Goal: Task Accomplishment & Management: Use online tool/utility

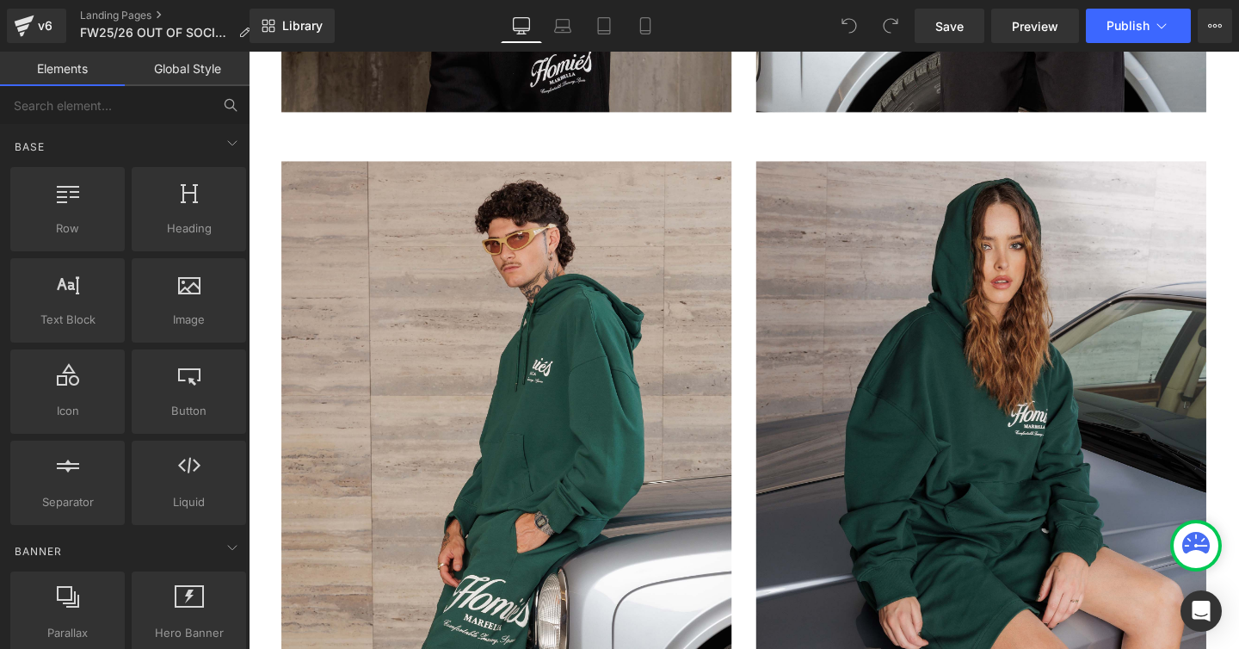
scroll to position [2766, 0]
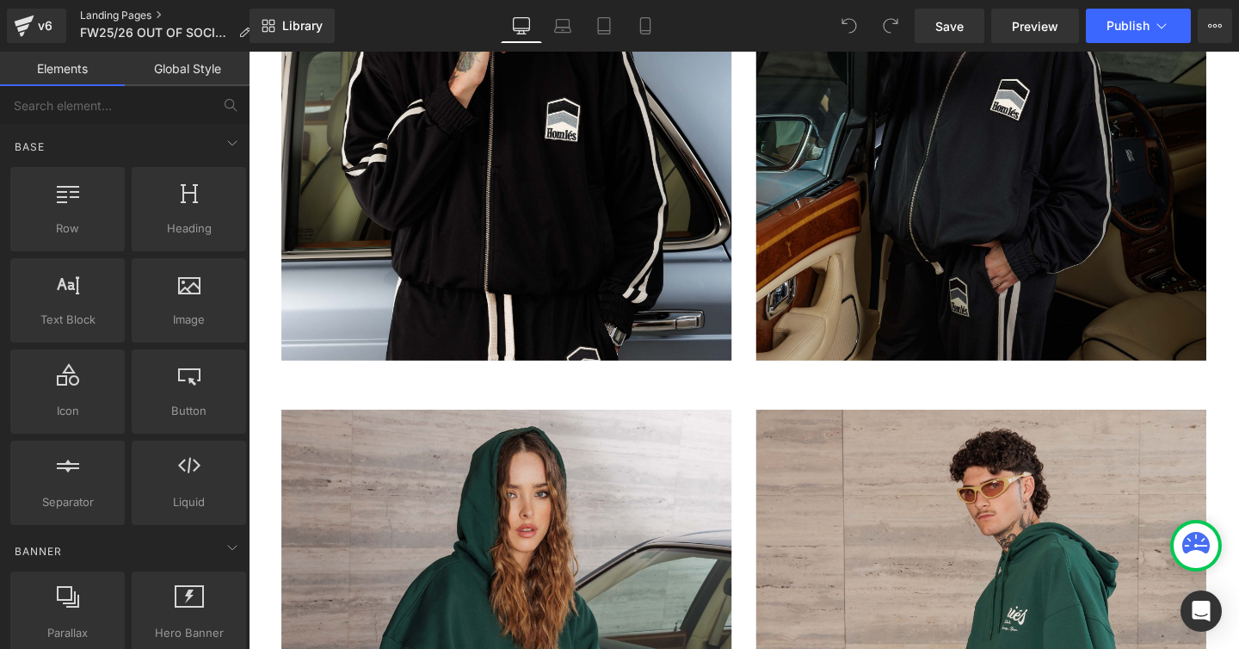
click at [108, 18] on link "Landing Pages" at bounding box center [172, 16] width 184 height 14
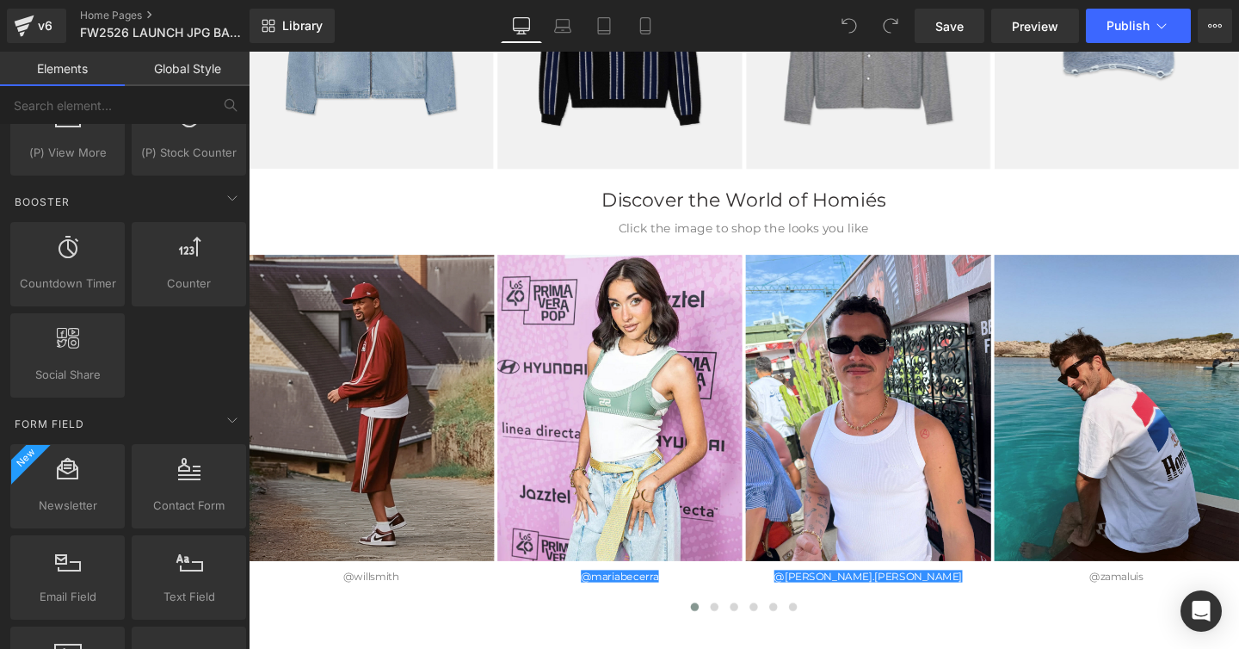
scroll to position [2099, 0]
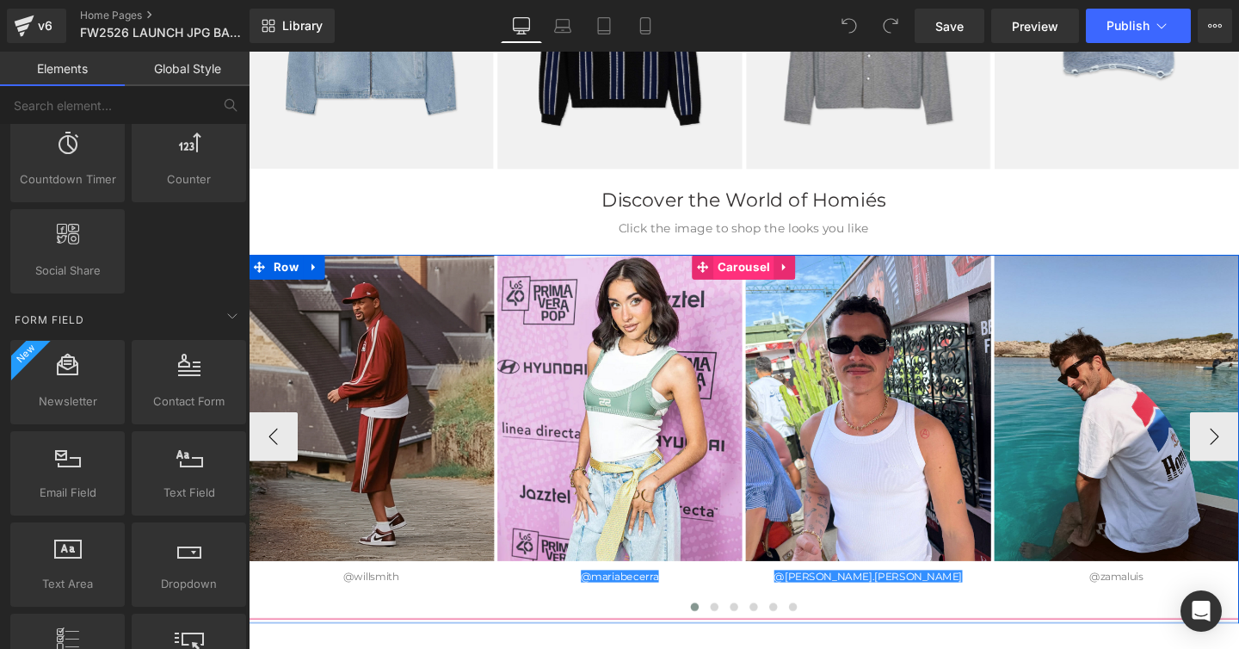
click at [769, 273] on span "Carousel" at bounding box center [769, 278] width 64 height 26
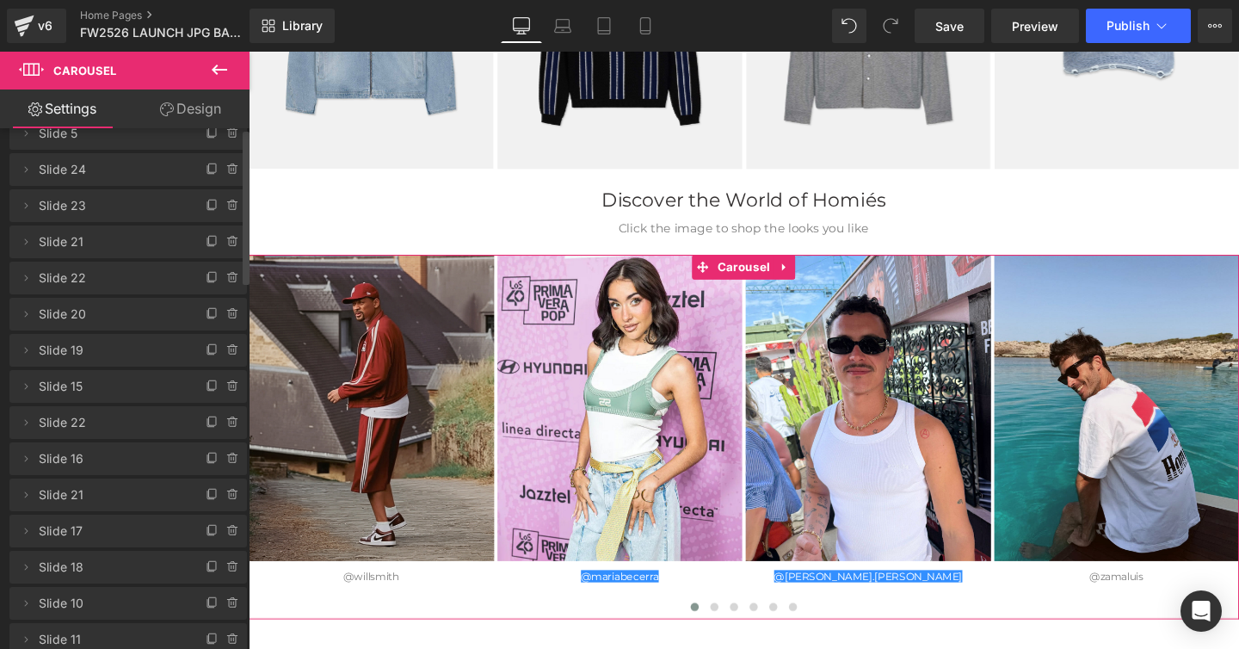
scroll to position [0, 0]
click at [209, 169] on icon at bounding box center [212, 164] width 7 height 9
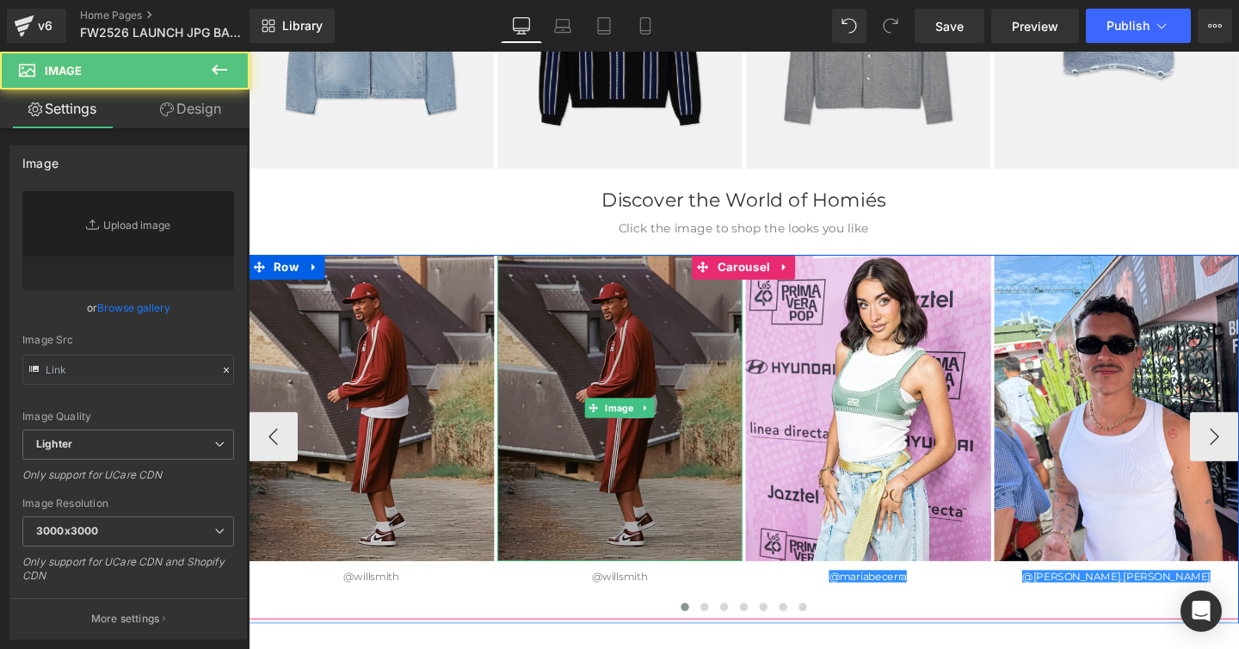
click at [615, 419] on div "Image" at bounding box center [639, 426] width 258 height 322
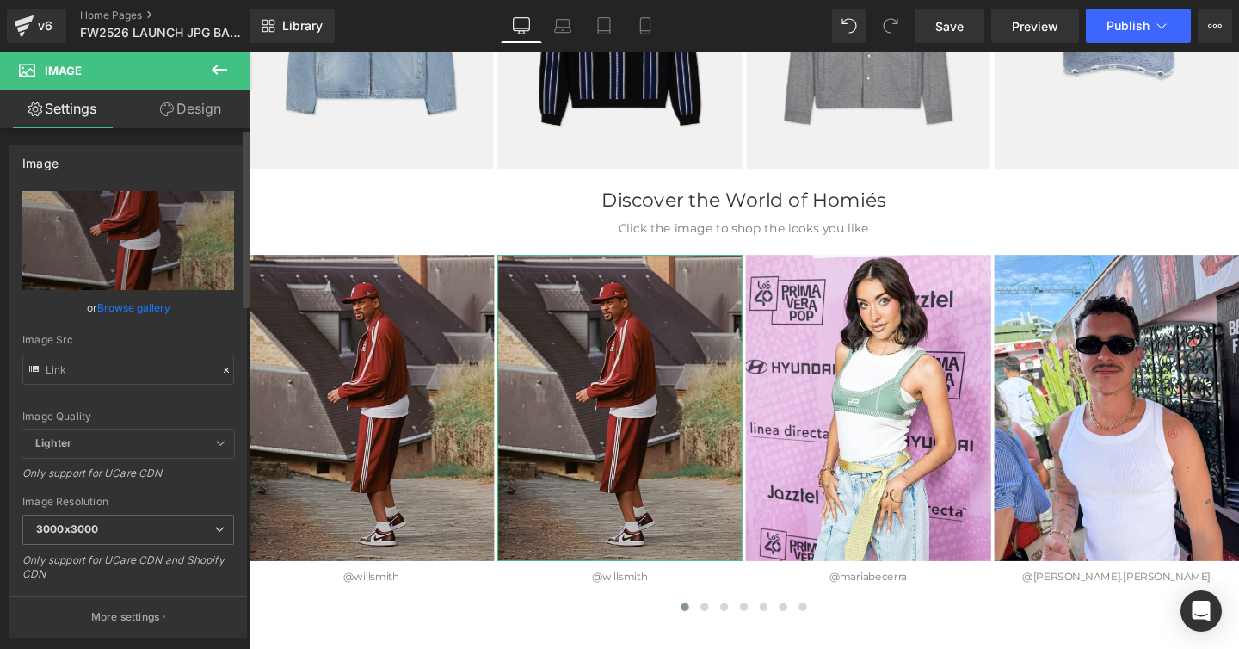
click at [131, 311] on link "Browse gallery" at bounding box center [133, 308] width 73 height 30
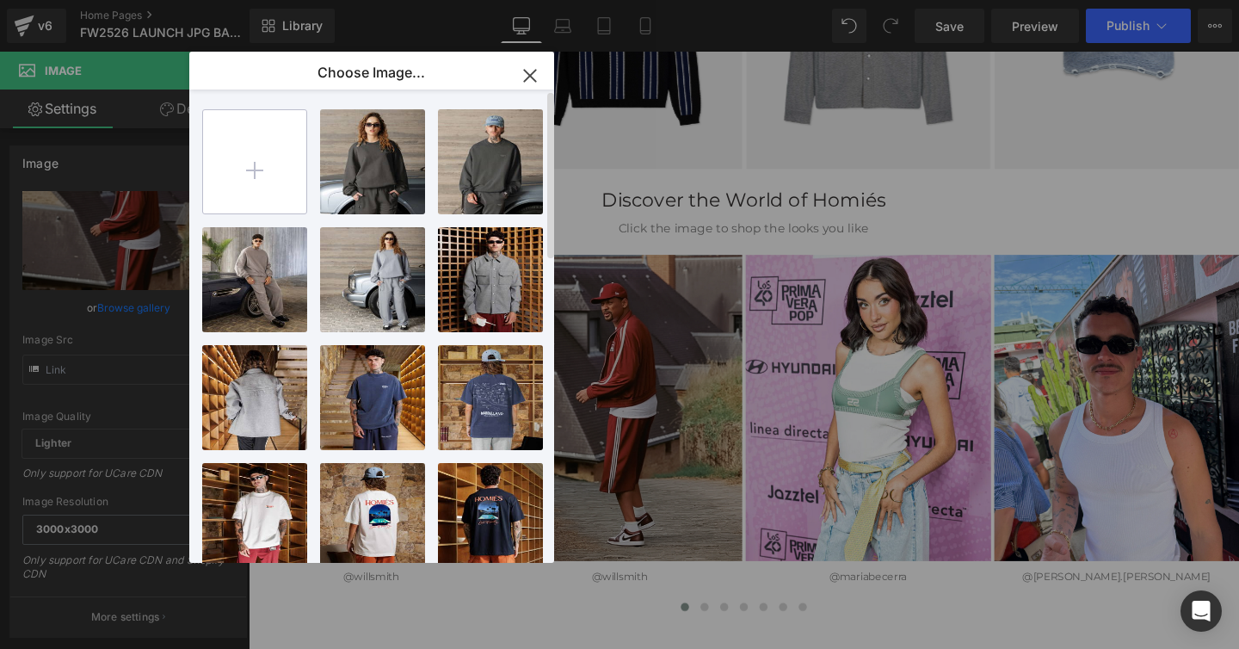
click at [253, 170] on input "file" at bounding box center [254, 161] width 103 height 103
type input "C:\fakepath\homies influencers.png"
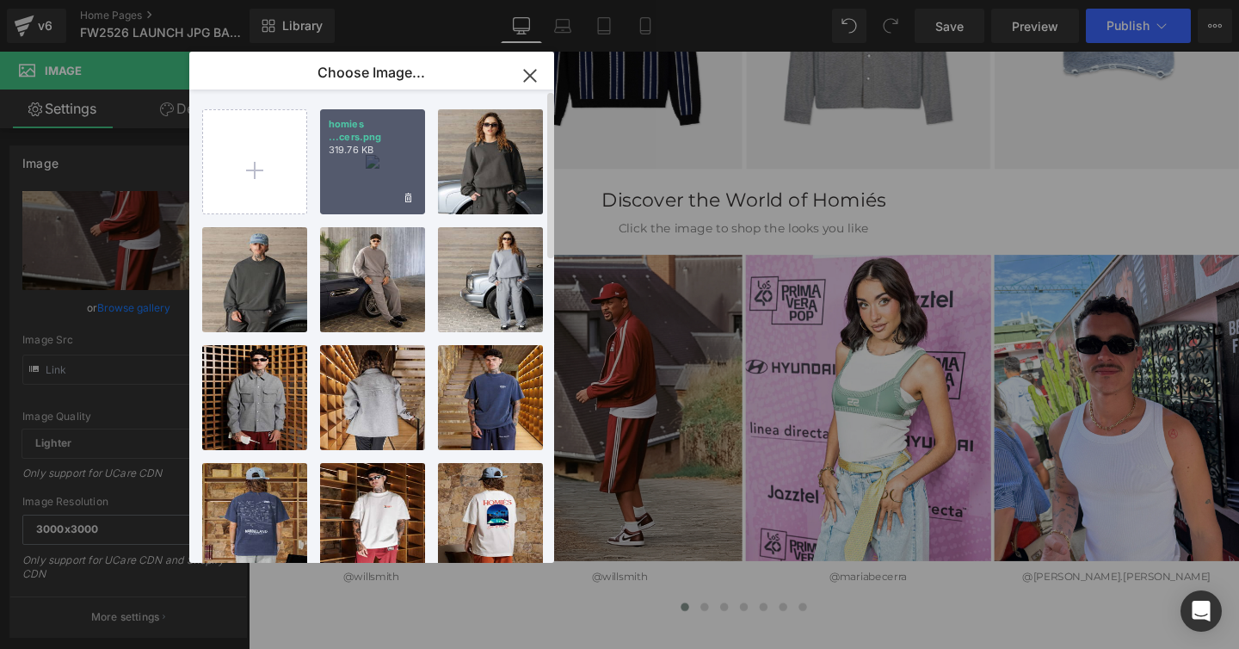
click at [357, 182] on div "homies ...cers.png 319.76 KB" at bounding box center [372, 161] width 105 height 105
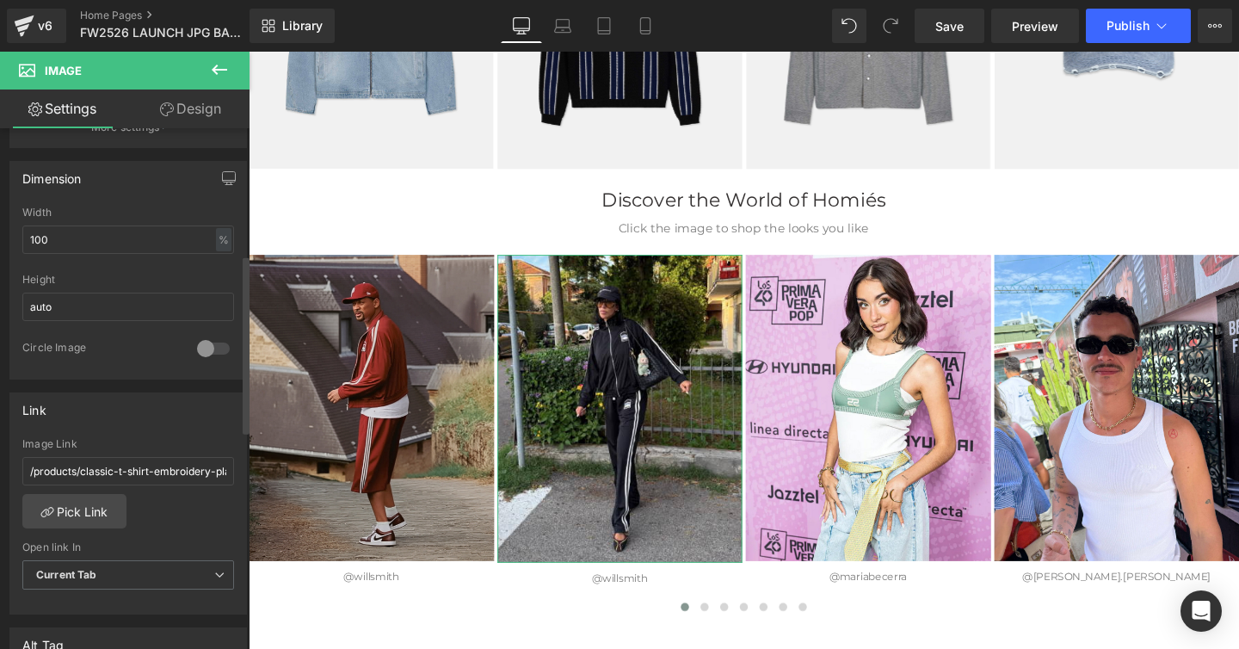
scroll to position [525, 0]
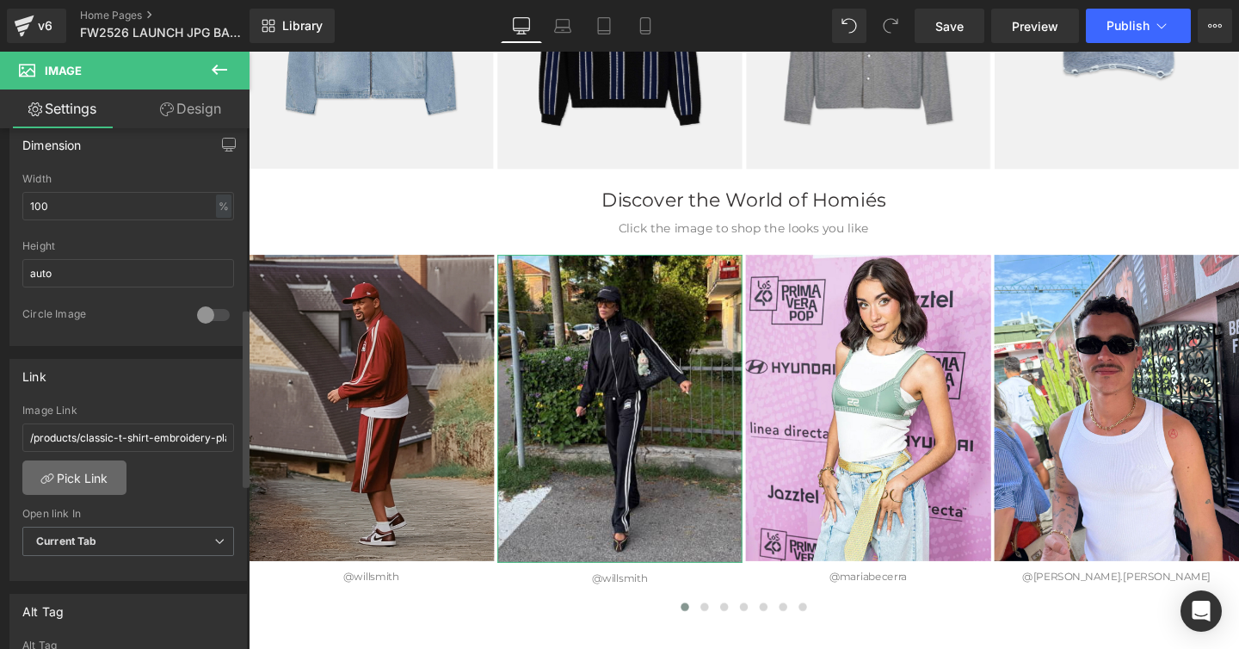
click at [90, 478] on link "Pick Link" at bounding box center [74, 477] width 104 height 34
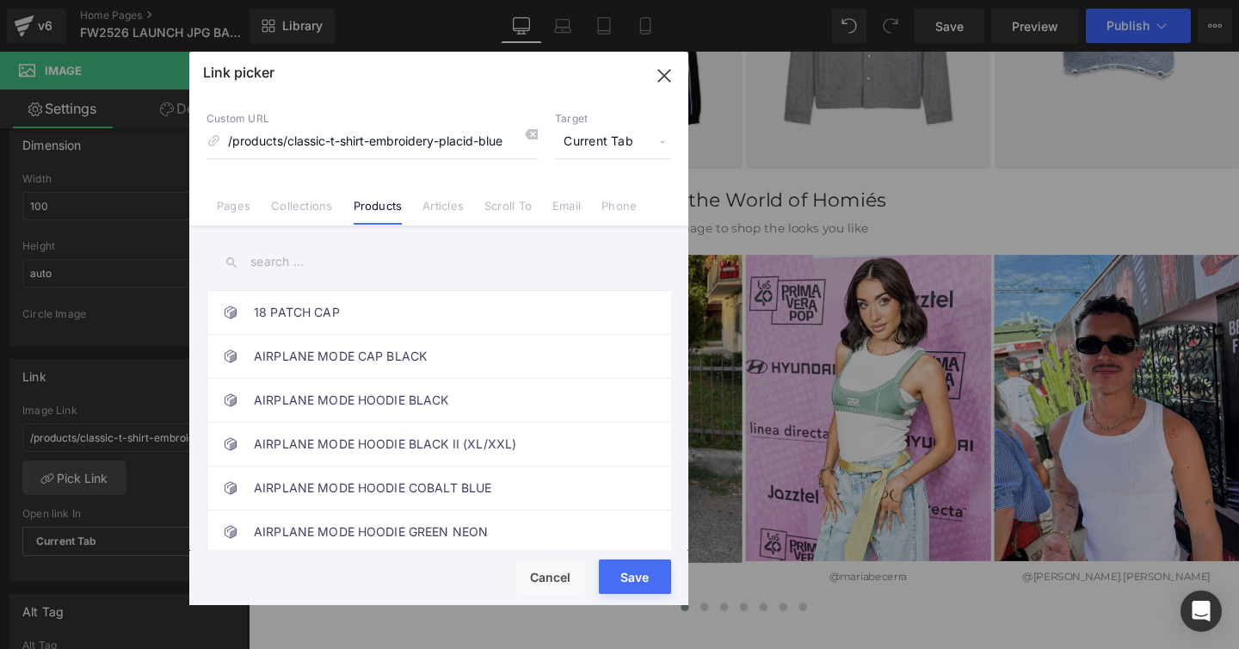
click at [270, 264] on input "text" at bounding box center [439, 262] width 465 height 39
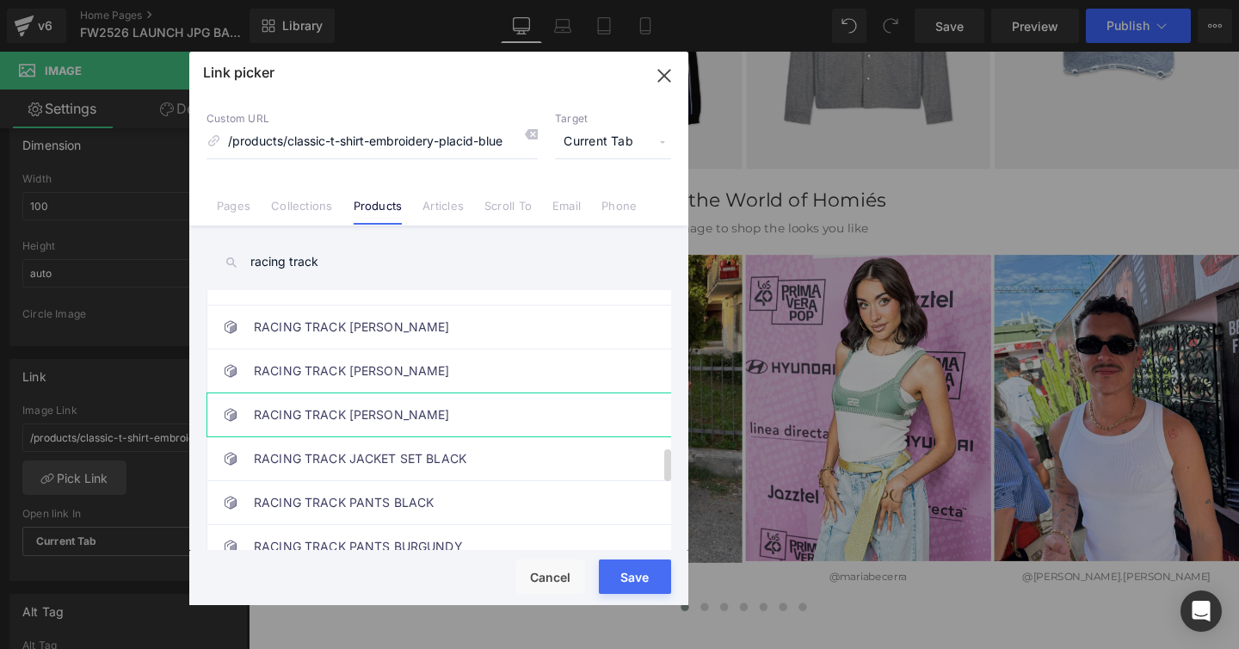
scroll to position [1230, 0]
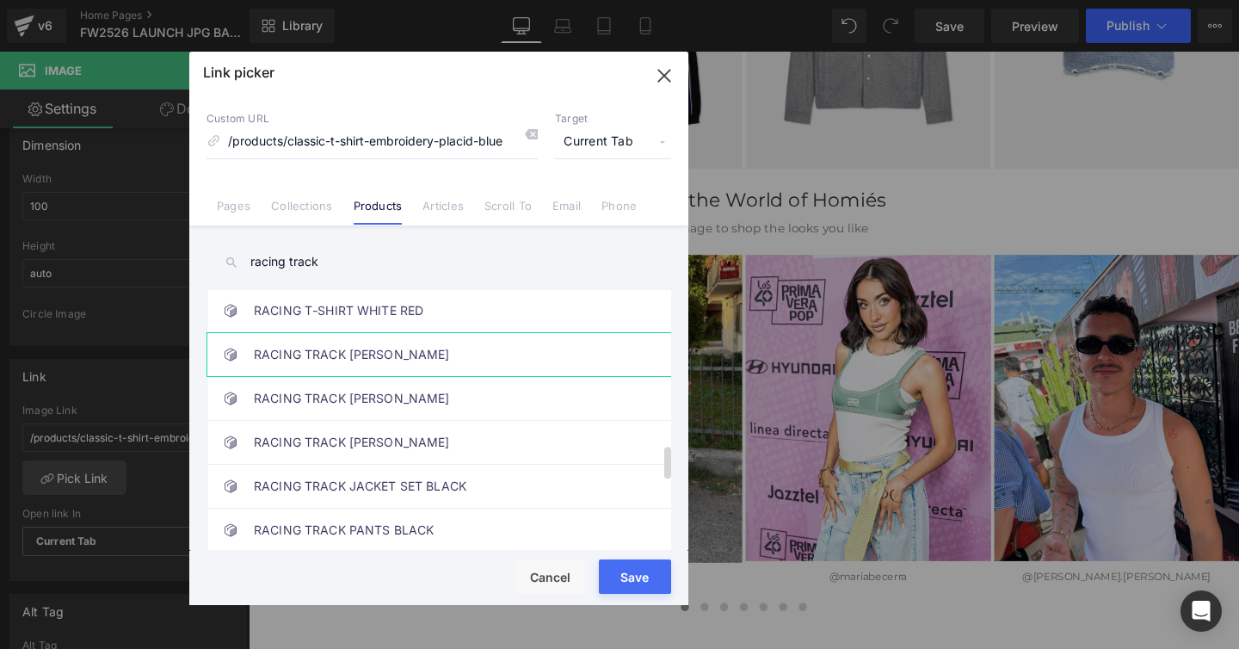
type input "racing track"
click at [347, 355] on link "RACING TRACK [PERSON_NAME]" at bounding box center [443, 354] width 379 height 43
drag, startPoint x: 612, startPoint y: 566, endPoint x: 381, endPoint y: 541, distance: 231.9
click at [612, 566] on button "Save" at bounding box center [635, 576] width 72 height 34
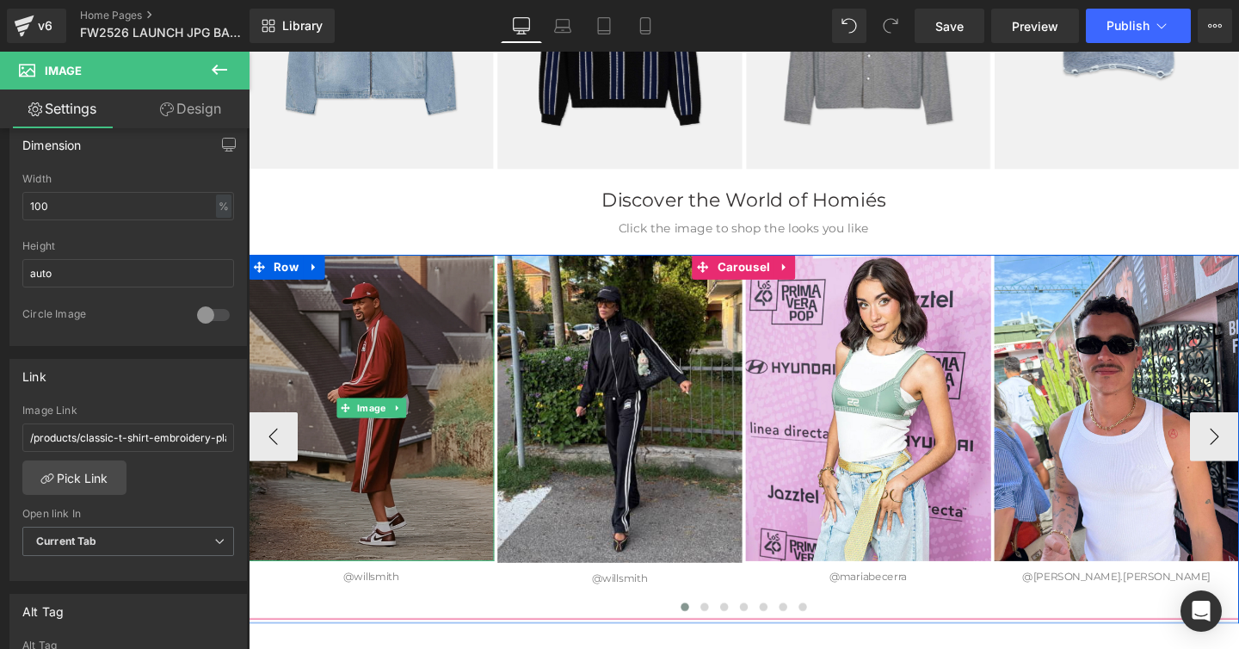
click at [372, 342] on img at bounding box center [378, 426] width 258 height 322
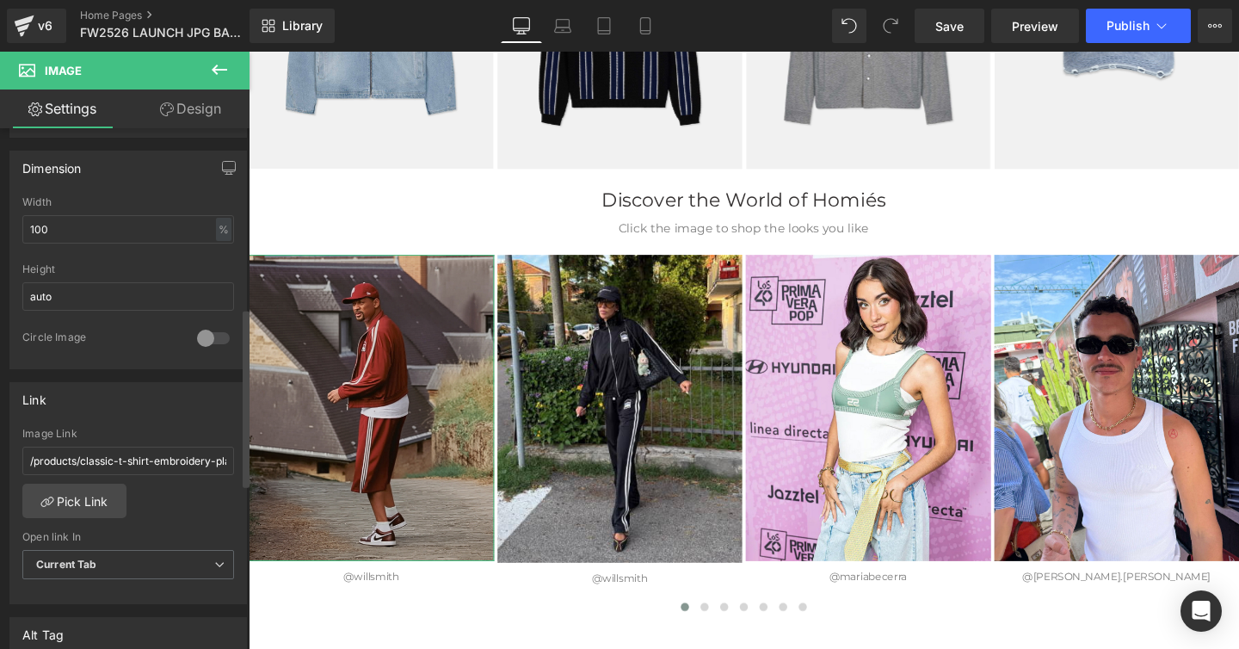
scroll to position [530, 0]
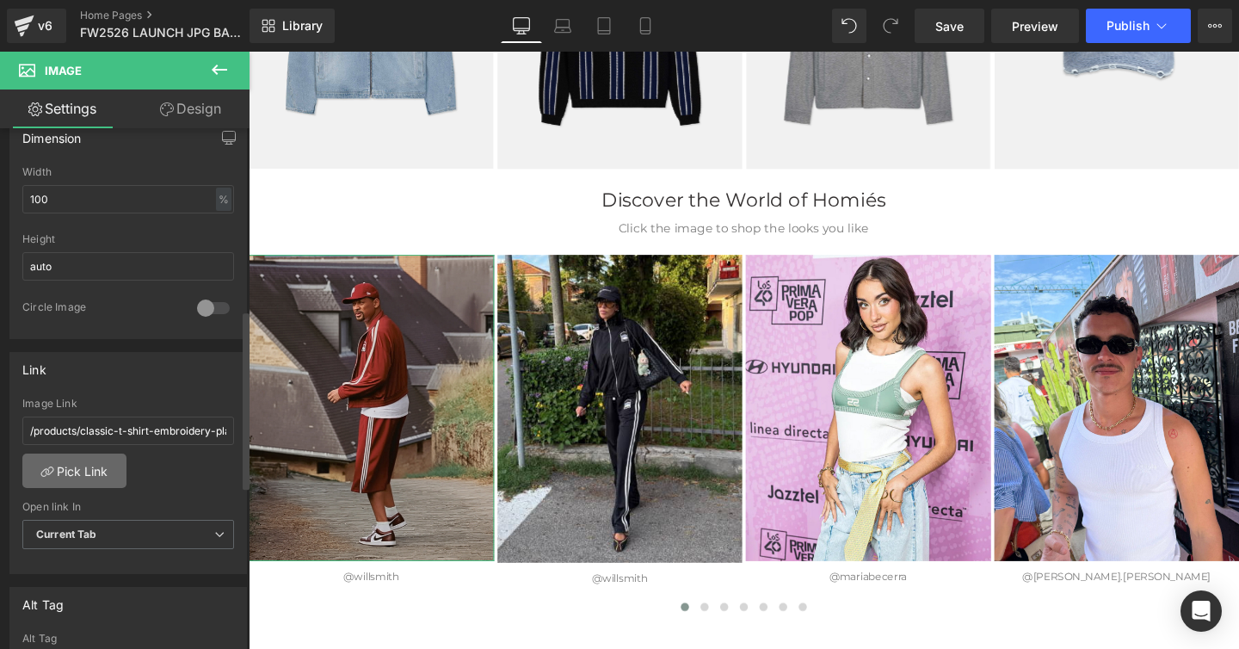
click at [89, 474] on link "Pick Link" at bounding box center [74, 470] width 104 height 34
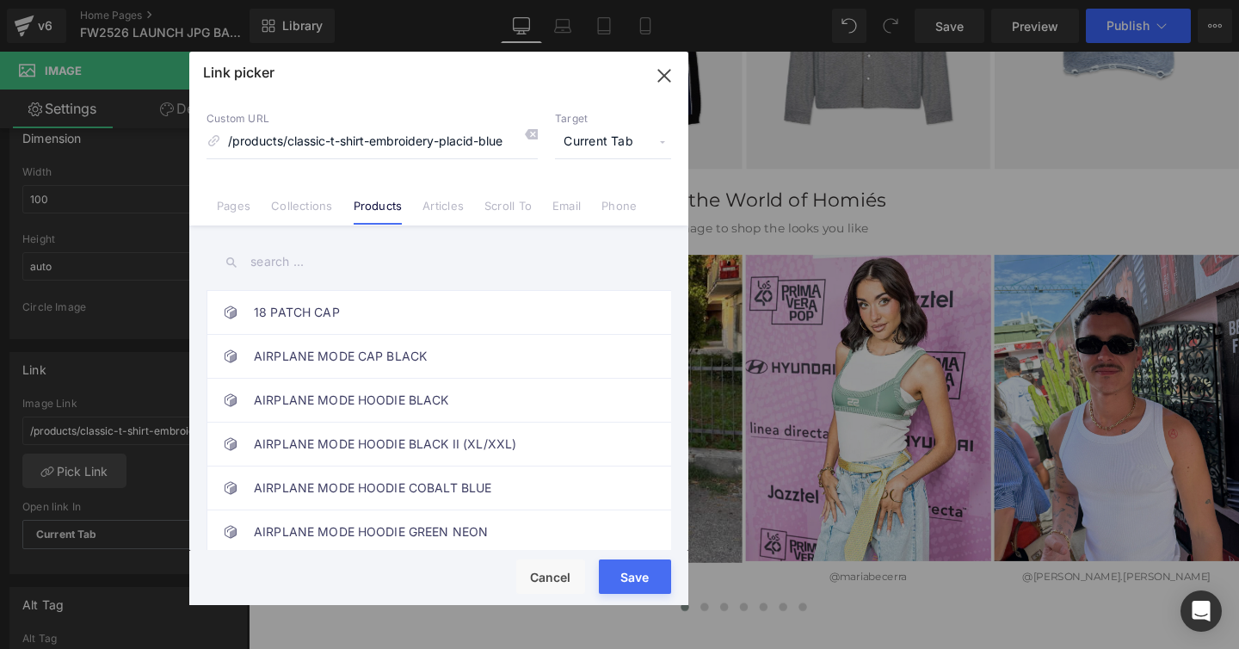
click at [274, 258] on input "text" at bounding box center [439, 262] width 465 height 39
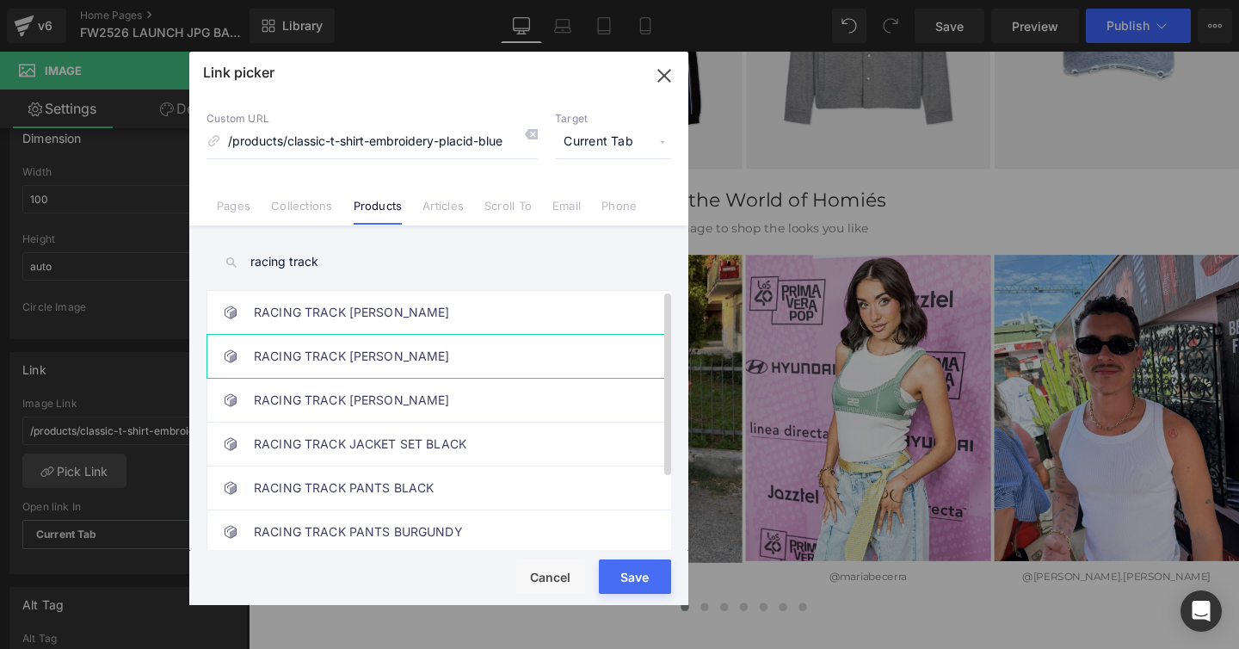
type input "racing track"
click at [305, 353] on link "RACING TRACK [PERSON_NAME]" at bounding box center [443, 356] width 379 height 43
click at [616, 571] on div "Rendering Content" at bounding box center [620, 580] width 106 height 19
click at [605, 564] on button "Save" at bounding box center [635, 576] width 72 height 34
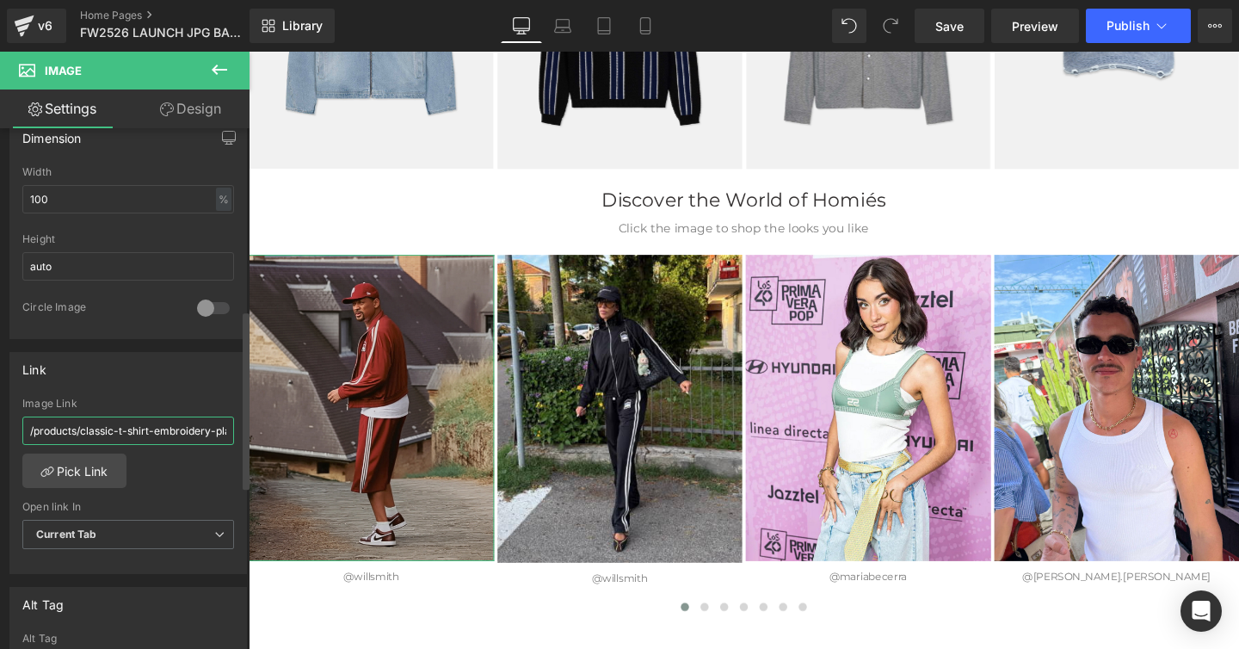
click at [164, 429] on input "/products/classic-t-shirt-embroidery-placid-blue" at bounding box center [128, 430] width 212 height 28
type input "/products/racing-track-jacket-burgundy-1"
click at [90, 461] on link "Pick Link" at bounding box center [74, 470] width 104 height 34
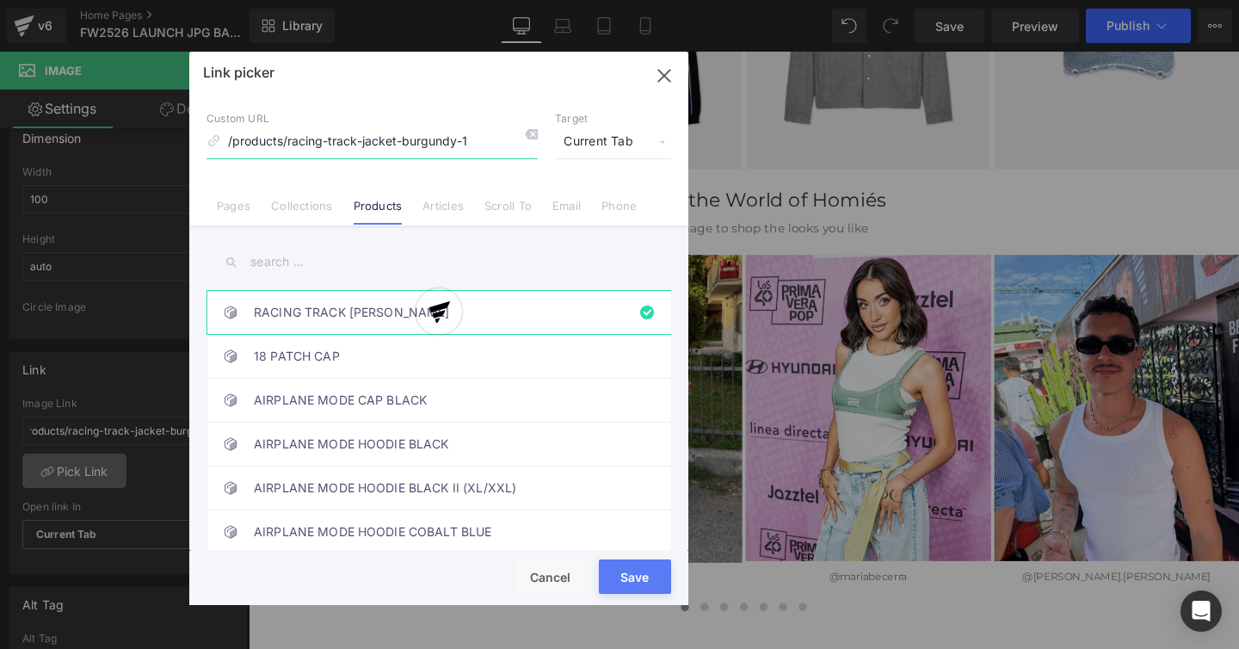
scroll to position [0, 0]
click at [626, 578] on div "Rendering Content" at bounding box center [620, 580] width 106 height 19
click at [609, 565] on button "Save" at bounding box center [635, 576] width 72 height 34
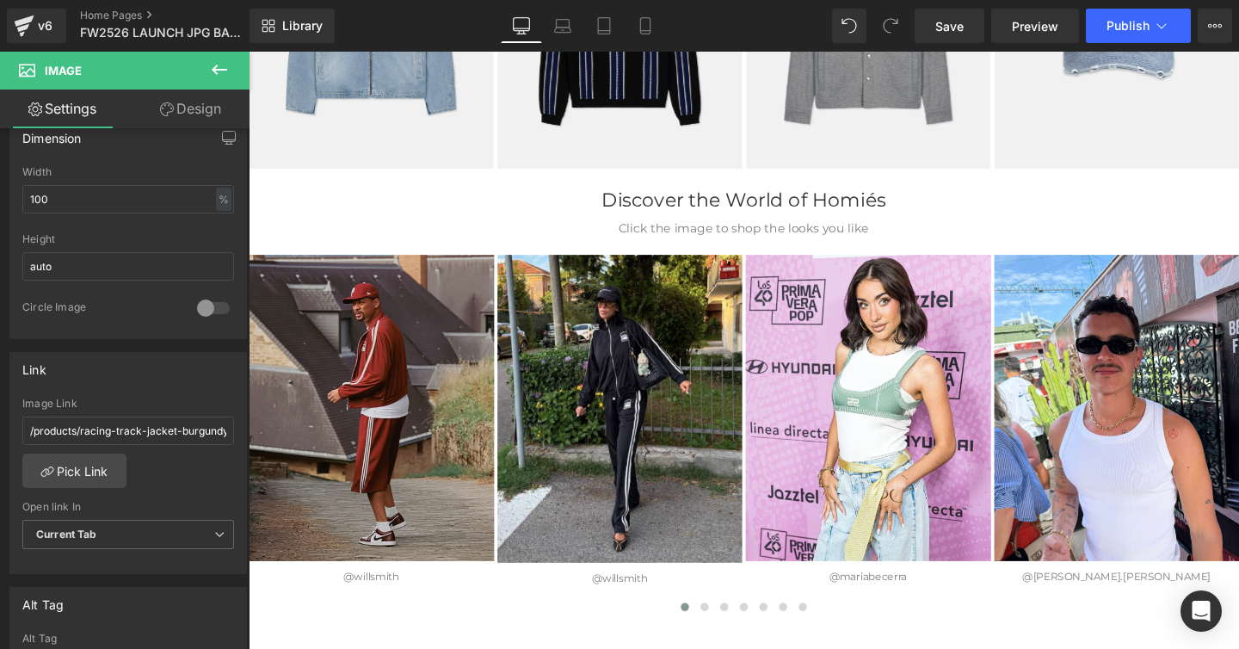
click at [614, 579] on div "Rendering Content" at bounding box center [620, 580] width 106 height 19
click at [604, 578] on div "Rendering Content" at bounding box center [620, 580] width 106 height 19
click at [606, 579] on div "Rendering Content" at bounding box center [620, 580] width 106 height 19
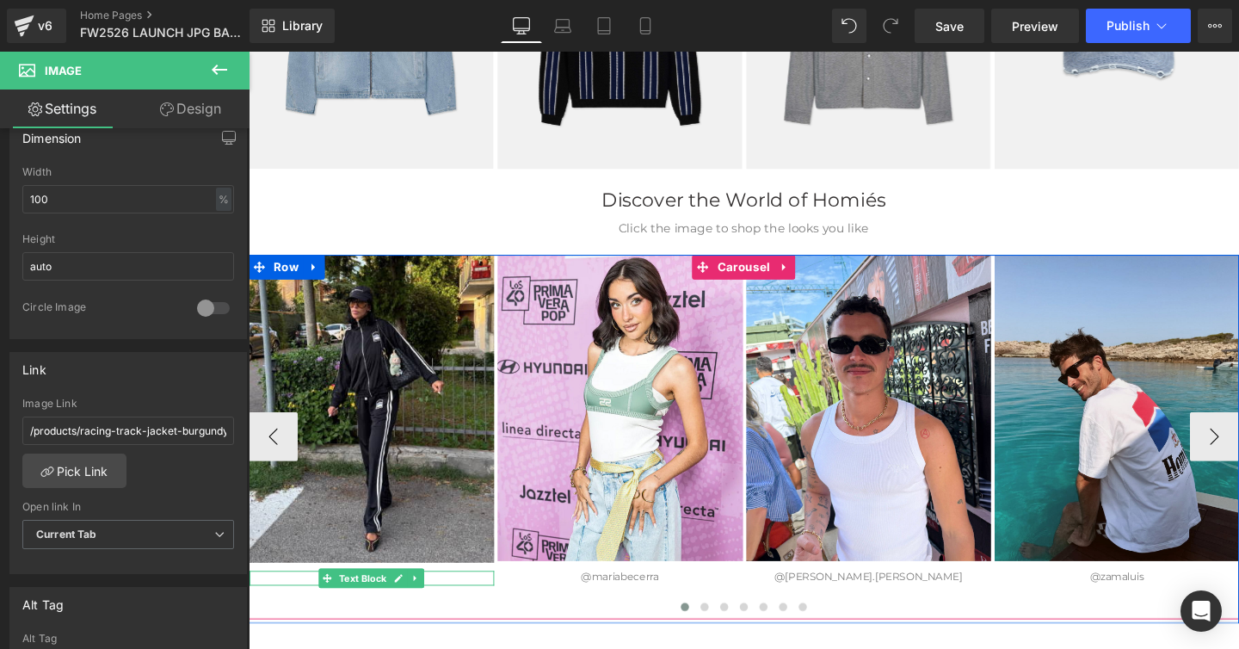
click at [383, 605] on span "Text Block" at bounding box center [369, 605] width 57 height 21
click at [406, 605] on icon at bounding box center [407, 605] width 9 height 9
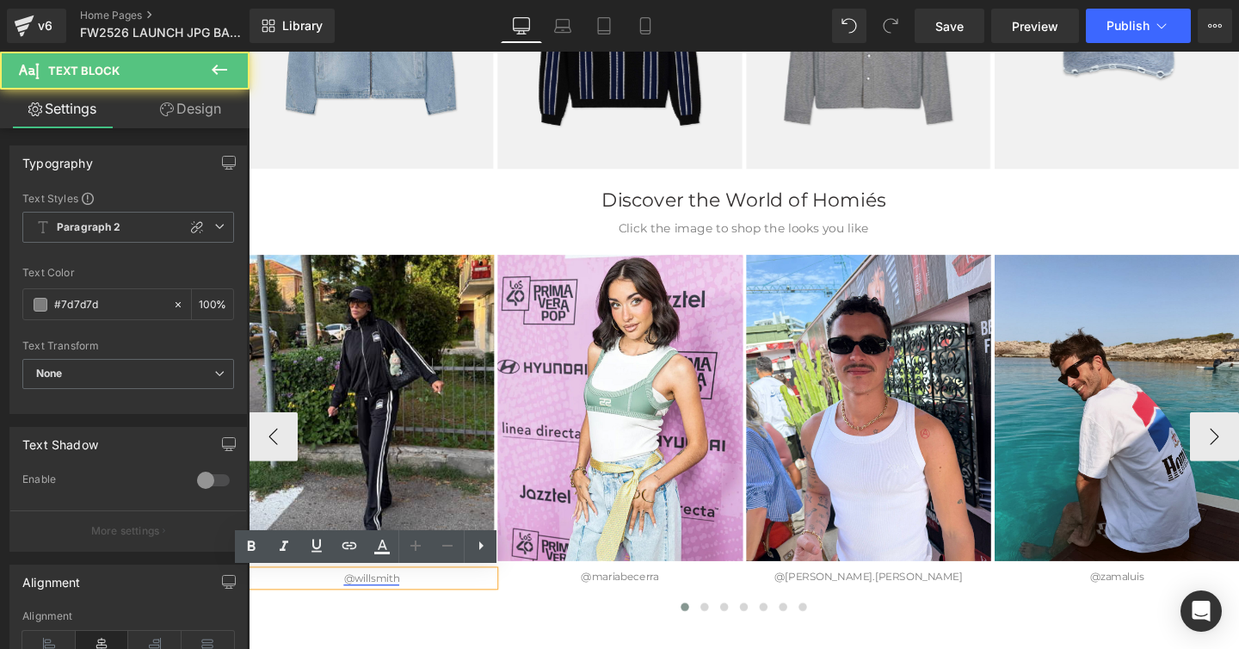
click at [377, 605] on link "@willsmith" at bounding box center [377, 604] width 59 height 13
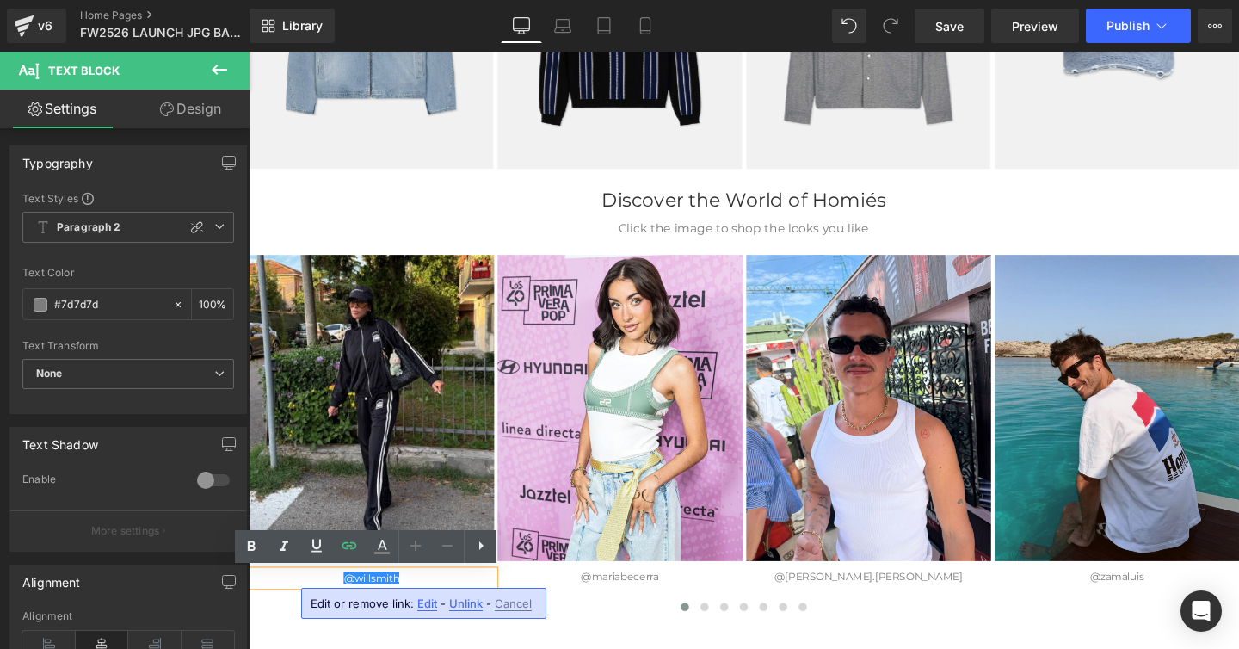
click at [420, 603] on span "Edit" at bounding box center [427, 603] width 20 height 15
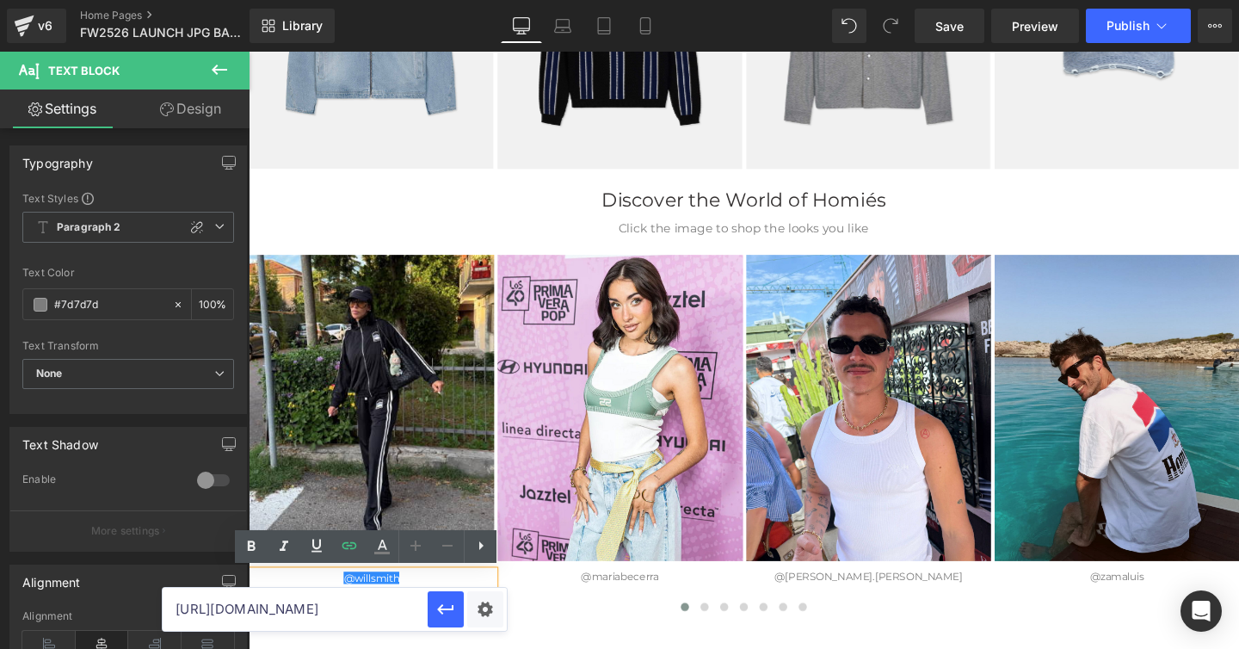
click at [381, 610] on input "[URL][DOMAIN_NAME]" at bounding box center [295, 609] width 265 height 43
paste input "belahmestiza"
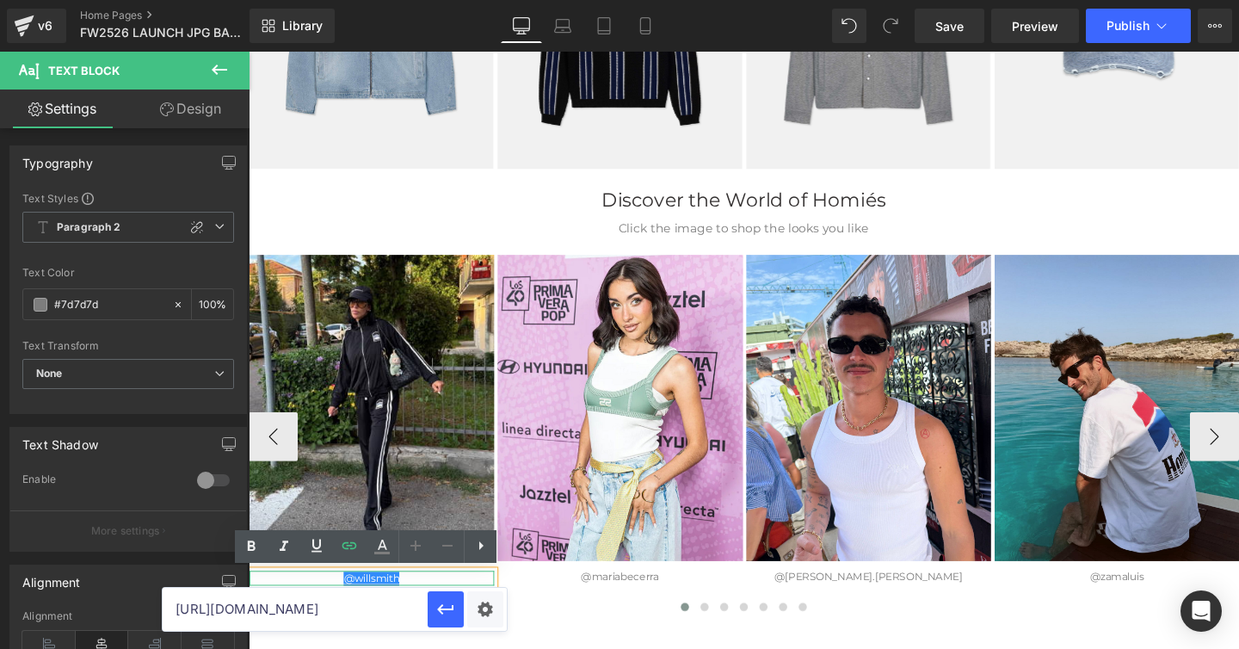
type input "[URL][DOMAIN_NAME]"
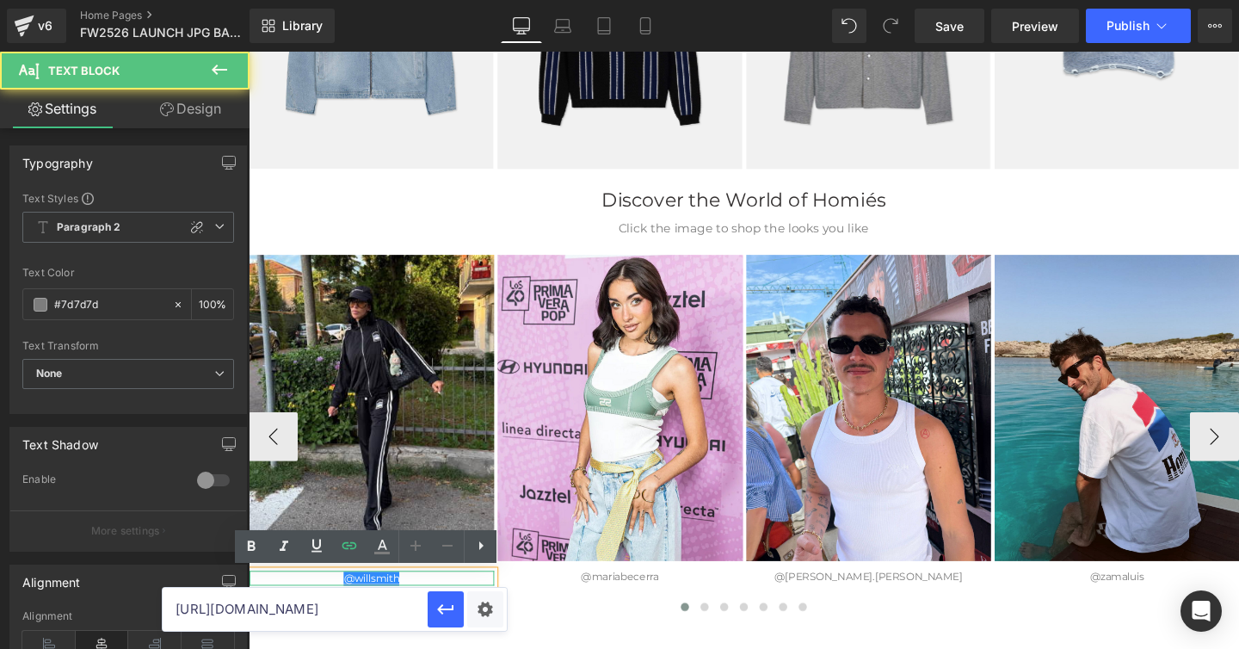
click at [355, 603] on link "@willsmith" at bounding box center [377, 604] width 59 height 13
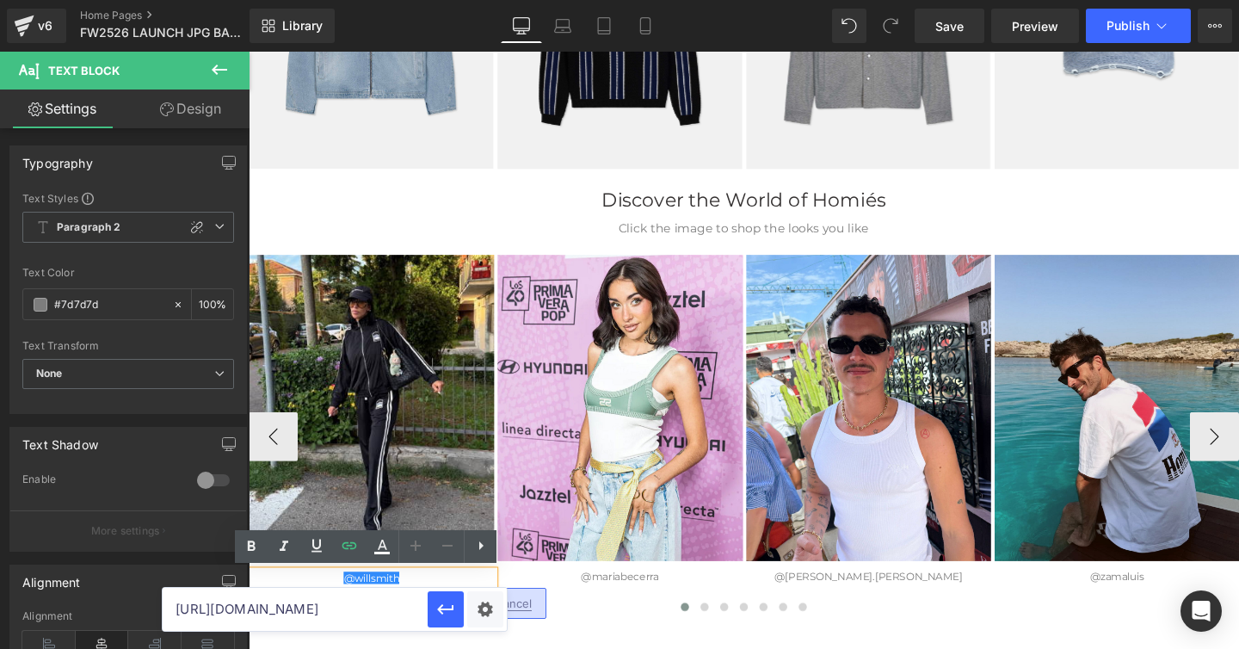
paste div
click at [447, 613] on icon "button" at bounding box center [445, 609] width 21 height 21
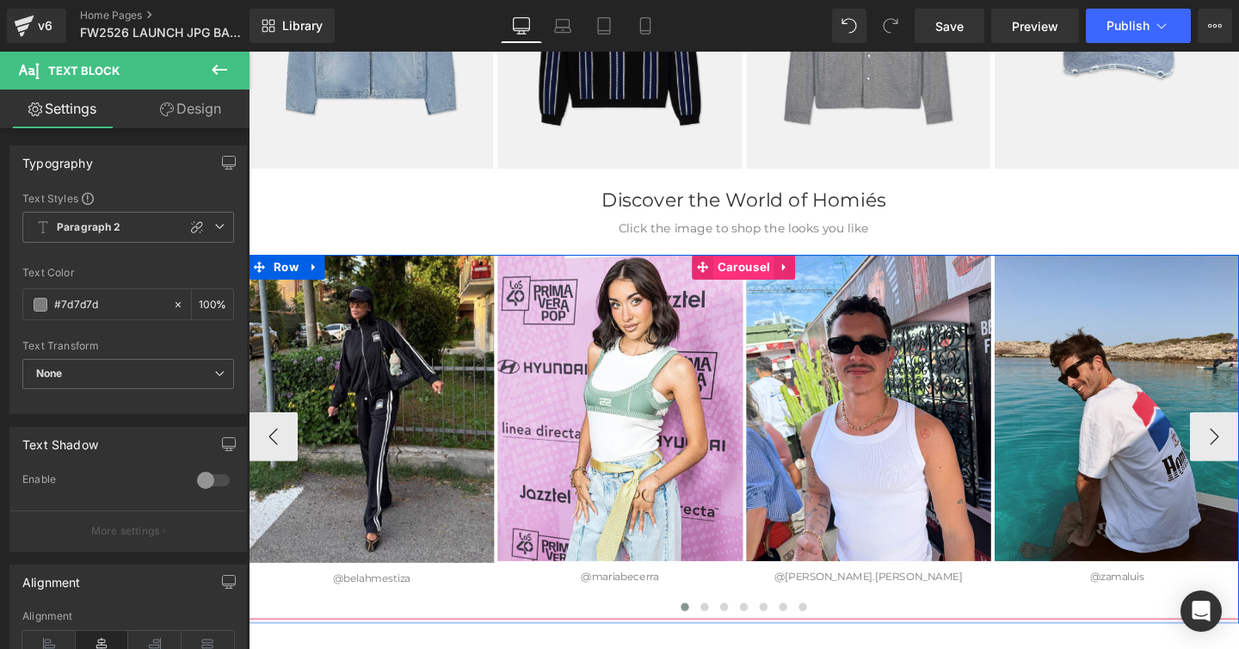
click at [760, 274] on span "Carousel" at bounding box center [769, 278] width 64 height 26
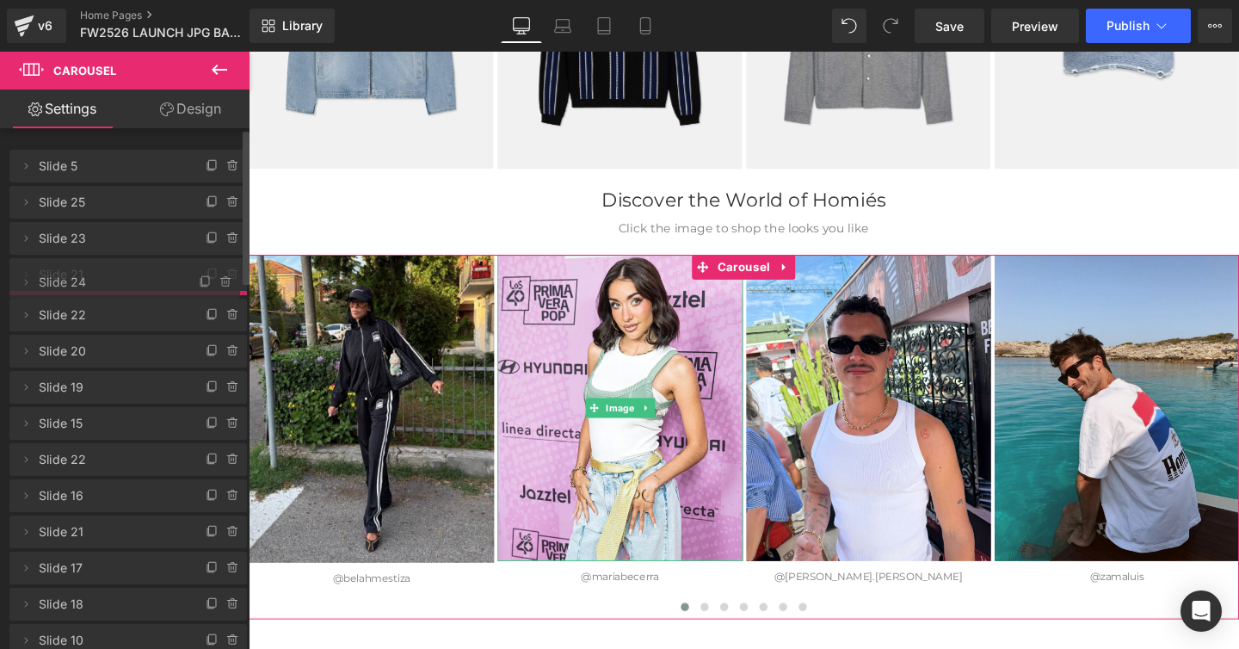
drag, startPoint x: 67, startPoint y: 236, endPoint x: 77, endPoint y: 280, distance: 44.9
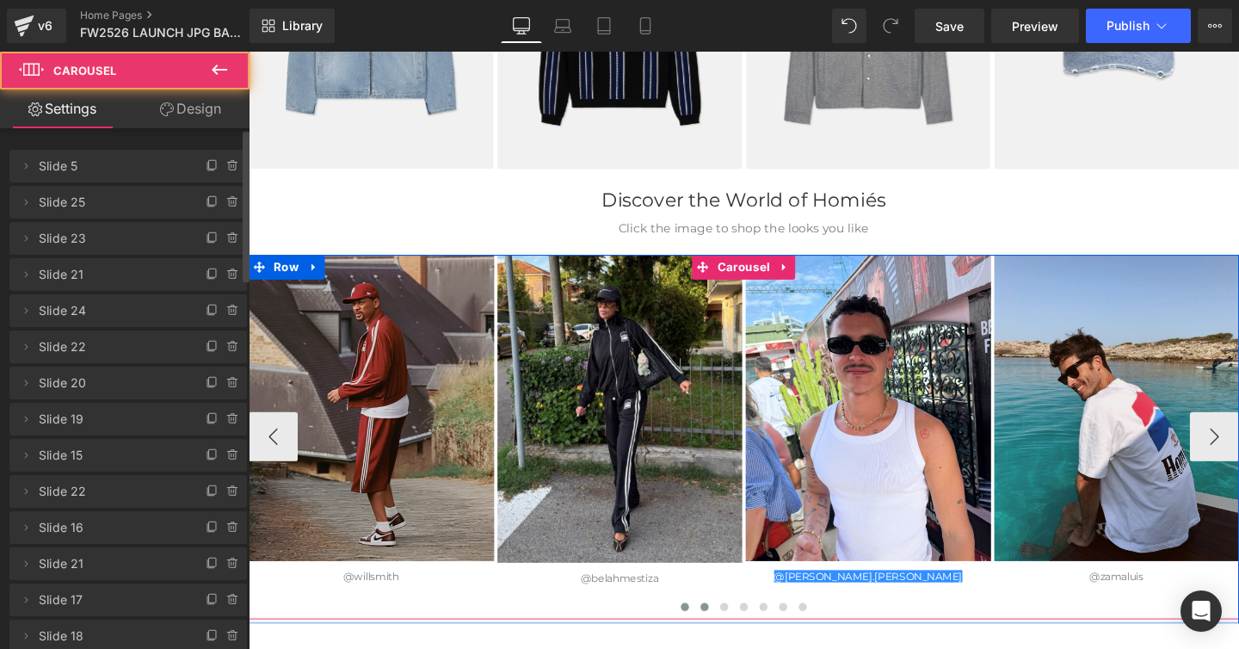
click at [726, 635] on span at bounding box center [728, 635] width 9 height 9
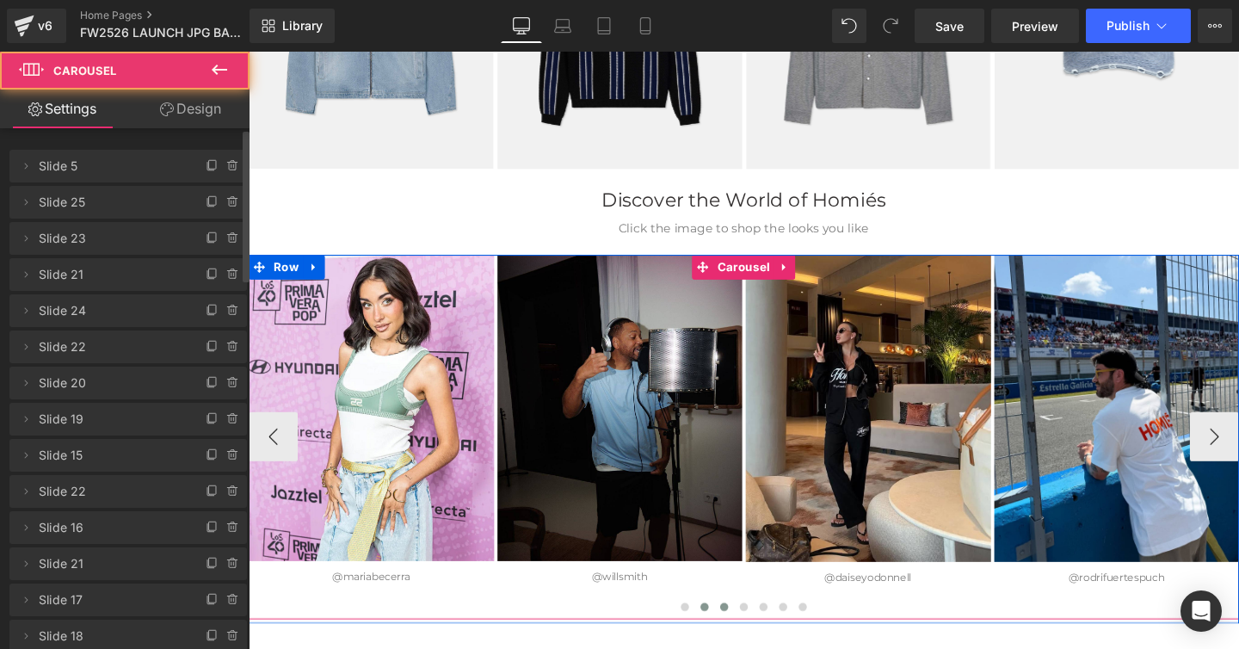
click at [749, 633] on span at bounding box center [748, 635] width 9 height 9
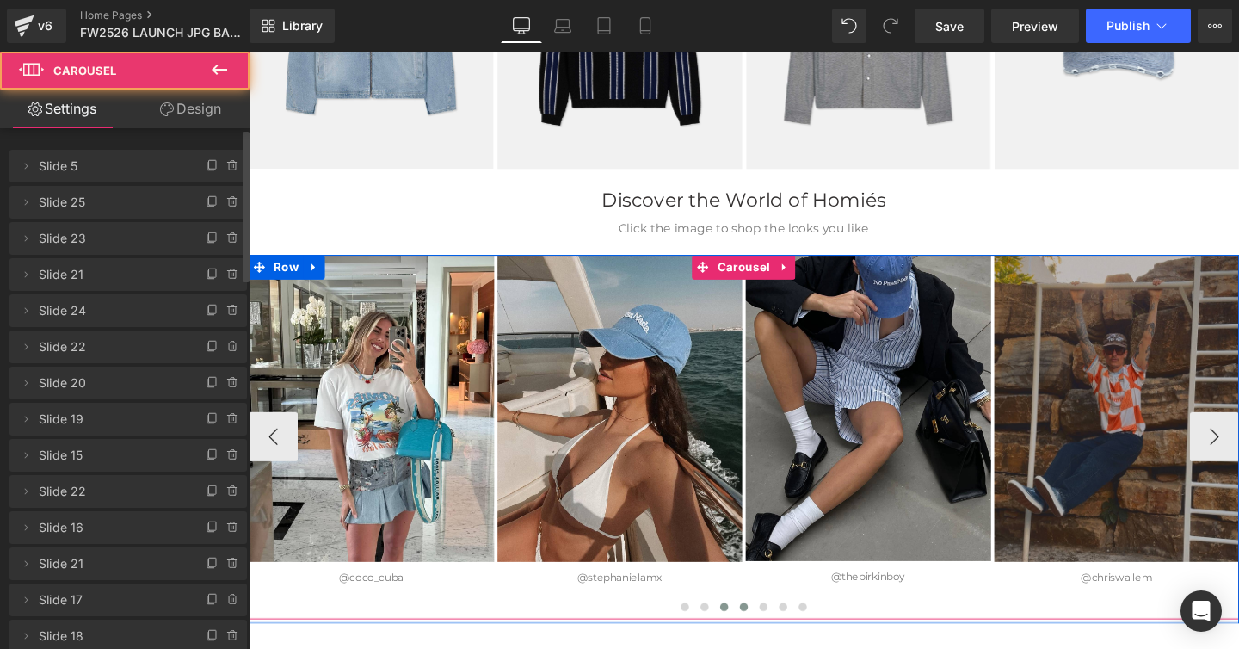
click at [770, 633] on span at bounding box center [769, 635] width 9 height 9
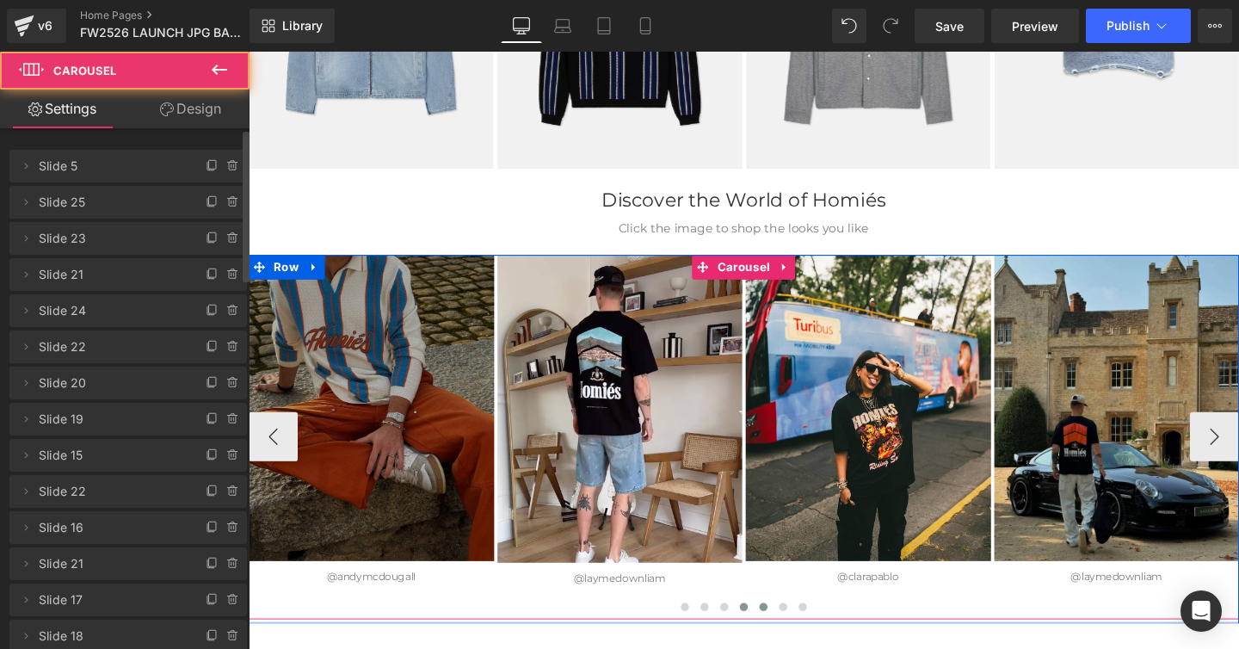
click at [792, 633] on span at bounding box center [790, 635] width 9 height 9
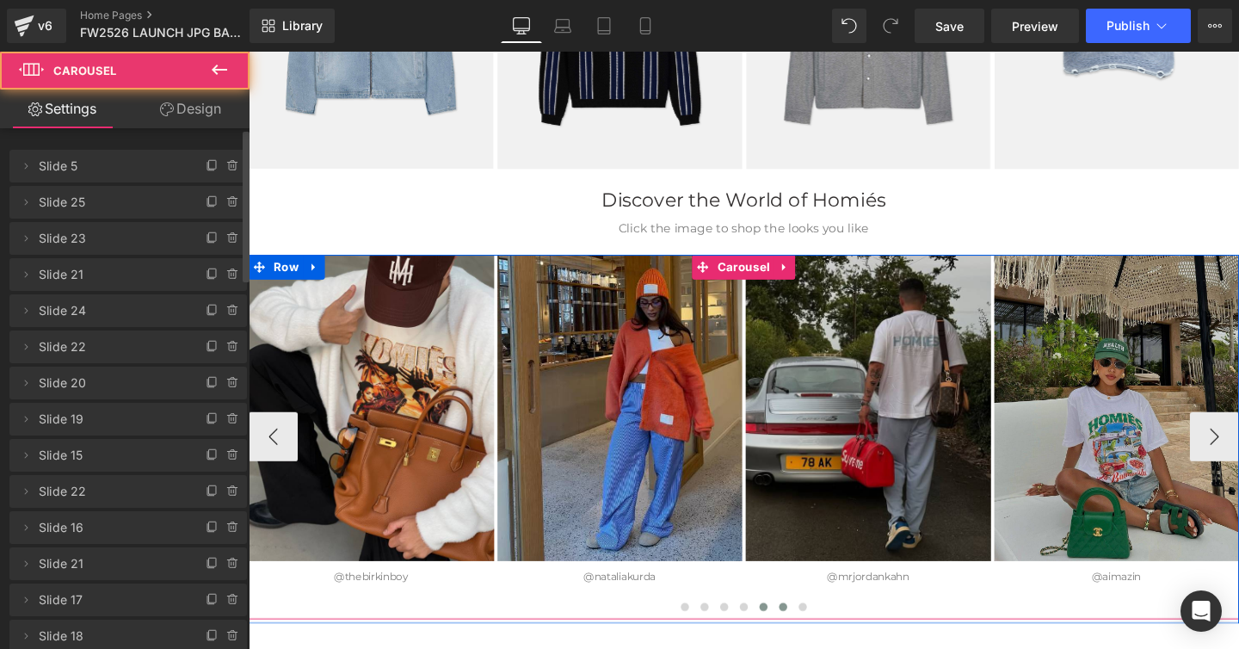
click at [810, 633] on span at bounding box center [810, 635] width 9 height 9
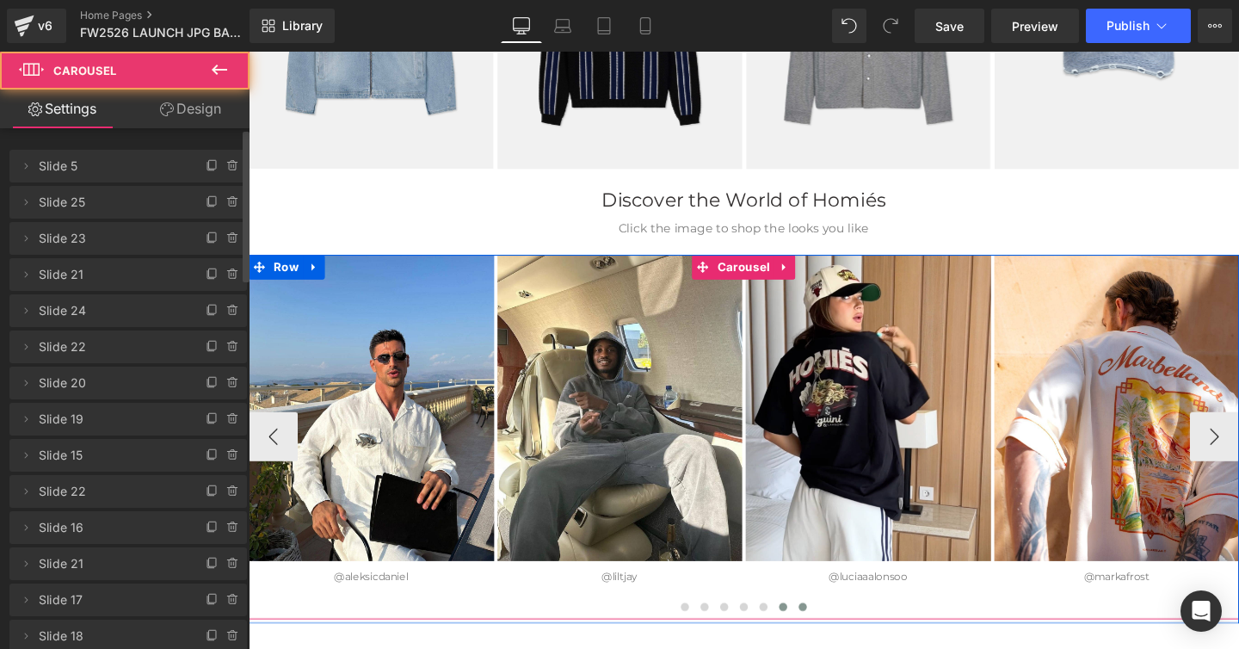
click at [833, 635] on span at bounding box center [831, 635] width 9 height 9
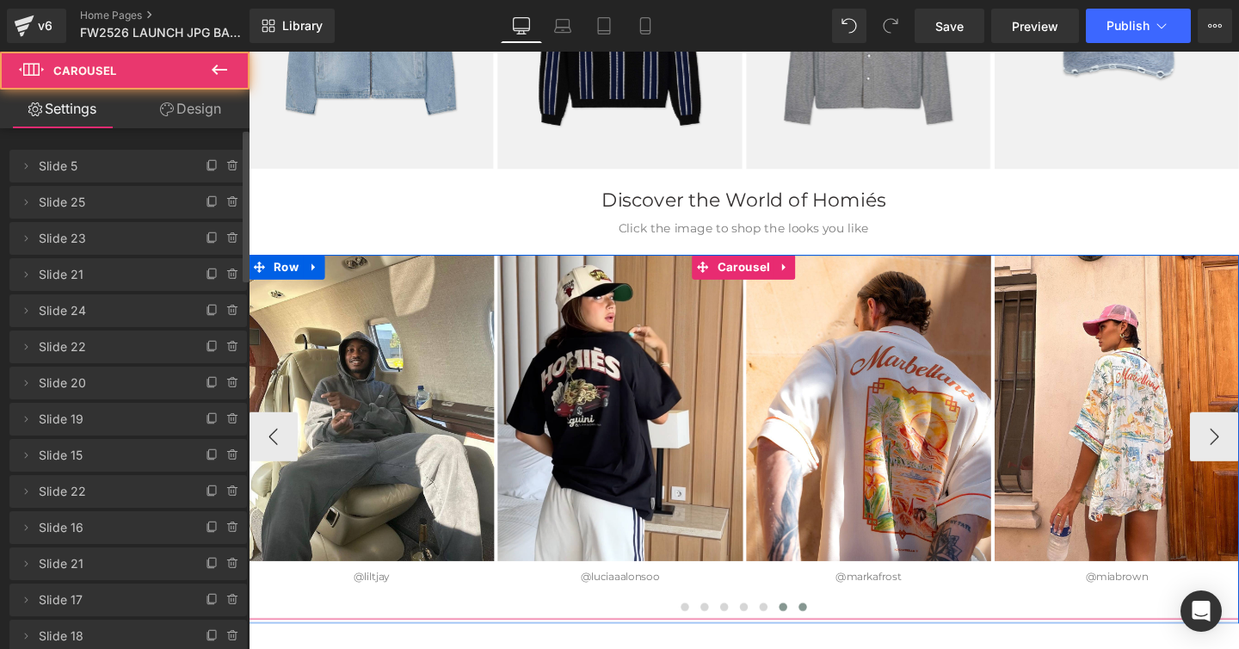
click at [814, 636] on button at bounding box center [810, 634] width 21 height 17
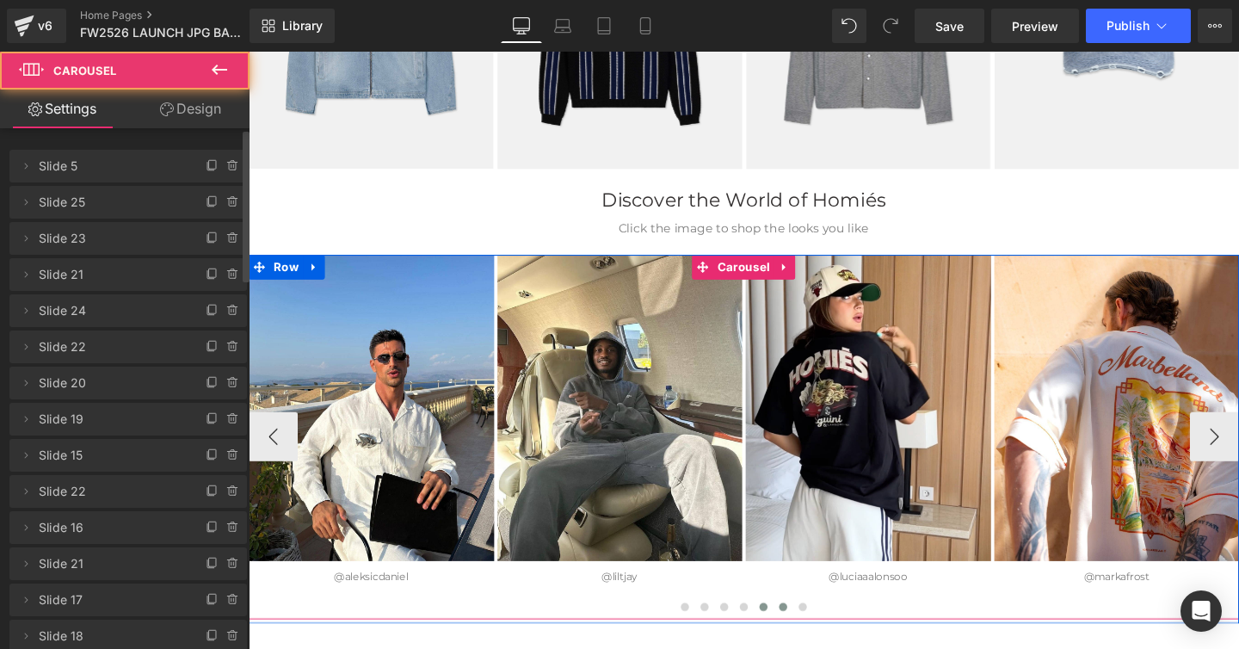
click at [790, 636] on span at bounding box center [790, 635] width 9 height 9
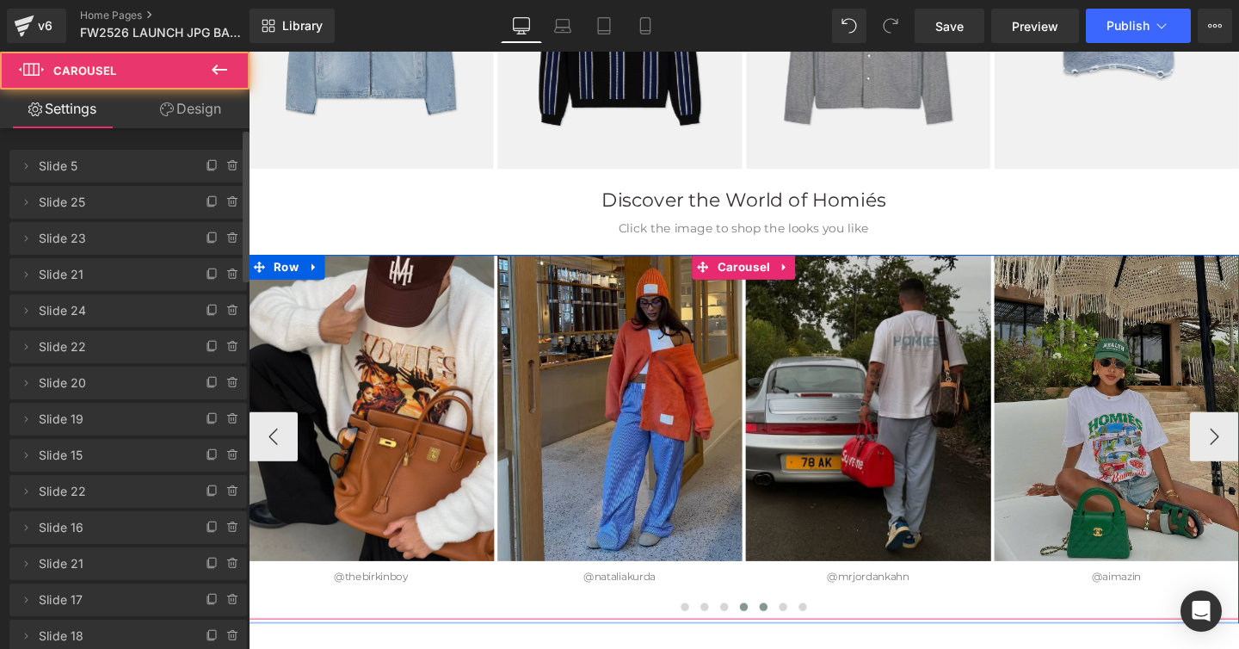
click at [771, 633] on span at bounding box center [769, 635] width 9 height 9
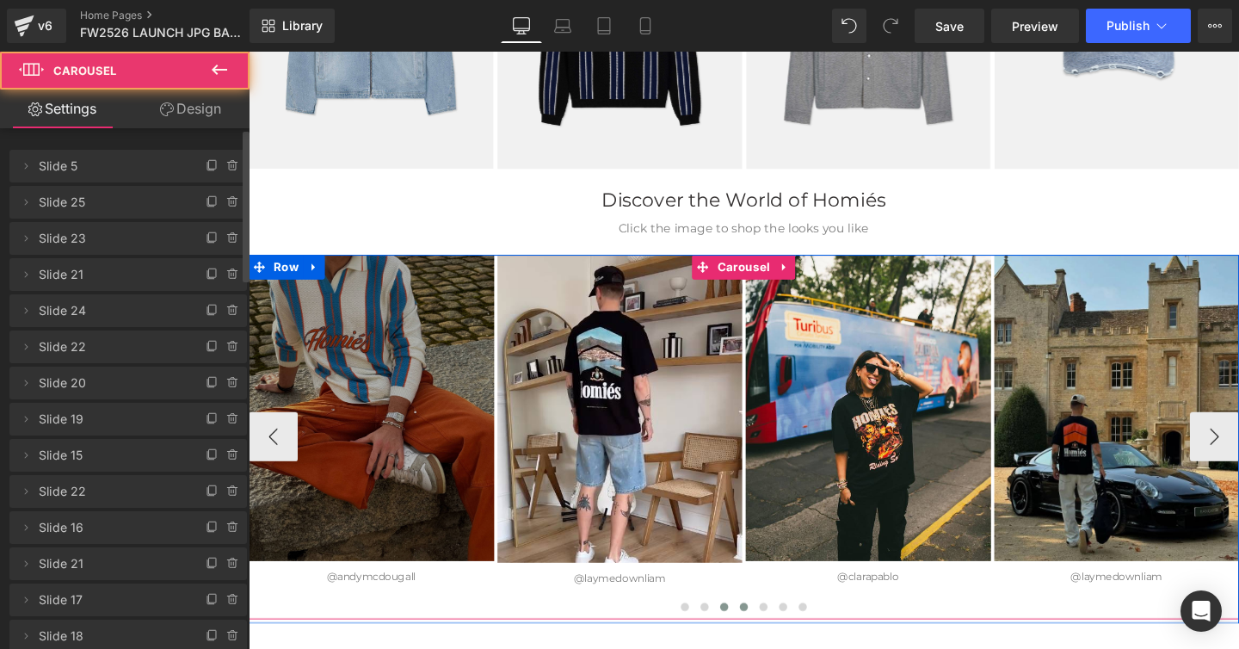
click at [745, 633] on span at bounding box center [748, 635] width 9 height 9
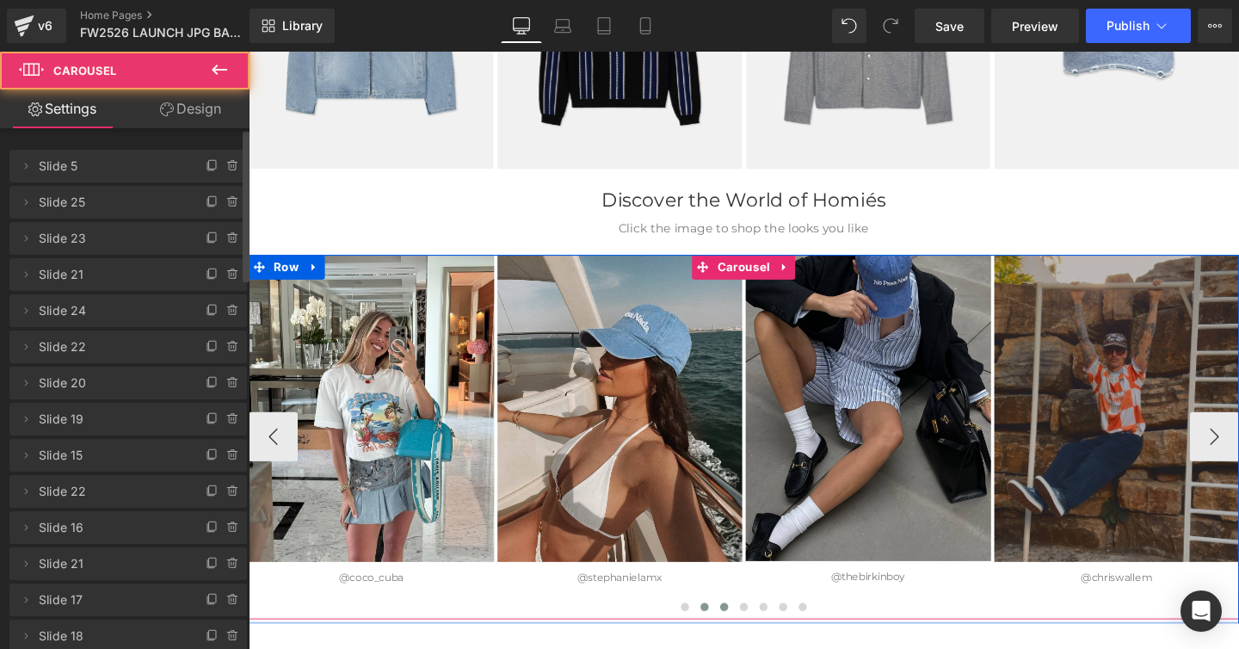
click at [726, 631] on span at bounding box center [728, 635] width 9 height 9
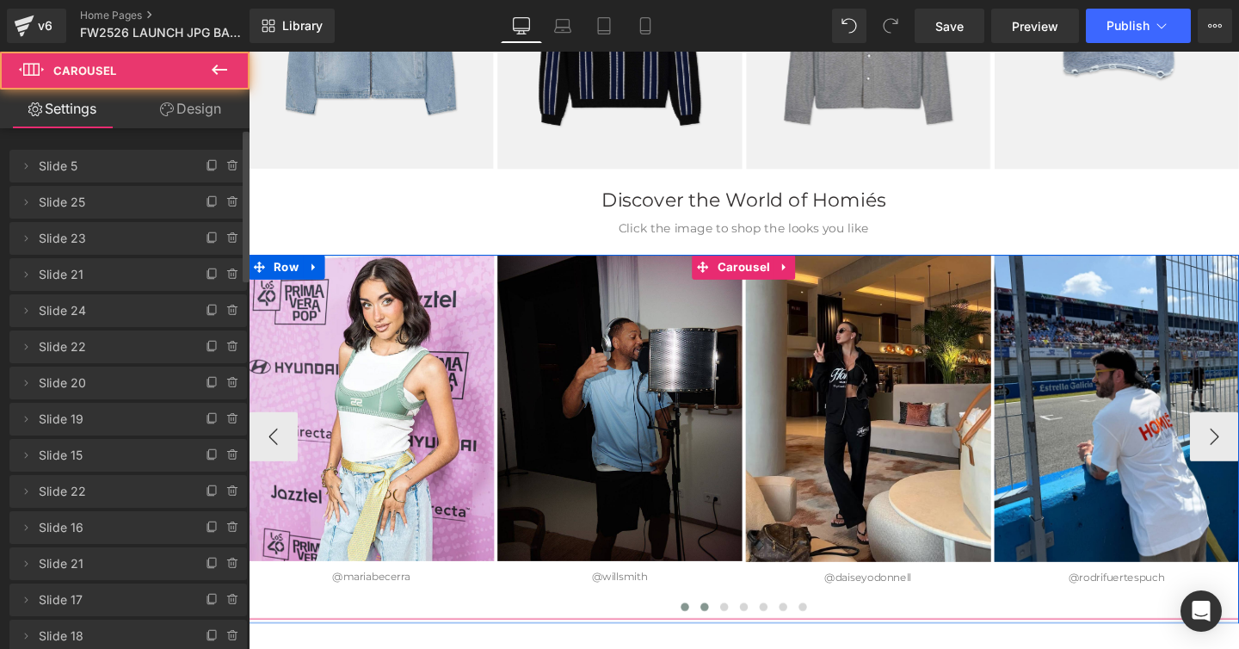
click at [709, 631] on span at bounding box center [707, 635] width 9 height 9
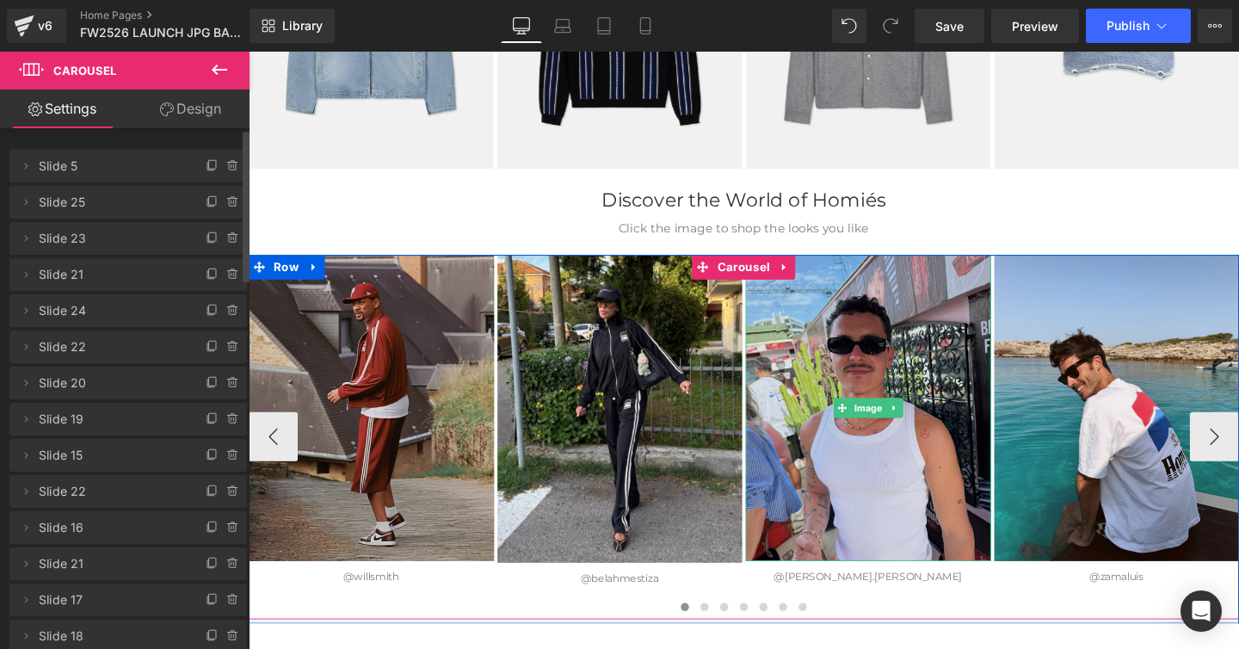
click at [830, 362] on img at bounding box center [900, 426] width 258 height 322
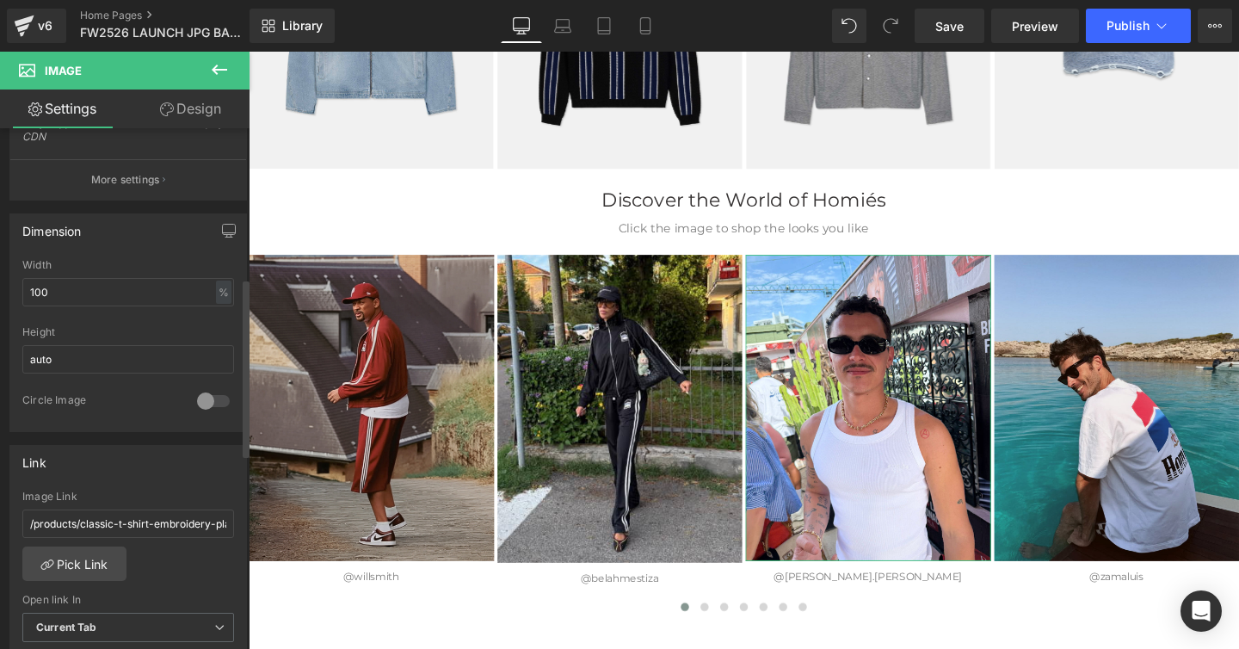
scroll to position [436, 0]
click at [89, 566] on link "Pick Link" at bounding box center [74, 564] width 104 height 34
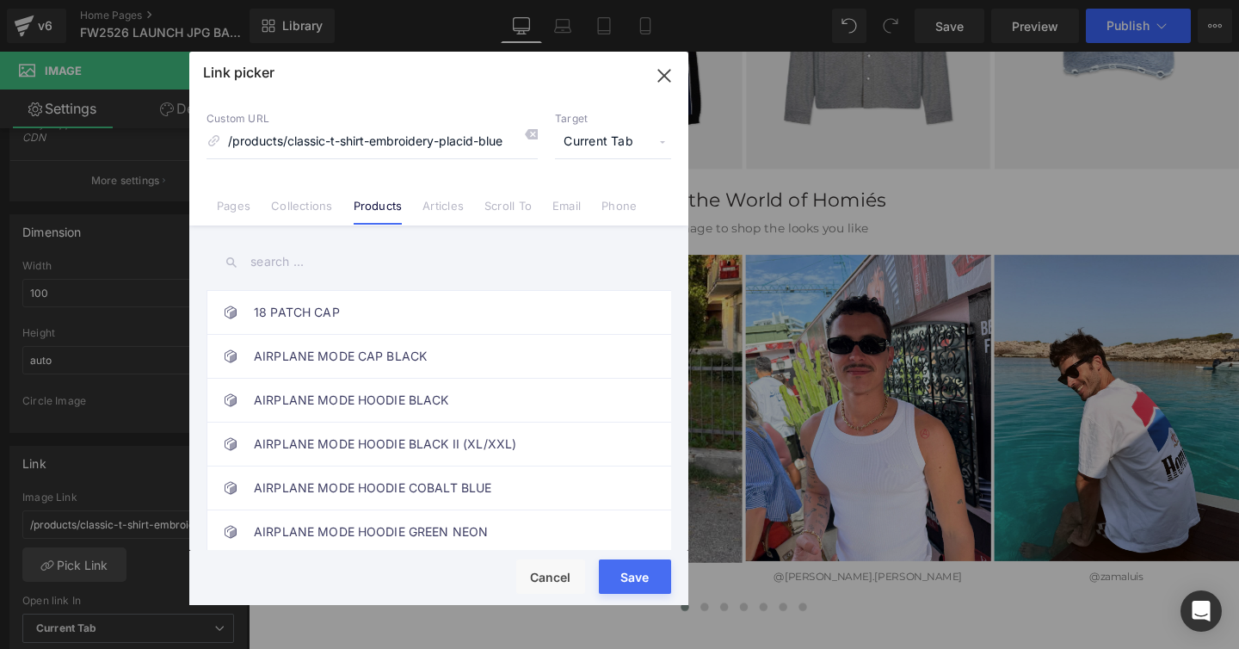
click at [276, 262] on input "text" at bounding box center [439, 262] width 465 height 39
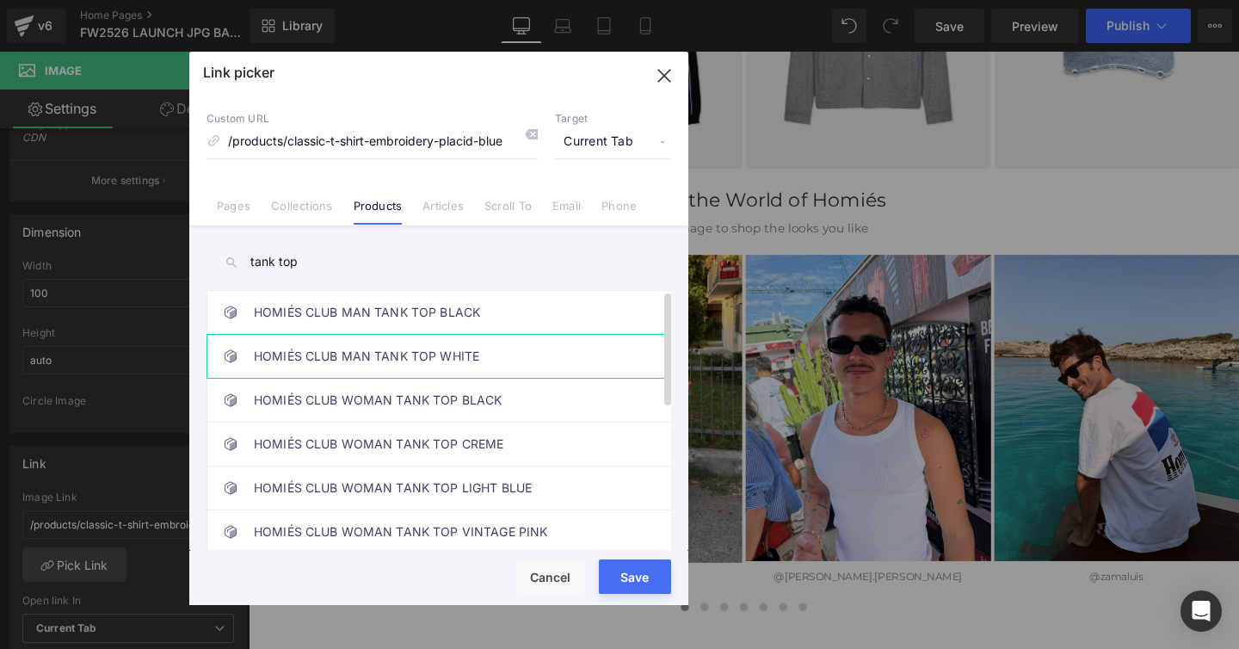
type input "tank top"
click at [304, 352] on link "HOMIÉS CLUB MAN TANK TOP WHITE" at bounding box center [443, 356] width 379 height 43
click at [609, 564] on button "Save" at bounding box center [635, 576] width 72 height 34
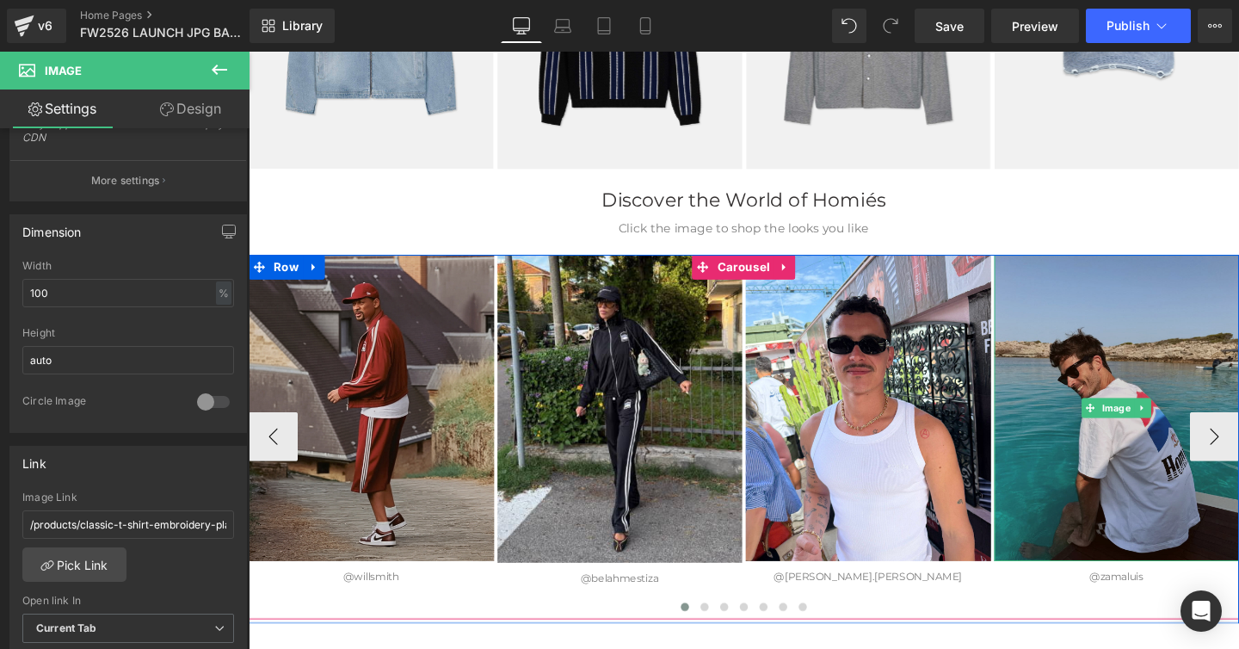
click at [1127, 373] on img at bounding box center [1162, 426] width 258 height 322
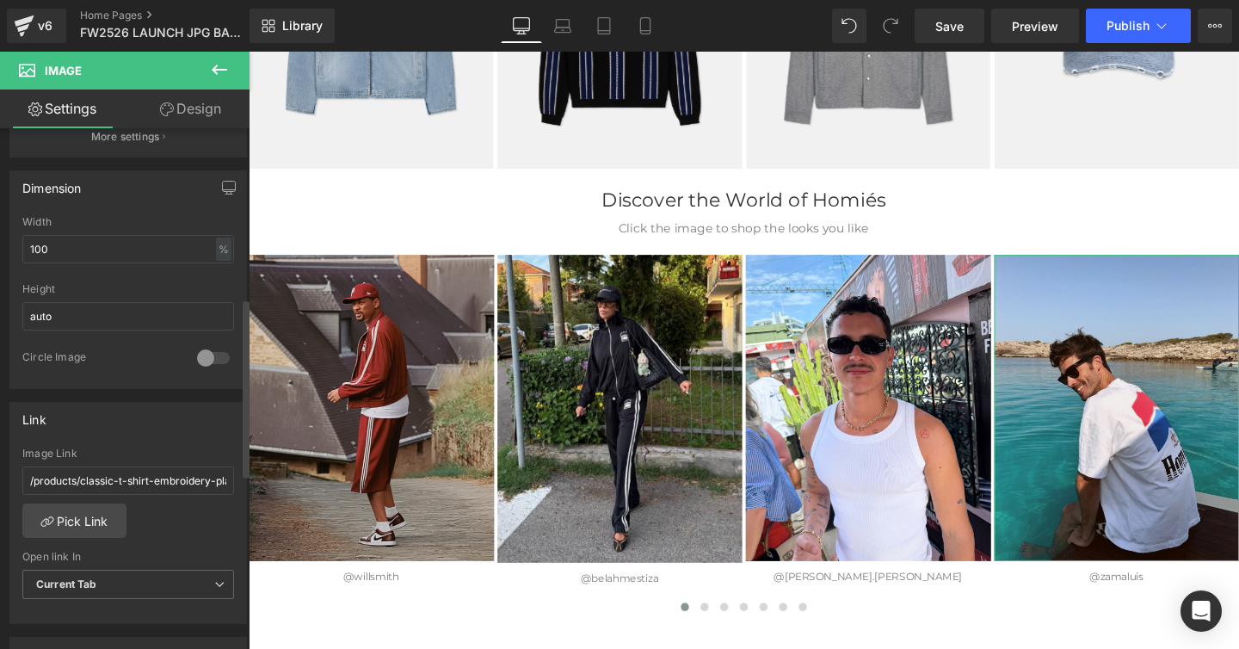
scroll to position [510, 0]
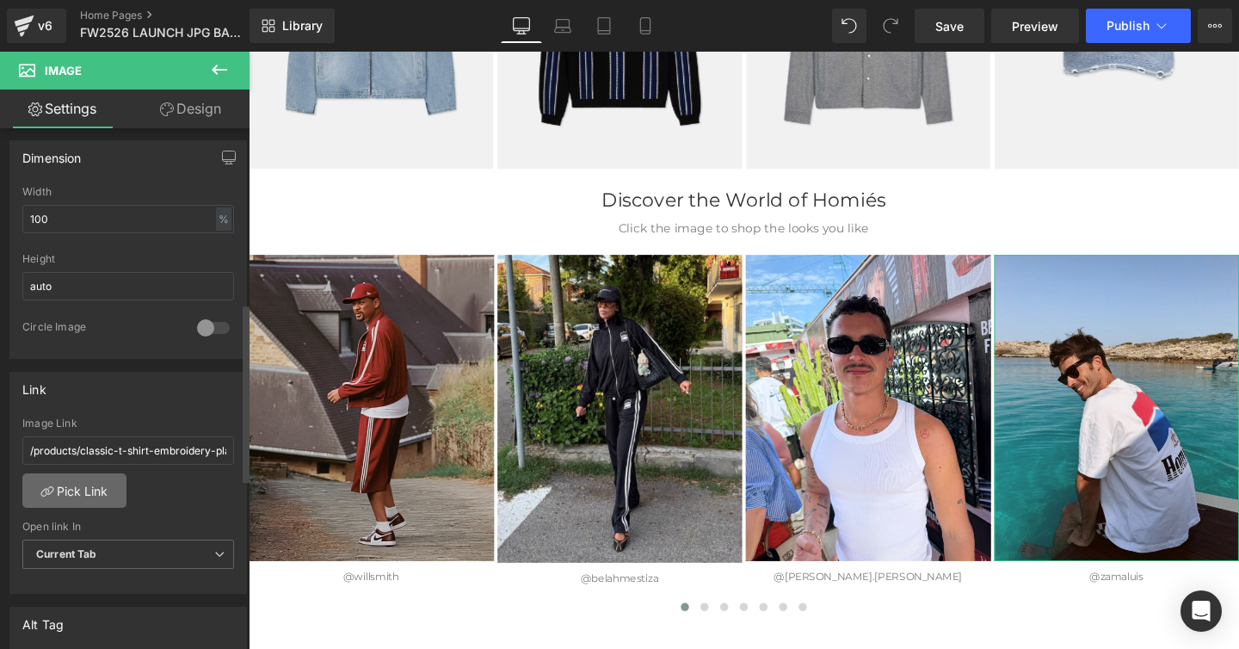
click at [80, 487] on link "Pick Link" at bounding box center [74, 490] width 104 height 34
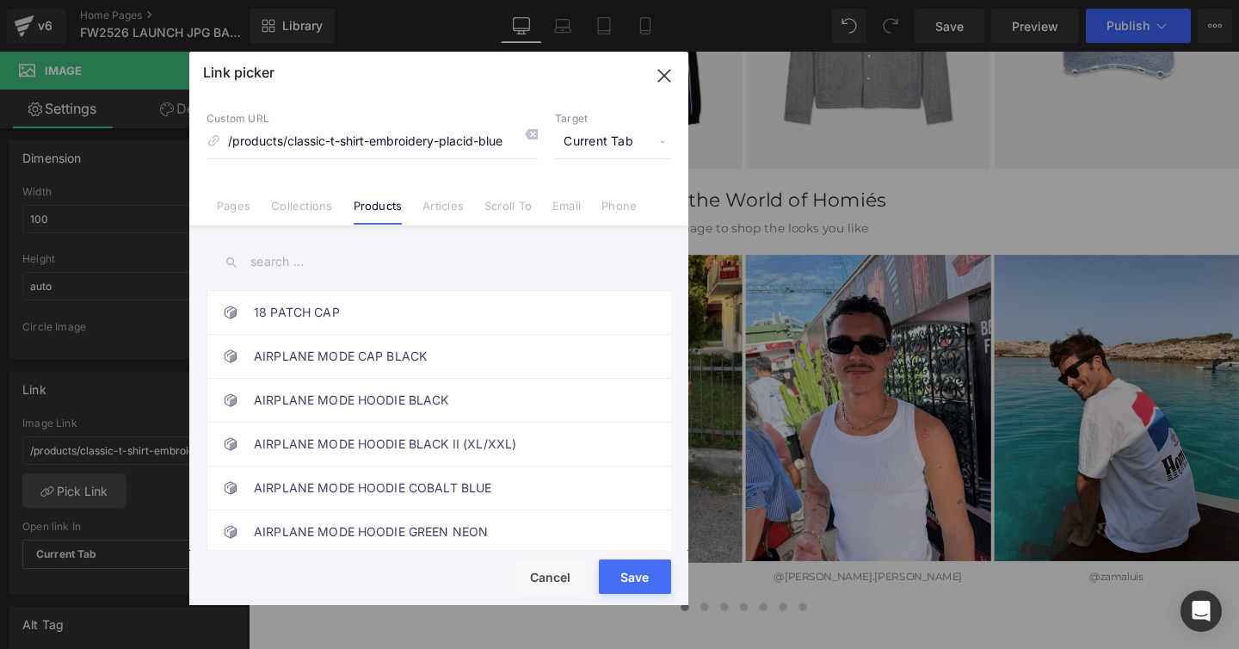
click at [265, 263] on input "text" at bounding box center [439, 262] width 465 height 39
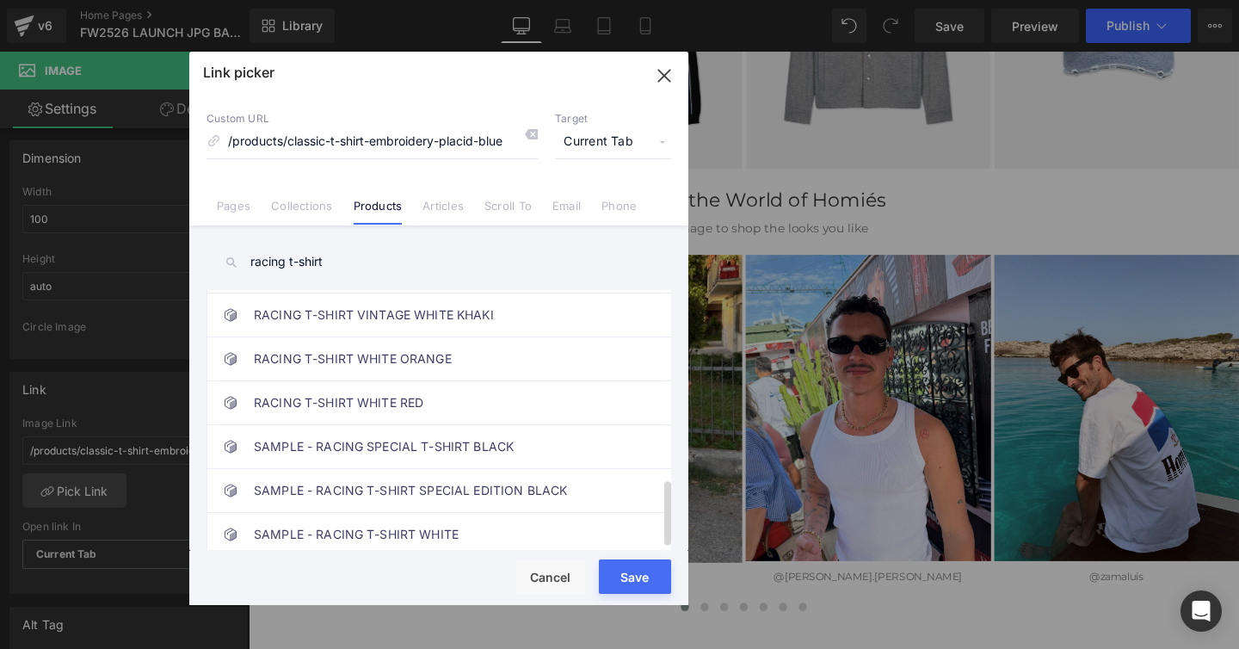
scroll to position [757, 0]
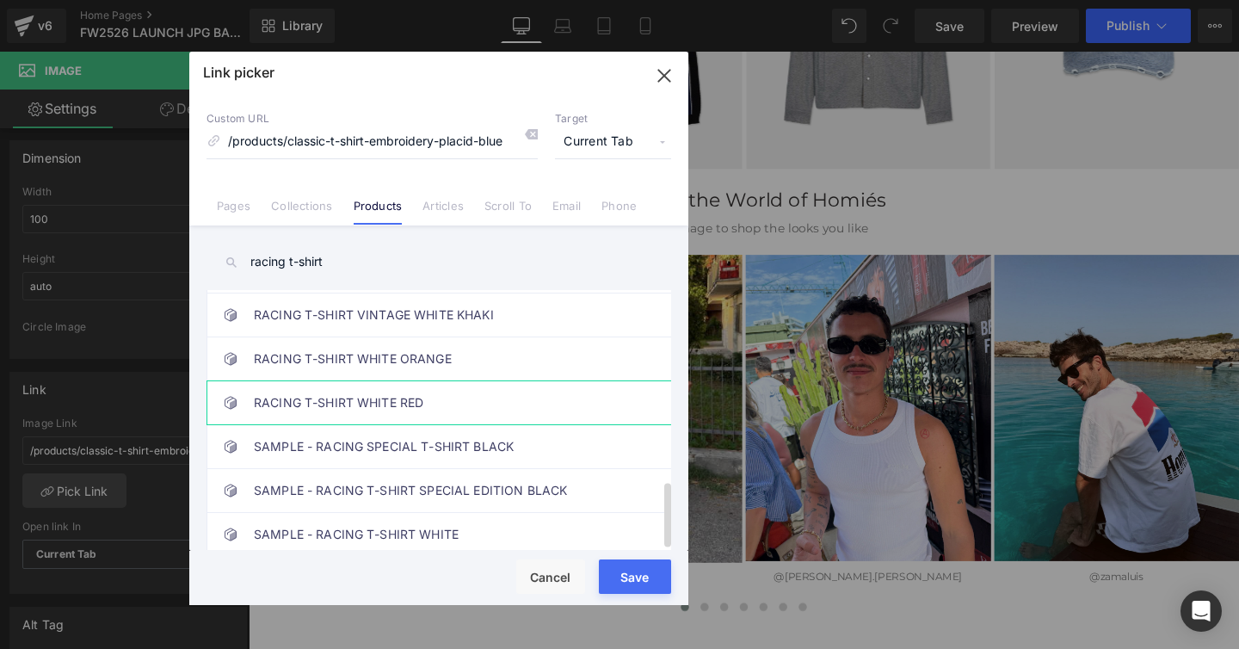
type input "racing t-shirt"
click at [348, 392] on link "RACING T-SHIRT WHITE RED" at bounding box center [443, 402] width 379 height 43
click at [631, 577] on div "Rendering Content" at bounding box center [620, 580] width 106 height 19
click at [604, 569] on button "Save" at bounding box center [635, 576] width 72 height 34
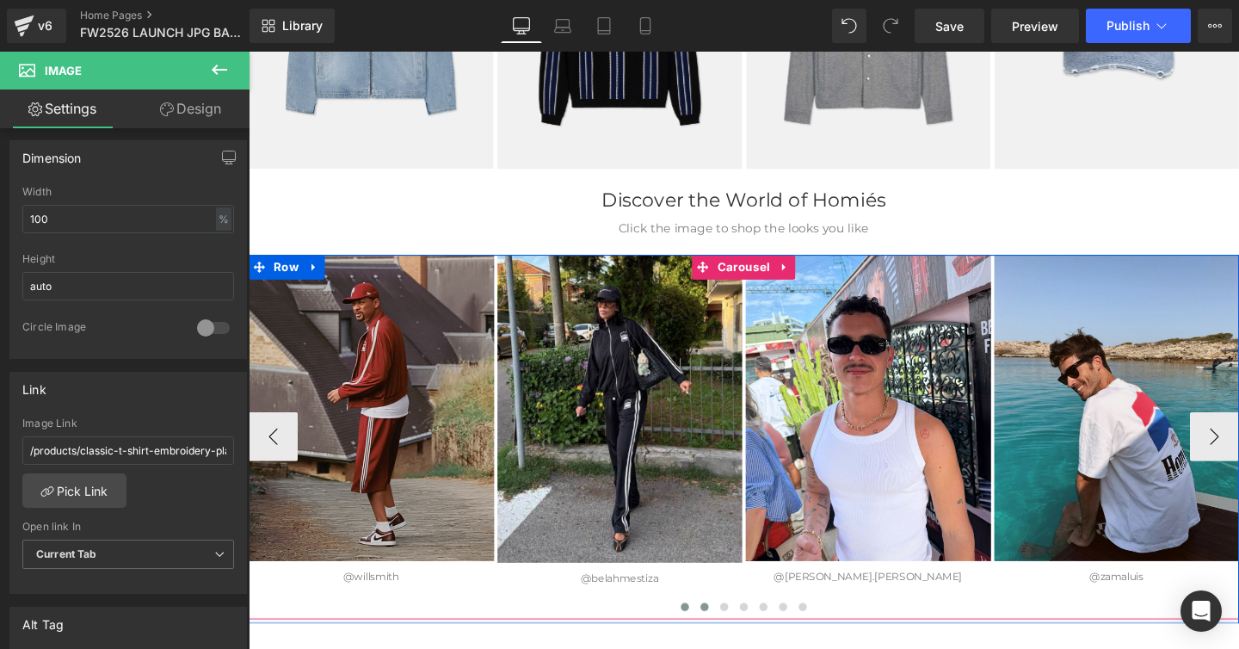
click at [727, 634] on span at bounding box center [728, 635] width 9 height 9
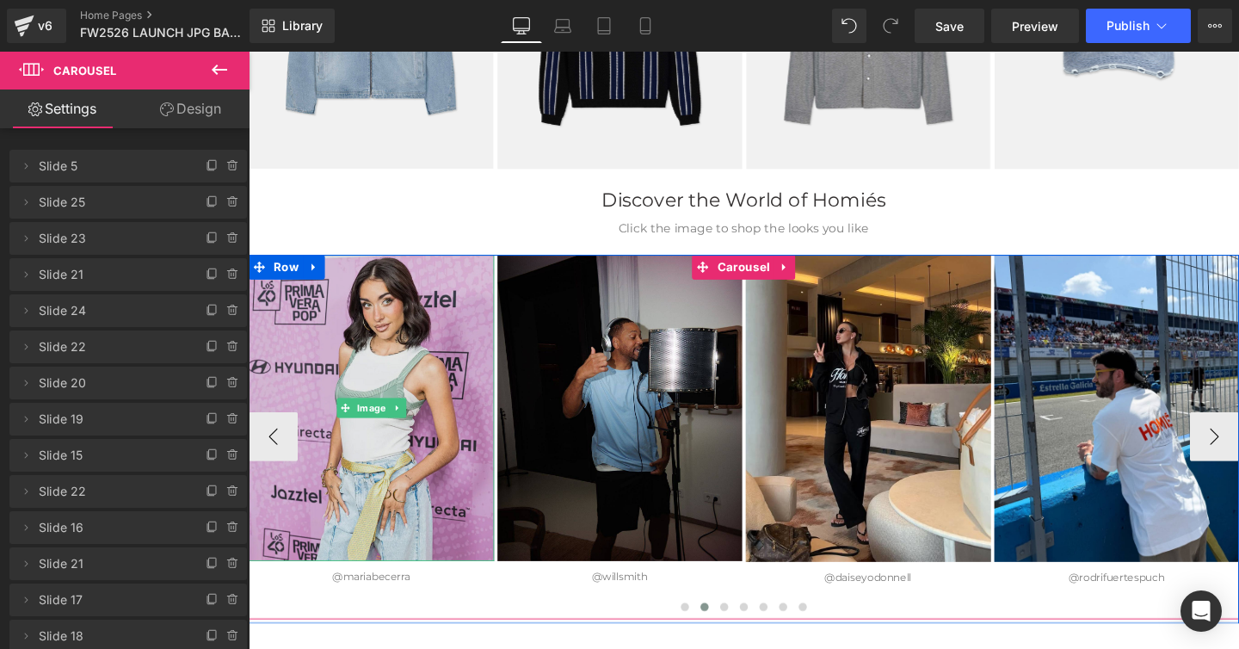
click at [364, 364] on img at bounding box center [378, 426] width 258 height 322
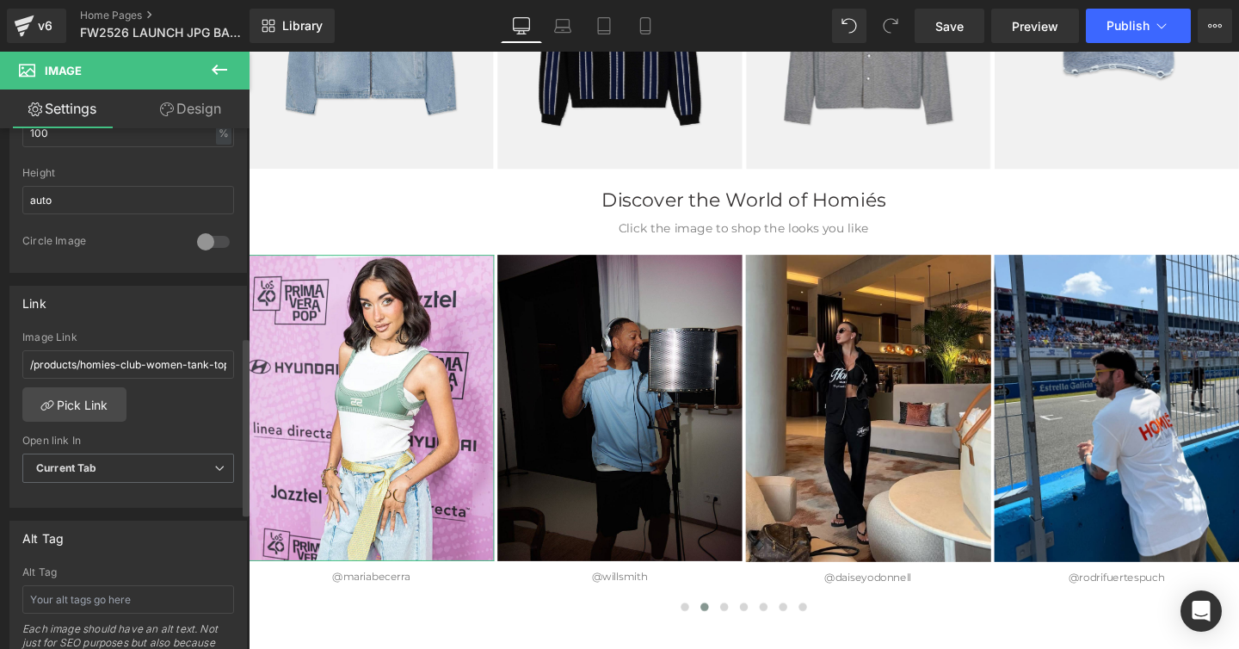
scroll to position [616, 0]
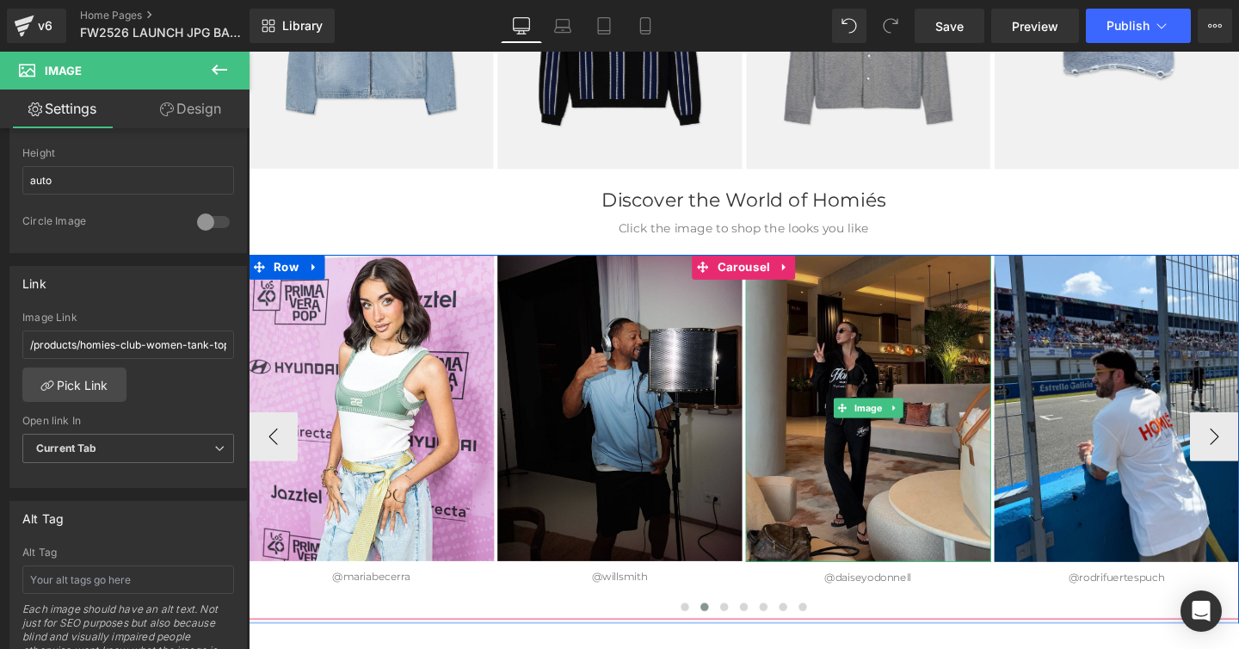
click at [869, 379] on img at bounding box center [900, 426] width 258 height 323
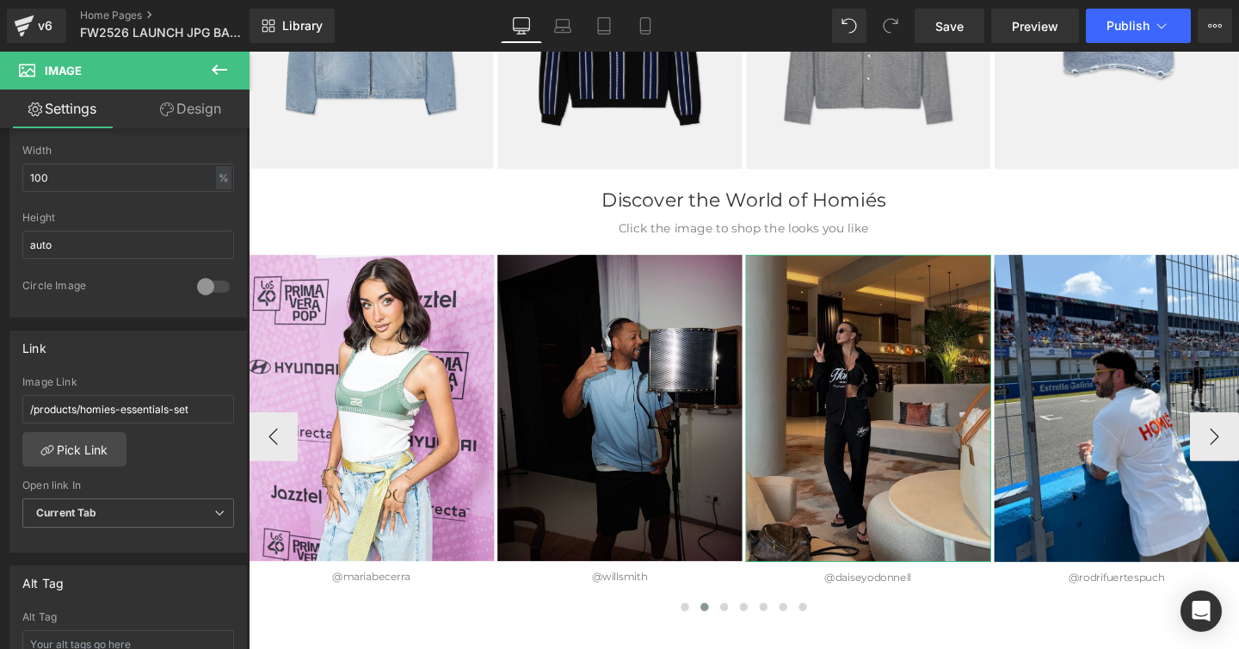
scroll to position [555, 0]
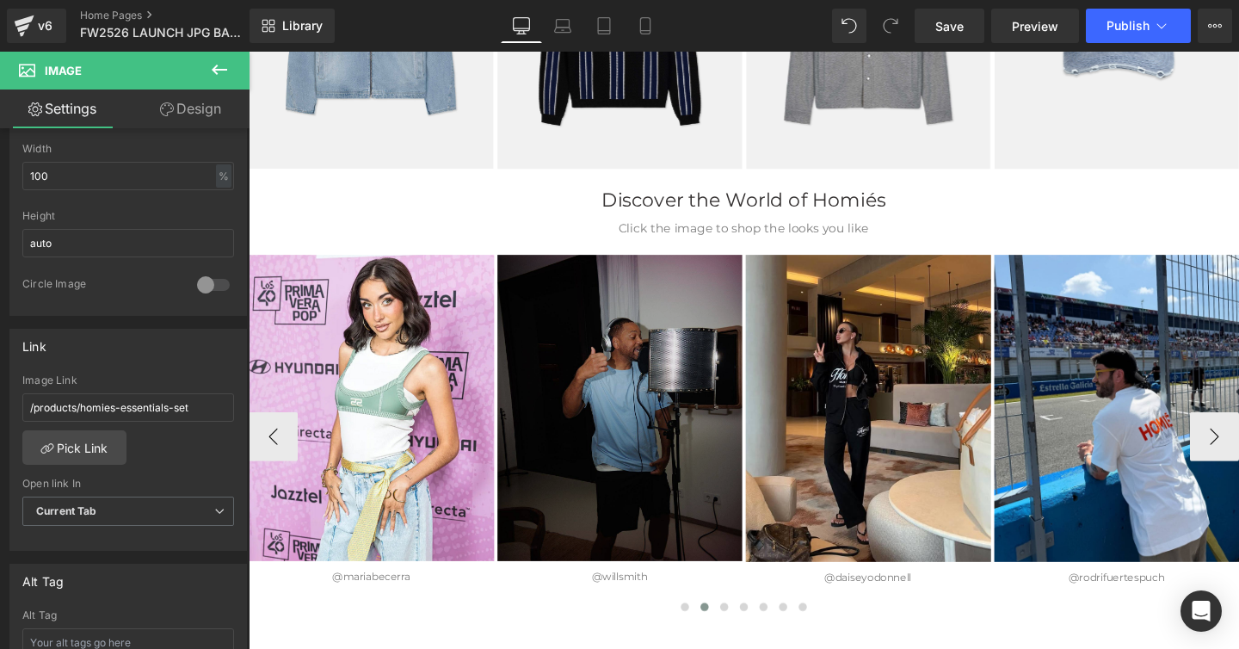
click at [595, 405] on img at bounding box center [639, 426] width 258 height 322
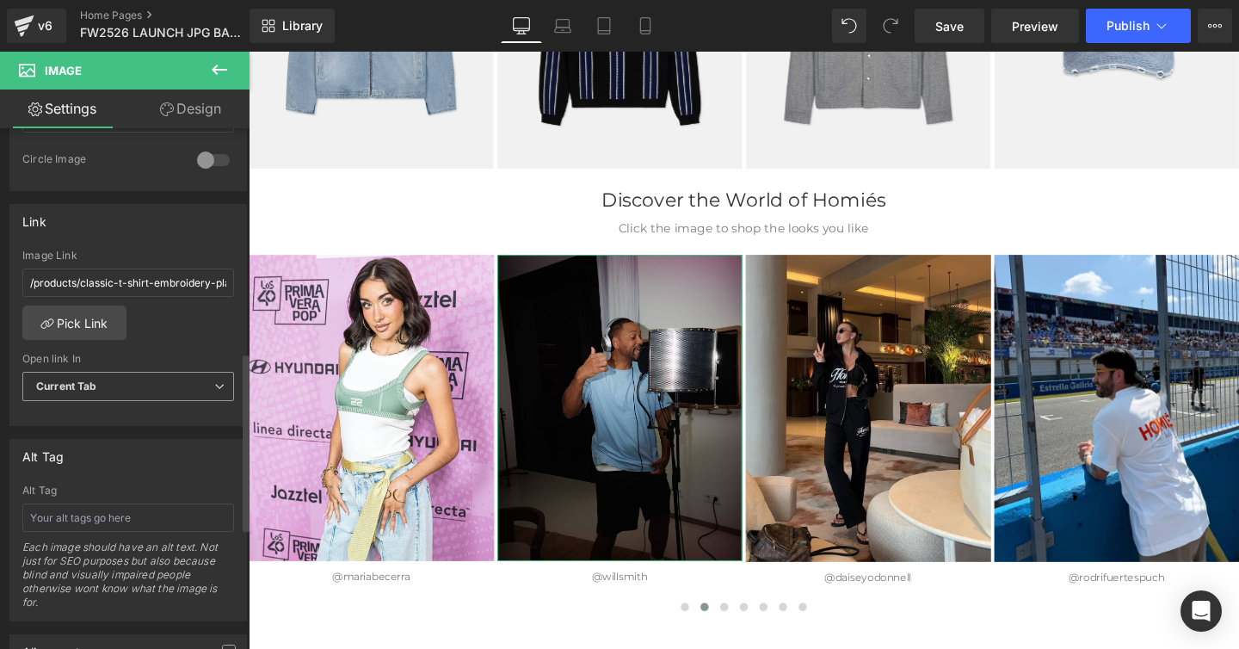
scroll to position [727, 0]
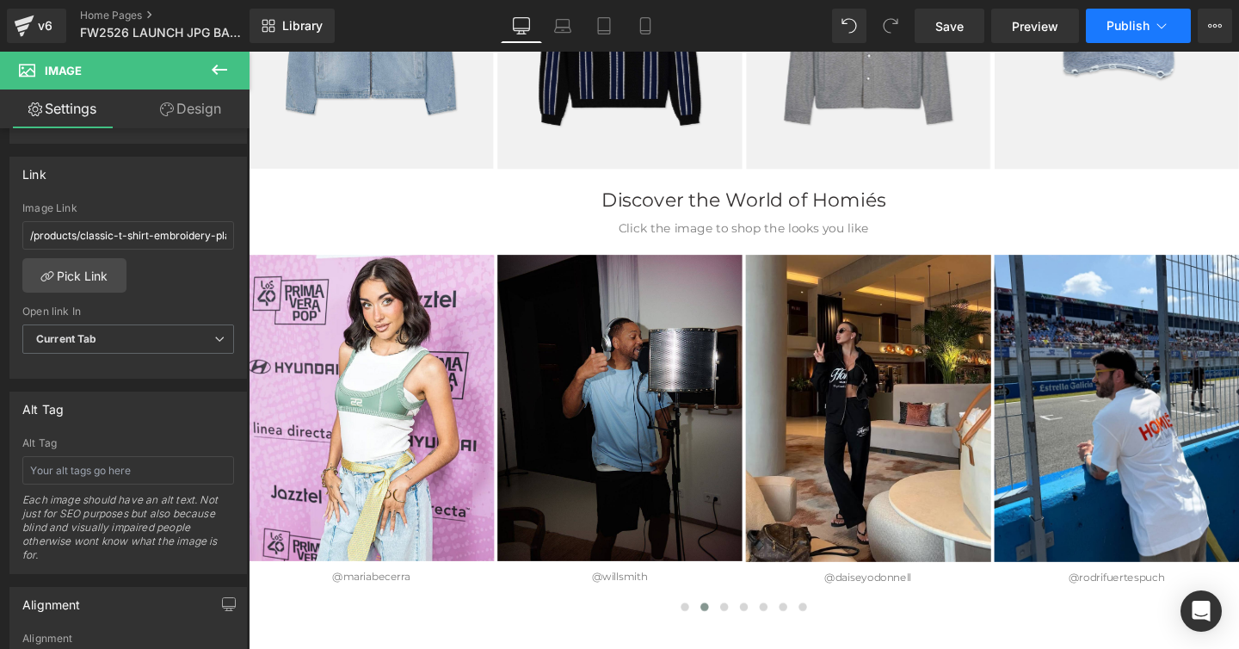
click at [1113, 24] on span "Publish" at bounding box center [1128, 26] width 43 height 14
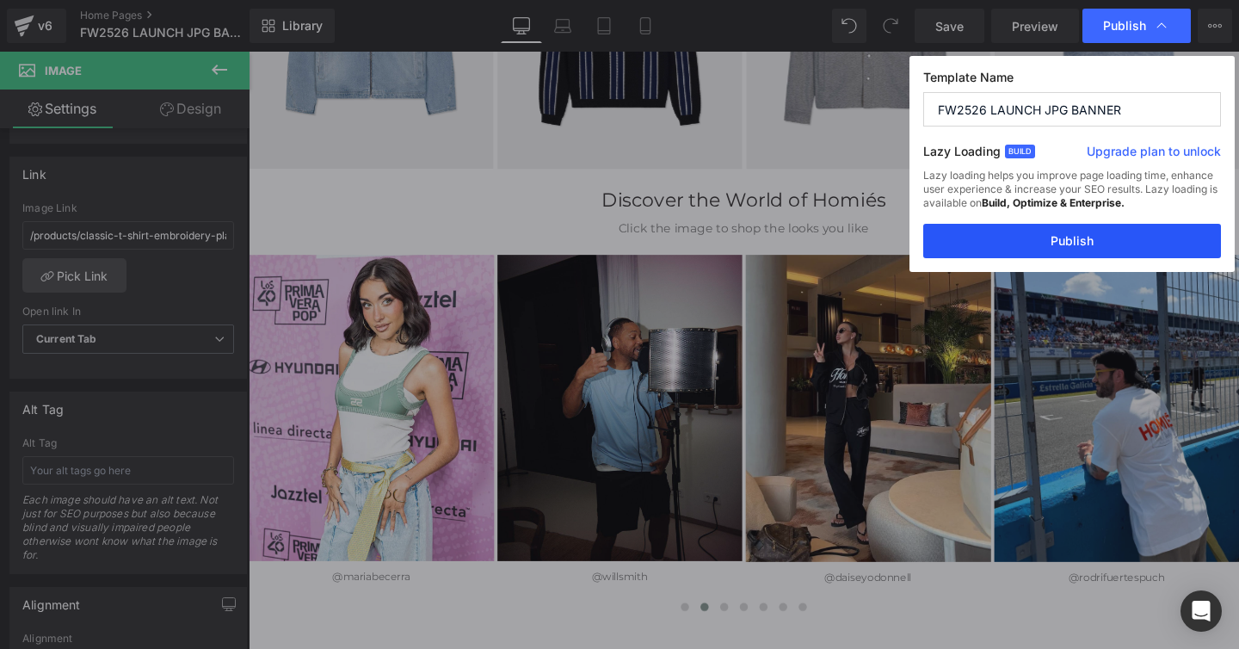
drag, startPoint x: 979, startPoint y: 241, endPoint x: 633, endPoint y: 210, distance: 347.3
click at [979, 241] on button "Publish" at bounding box center [1072, 241] width 298 height 34
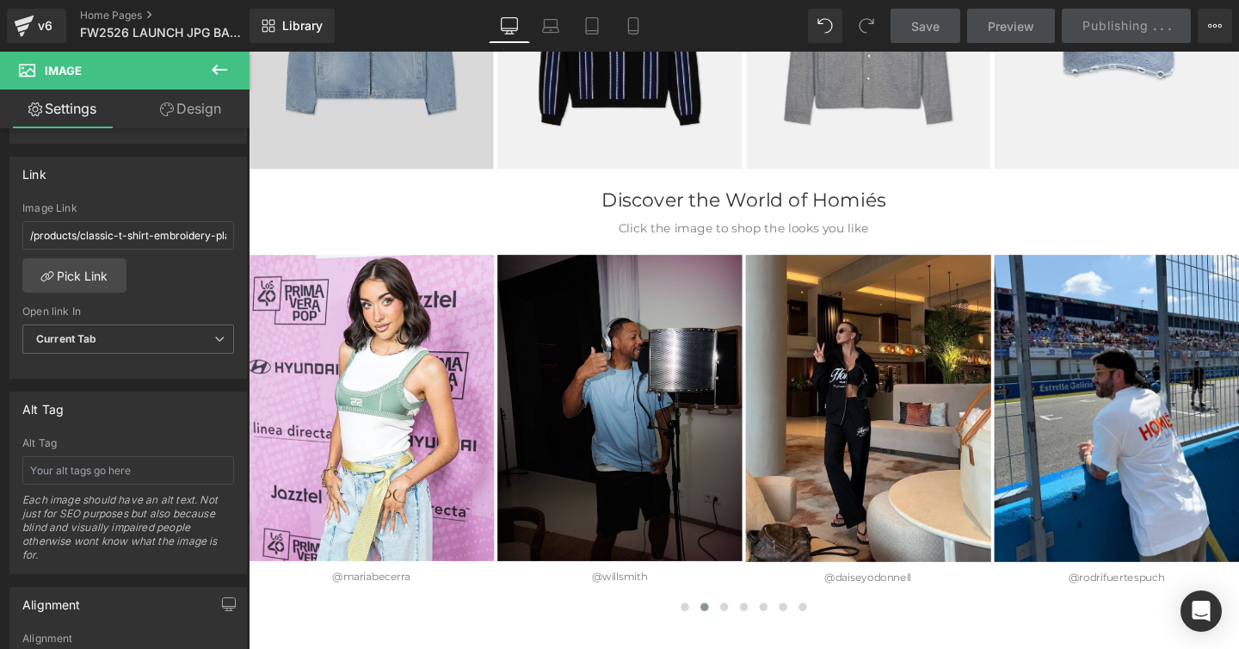
scroll to position [2947, 0]
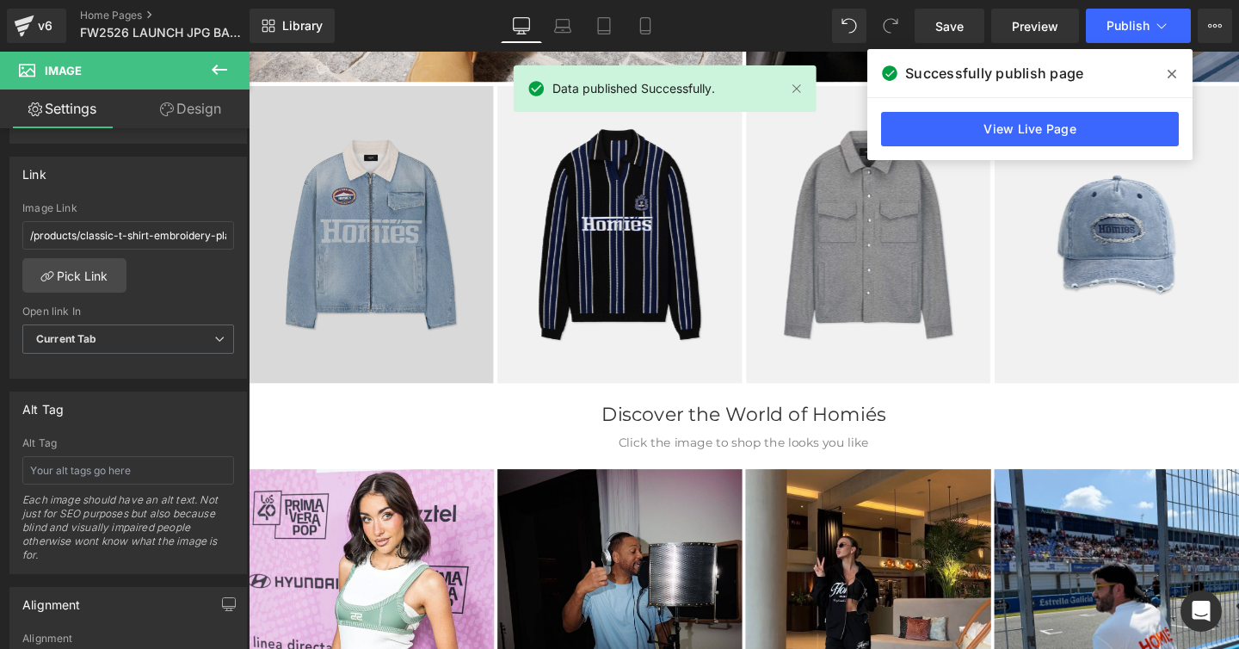
click at [374, 175] on img at bounding box center [377, 244] width 257 height 312
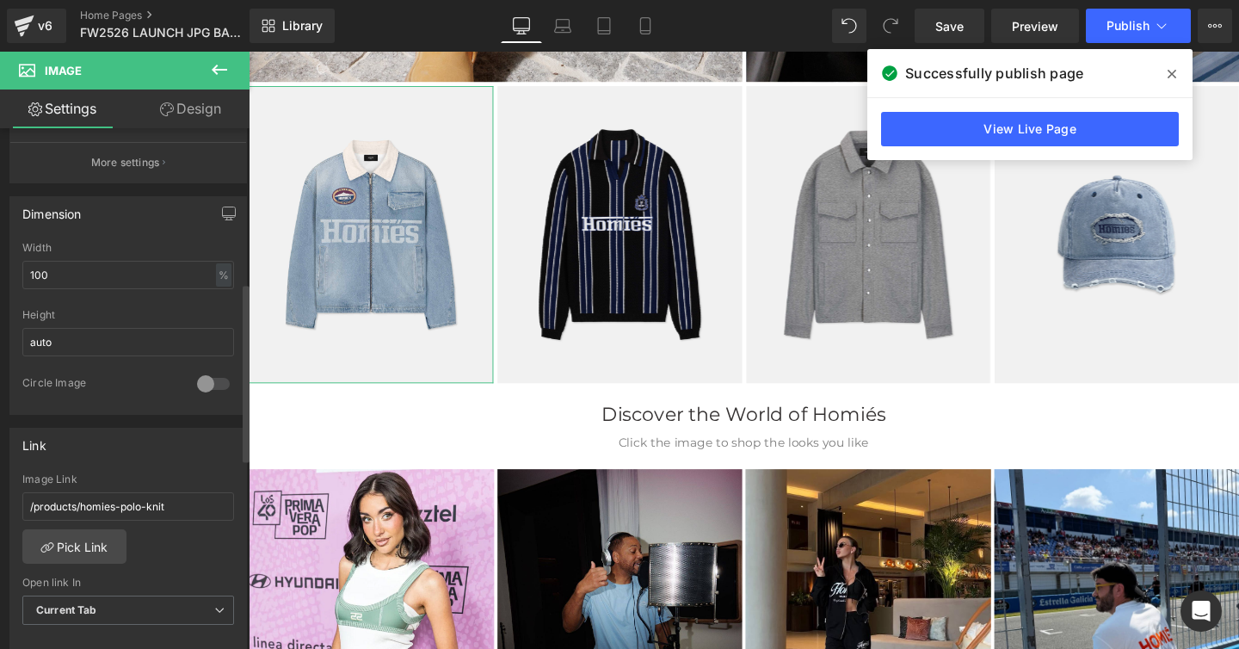
scroll to position [458, 0]
click at [82, 541] on link "Pick Link" at bounding box center [74, 543] width 104 height 34
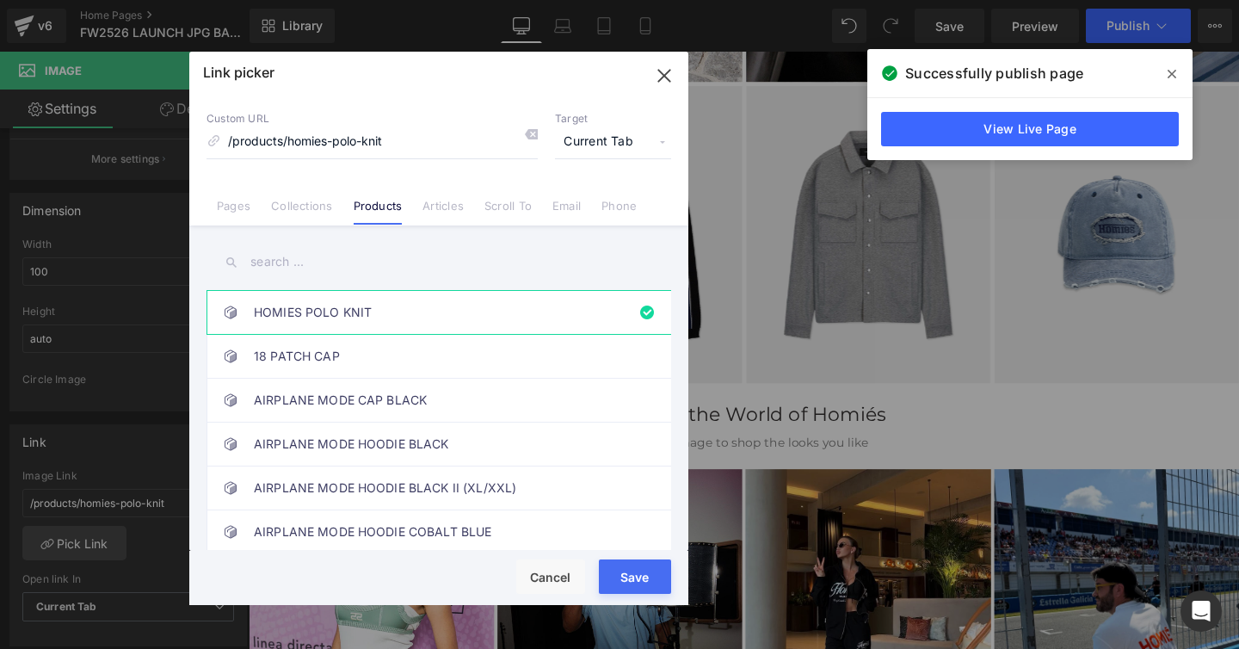
click at [275, 264] on input "text" at bounding box center [439, 262] width 465 height 39
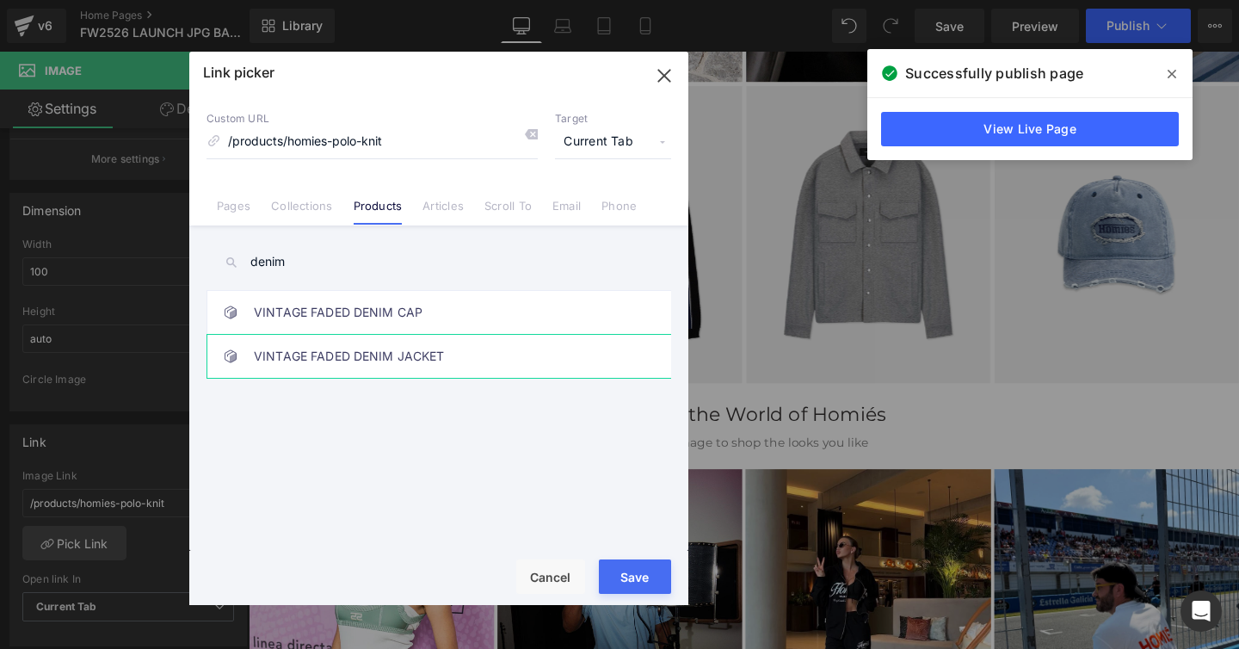
type input "denim"
click at [284, 354] on link "VINTAGE FADED DENIM JACKET" at bounding box center [443, 356] width 379 height 43
click at [609, 567] on button "Save" at bounding box center [635, 576] width 72 height 34
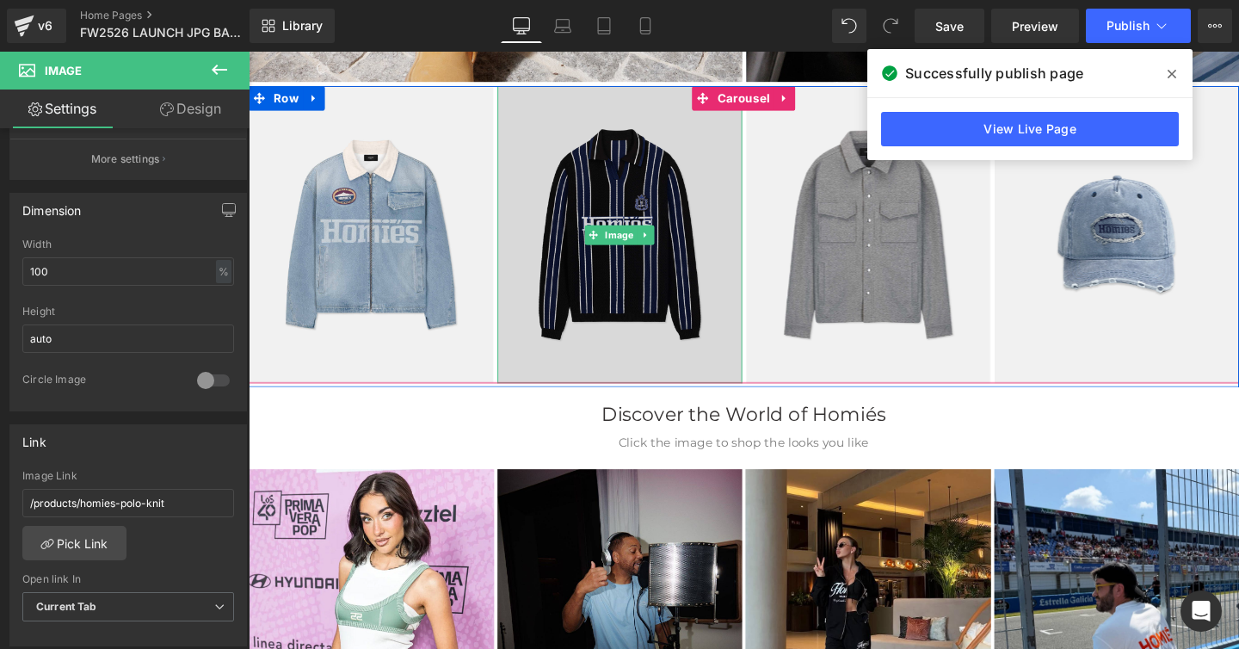
click at [620, 201] on img at bounding box center [638, 244] width 257 height 312
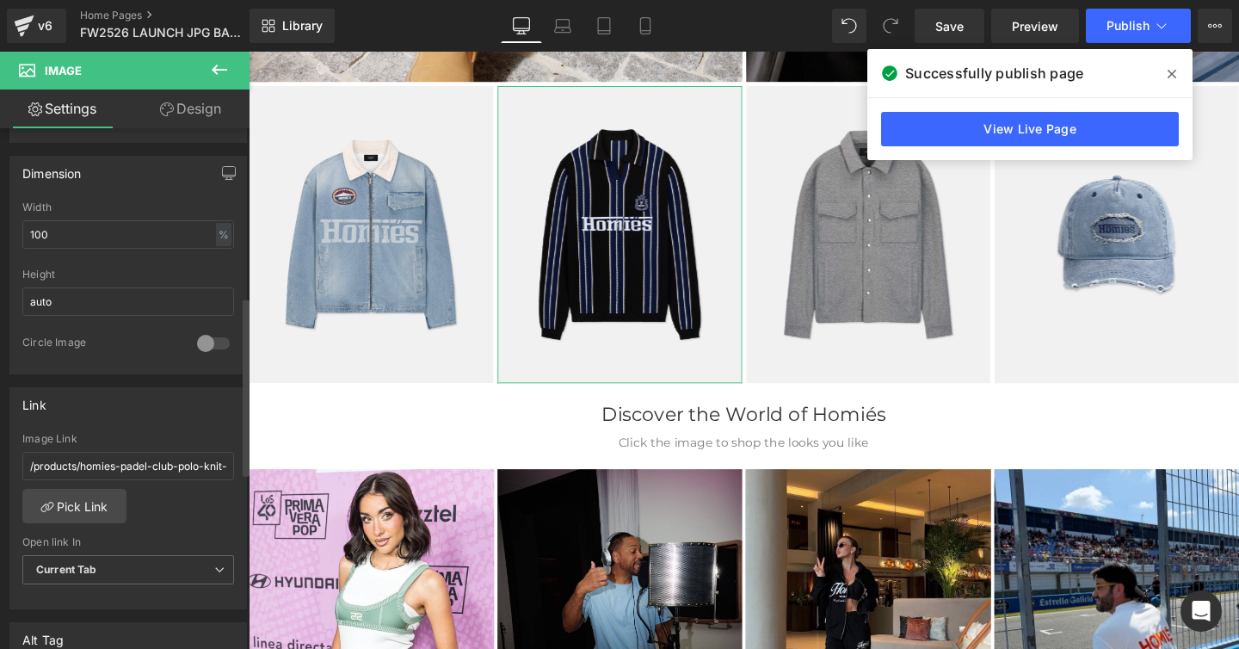
scroll to position [496, 0]
click at [89, 503] on link "Pick Link" at bounding box center [74, 505] width 104 height 34
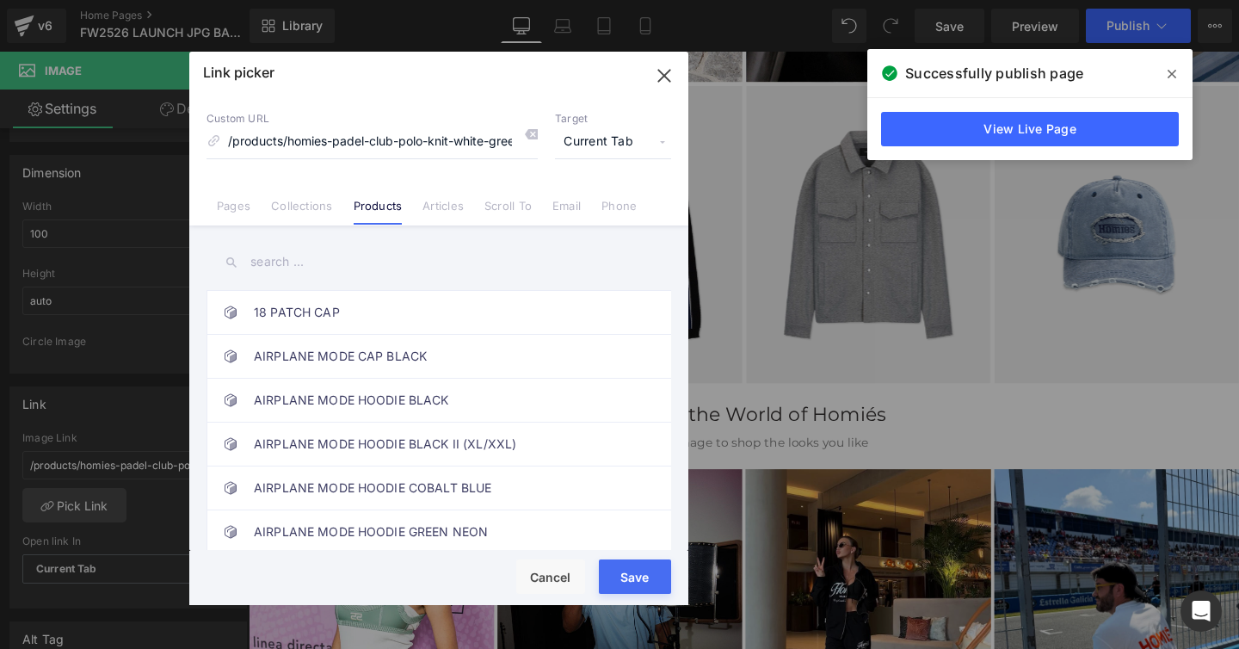
click at [291, 262] on input "text" at bounding box center [439, 262] width 465 height 39
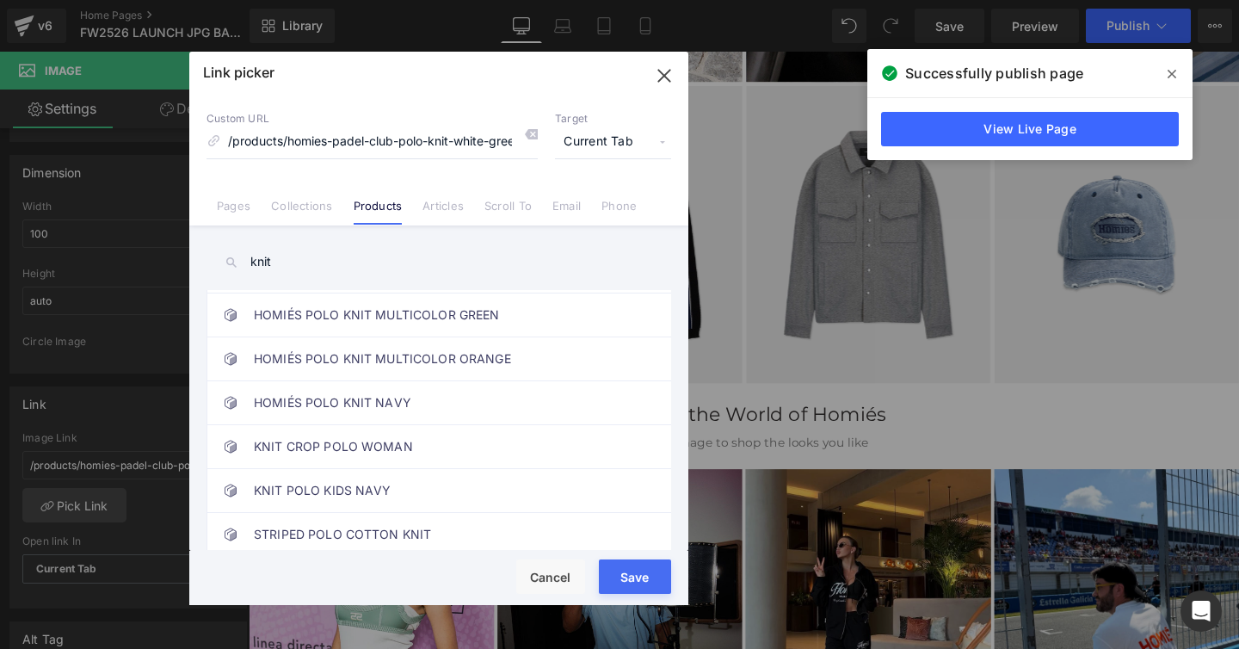
scroll to position [0, 0]
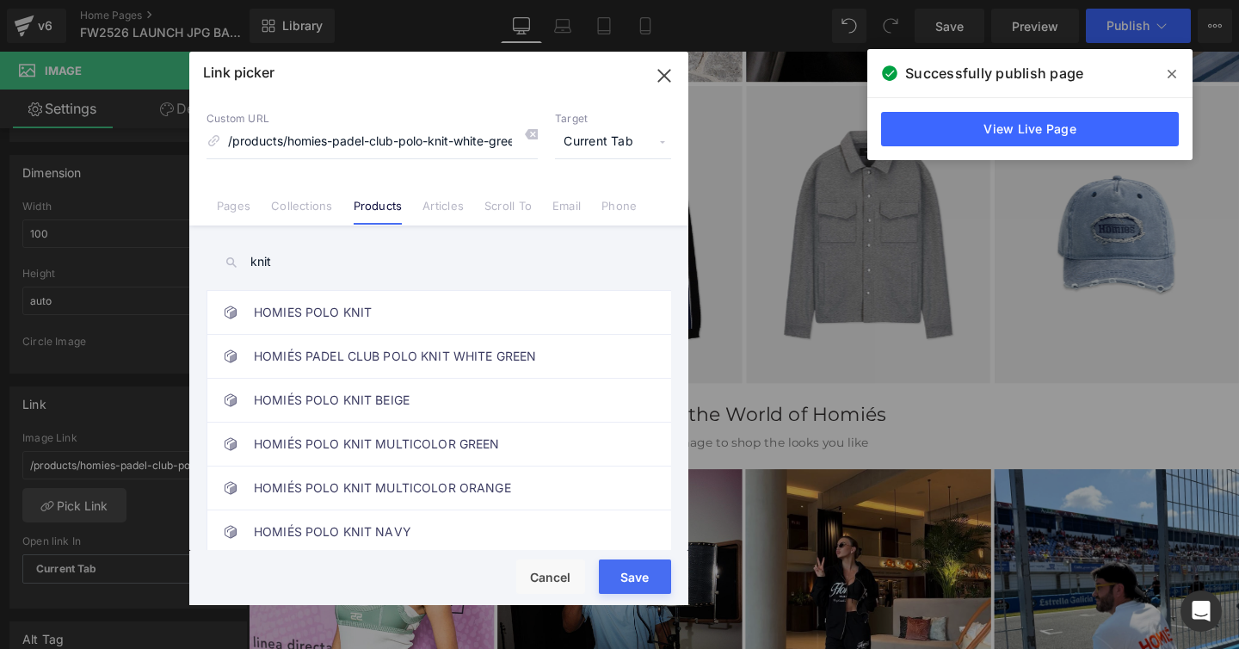
click at [262, 258] on input "knit" at bounding box center [439, 262] width 465 height 39
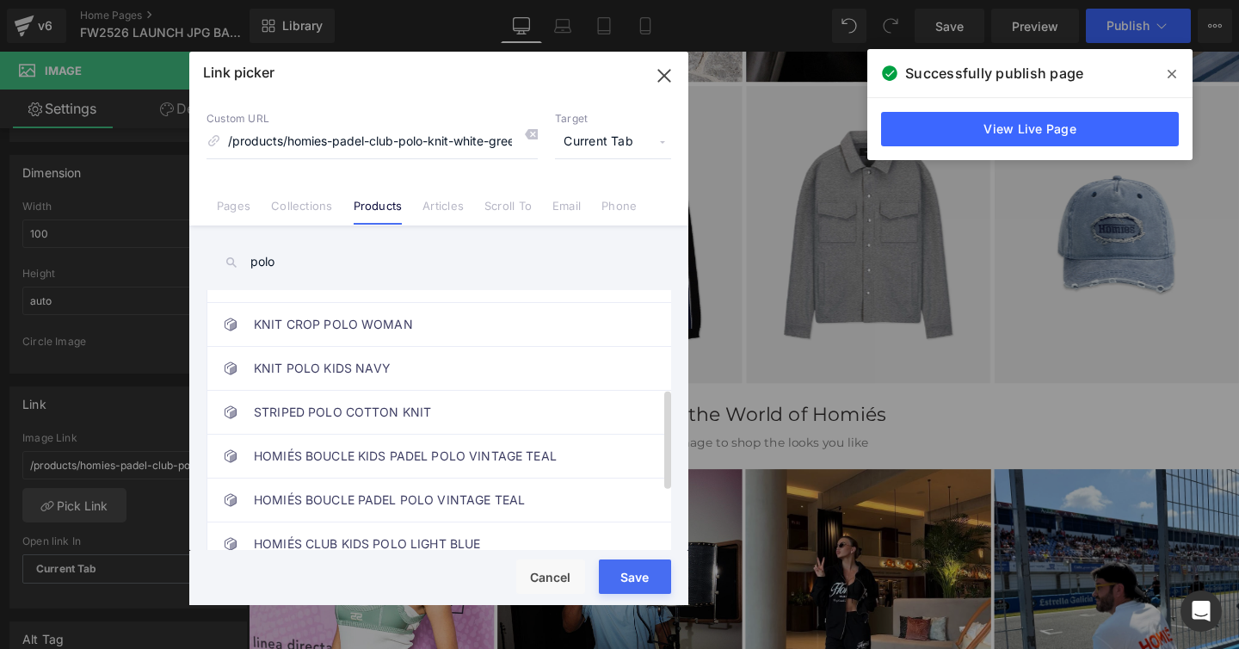
scroll to position [256, 0]
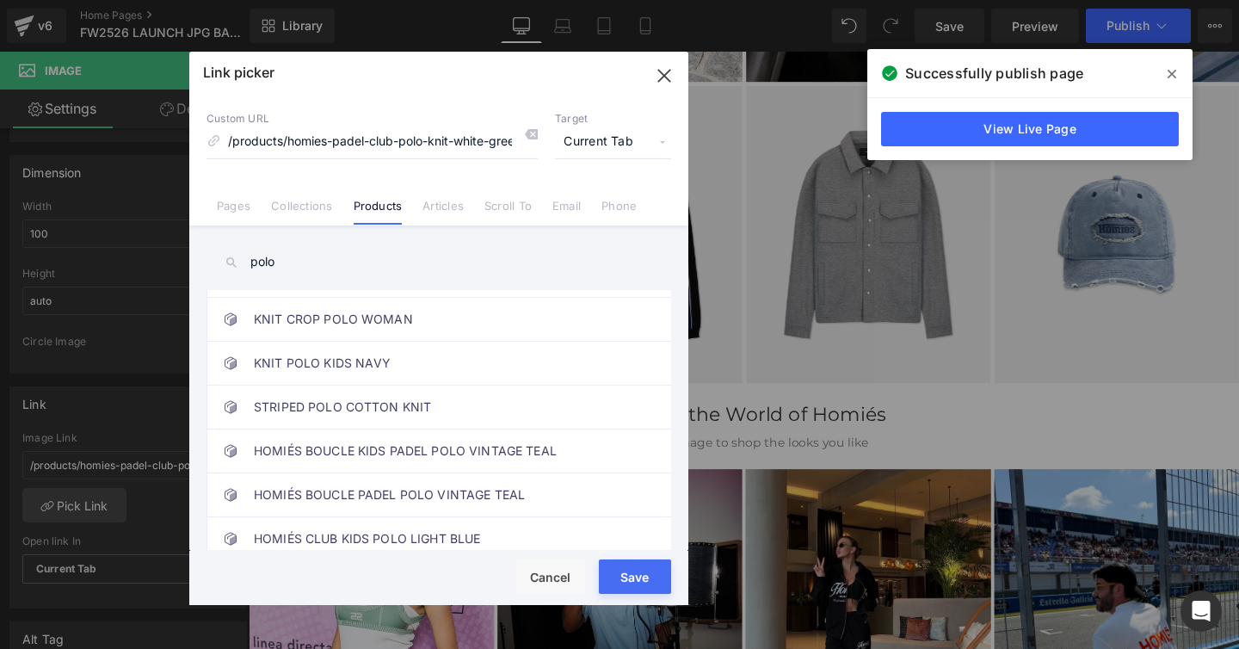
type input "polo"
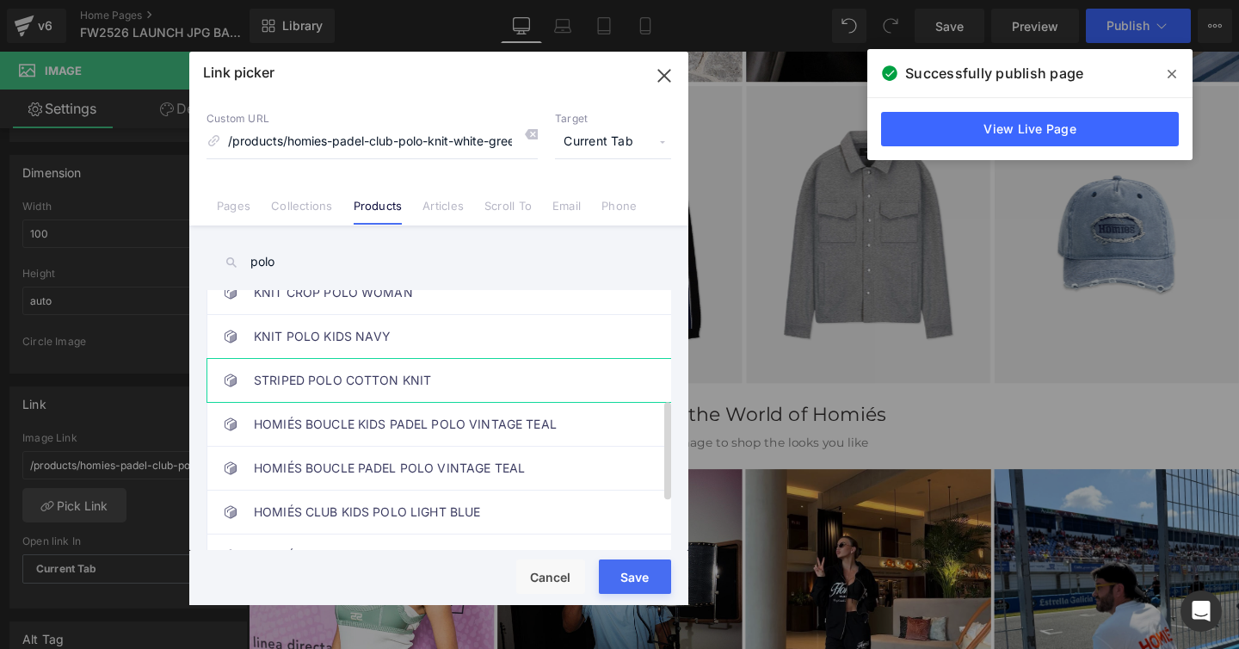
scroll to position [286, 0]
click at [285, 382] on link "STRIPED POLO COTTON KNIT" at bounding box center [443, 377] width 379 height 43
click at [612, 566] on button "Save" at bounding box center [635, 576] width 72 height 34
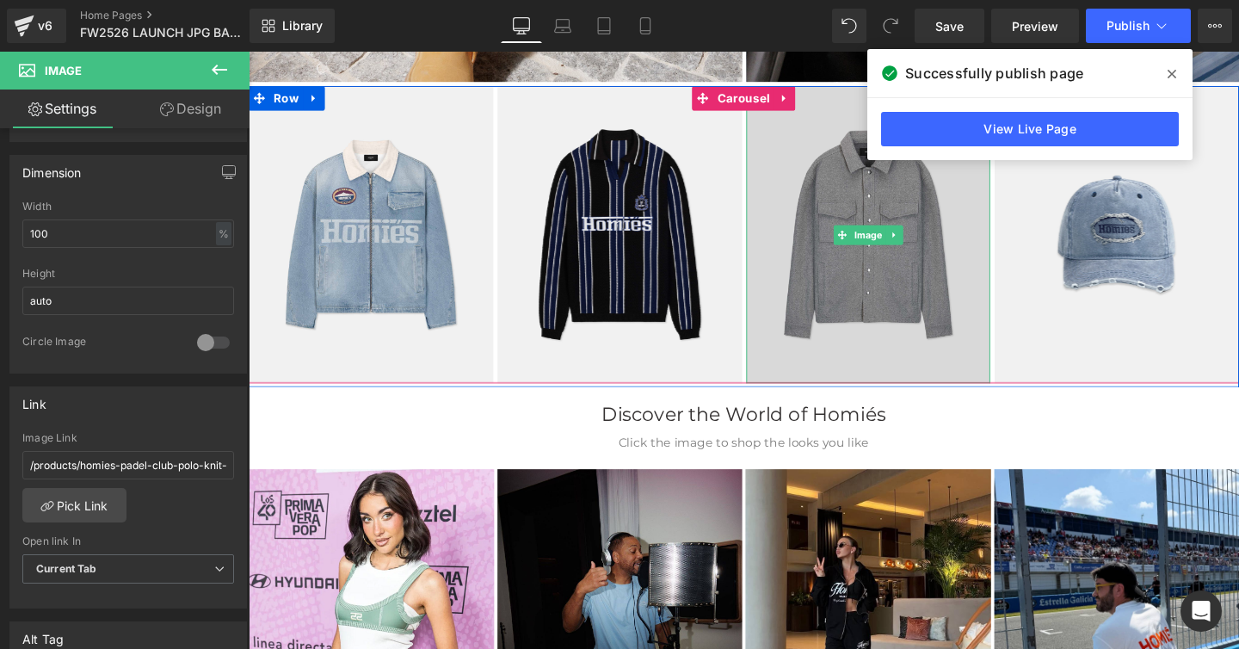
click at [862, 202] on img at bounding box center [900, 244] width 257 height 312
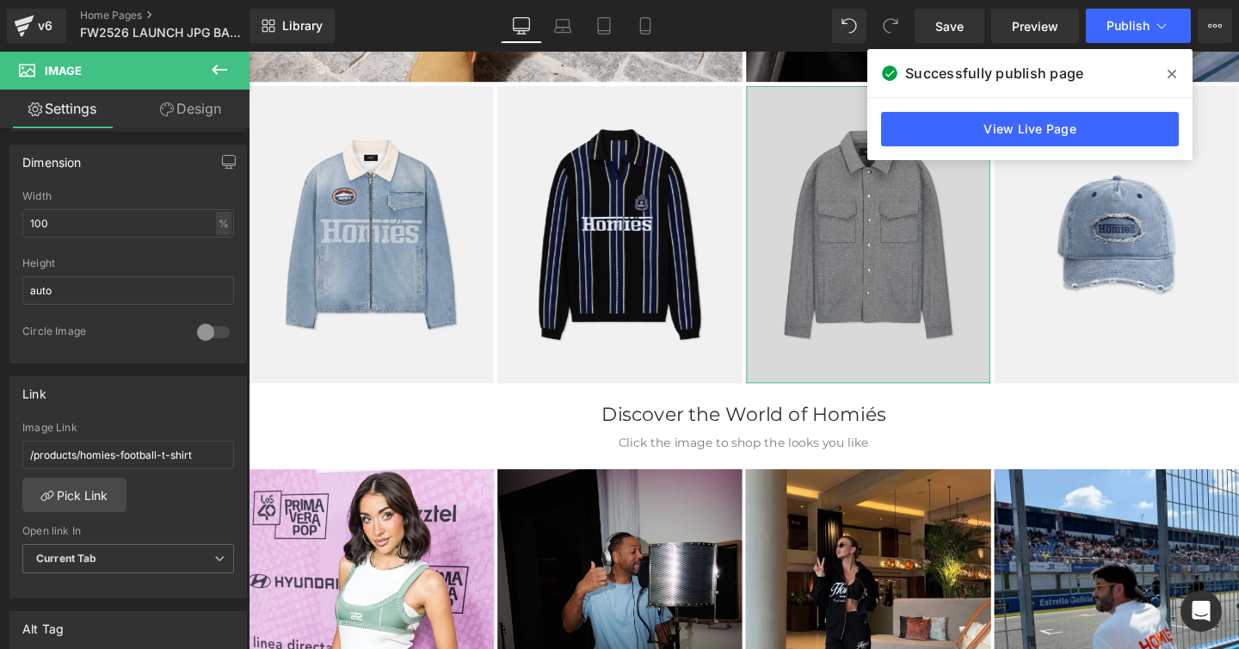
scroll to position [509, 0]
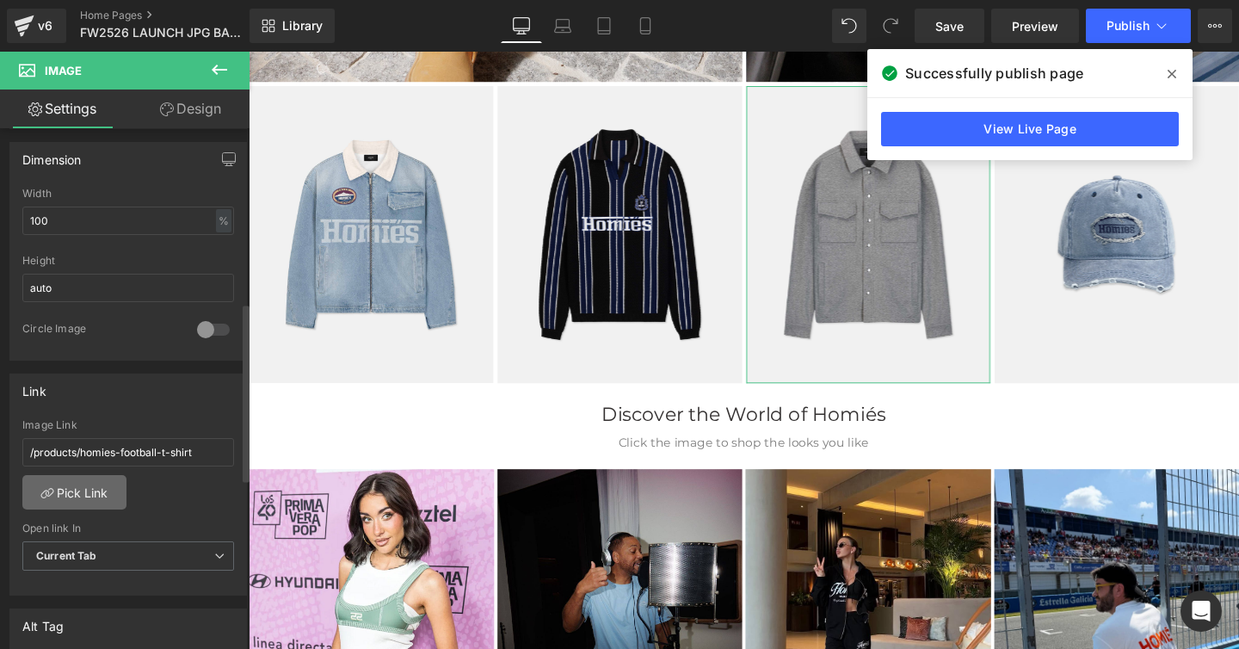
click at [84, 497] on link "Pick Link" at bounding box center [74, 492] width 104 height 34
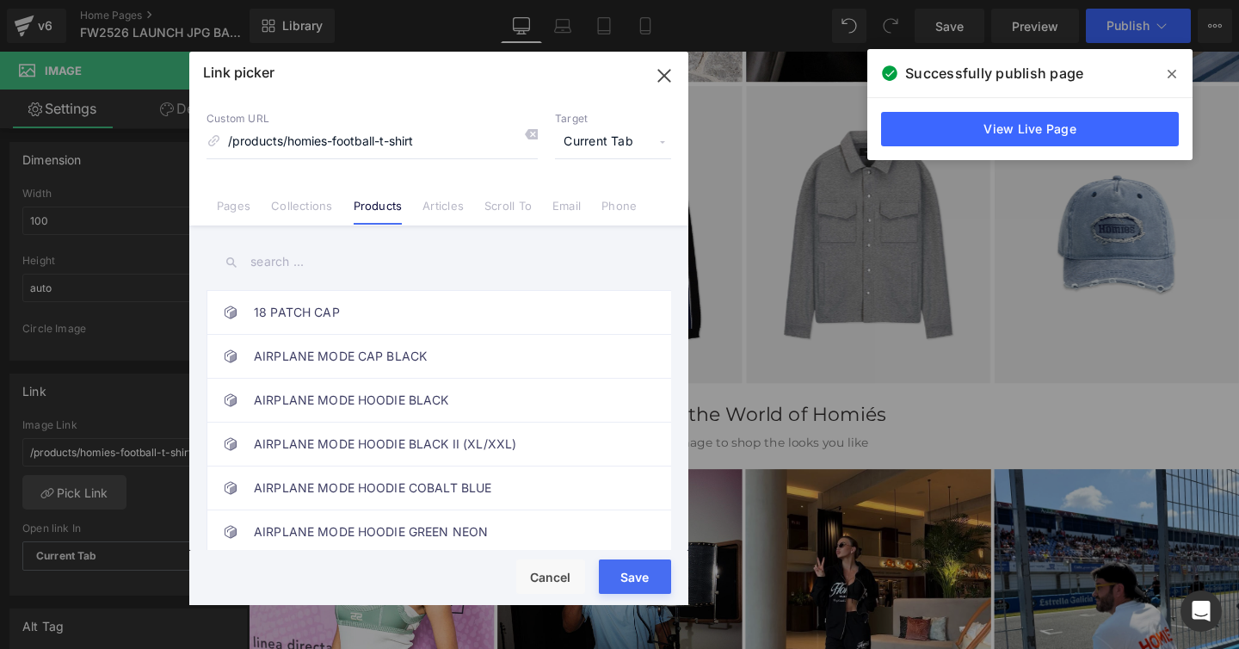
click at [254, 261] on input "text" at bounding box center [439, 262] width 465 height 39
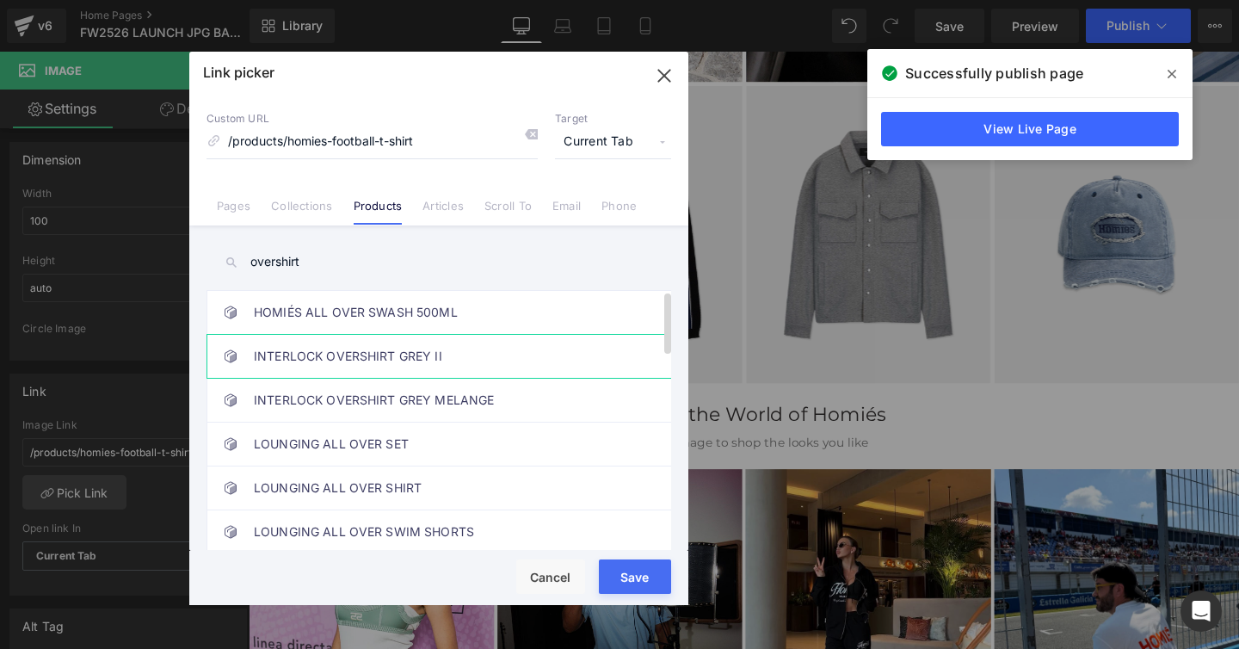
type input "overshirt"
click at [284, 354] on link "INTERLOCK OVERSHIRT GREY II" at bounding box center [443, 356] width 379 height 43
click at [607, 568] on button "Save" at bounding box center [635, 576] width 72 height 34
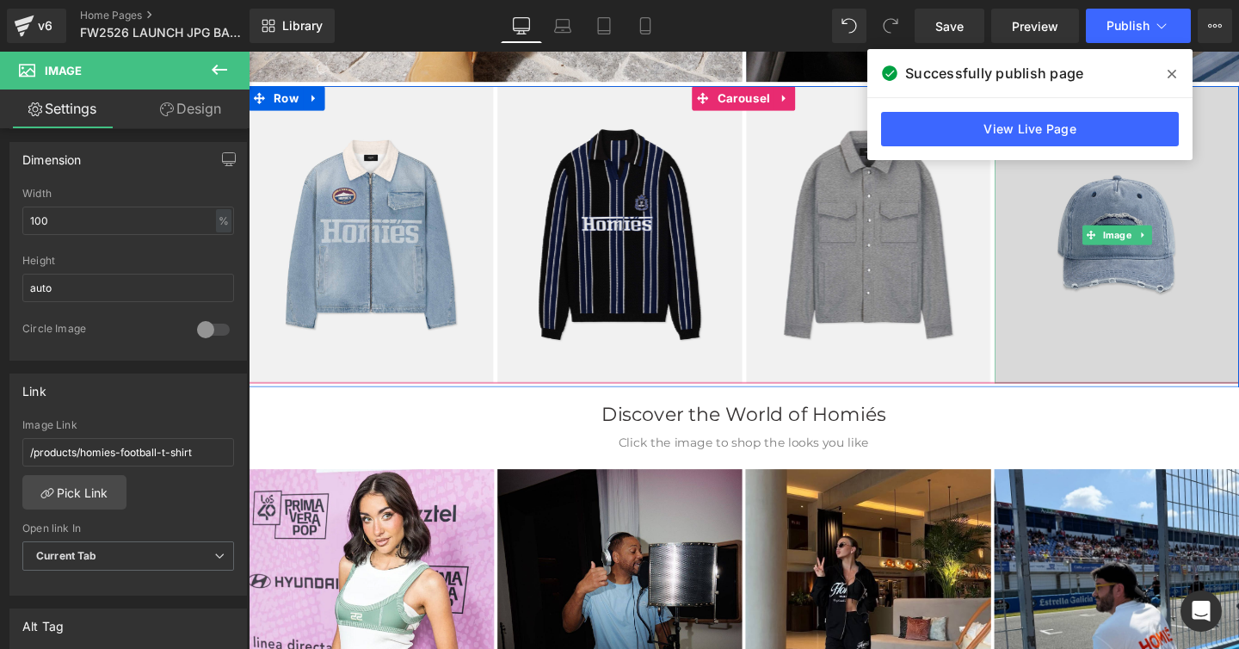
click at [1100, 300] on img at bounding box center [1161, 244] width 257 height 312
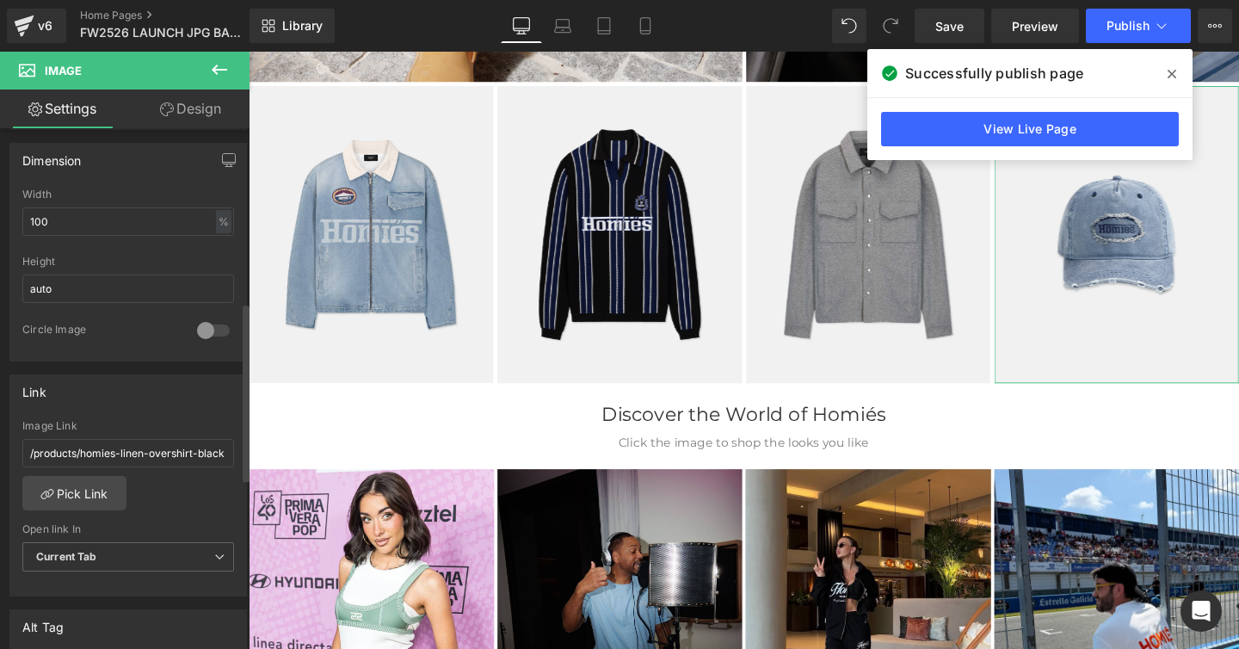
scroll to position [524, 0]
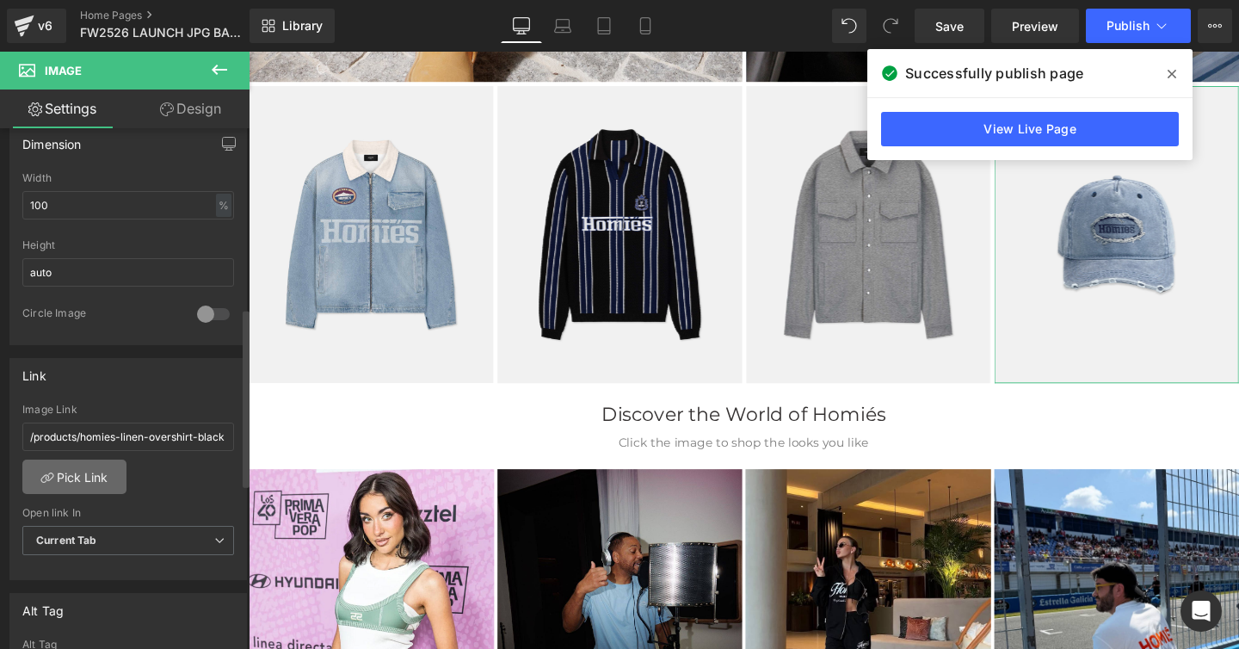
click at [96, 479] on link "Pick Link" at bounding box center [74, 476] width 104 height 34
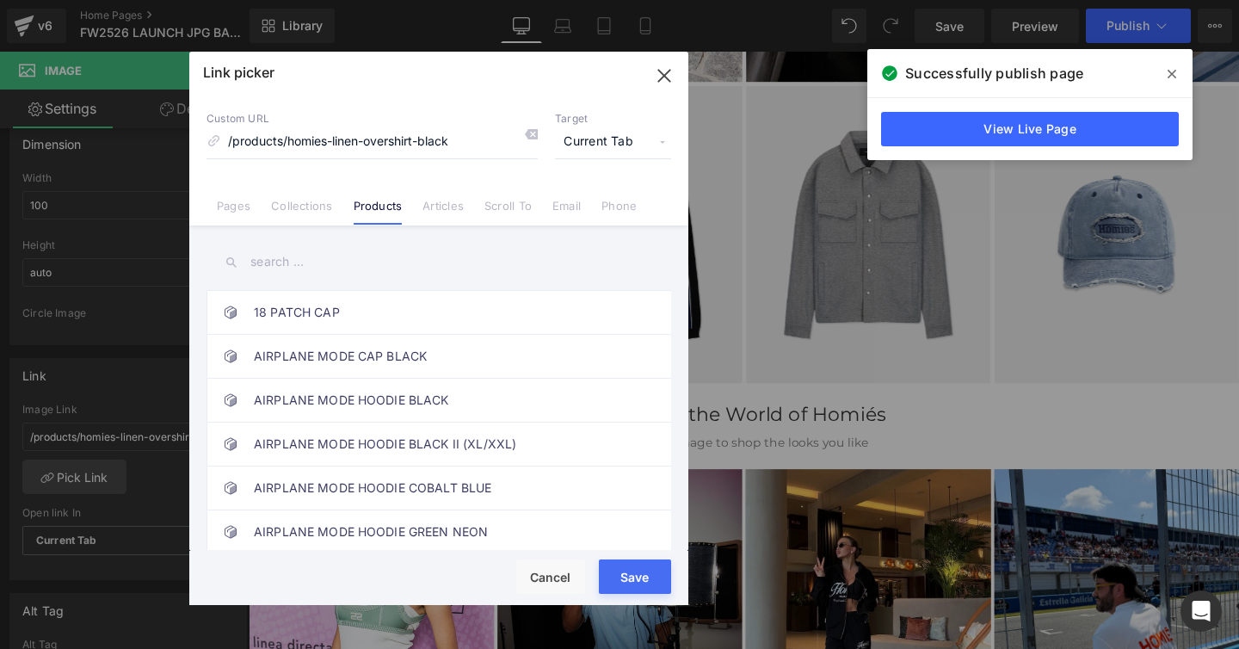
click at [267, 262] on input "text" at bounding box center [439, 262] width 465 height 39
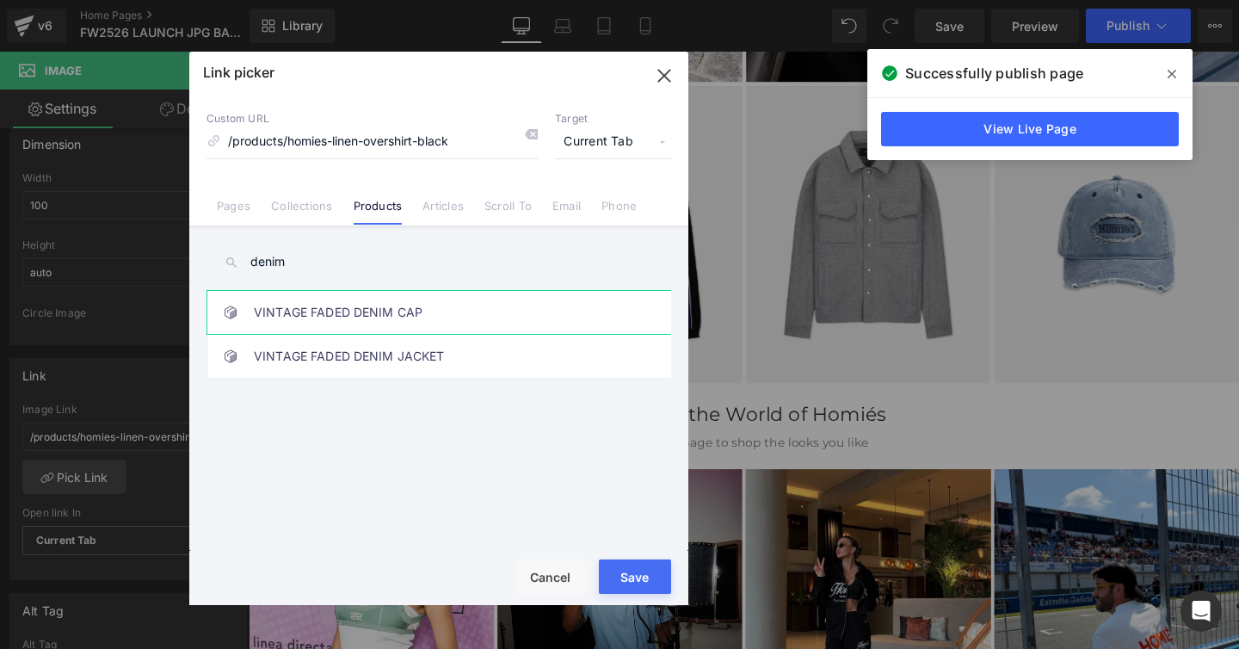
type input "denim"
click at [290, 311] on link "VINTAGE FADED DENIM CAP" at bounding box center [443, 312] width 379 height 43
click at [609, 564] on button "Save" at bounding box center [635, 576] width 72 height 34
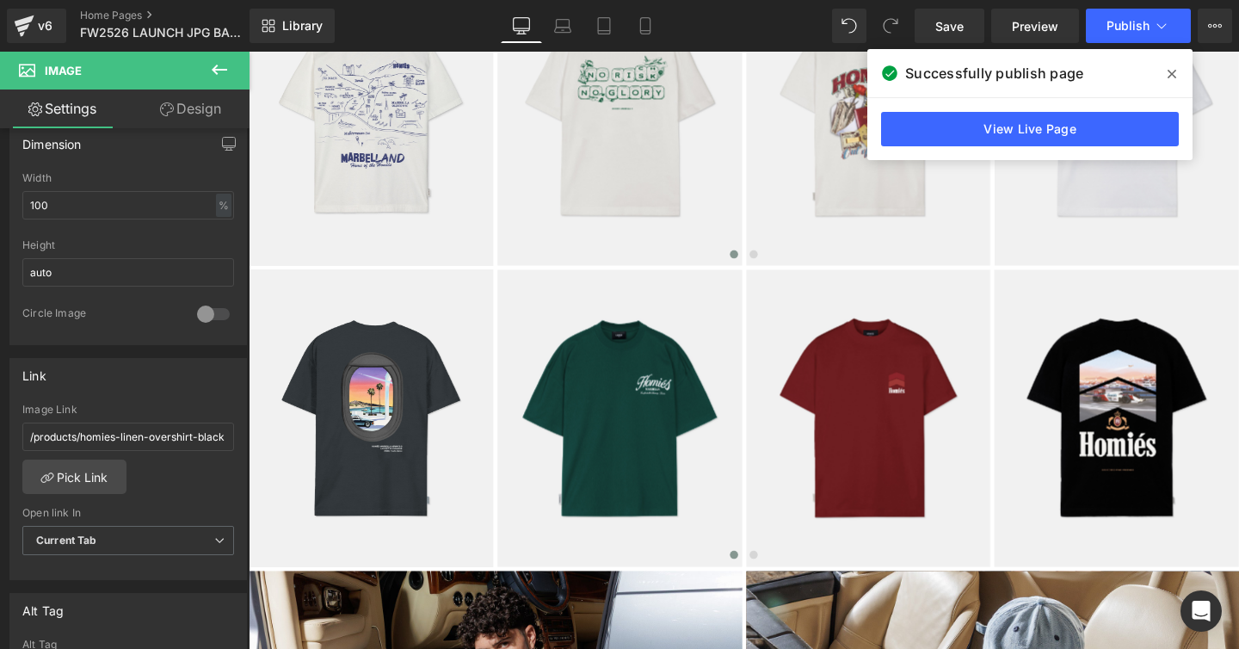
scroll to position [1939, 0]
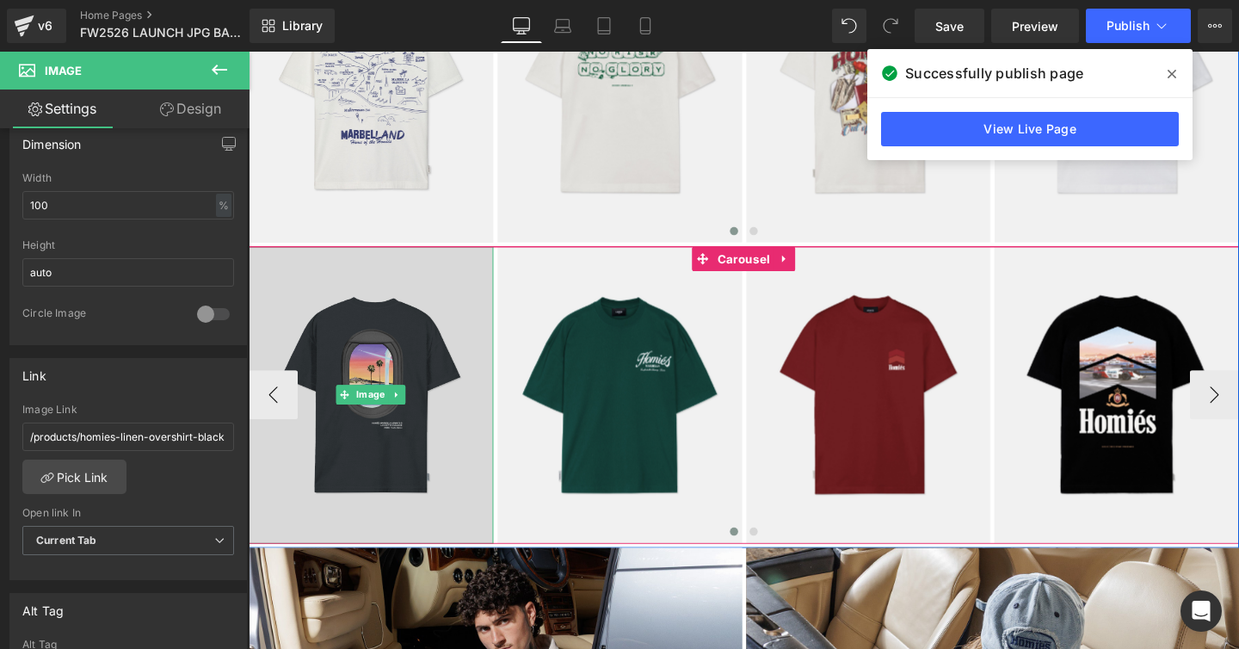
click at [357, 305] on img at bounding box center [377, 412] width 257 height 312
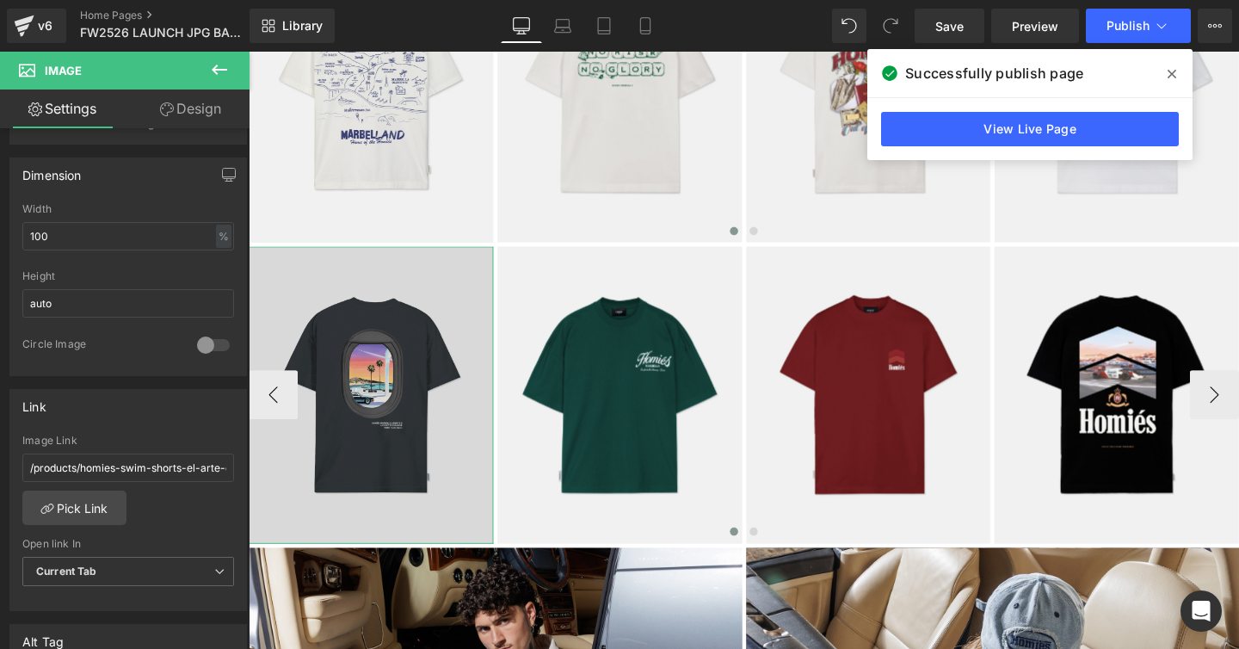
scroll to position [515, 0]
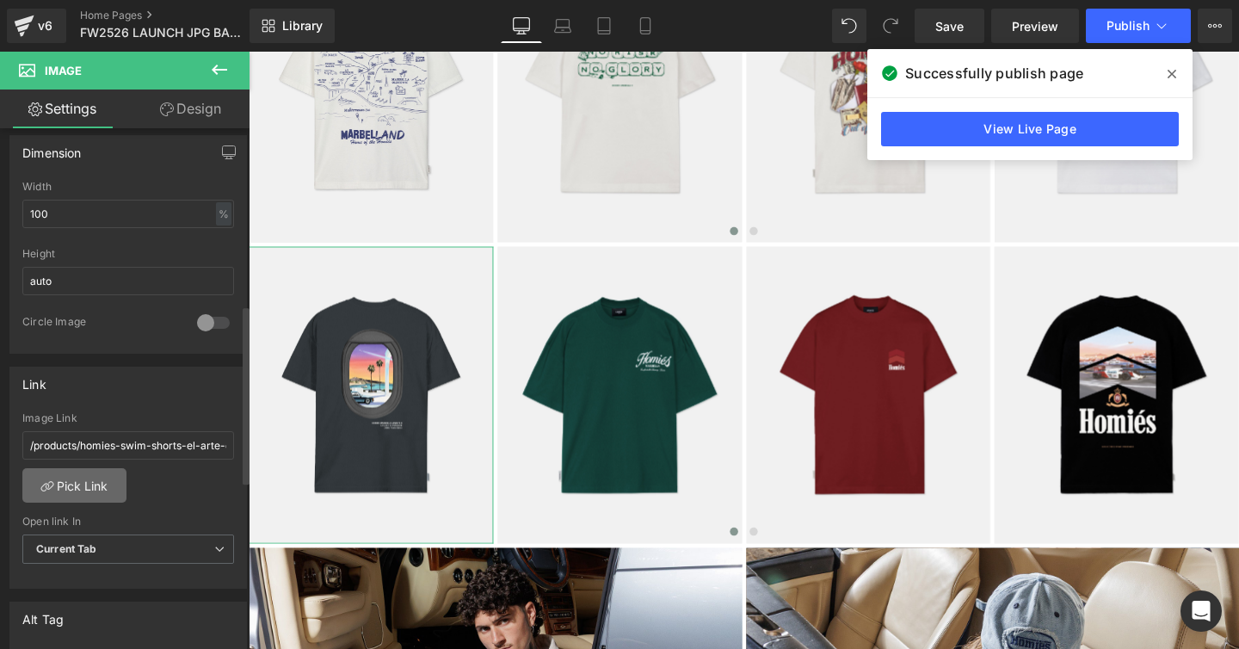
click at [96, 485] on link "Pick Link" at bounding box center [74, 485] width 104 height 34
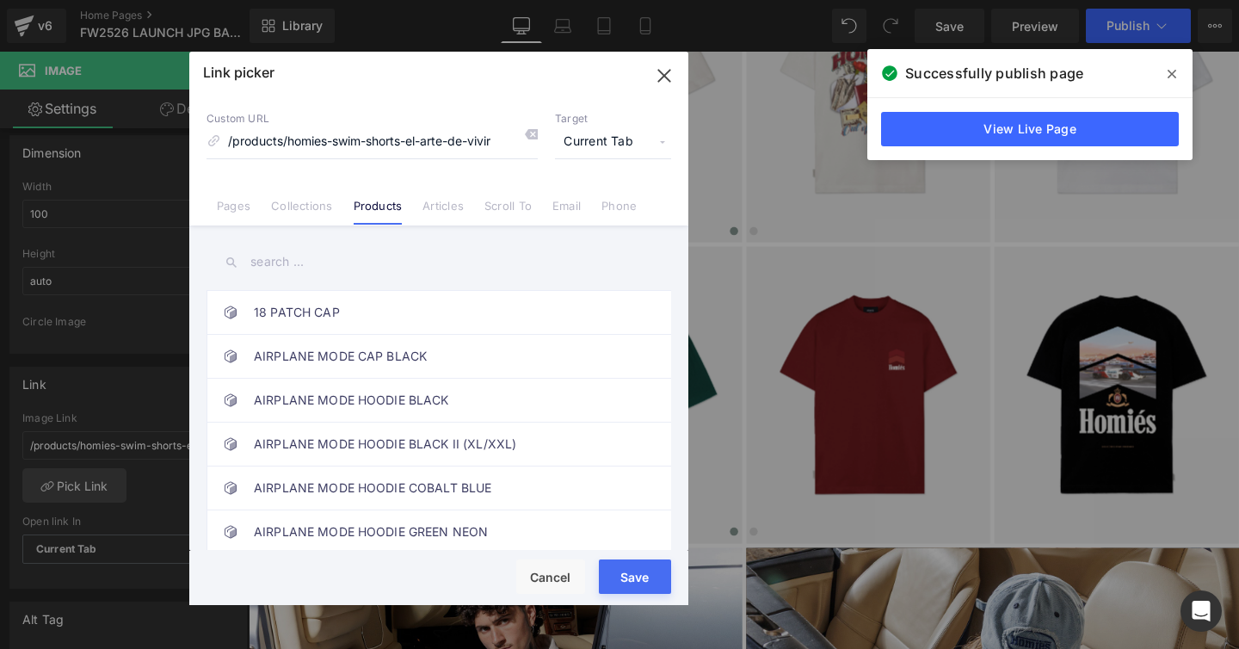
click at [267, 261] on input "text" at bounding box center [439, 262] width 465 height 39
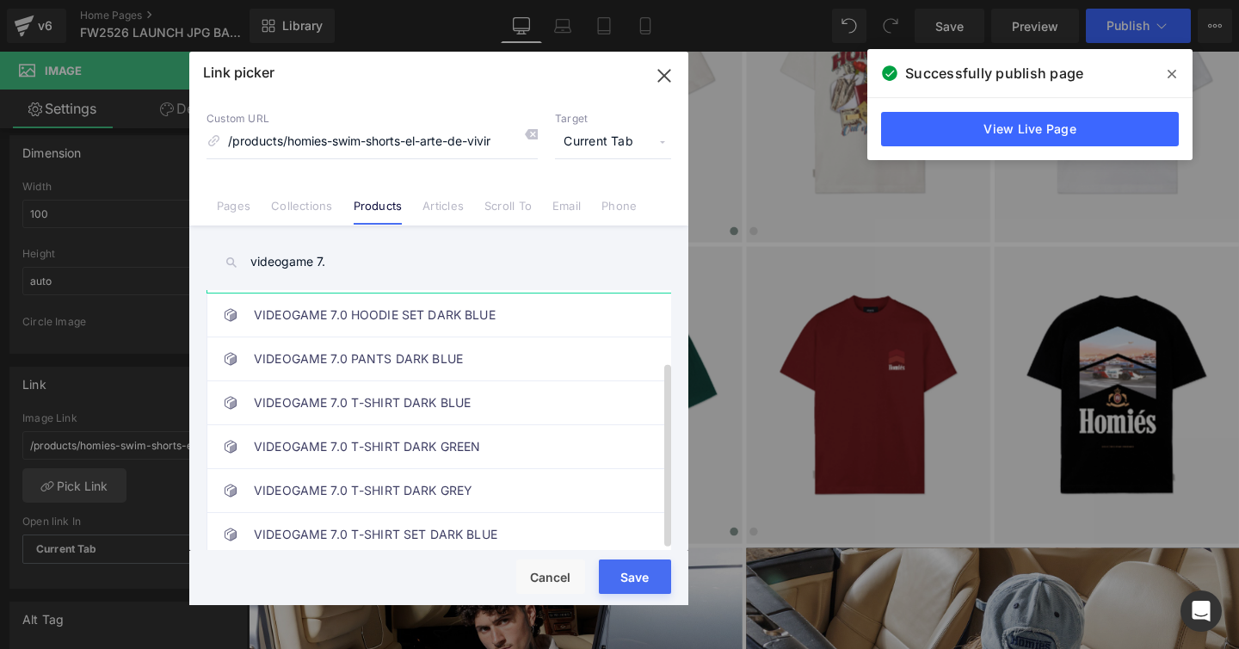
scroll to position [98, 0]
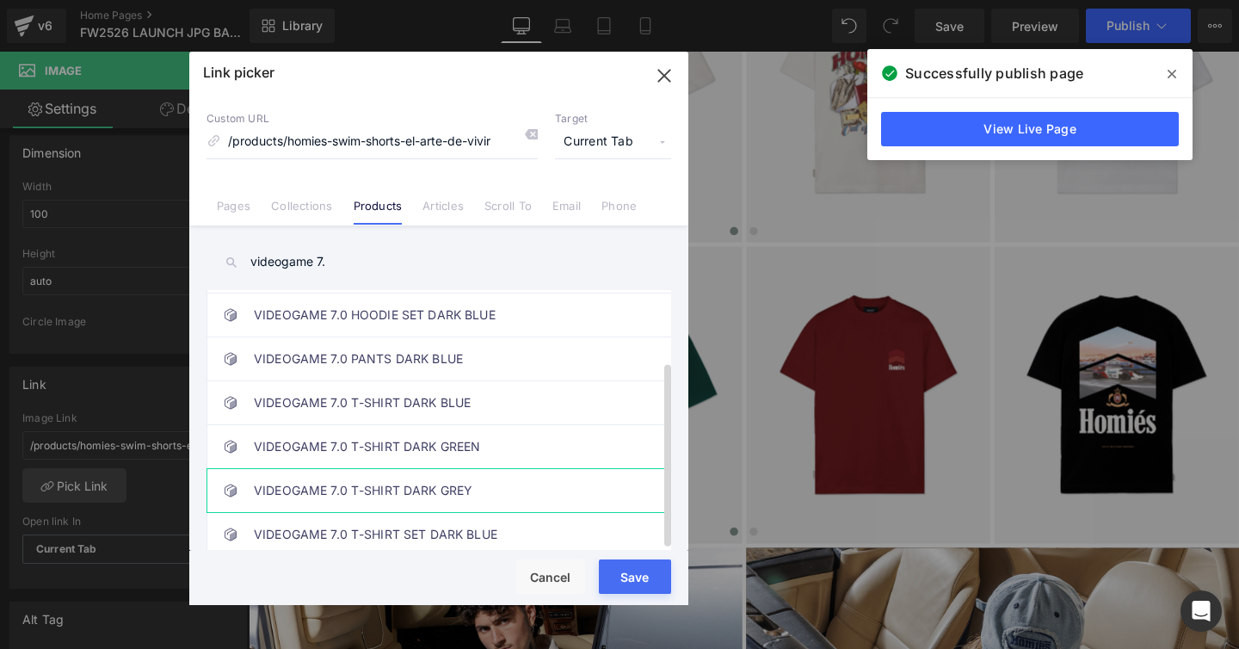
type input "videogame 7."
click at [346, 472] on link "VIDEOGAME 7.0 T-SHIRT DARK GREY" at bounding box center [443, 490] width 379 height 43
drag, startPoint x: 611, startPoint y: 566, endPoint x: 382, endPoint y: 542, distance: 230.1
click at [611, 566] on button "Save" at bounding box center [635, 576] width 72 height 34
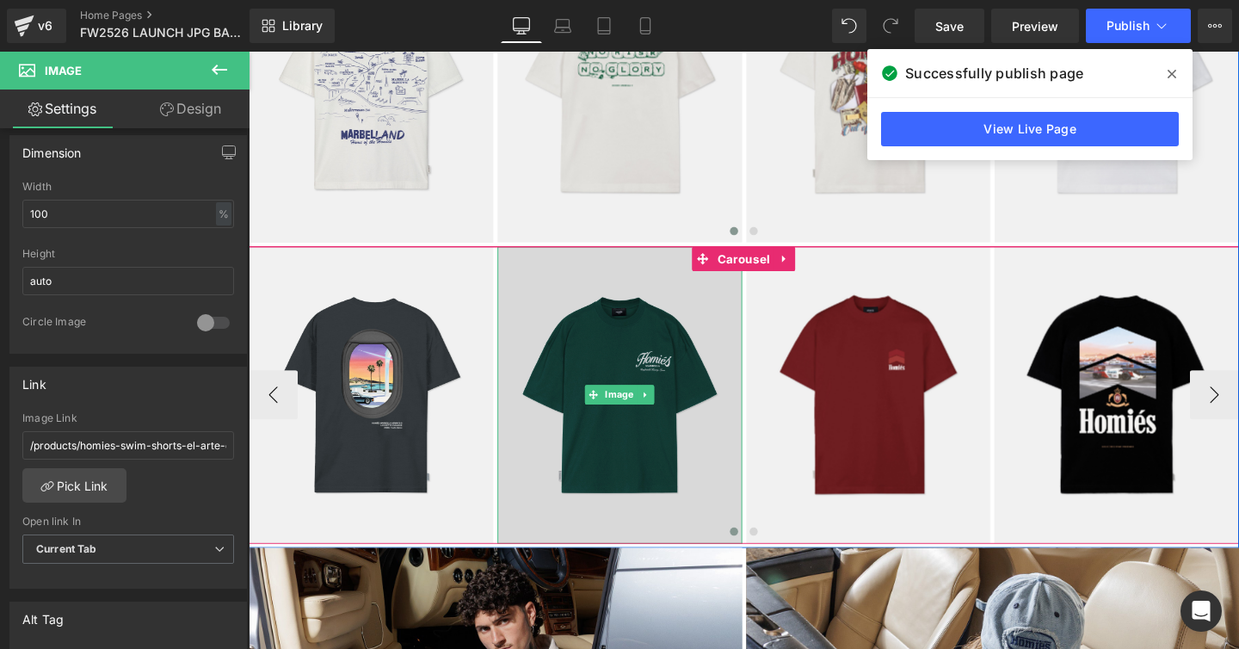
click at [622, 344] on img at bounding box center [638, 412] width 257 height 312
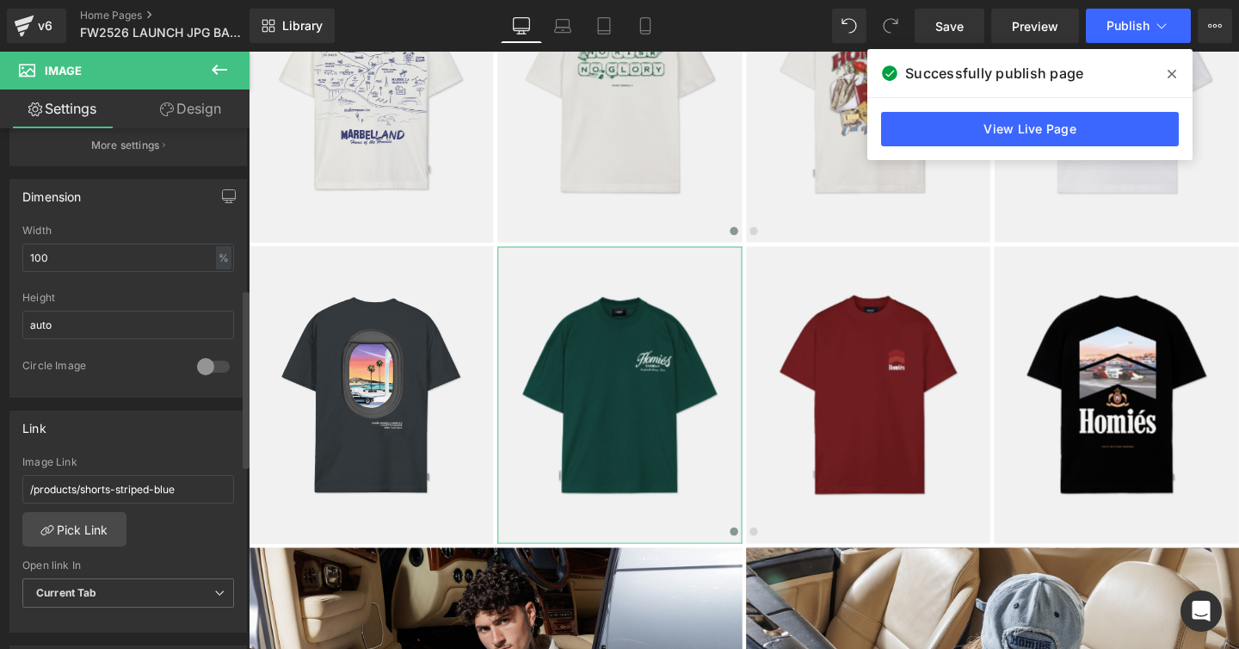
scroll to position [491, 0]
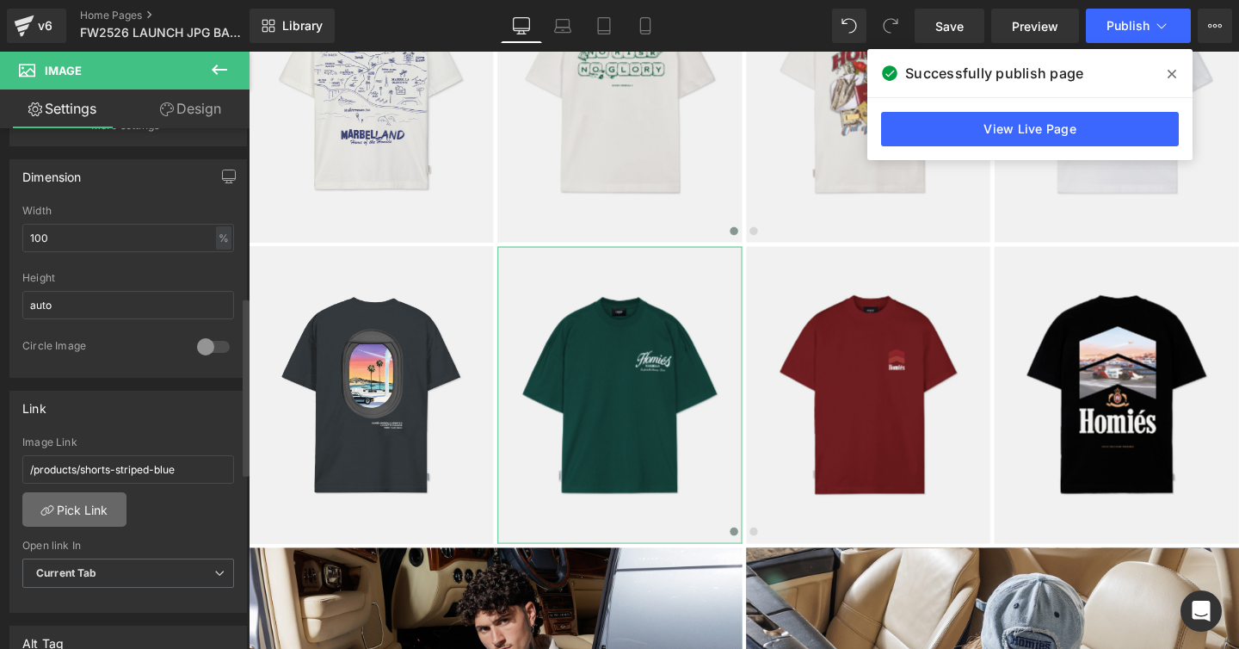
click at [92, 511] on link "Pick Link" at bounding box center [74, 509] width 104 height 34
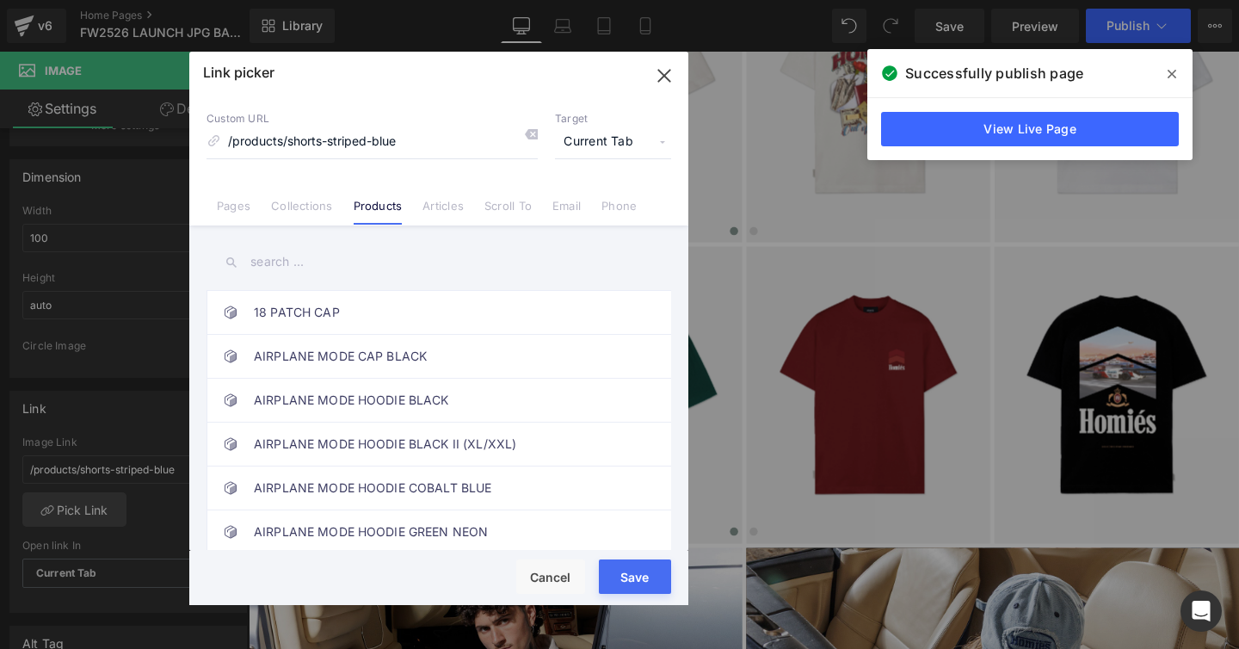
click at [264, 254] on input "text" at bounding box center [439, 262] width 465 height 39
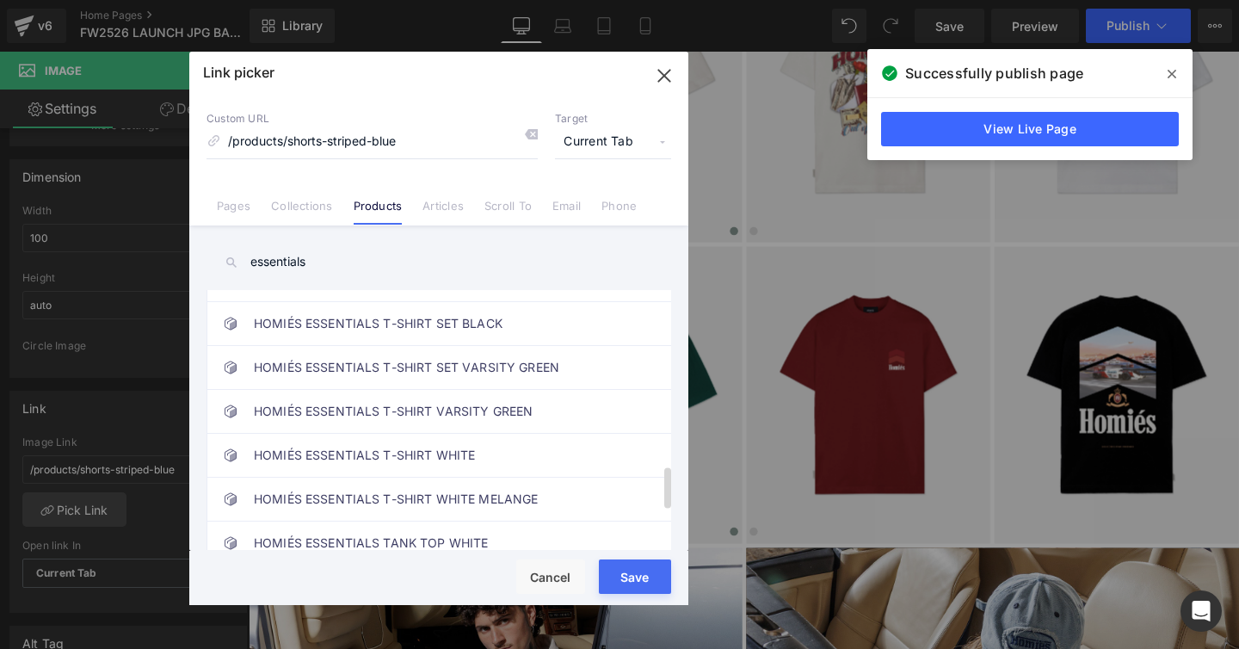
scroll to position [1111, 0]
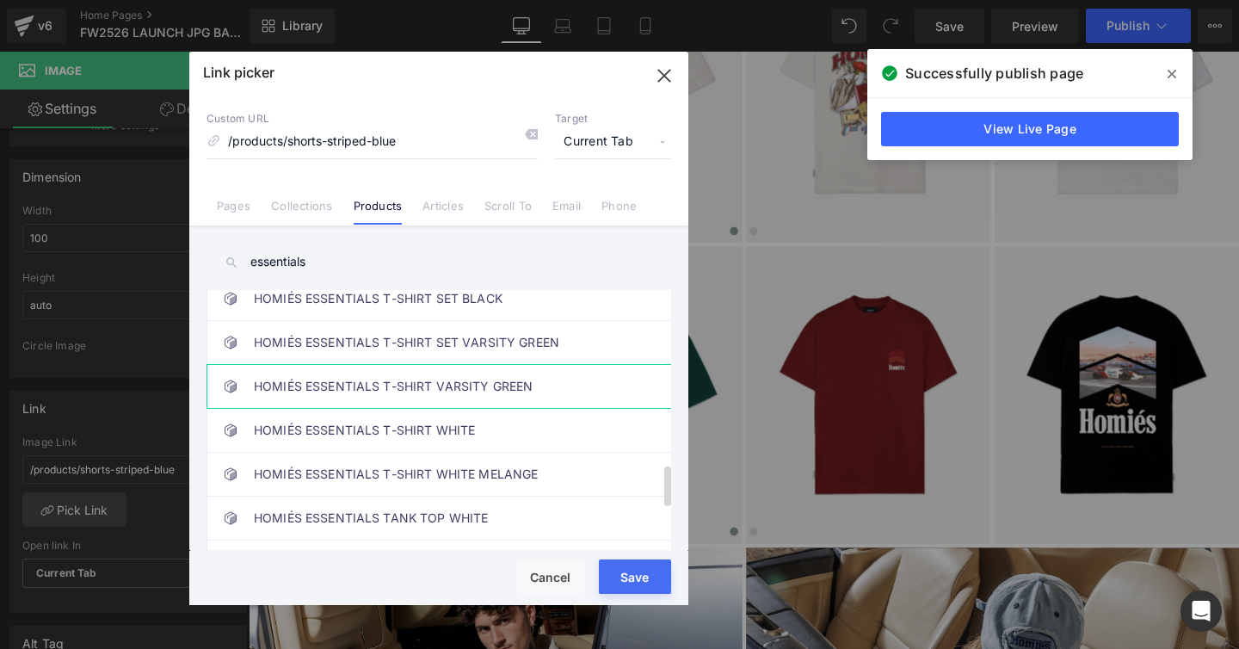
type input "essentials"
click at [404, 382] on link "HOMIÉS ESSENTIALS T-SHIRT VARSITY GREEN" at bounding box center [443, 386] width 379 height 43
drag, startPoint x: 610, startPoint y: 565, endPoint x: 380, endPoint y: 540, distance: 231.2
click at [610, 565] on button "Save" at bounding box center [635, 576] width 72 height 34
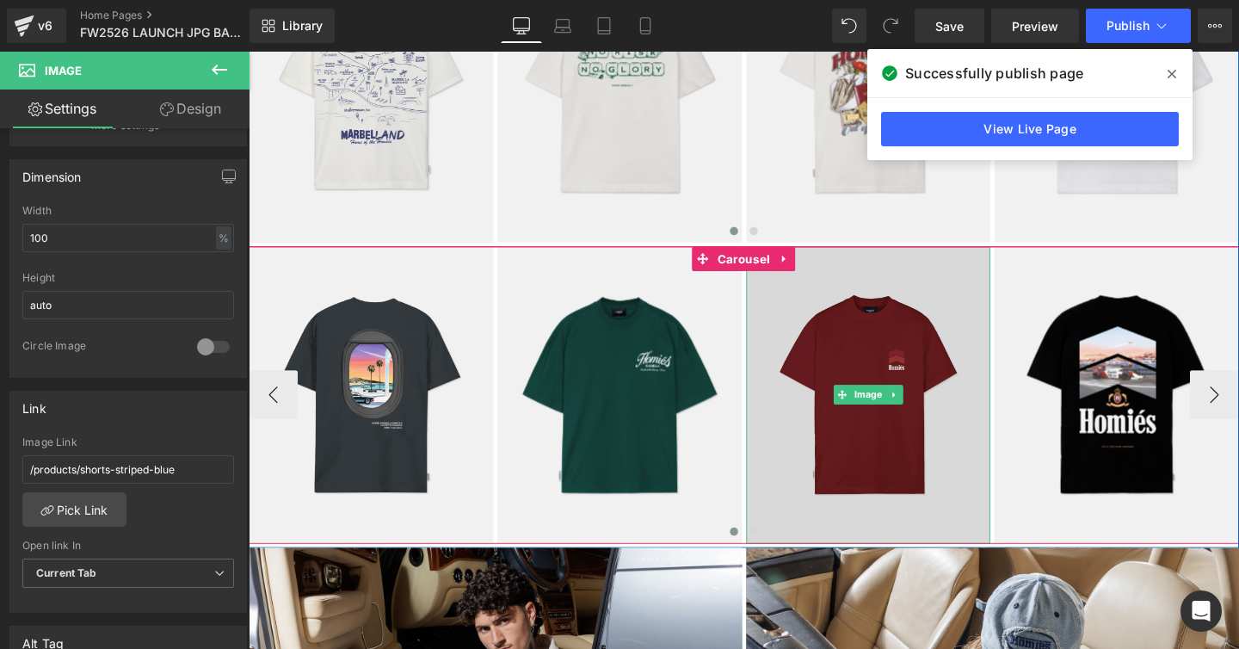
click at [884, 350] on img at bounding box center [900, 412] width 257 height 312
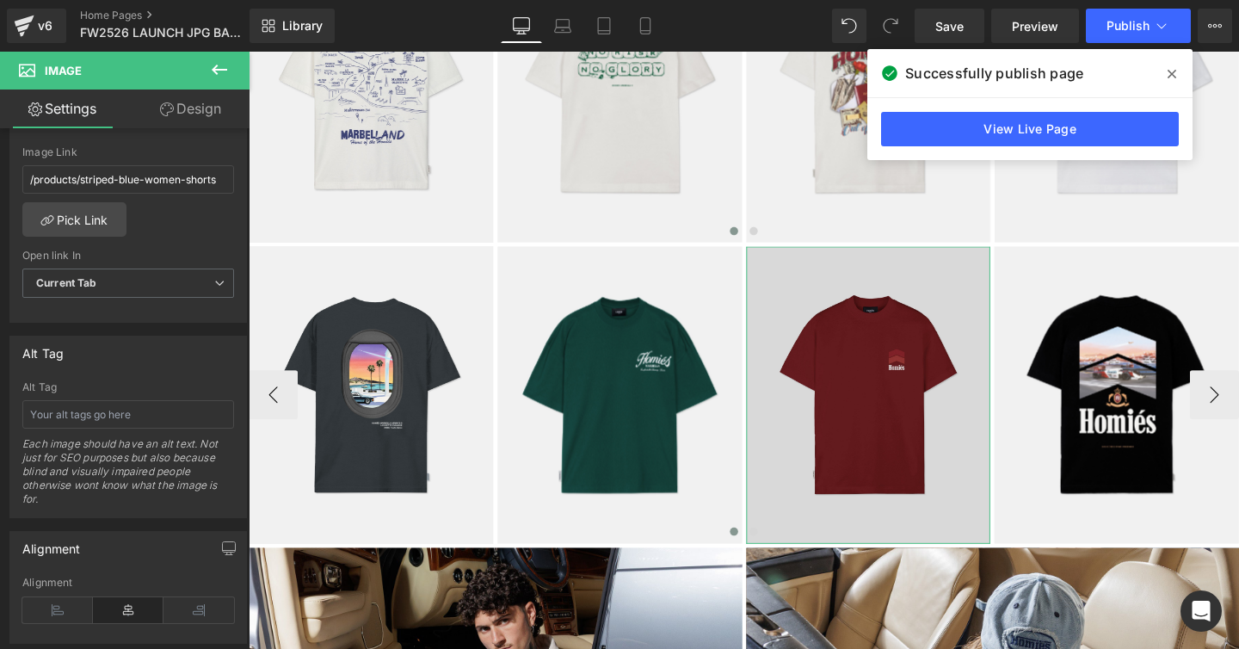
scroll to position [714, 0]
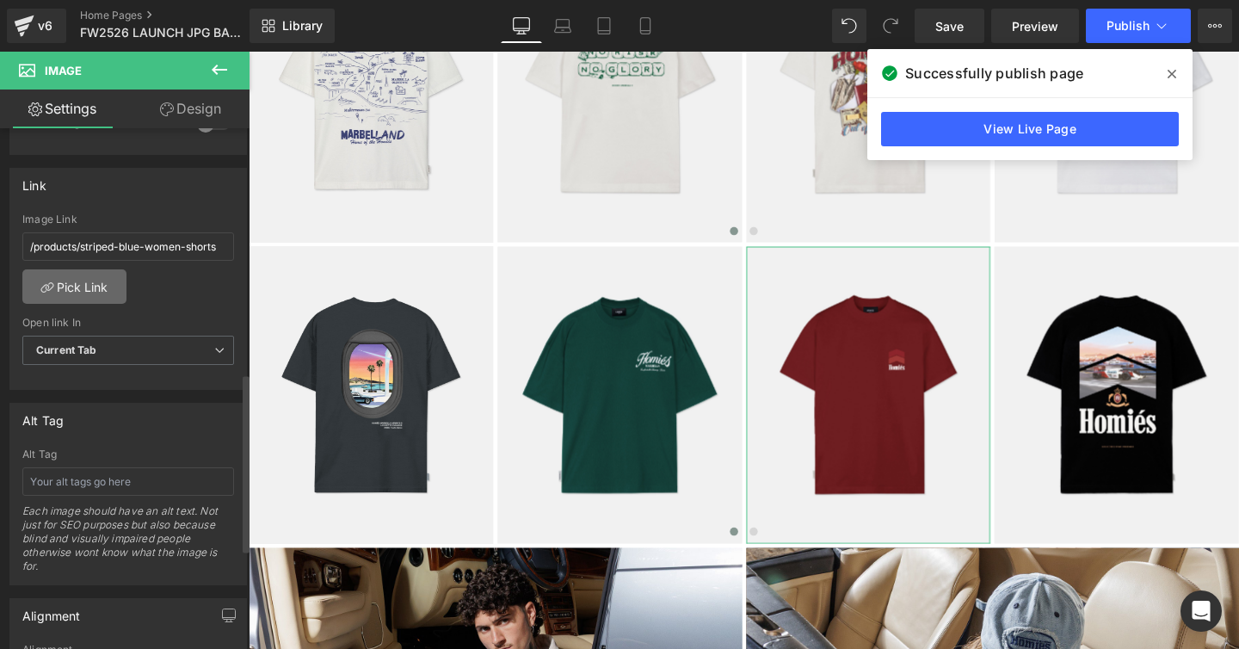
click at [93, 284] on link "Pick Link" at bounding box center [74, 286] width 104 height 34
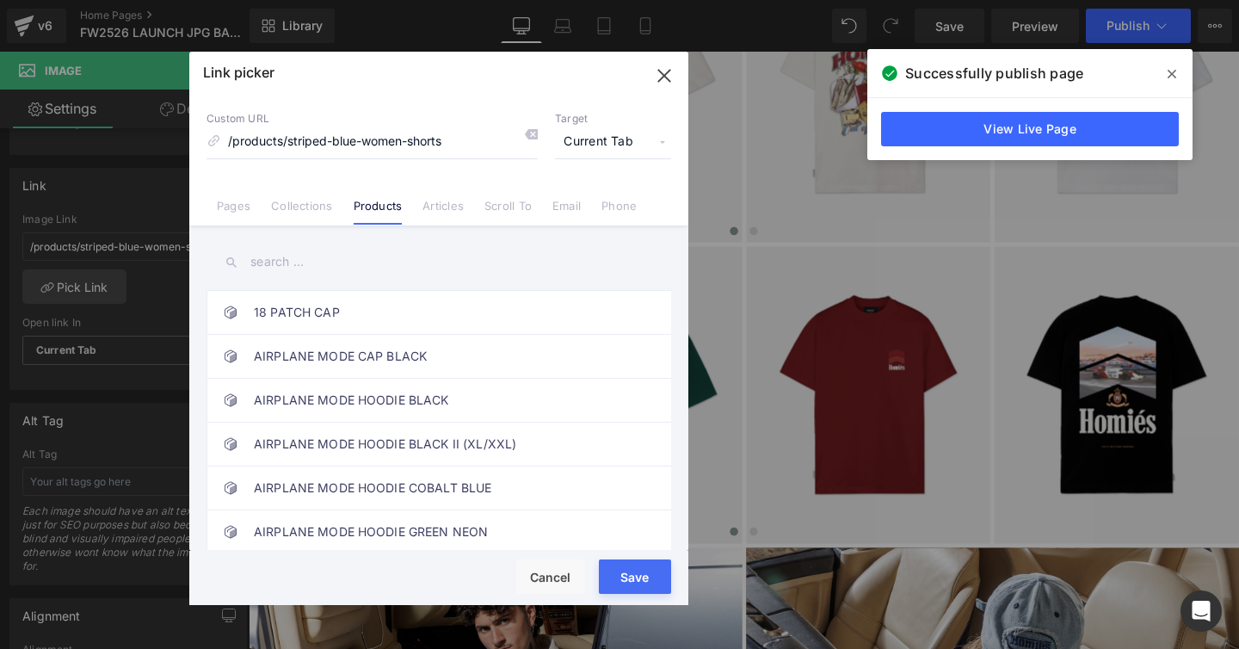
click at [282, 262] on input "text" at bounding box center [439, 262] width 465 height 39
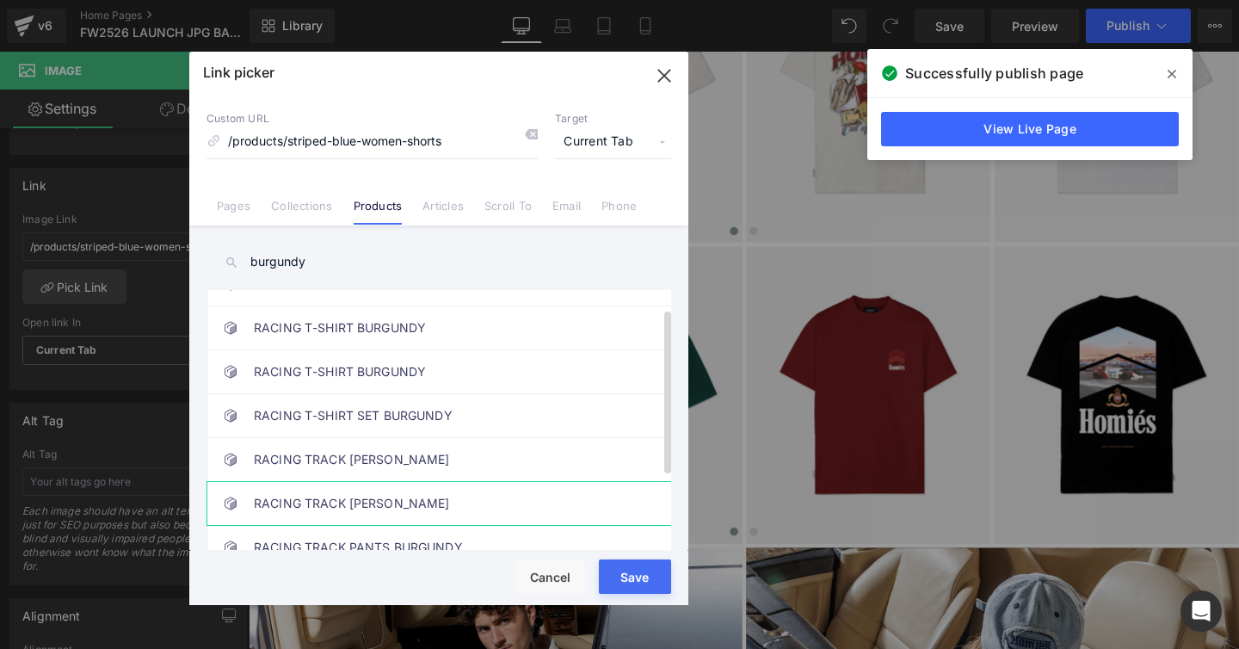
scroll to position [0, 0]
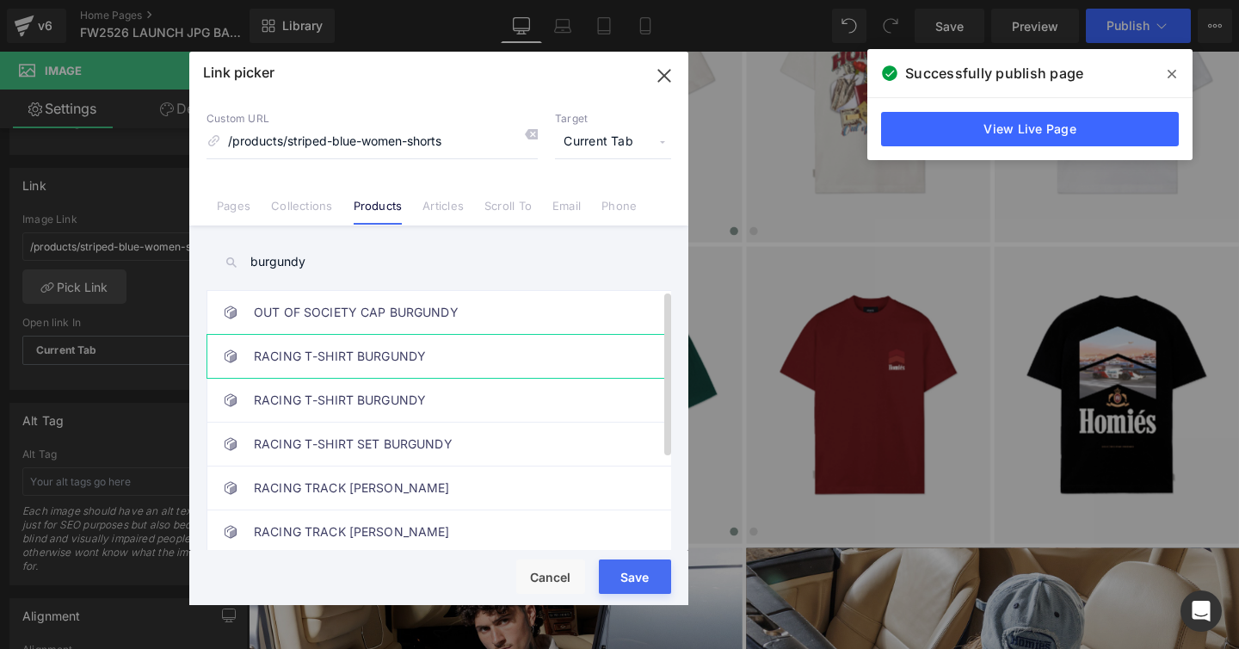
type input "burgundy"
click at [323, 366] on link "RACING T-SHIRT BURGUNDY" at bounding box center [443, 356] width 379 height 43
click at [606, 564] on button "Save" at bounding box center [635, 576] width 72 height 34
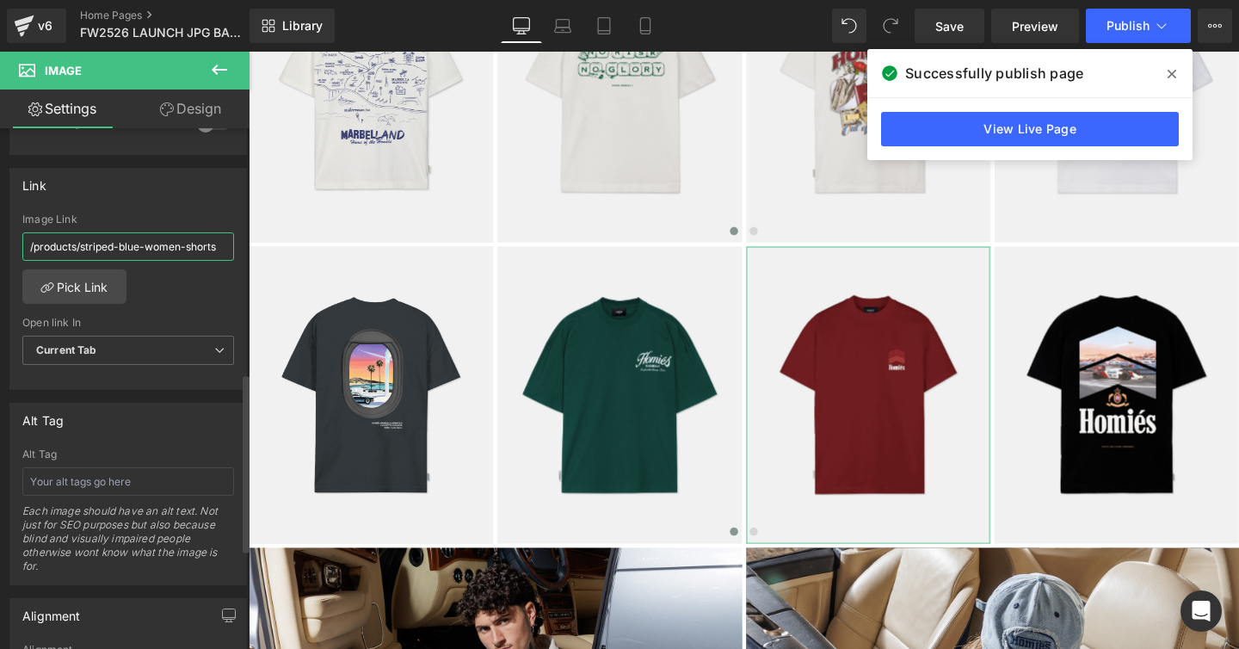
click at [211, 249] on input "/products/striped-blue-women-shorts" at bounding box center [128, 246] width 212 height 28
type input "/products/racing-t-shirt-burgundy-1"
click at [63, 284] on link "Pick Link" at bounding box center [74, 286] width 104 height 34
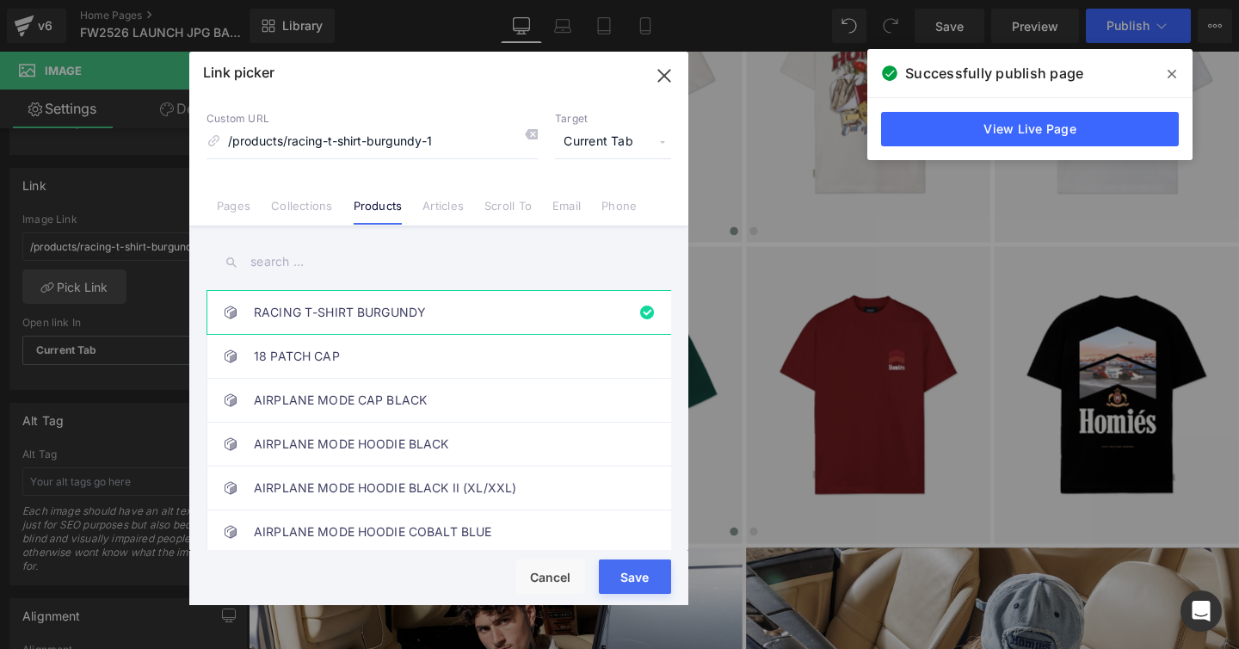
click at [610, 570] on button "Save" at bounding box center [635, 576] width 72 height 34
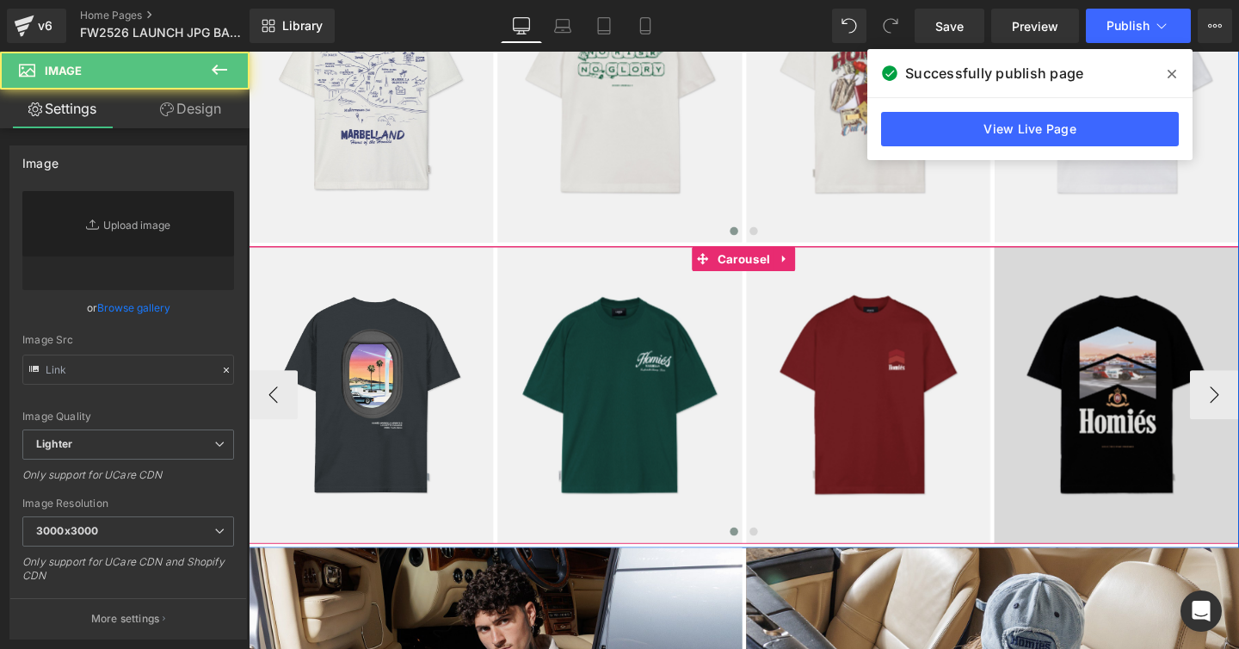
click at [1079, 343] on img at bounding box center [1161, 412] width 257 height 312
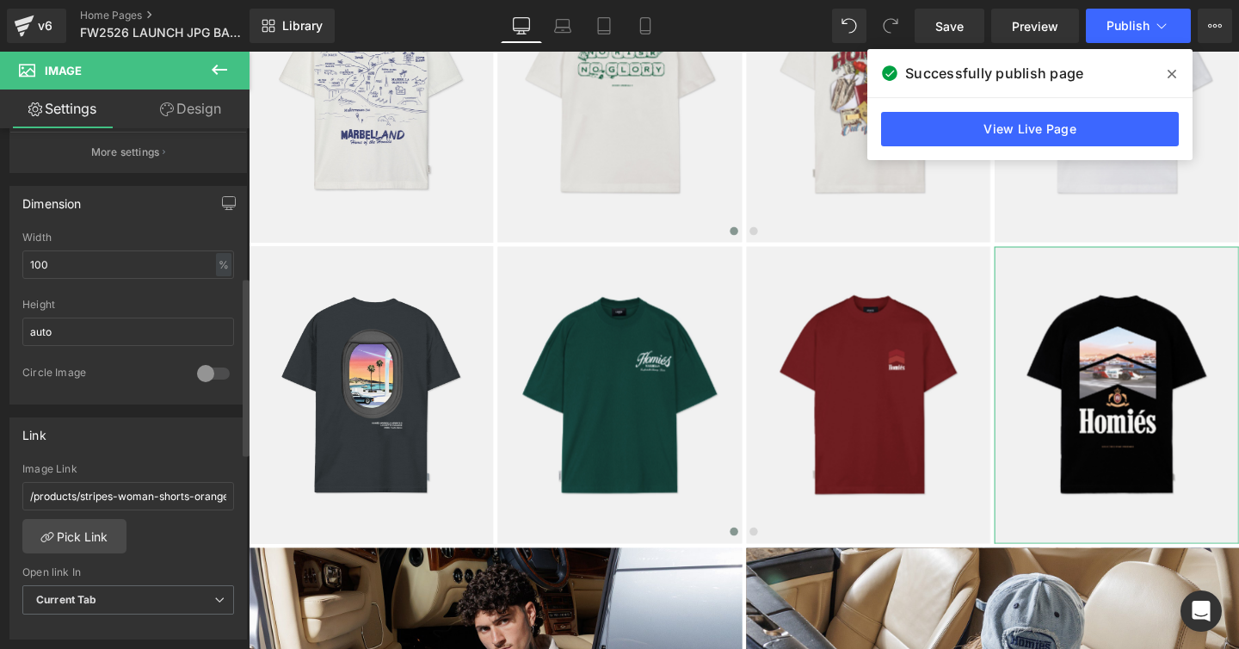
scroll to position [493, 0]
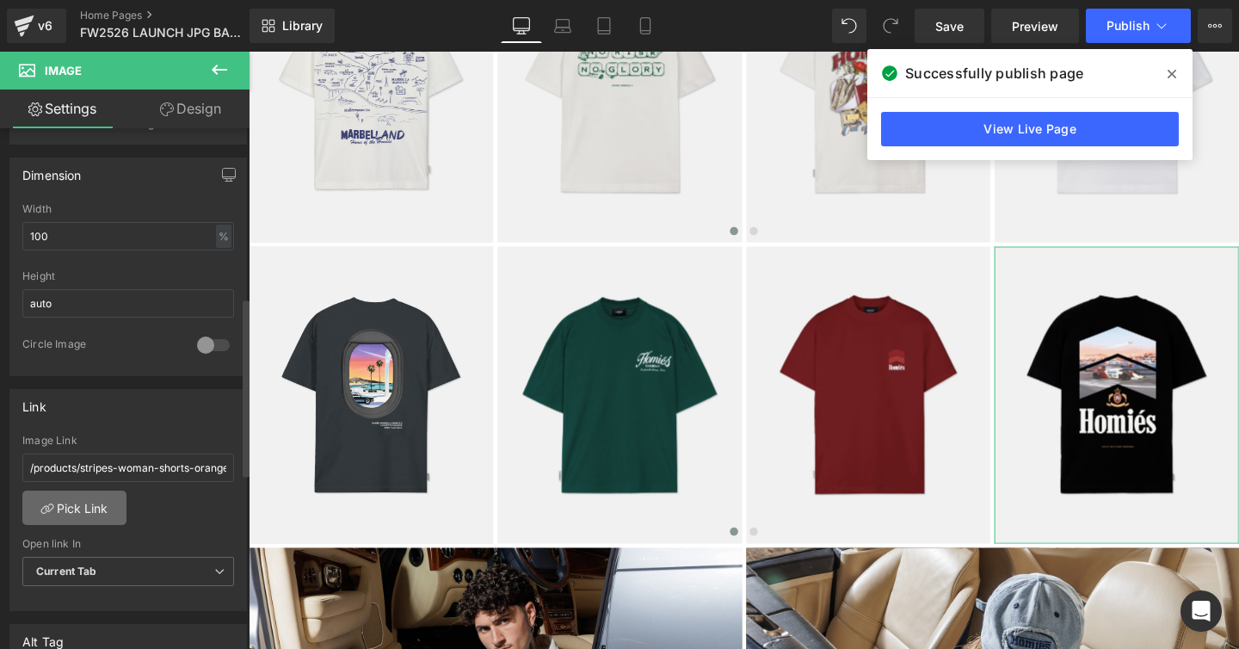
click at [90, 507] on link "Pick Link" at bounding box center [74, 507] width 104 height 34
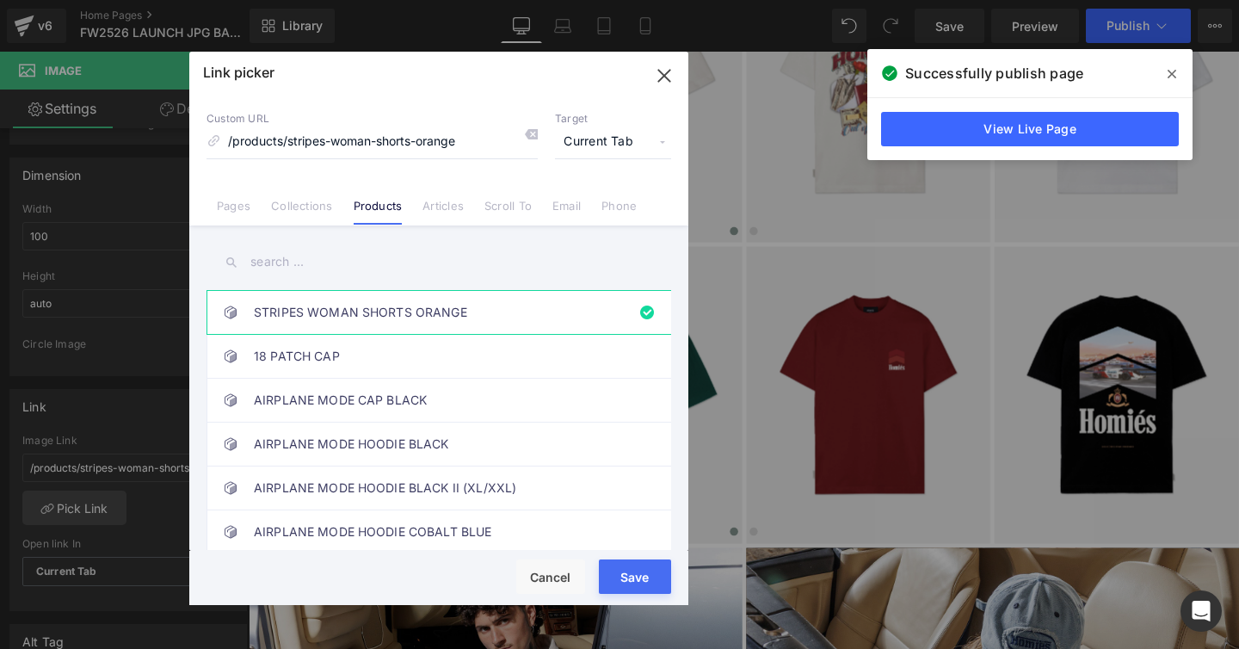
click at [272, 263] on input "text" at bounding box center [439, 262] width 465 height 39
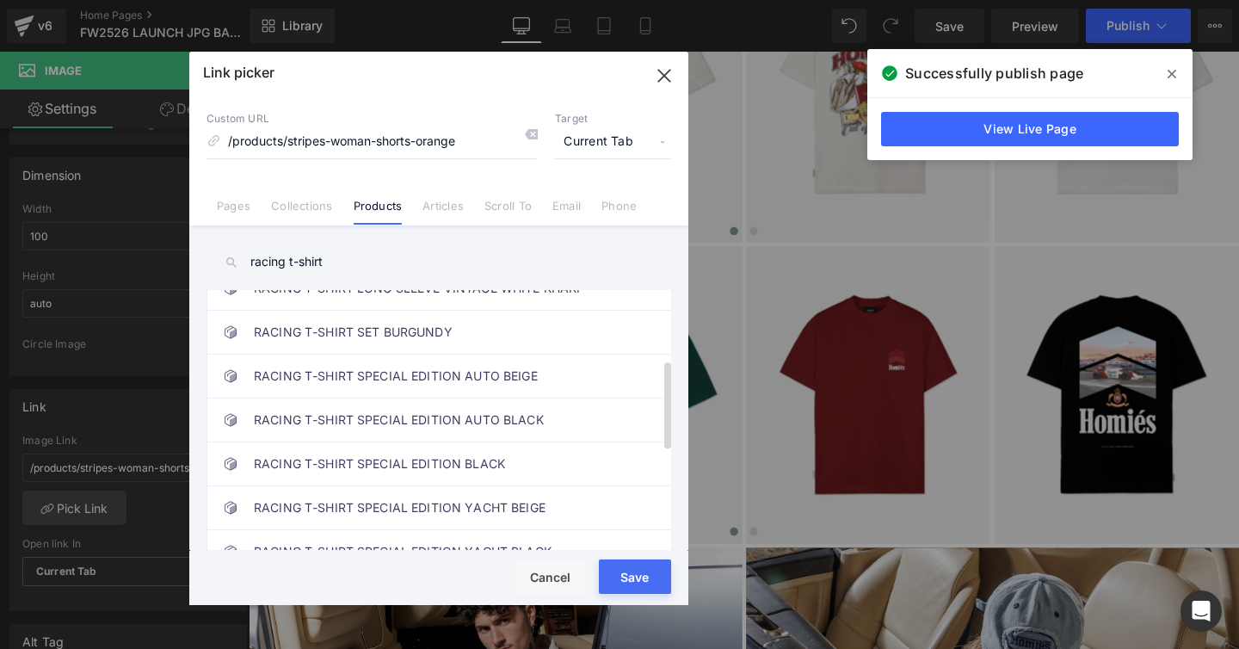
scroll to position [206, 0]
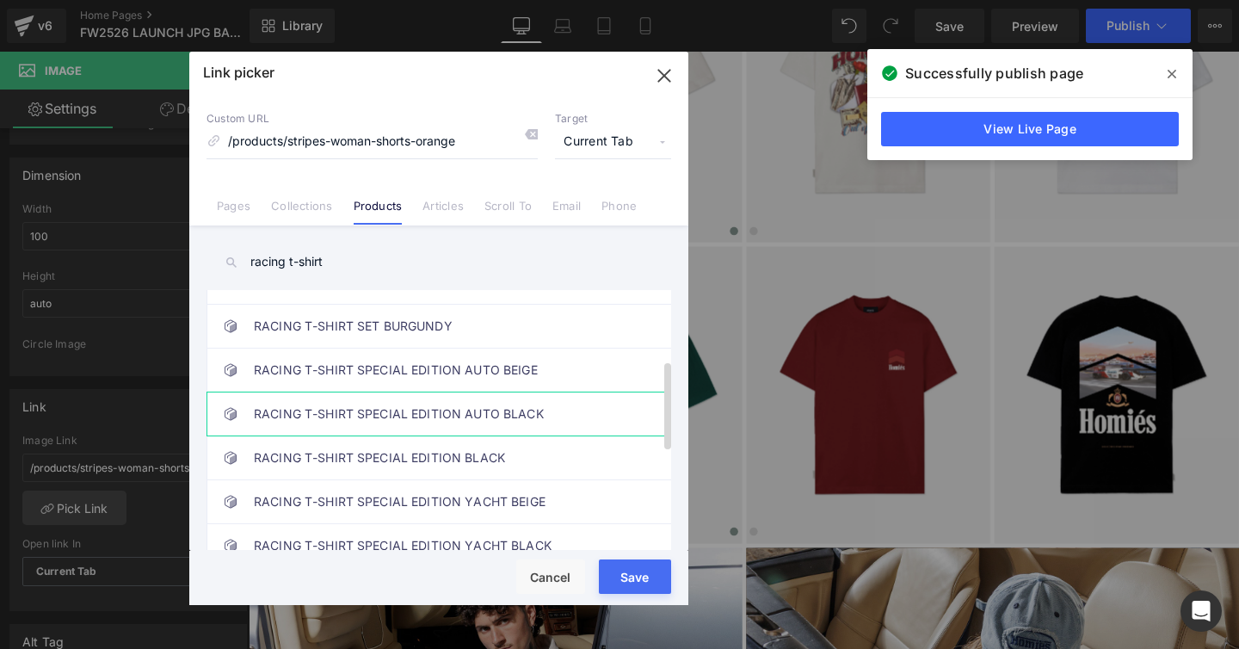
type input "racing t-shirt"
click at [407, 421] on link "RACING T-SHIRT SPECIAL EDITION AUTO BLACK" at bounding box center [443, 413] width 379 height 43
drag, startPoint x: 612, startPoint y: 566, endPoint x: 381, endPoint y: 540, distance: 232.0
click at [612, 566] on button "Save" at bounding box center [635, 576] width 72 height 34
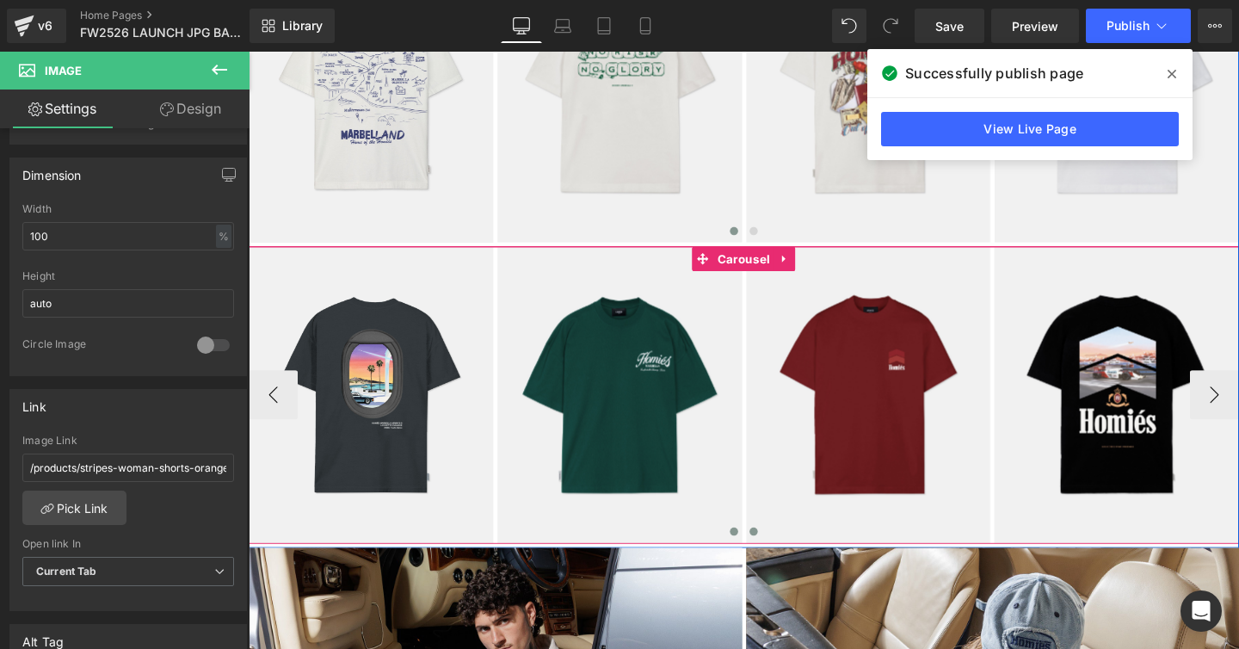
click at [779, 557] on span at bounding box center [779, 556] width 9 height 9
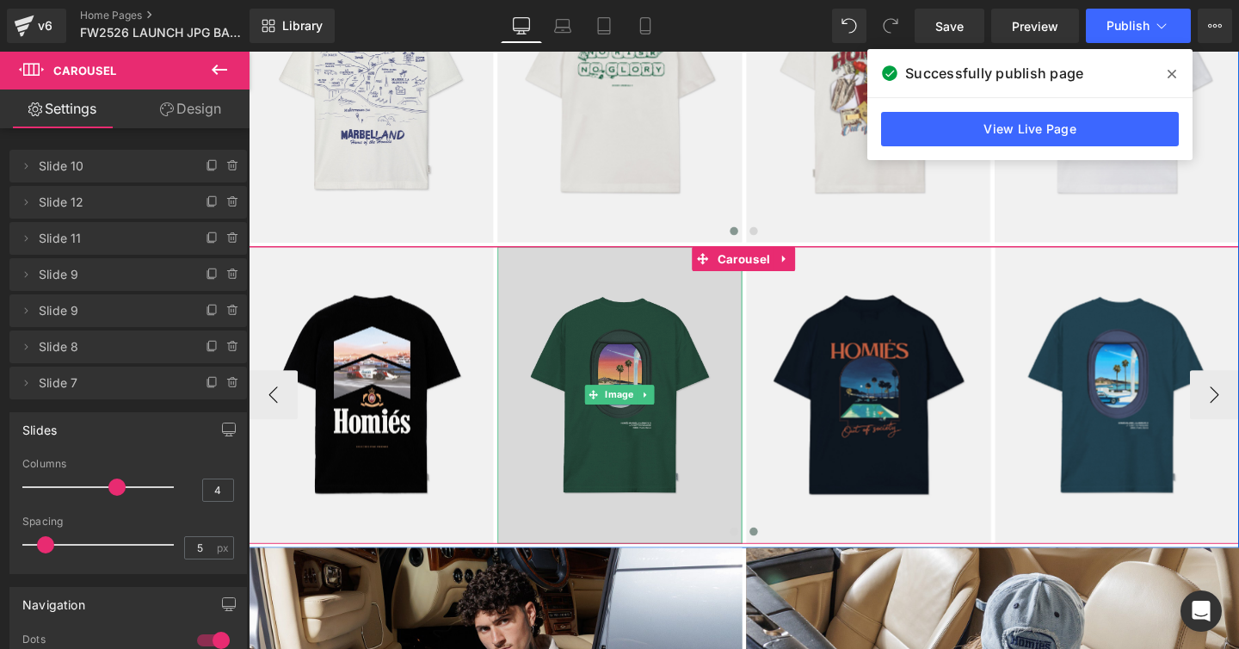
click at [581, 376] on img at bounding box center [638, 412] width 257 height 312
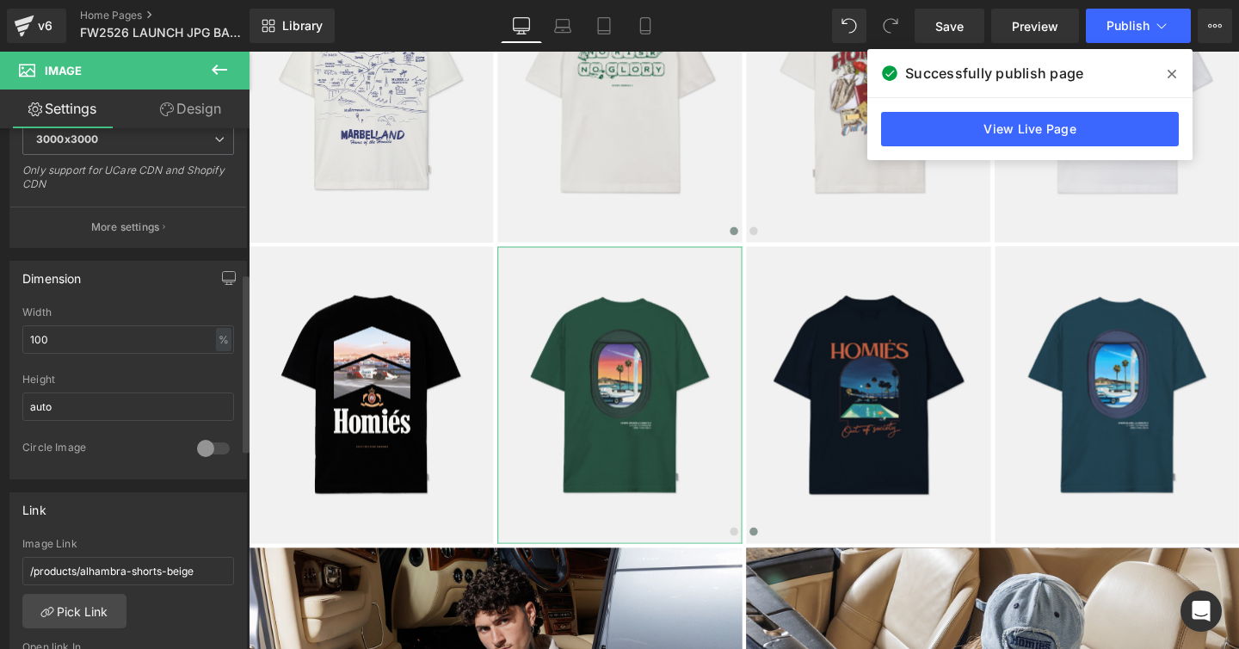
scroll to position [463, 0]
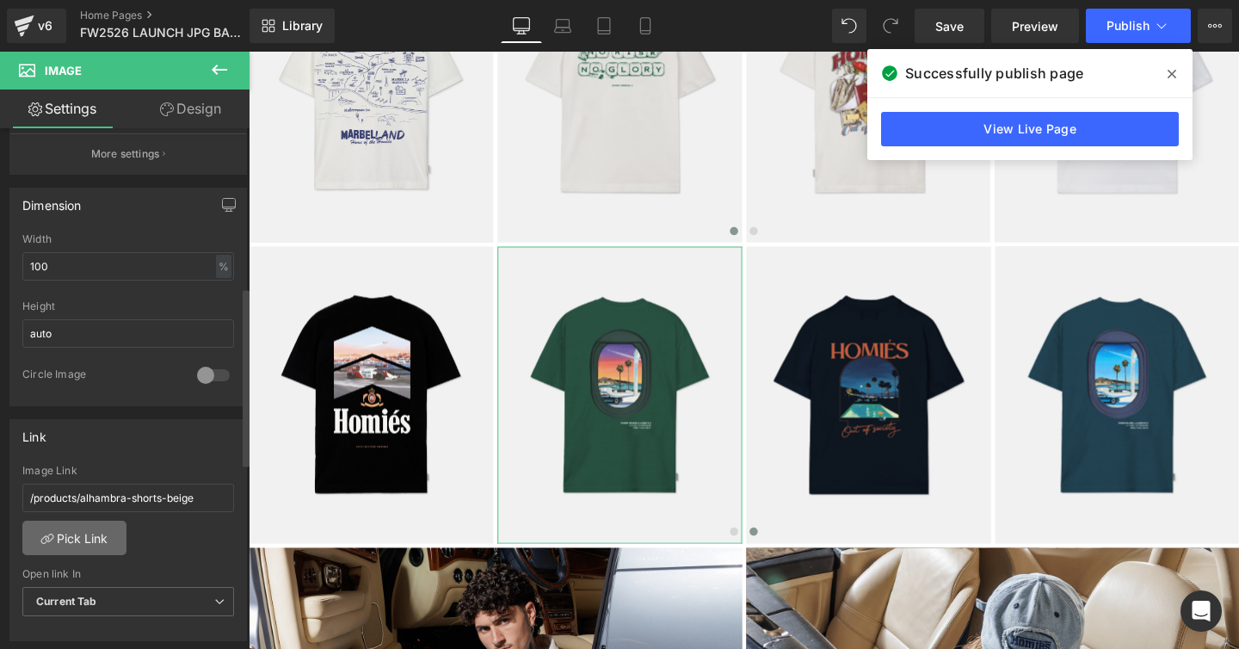
click at [98, 532] on link "Pick Link" at bounding box center [74, 538] width 104 height 34
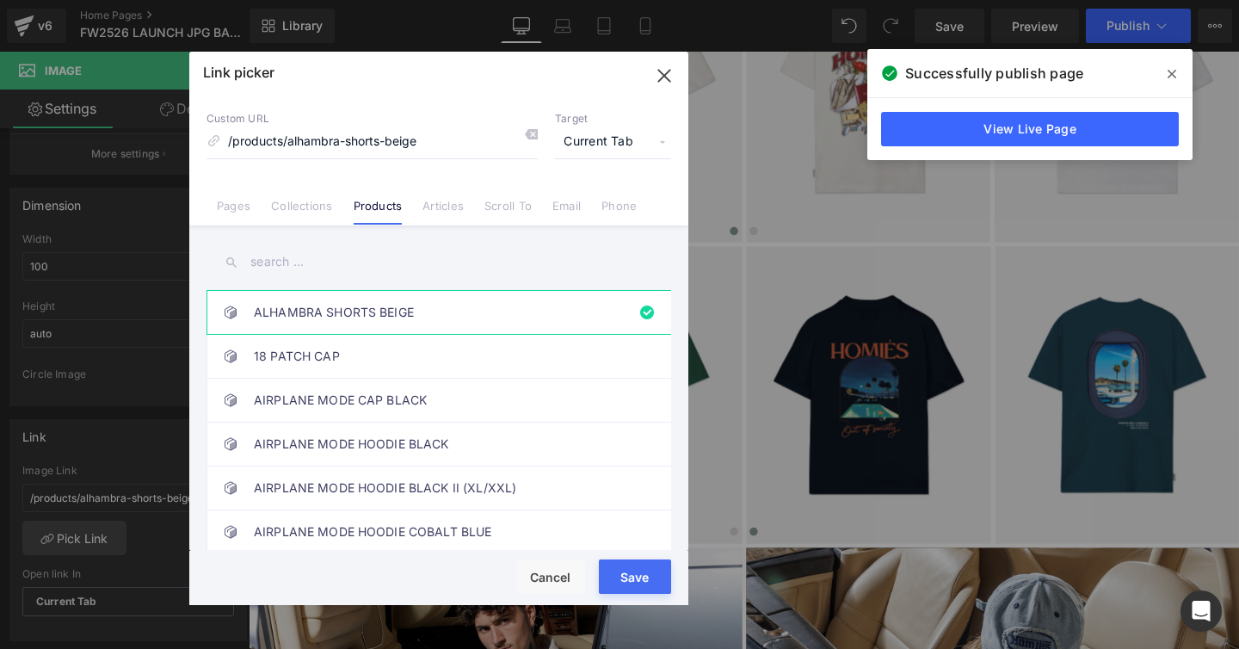
click at [277, 258] on input "text" at bounding box center [439, 262] width 465 height 39
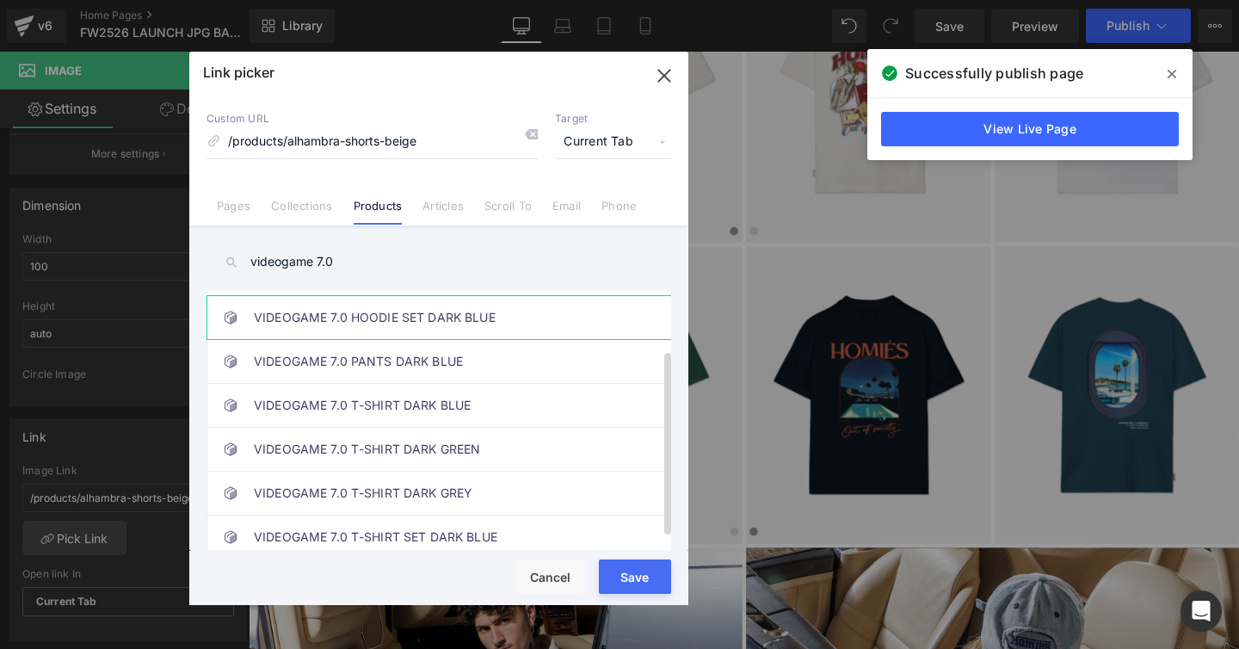
scroll to position [99, 0]
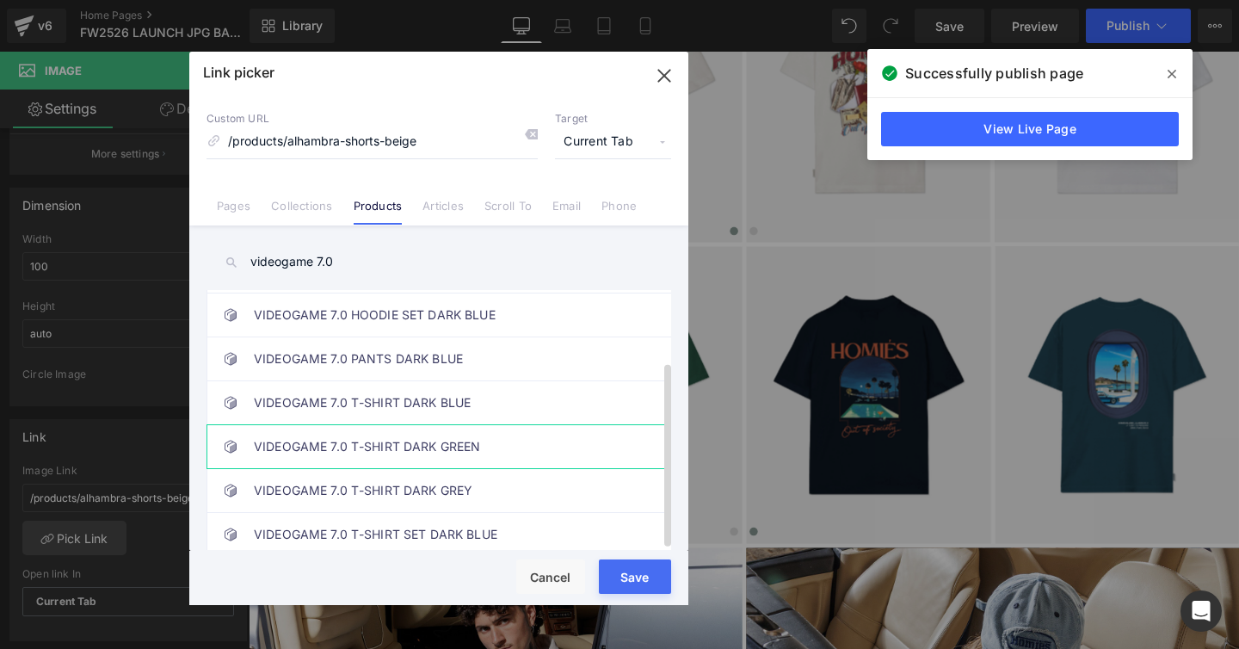
type input "videogame 7.0"
click at [389, 431] on link "VIDEOGAME 7.0 T-SHIRT DARK GREEN" at bounding box center [443, 446] width 379 height 43
click at [612, 571] on div "Rendering Content" at bounding box center [620, 580] width 106 height 19
click at [617, 567] on button "Save" at bounding box center [635, 576] width 72 height 34
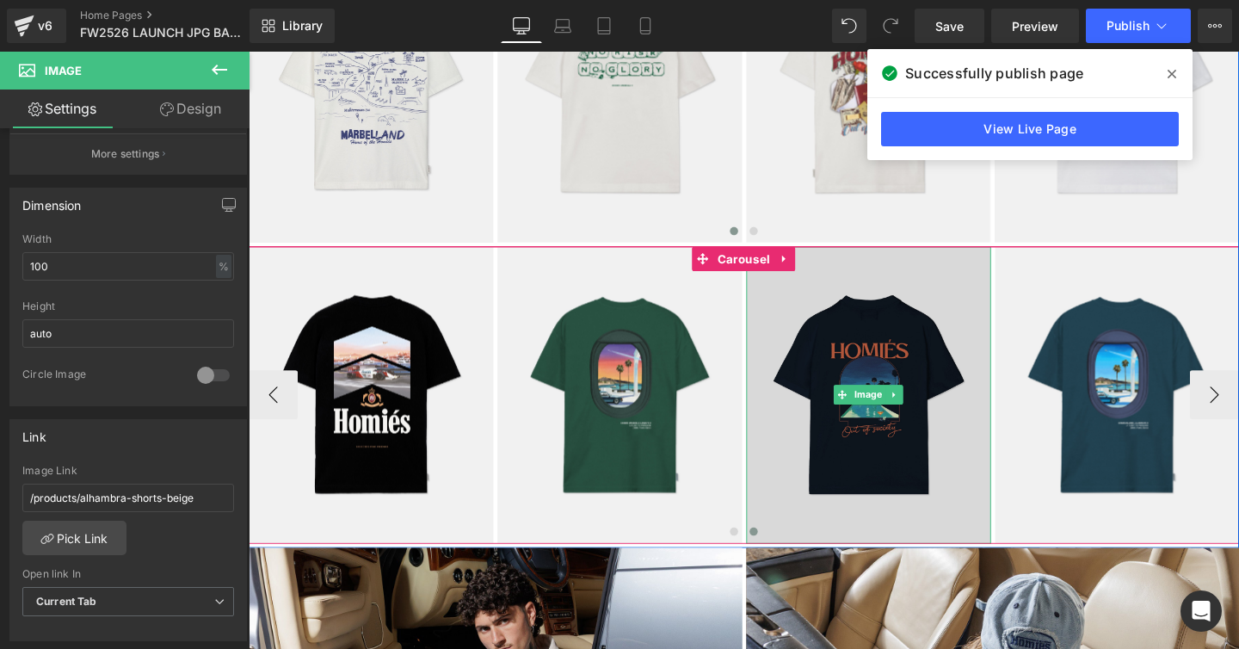
click at [855, 373] on img at bounding box center [900, 412] width 257 height 312
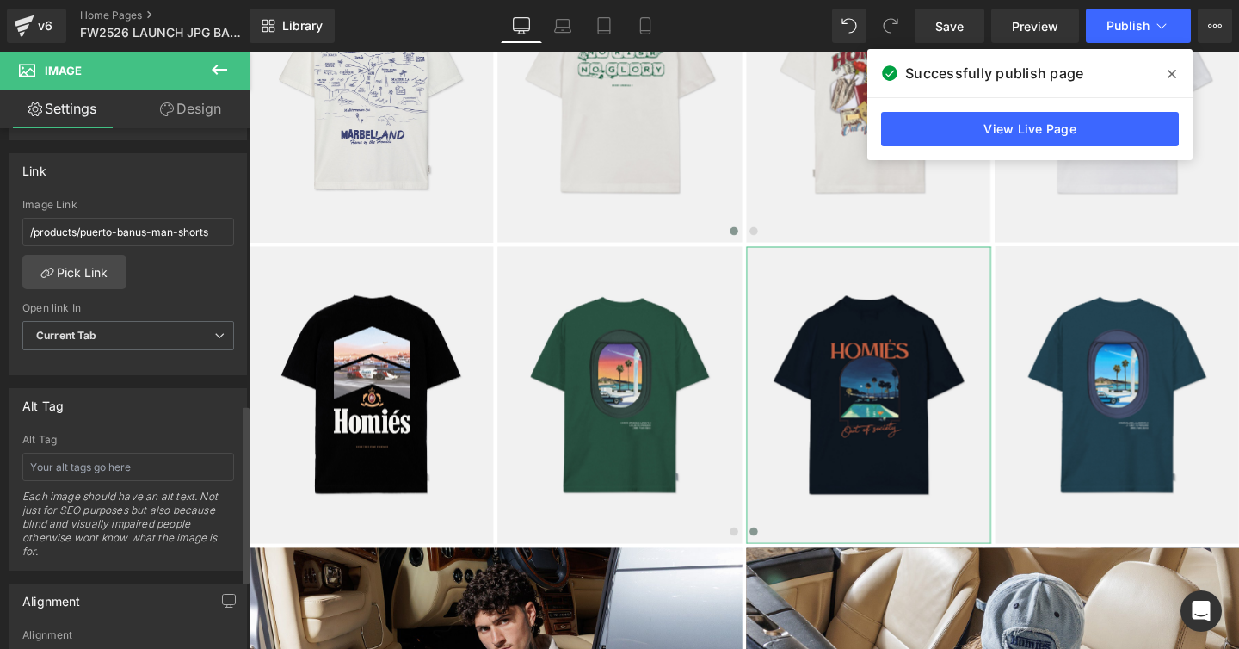
scroll to position [676, 0]
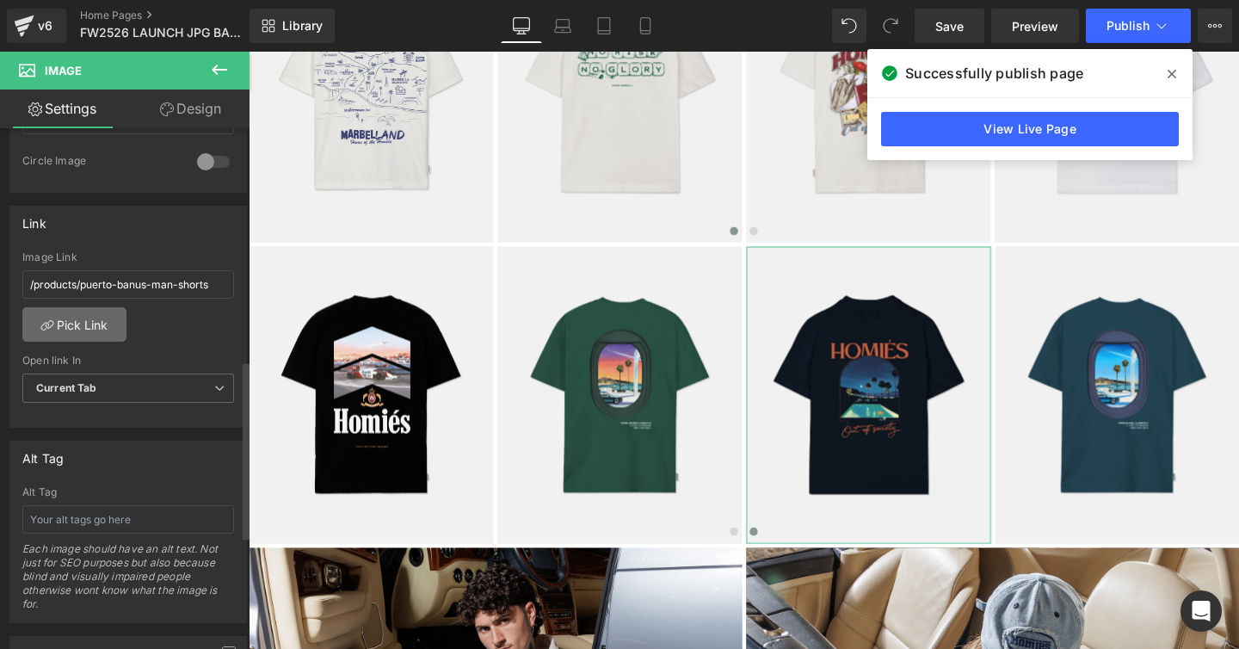
click at [73, 318] on link "Pick Link" at bounding box center [74, 324] width 104 height 34
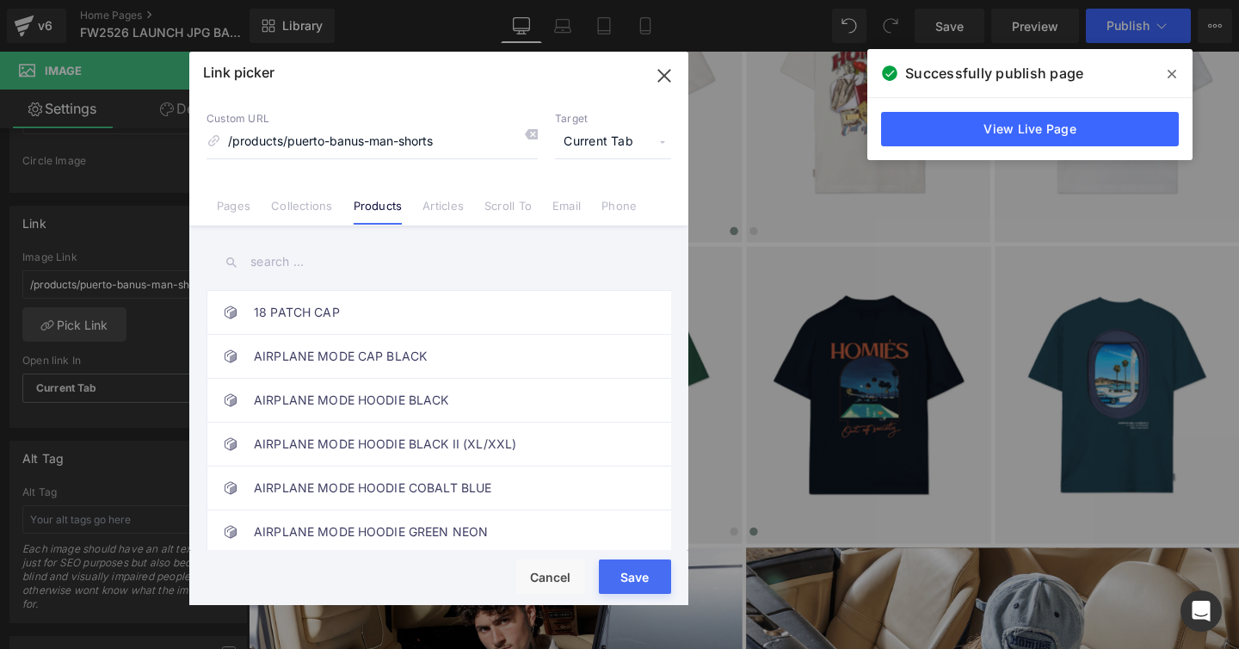
click at [275, 257] on input "text" at bounding box center [439, 262] width 465 height 39
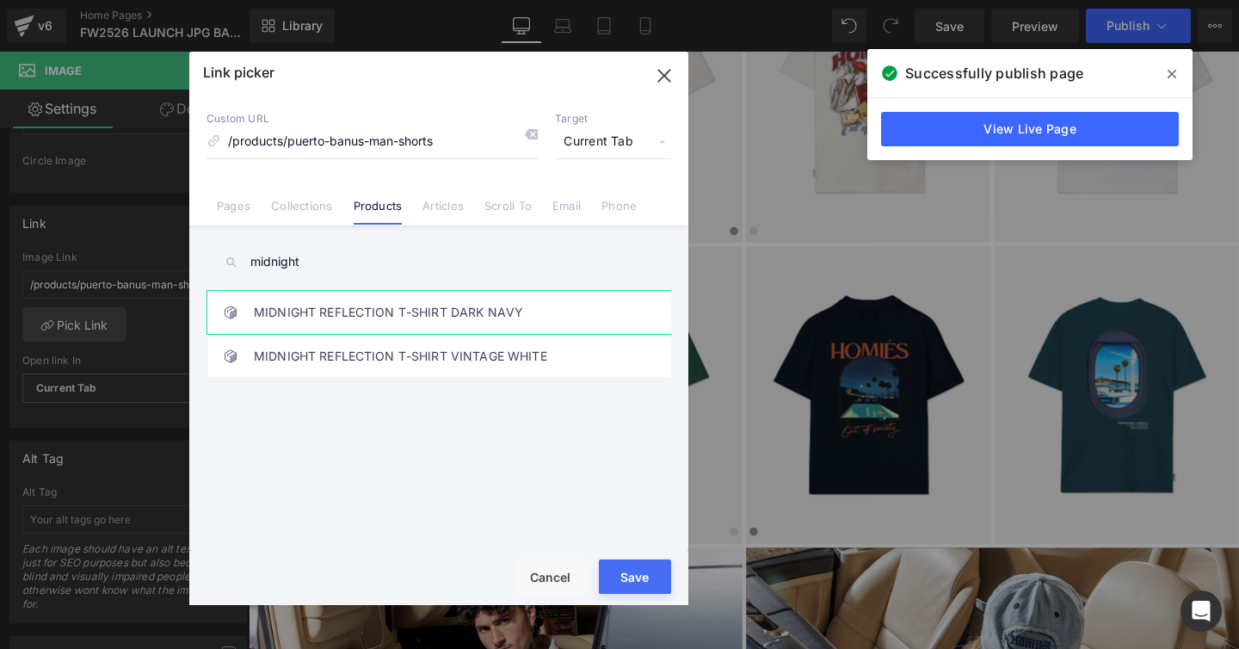
type input "midnight"
click at [311, 318] on link "MIDNIGHT REFLECTION T-SHIRT DARK NAVY" at bounding box center [443, 312] width 379 height 43
drag, startPoint x: 607, startPoint y: 566, endPoint x: 376, endPoint y: 540, distance: 232.1
click at [607, 566] on button "Save" at bounding box center [635, 576] width 72 height 34
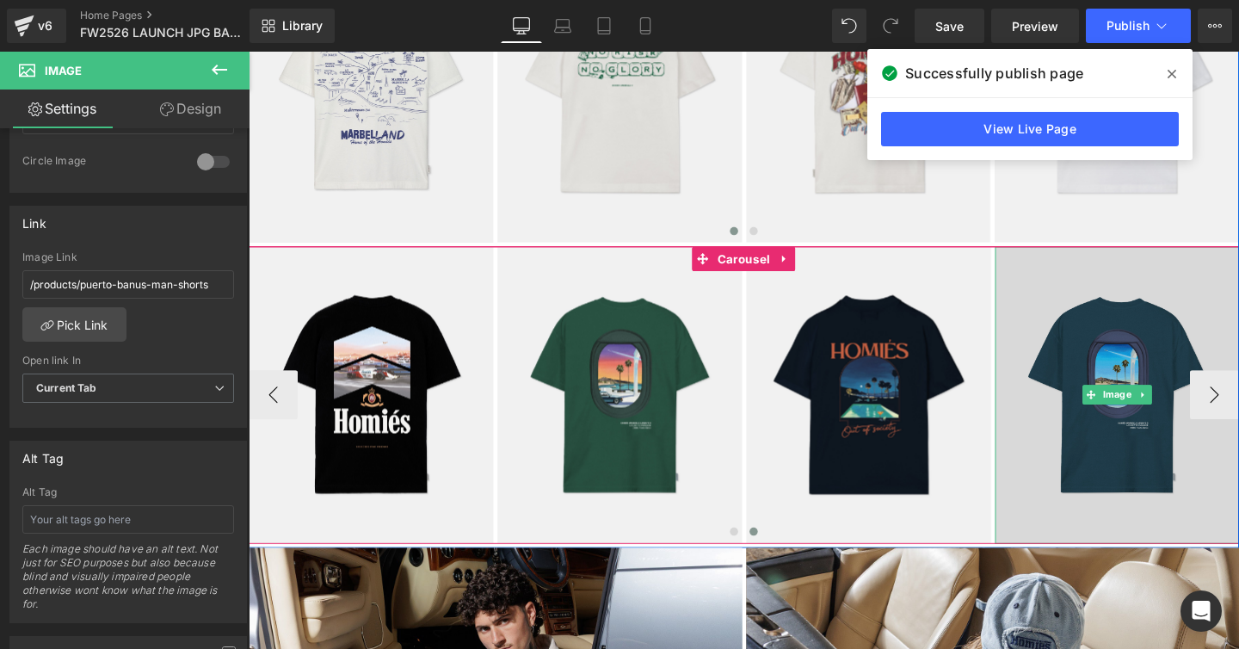
click at [1108, 332] on img at bounding box center [1161, 412] width 257 height 312
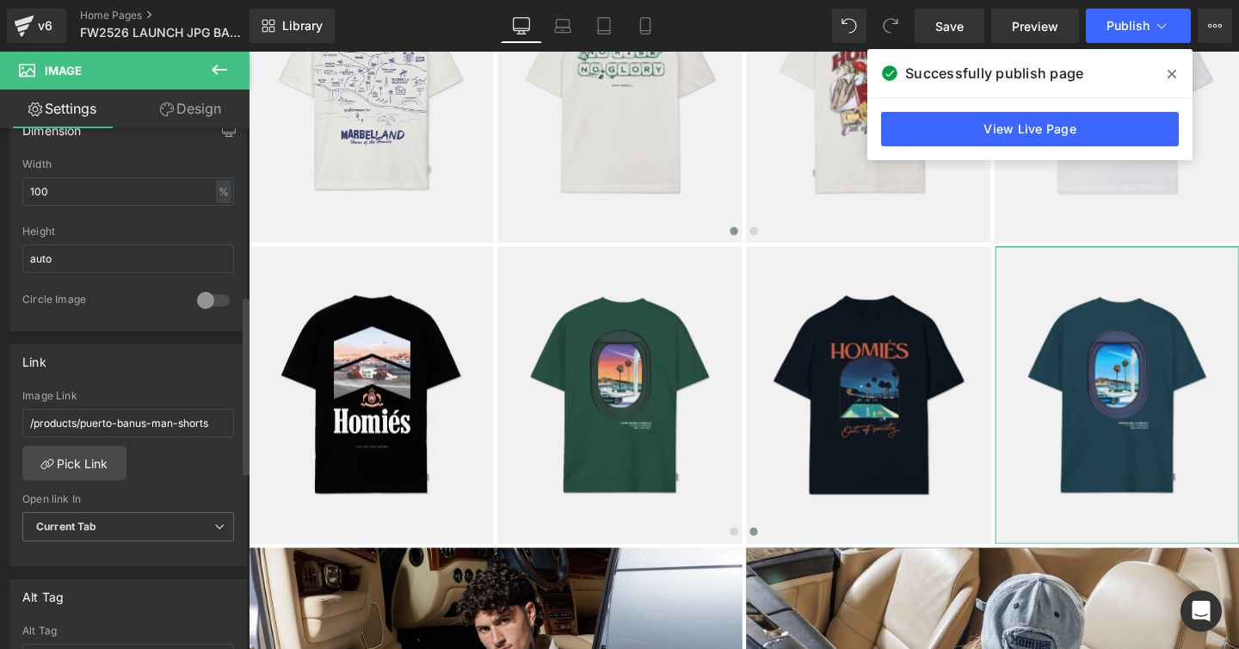
scroll to position [549, 0]
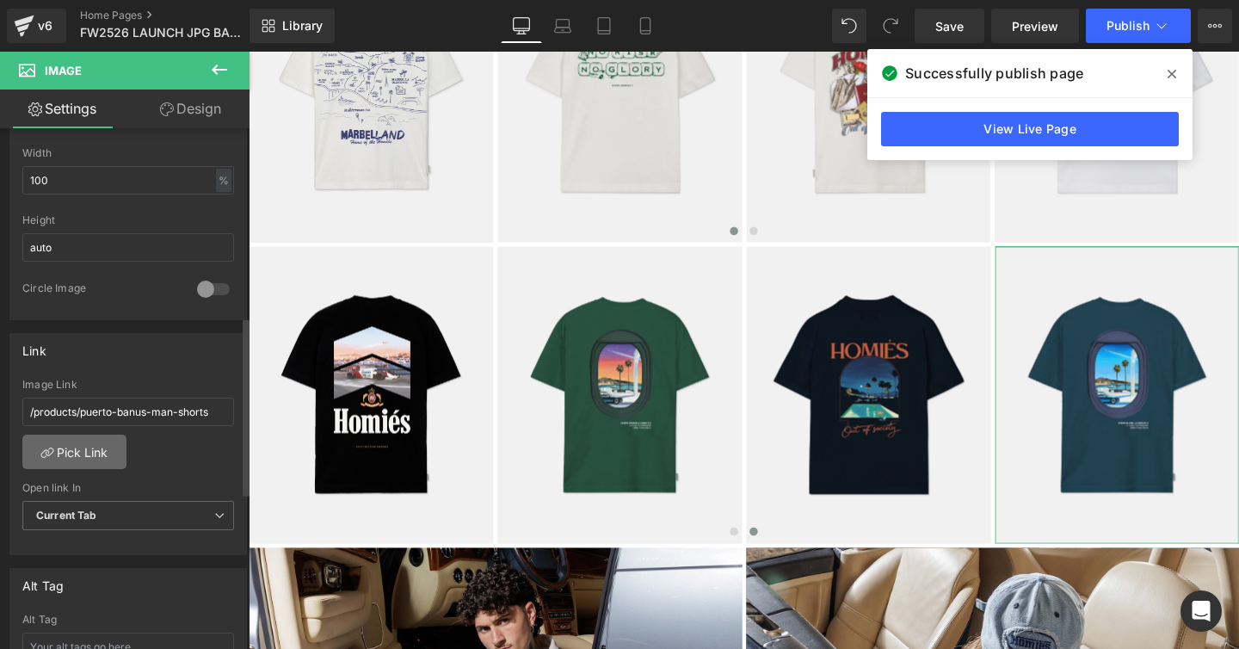
click at [85, 461] on link "Pick Link" at bounding box center [74, 452] width 104 height 34
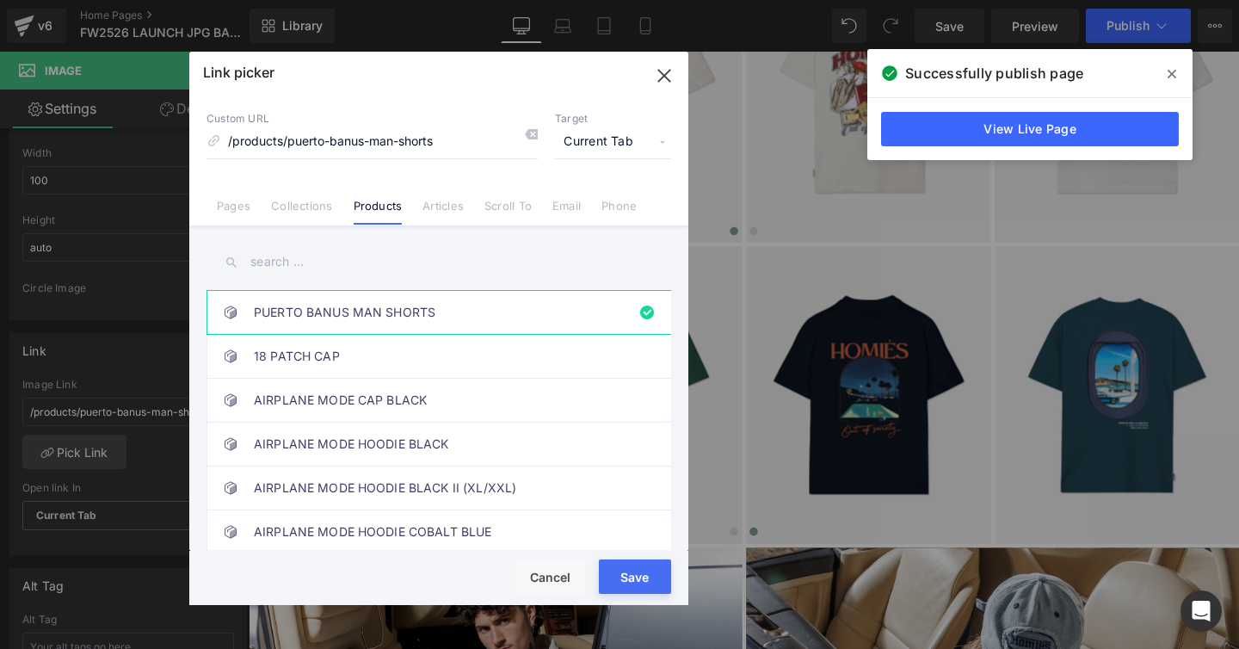
click at [284, 267] on input "text" at bounding box center [439, 262] width 465 height 39
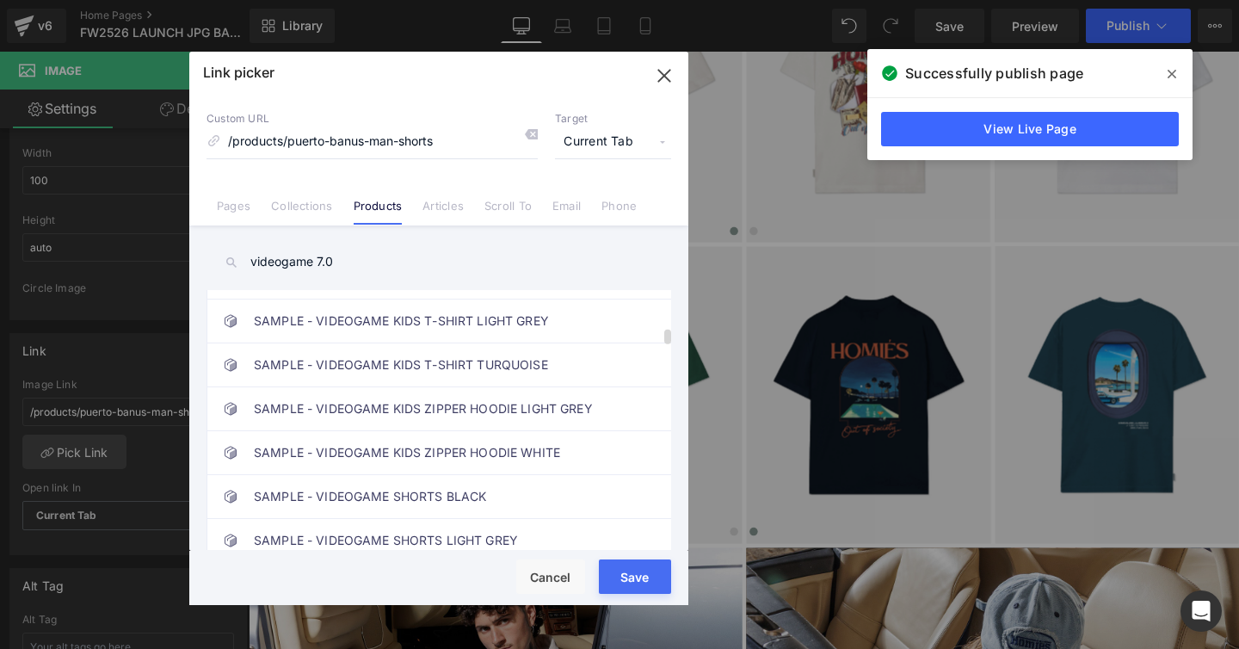
scroll to position [0, 0]
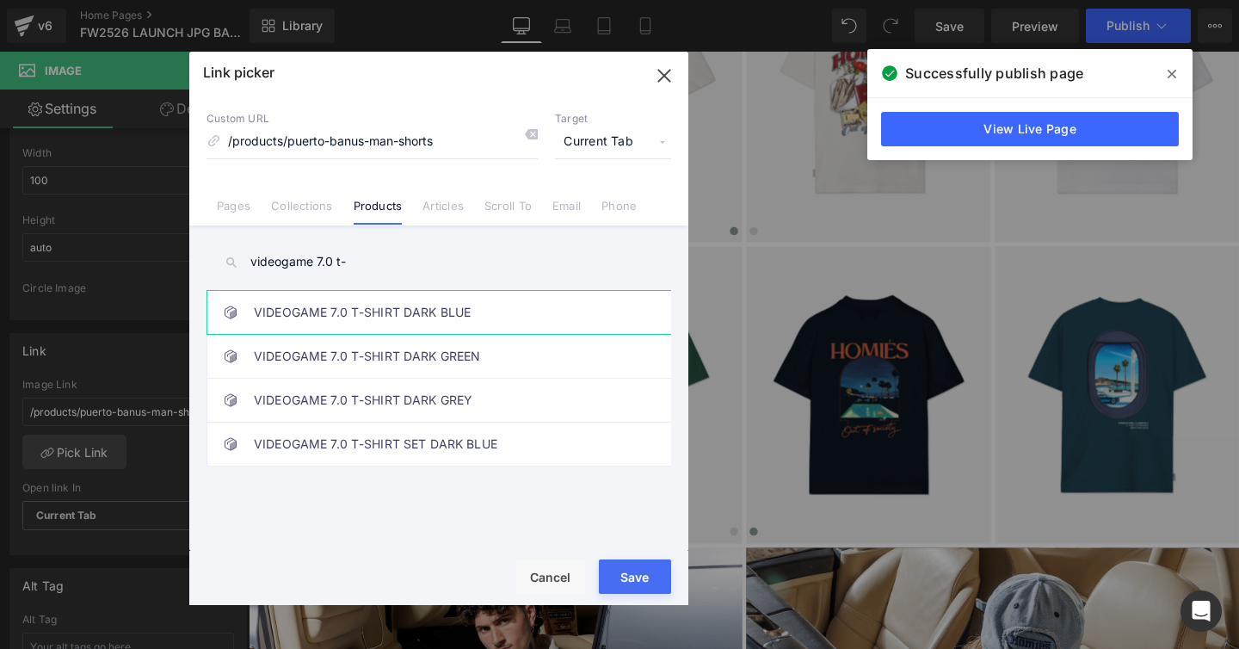
type input "videogame 7.0 t-"
click at [398, 311] on link "VIDEOGAME 7.0 T-SHIRT DARK BLUE" at bounding box center [443, 312] width 379 height 43
click at [606, 566] on button "Save" at bounding box center [635, 576] width 72 height 34
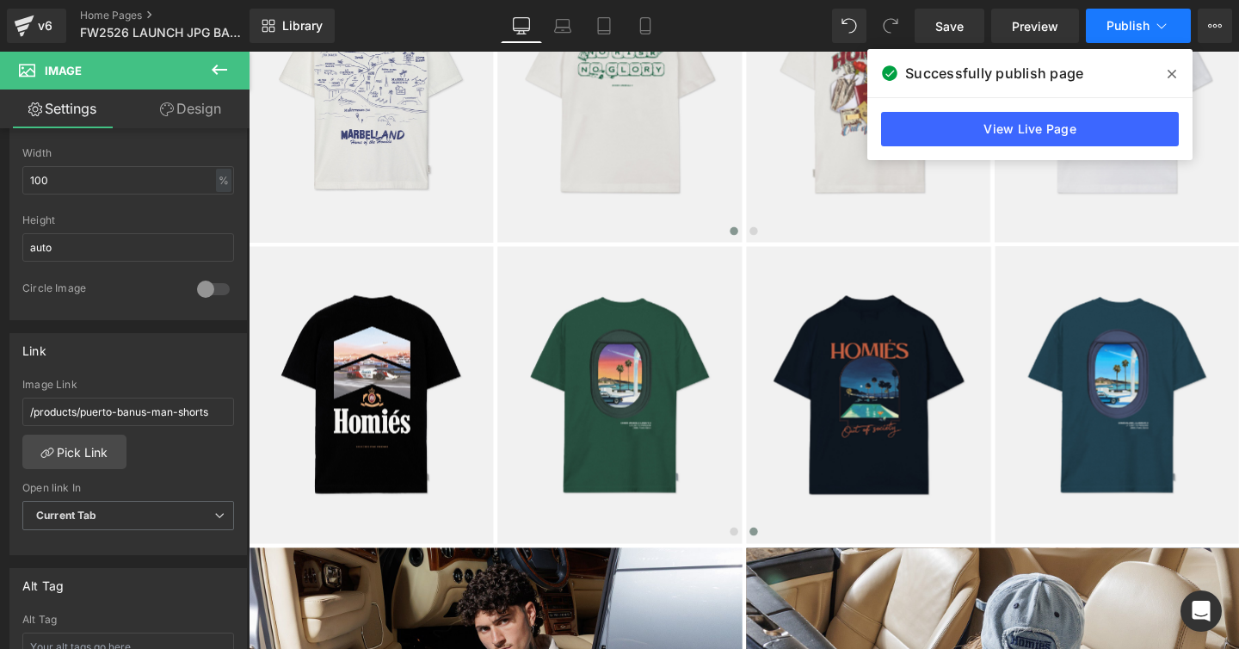
click at [1112, 28] on span "Publish" at bounding box center [1128, 26] width 43 height 14
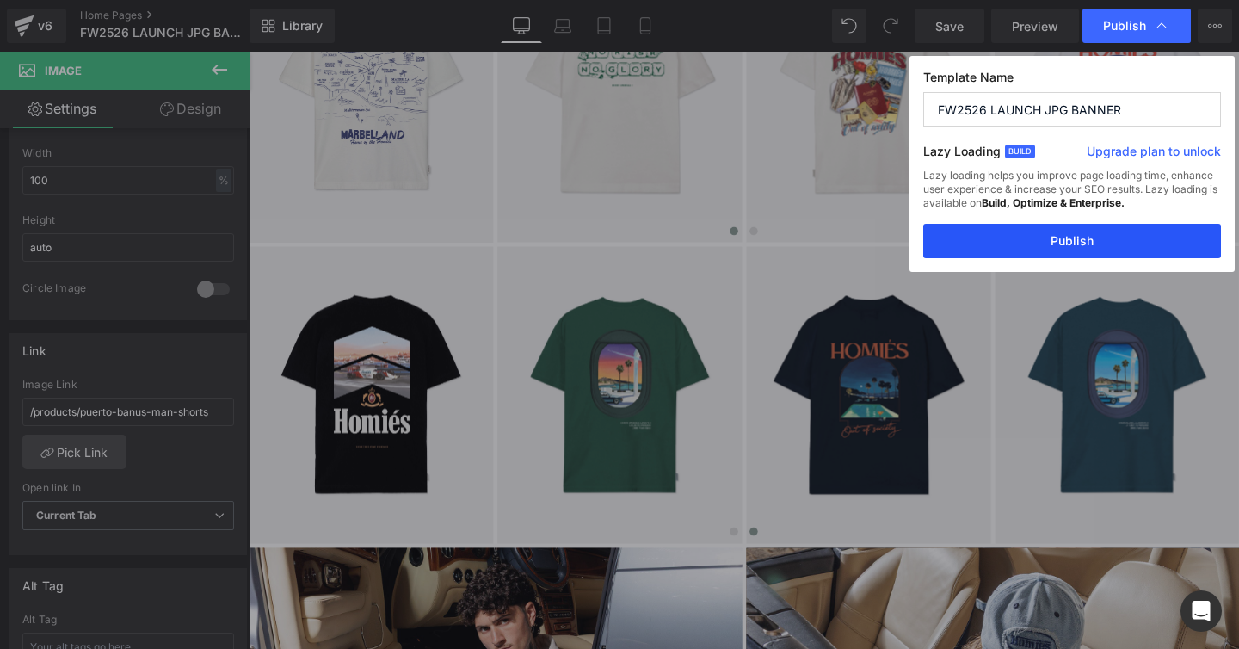
click at [1037, 240] on button "Publish" at bounding box center [1072, 241] width 298 height 34
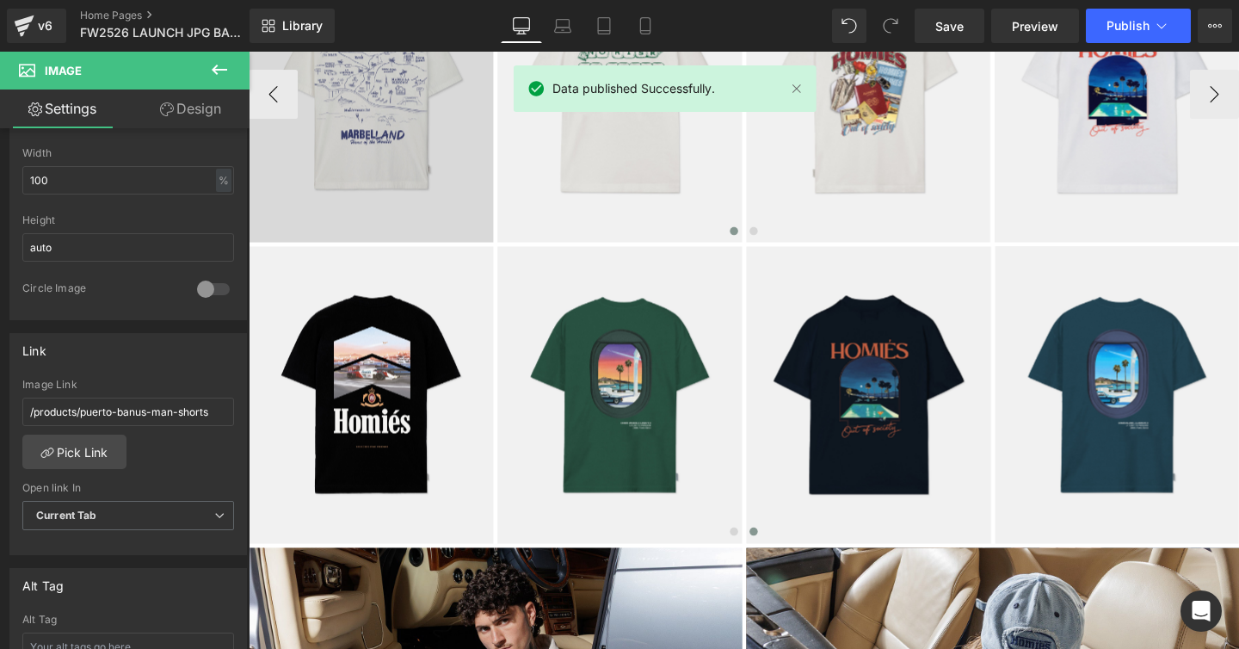
scroll to position [1722, 0]
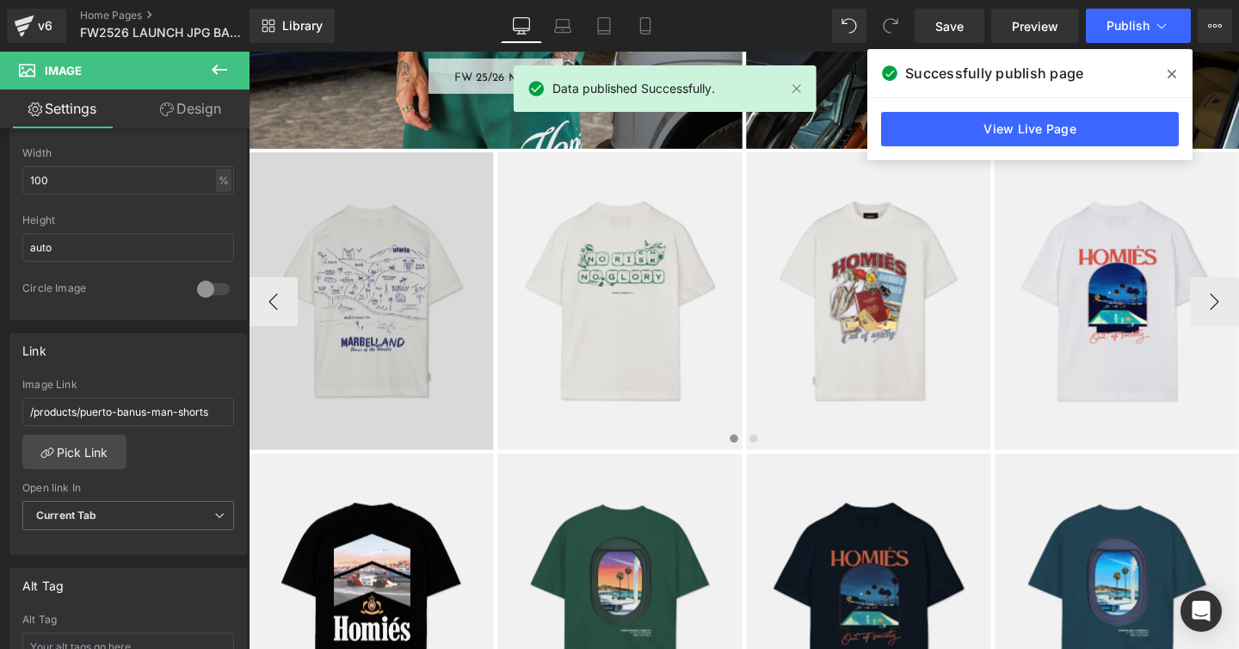
click at [376, 244] on img at bounding box center [377, 313] width 257 height 312
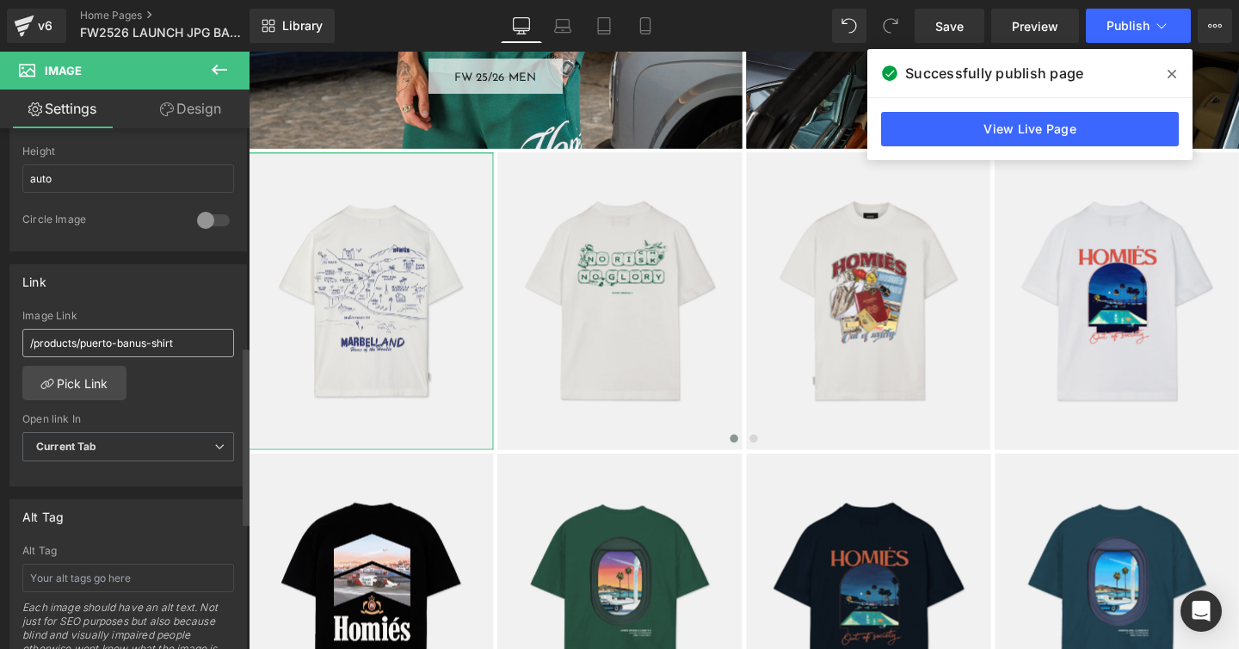
scroll to position [636, 0]
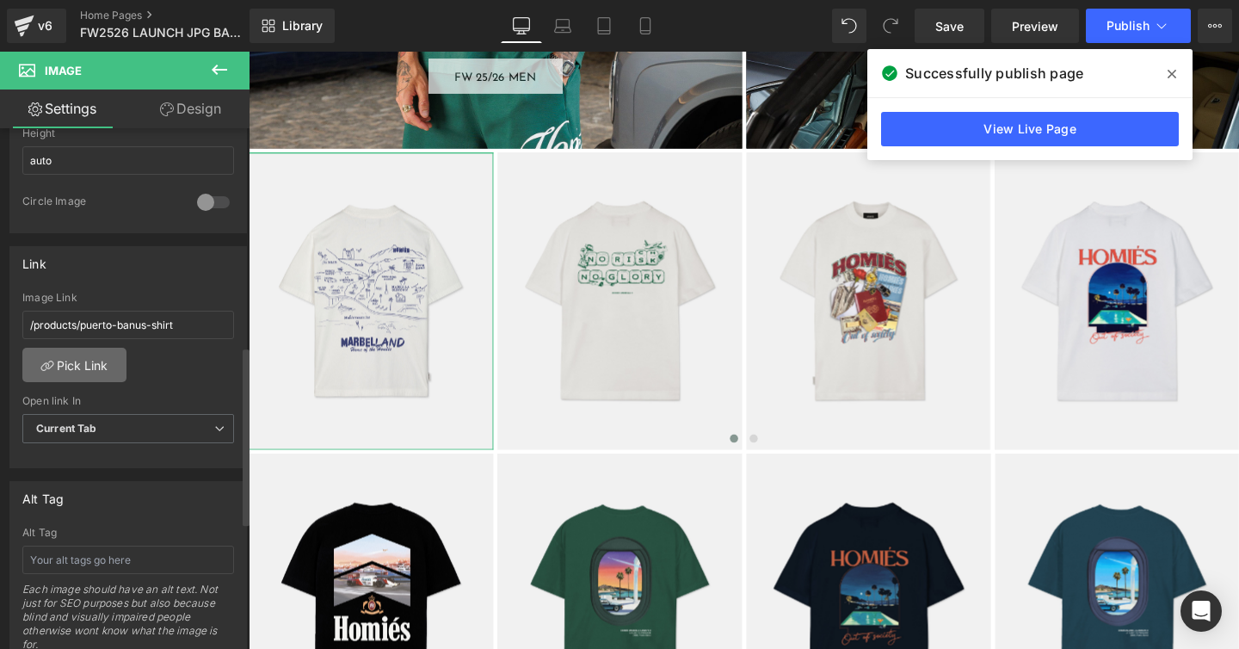
click at [98, 367] on link "Pick Link" at bounding box center [74, 365] width 104 height 34
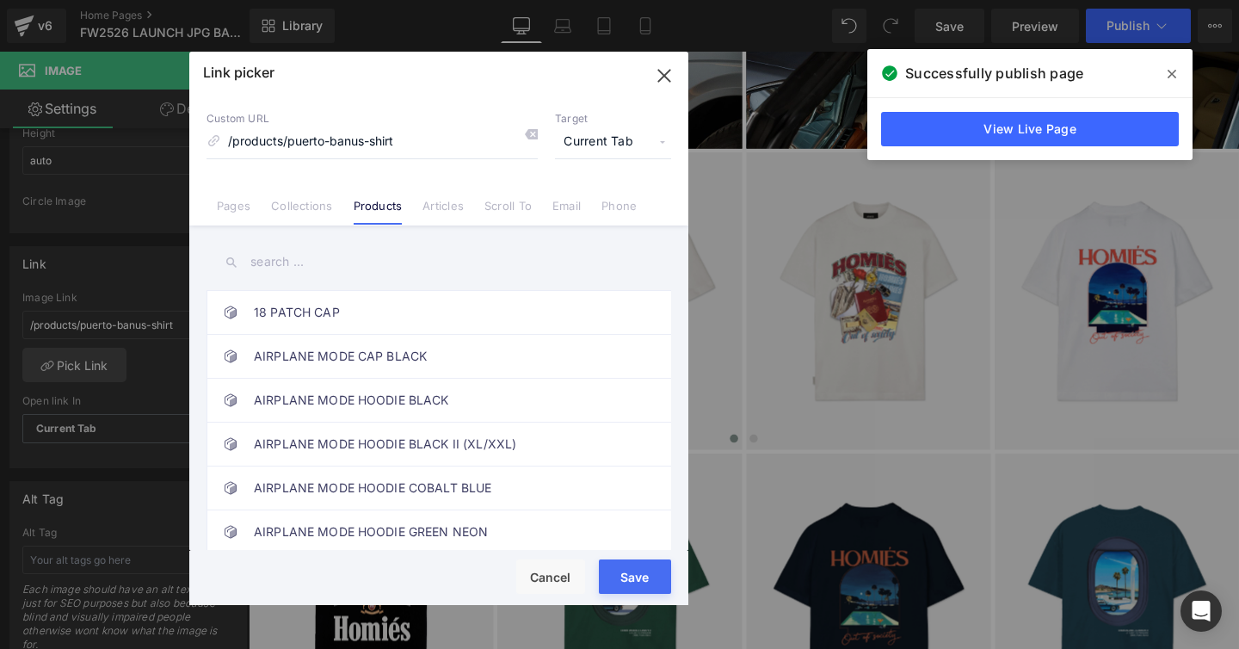
click at [262, 259] on input "text" at bounding box center [439, 262] width 465 height 39
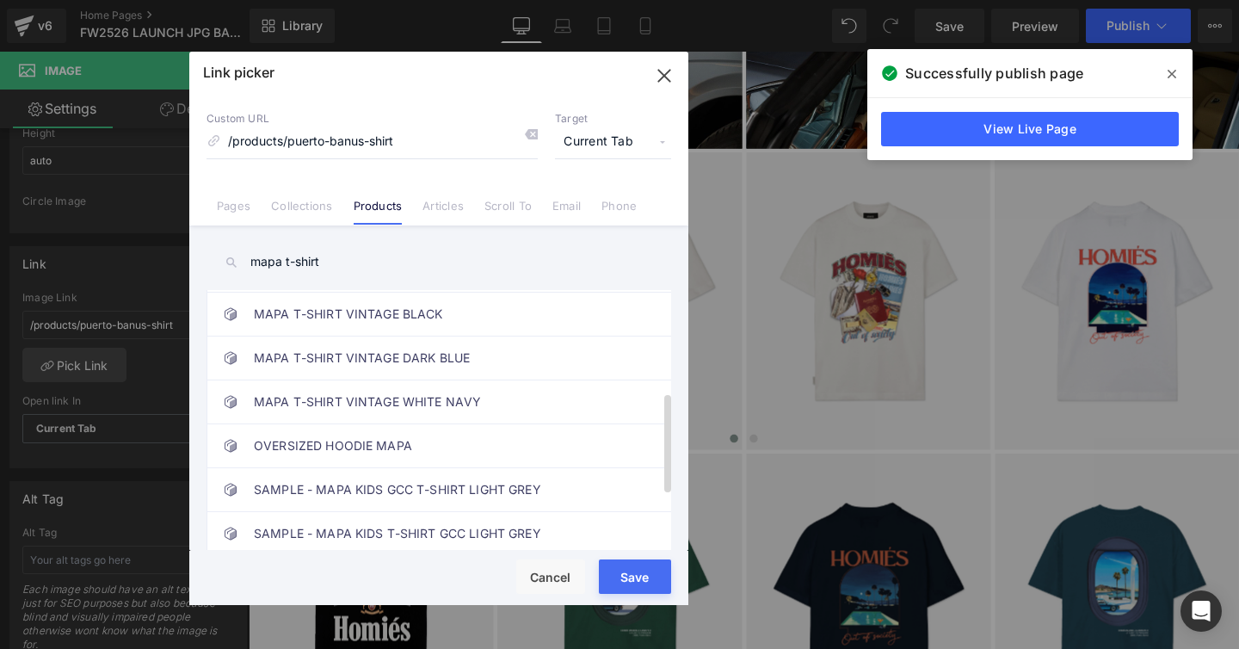
scroll to position [264, 0]
type input "mapa t-shirt"
click at [364, 402] on link "MAPA T-SHIRT VINTAGE WHITE NAVY" at bounding box center [443, 399] width 379 height 43
click at [609, 566] on button "Save" at bounding box center [635, 576] width 72 height 34
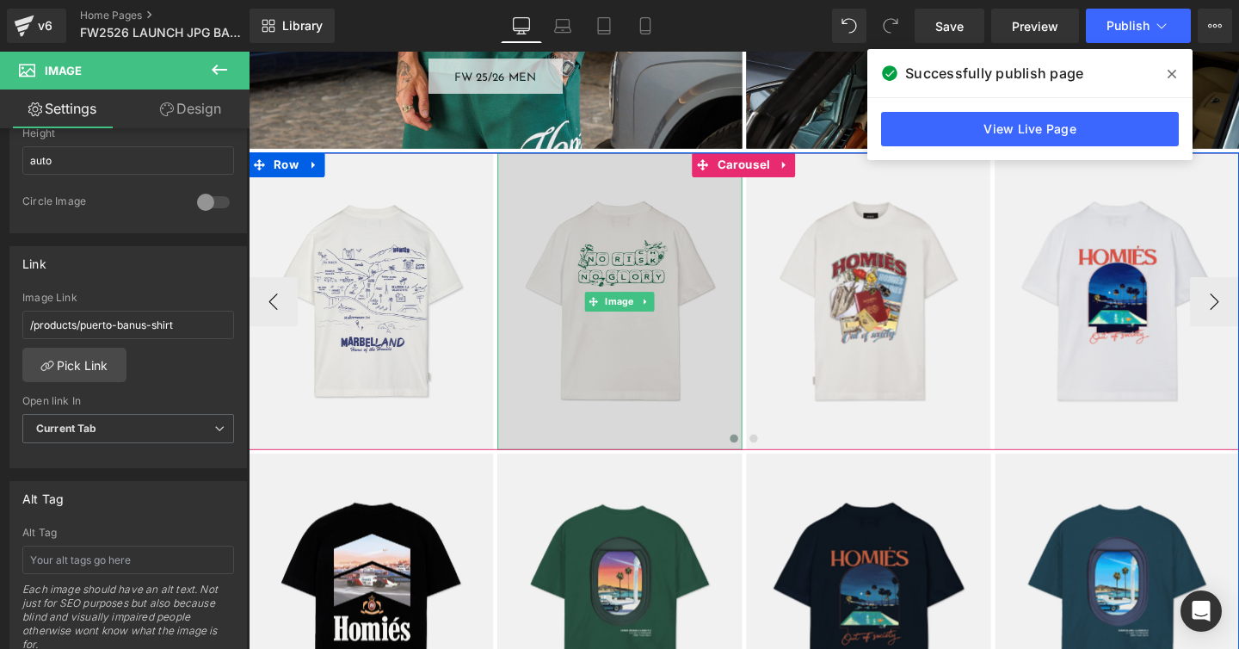
click at [614, 259] on img at bounding box center [638, 313] width 257 height 312
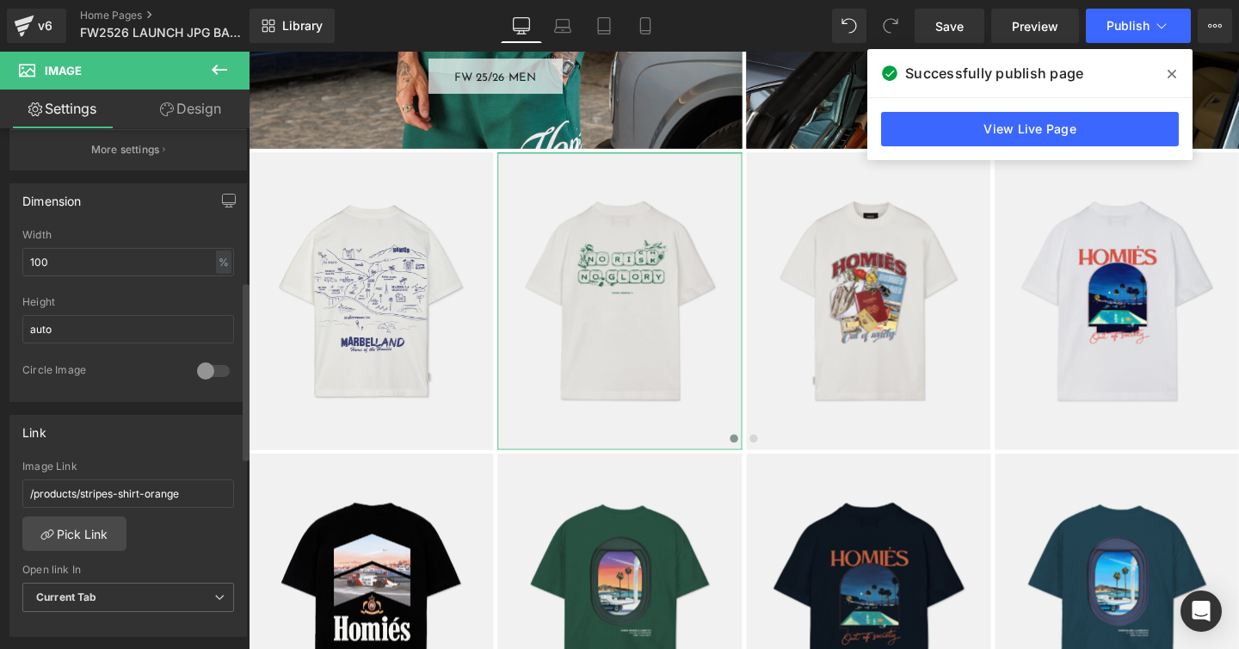
scroll to position [518, 0]
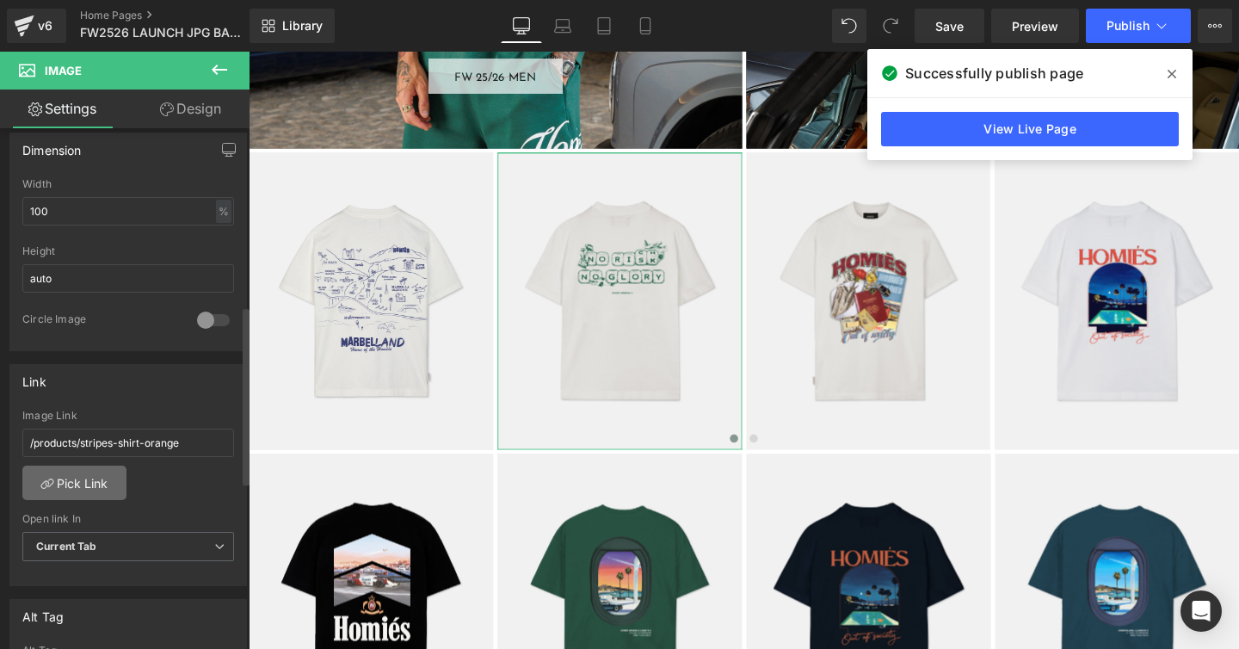
click at [83, 487] on link "Pick Link" at bounding box center [74, 483] width 104 height 34
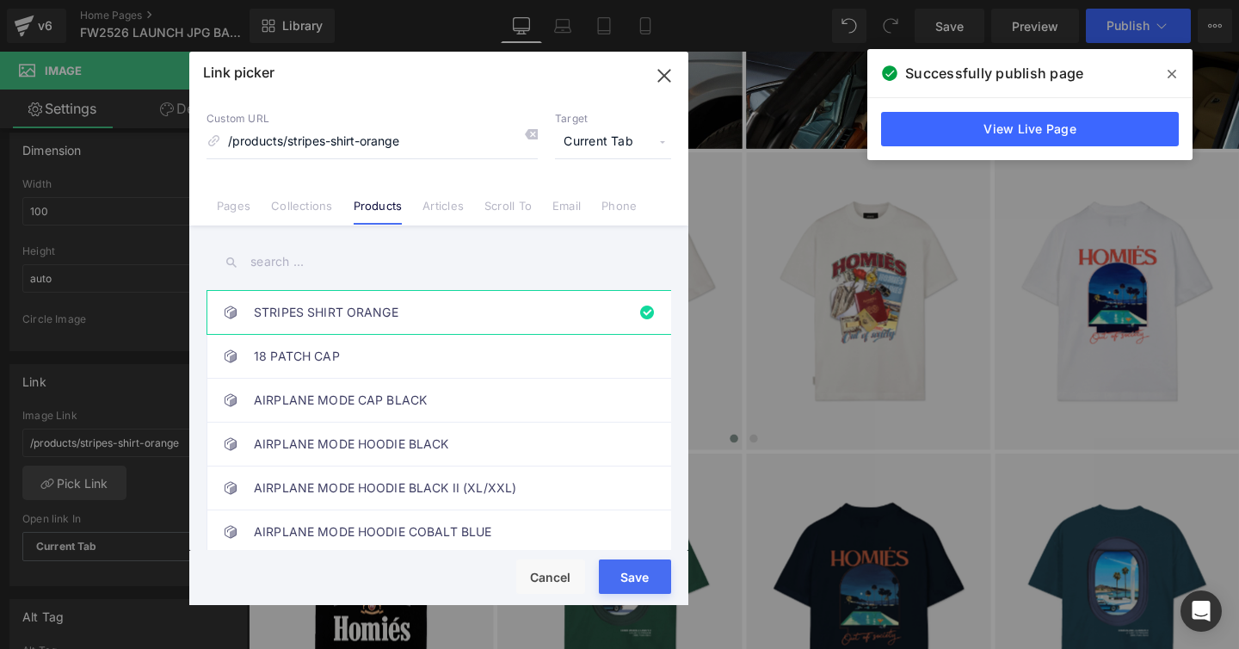
click at [270, 260] on input "text" at bounding box center [439, 262] width 465 height 39
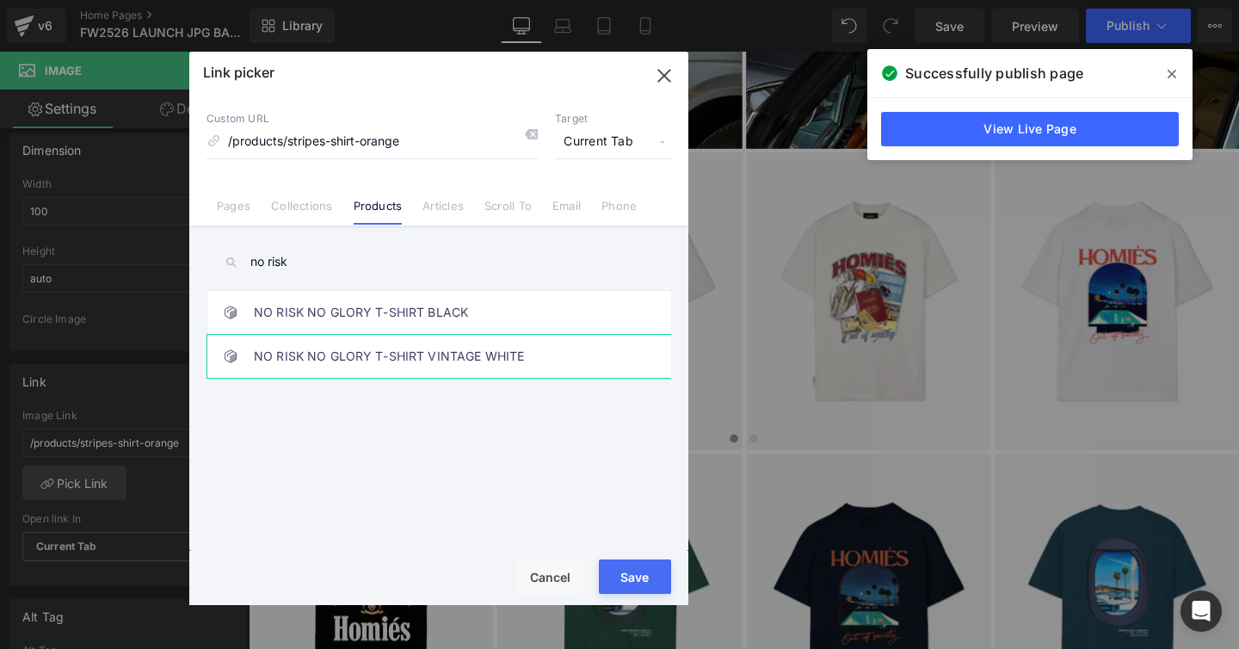
type input "no risk"
click at [405, 346] on link "NO RISK NO GLORY T-SHIRT VINTAGE WHITE" at bounding box center [443, 356] width 379 height 43
click at [613, 568] on button "Save" at bounding box center [635, 576] width 72 height 34
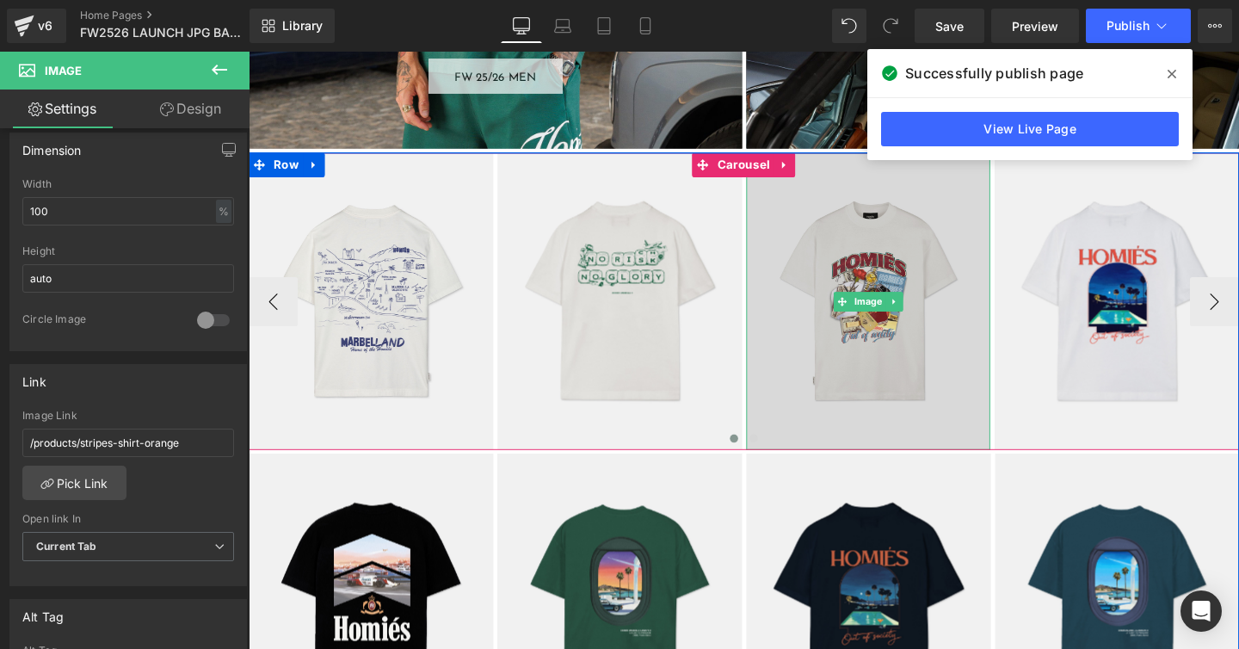
click at [862, 249] on img at bounding box center [900, 313] width 257 height 312
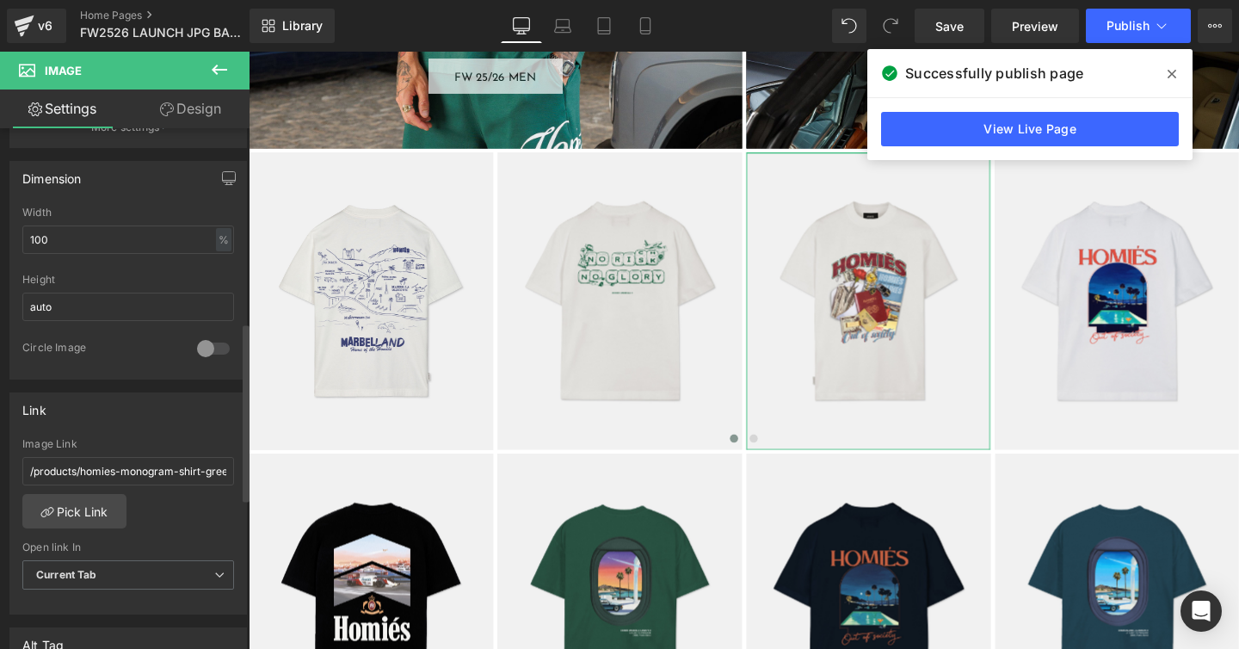
scroll to position [580, 0]
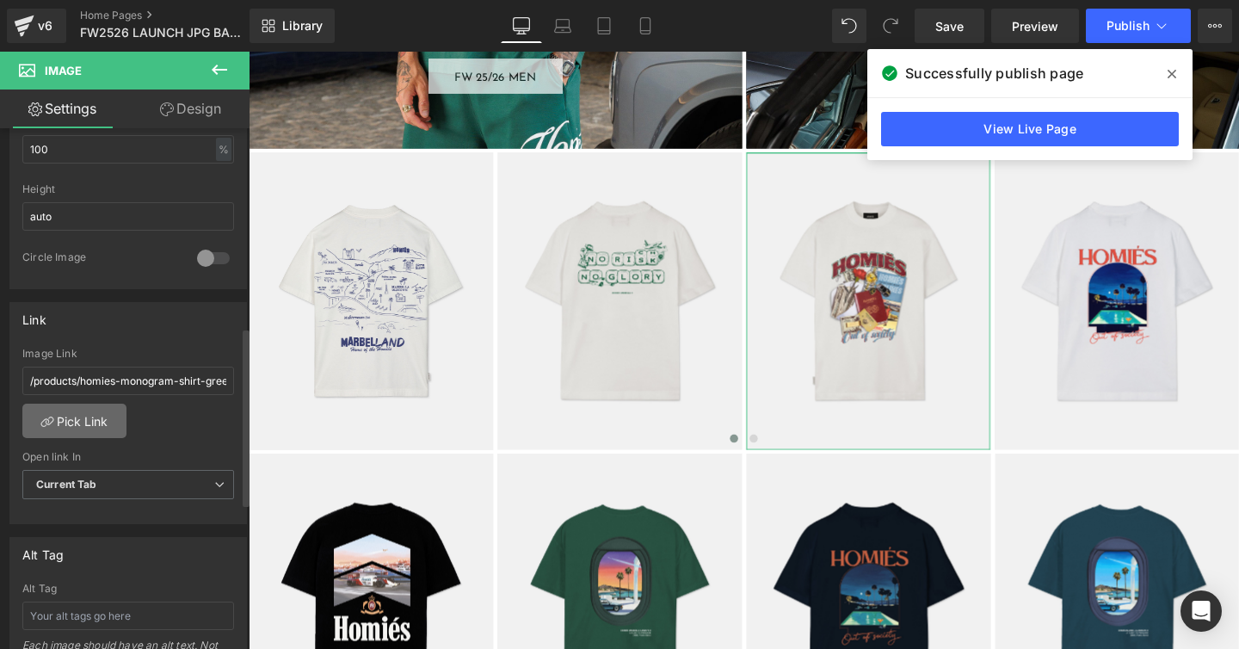
click at [79, 416] on link "Pick Link" at bounding box center [74, 421] width 104 height 34
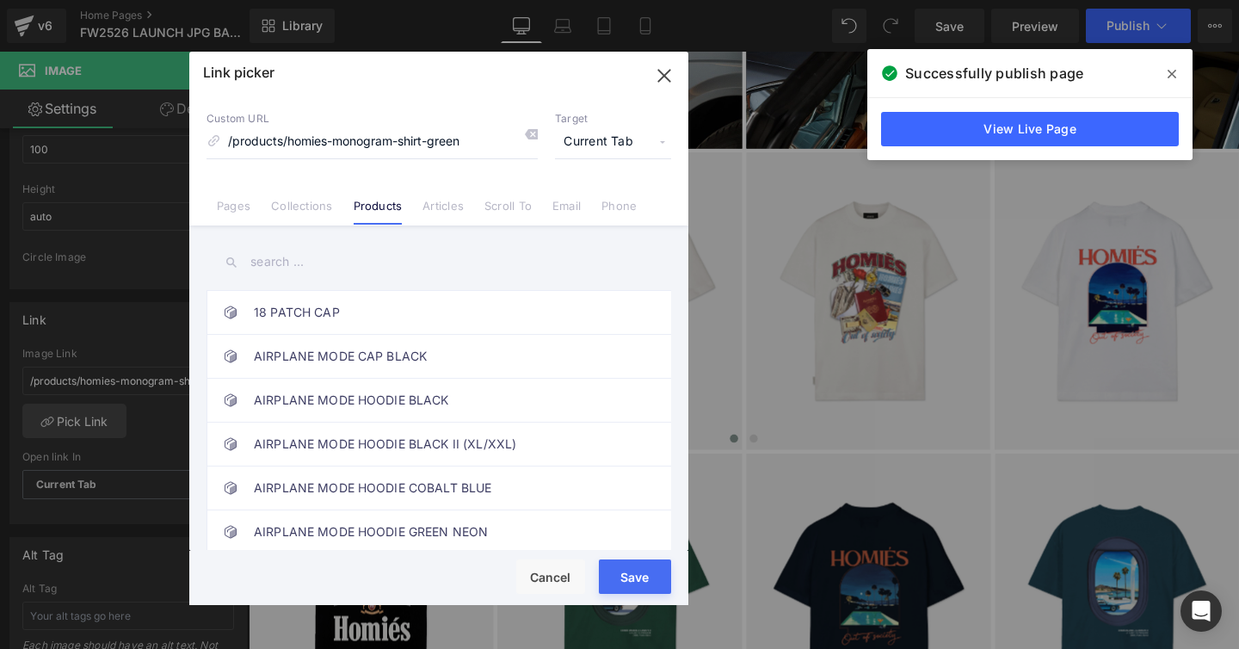
click at [268, 250] on input "text" at bounding box center [439, 262] width 465 height 39
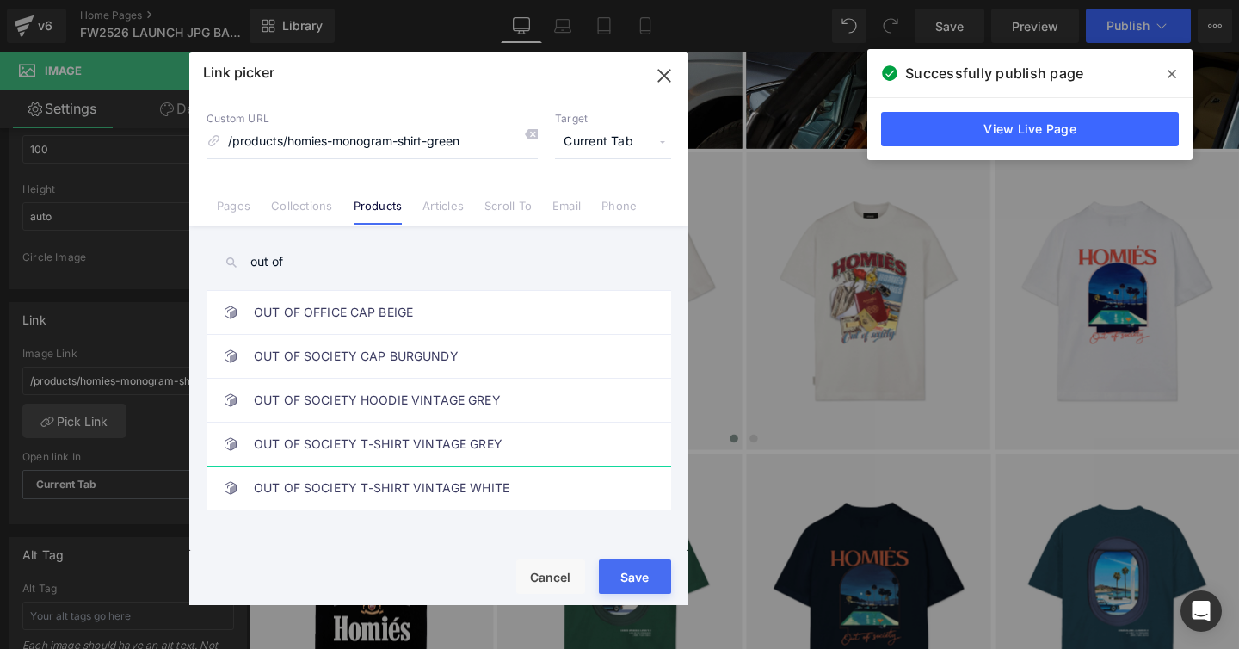
type input "out of"
click at [318, 481] on link "OUT OF SOCIETY T-SHIRT VINTAGE WHITE" at bounding box center [443, 487] width 379 height 43
click at [615, 567] on button "Save" at bounding box center [635, 576] width 72 height 34
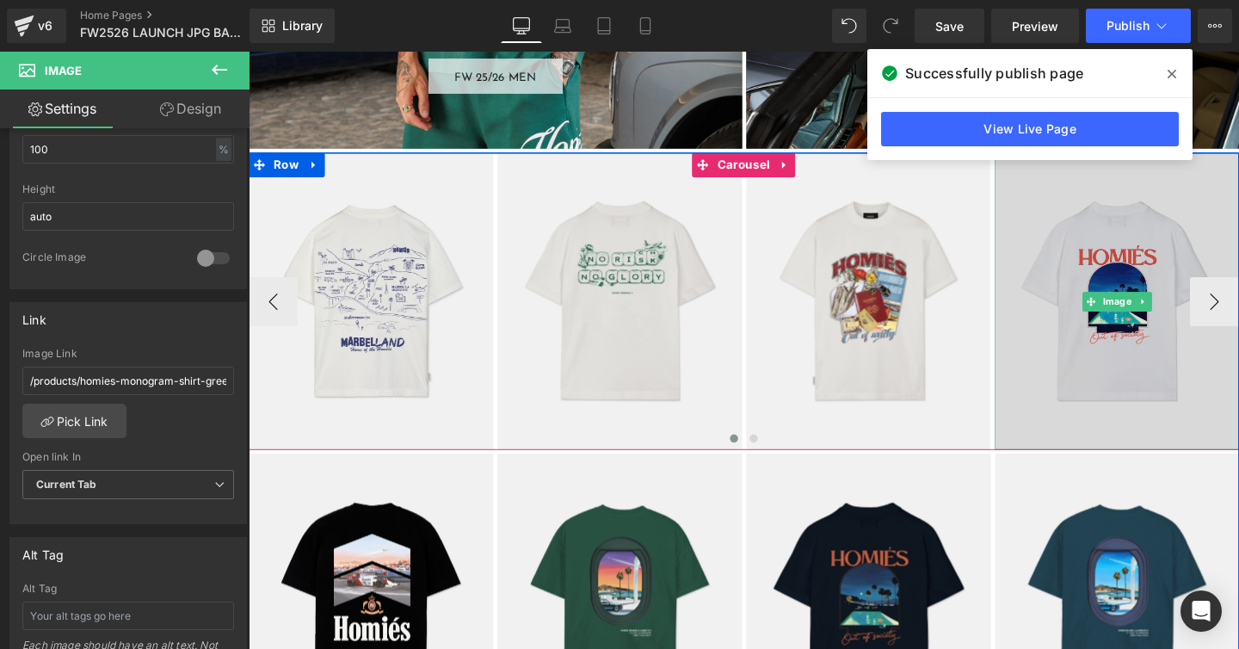
click at [1112, 235] on img at bounding box center [1161, 313] width 257 height 312
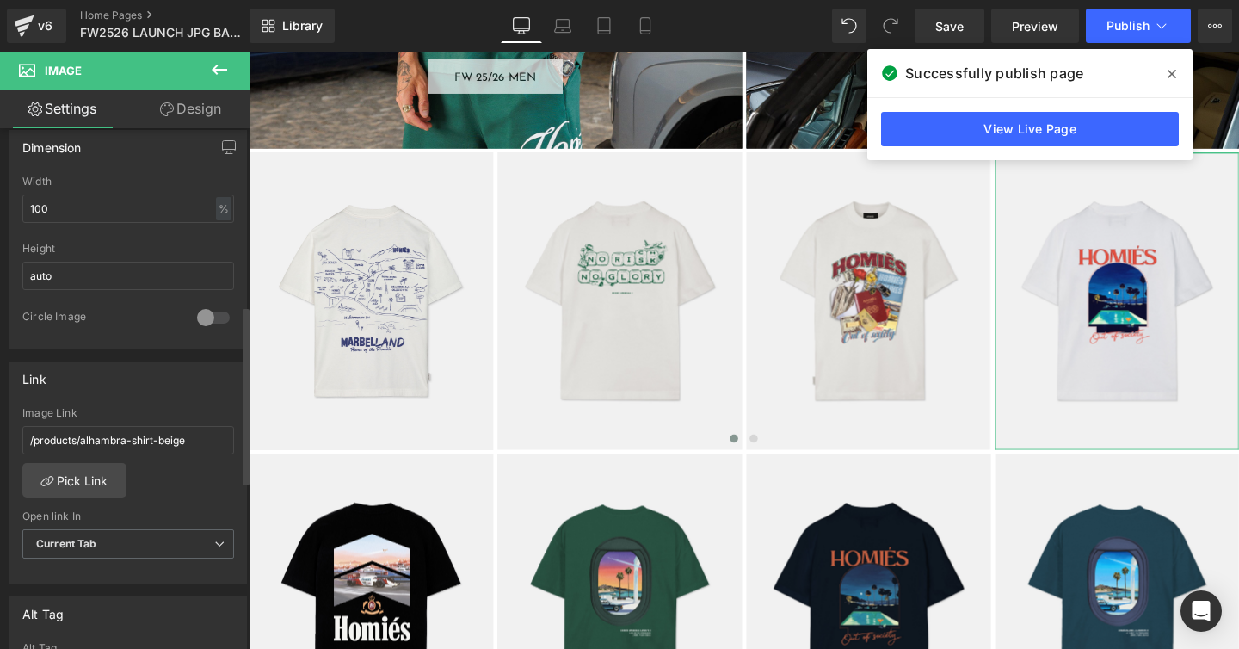
scroll to position [543, 0]
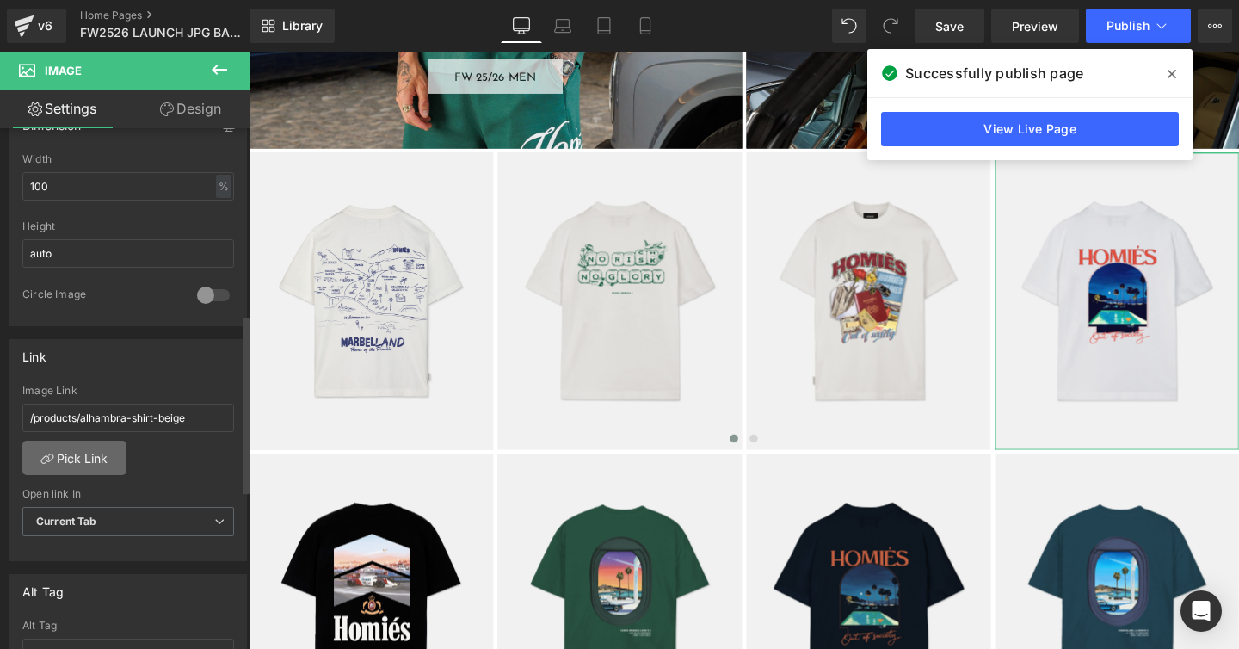
click at [93, 454] on link "Pick Link" at bounding box center [74, 458] width 104 height 34
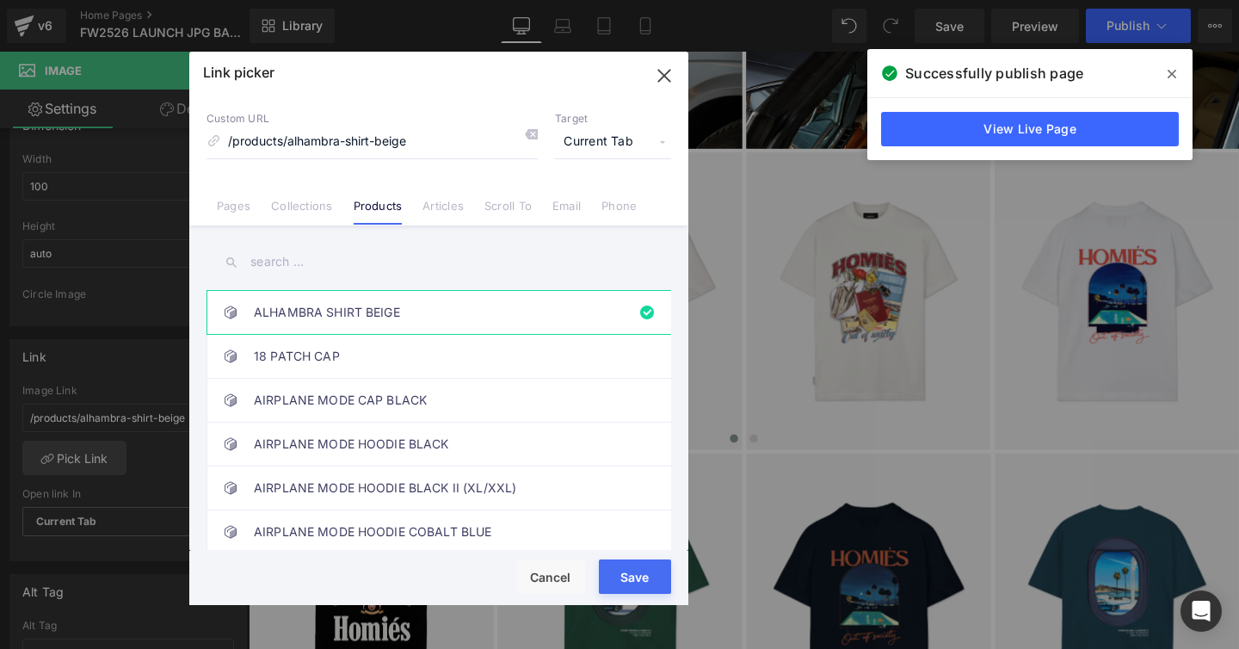
click at [259, 262] on input "text" at bounding box center [439, 262] width 465 height 39
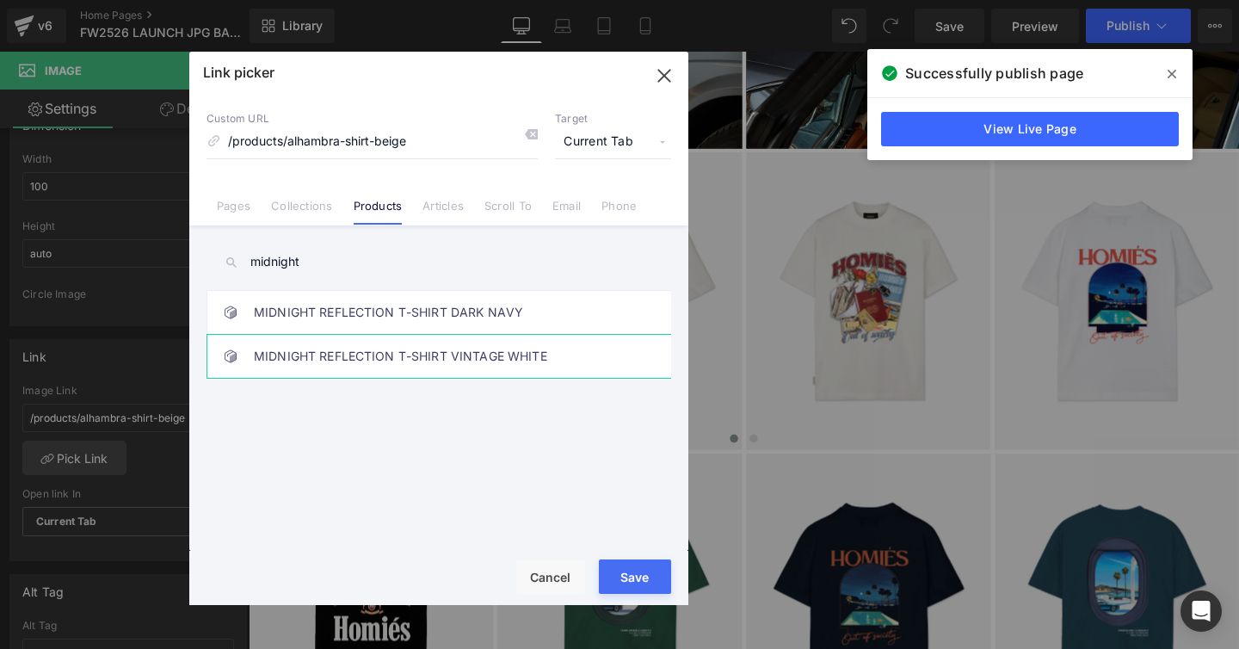
type input "midnight"
click at [466, 348] on link "MIDNIGHT REFLECTION T-SHIRT VINTAGE WHITE" at bounding box center [443, 356] width 379 height 43
click at [632, 566] on button "Save" at bounding box center [635, 576] width 72 height 34
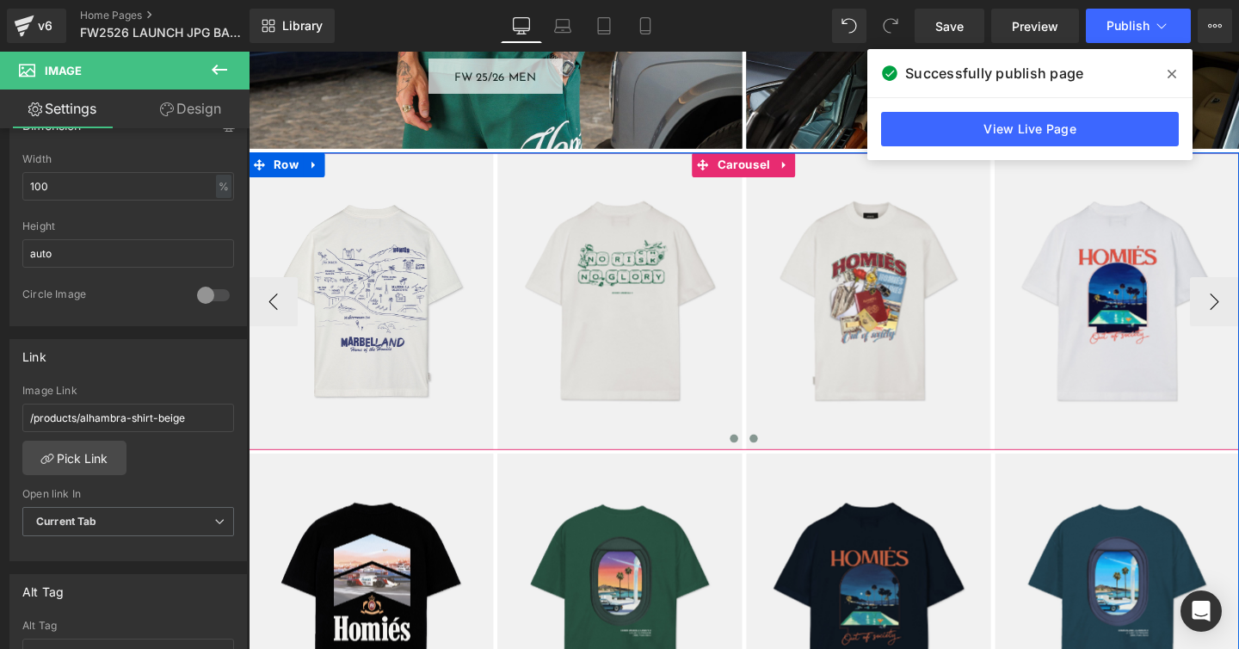
click at [784, 459] on button at bounding box center [779, 457] width 21 height 17
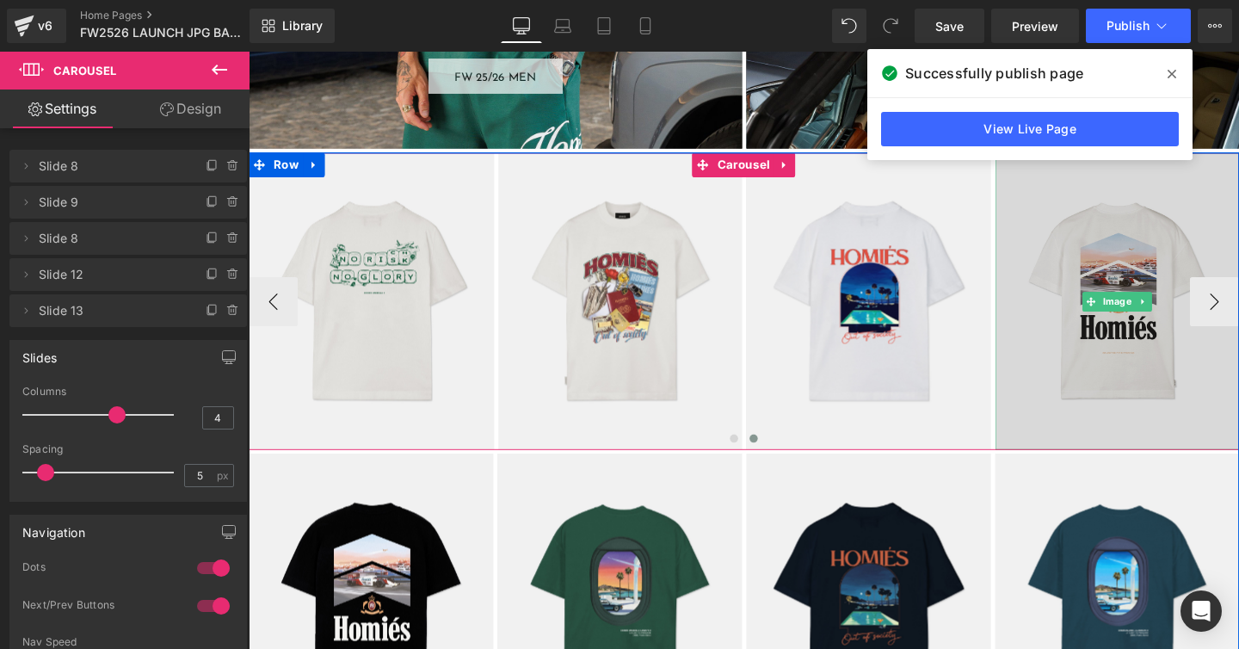
click at [1081, 293] on img at bounding box center [1161, 313] width 257 height 312
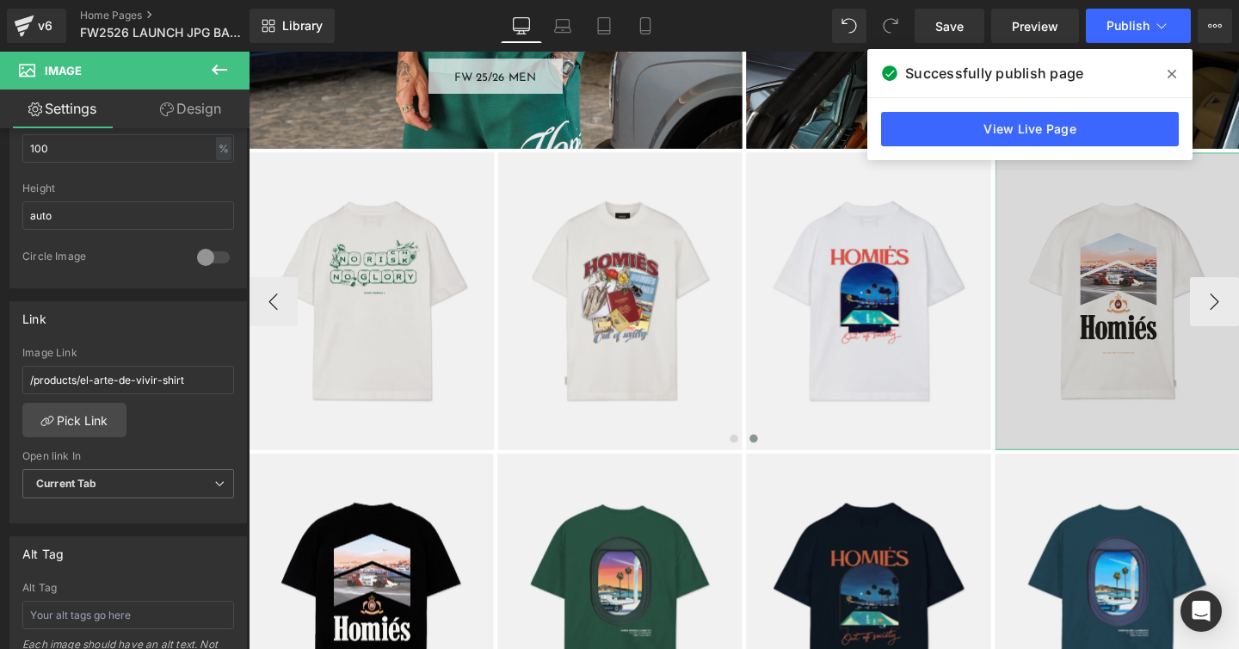
scroll to position [602, 0]
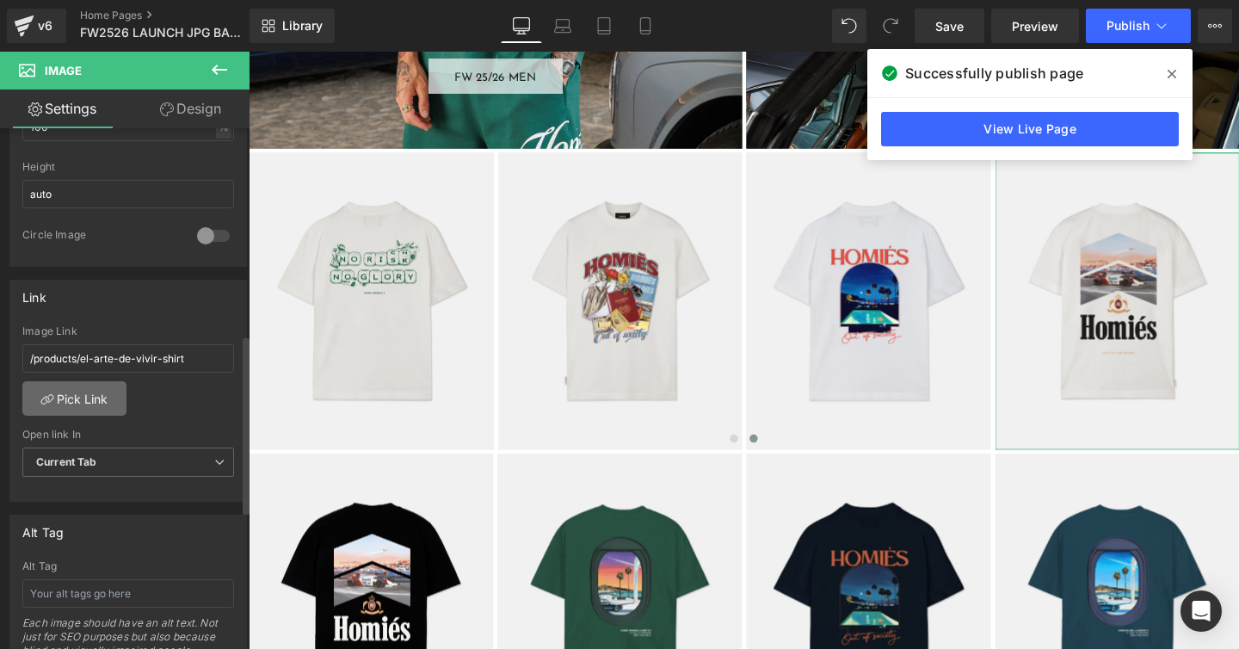
click at [82, 399] on link "Pick Link" at bounding box center [74, 398] width 104 height 34
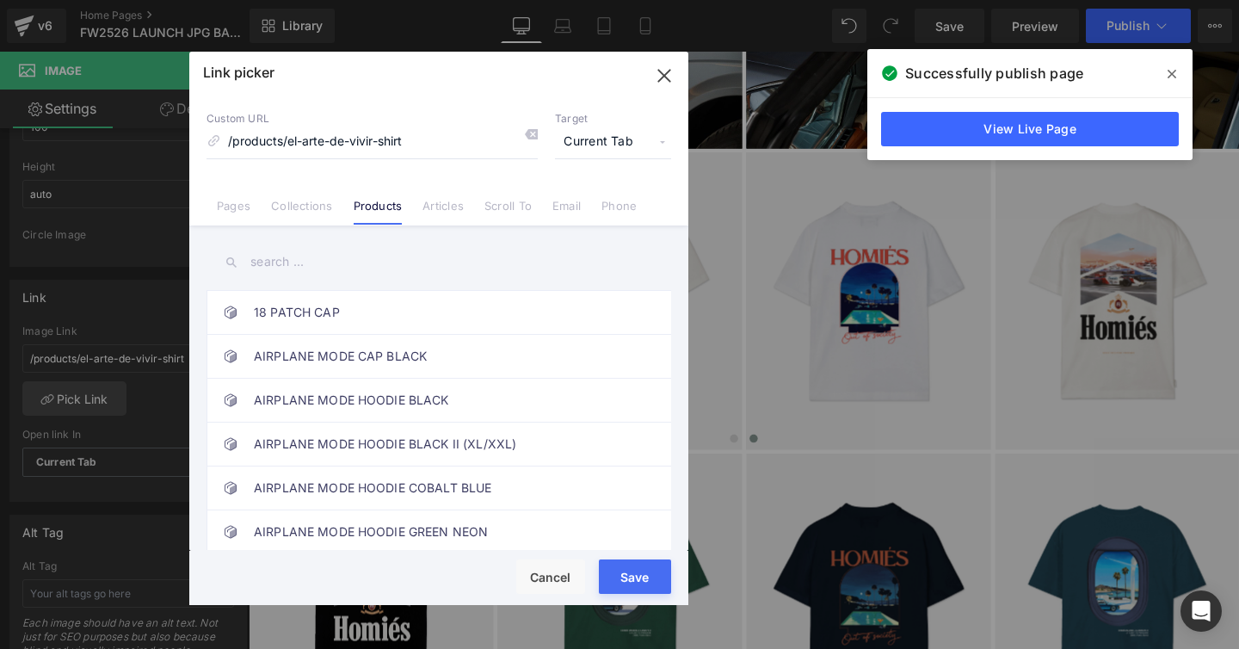
click at [259, 260] on input "text" at bounding box center [439, 262] width 465 height 39
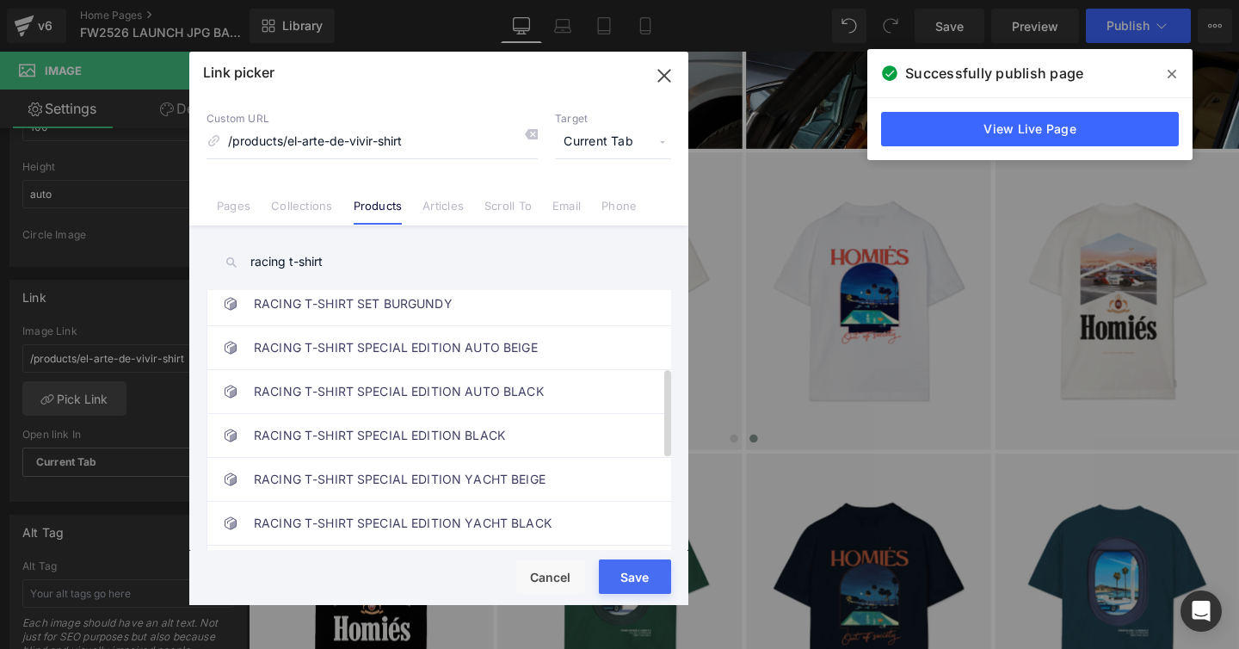
scroll to position [223, 0]
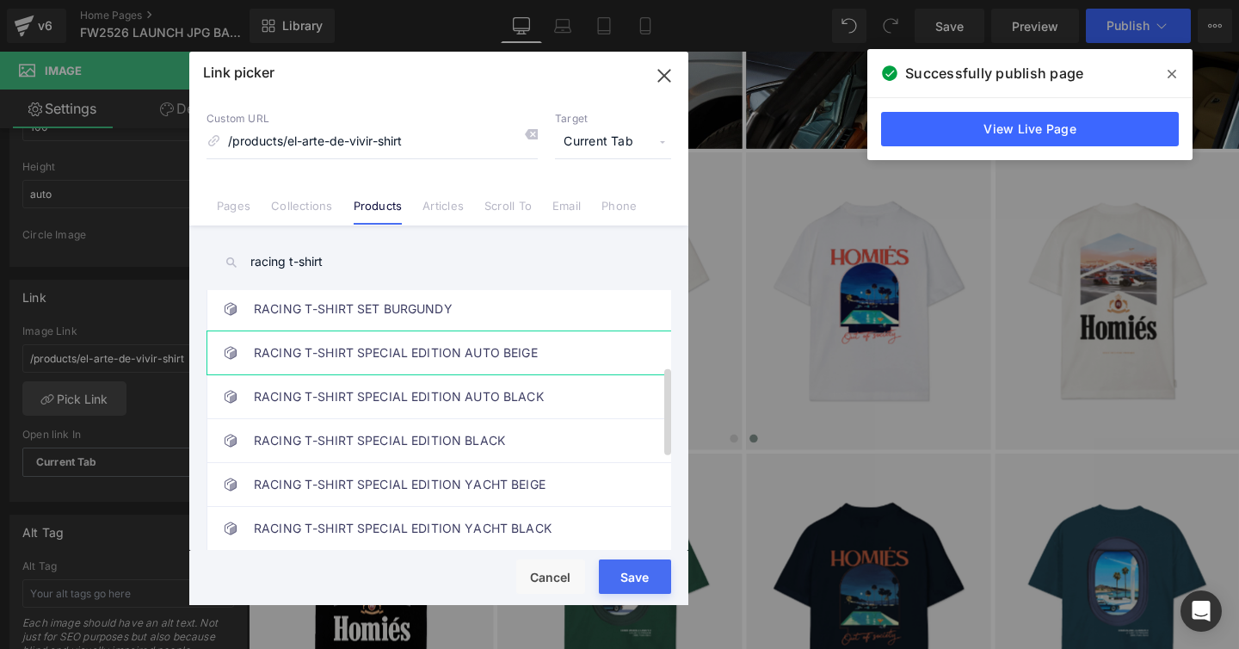
type input "racing t-shirt"
click at [416, 356] on link "RACING T-SHIRT SPECIAL EDITION AUTO BEIGE" at bounding box center [443, 352] width 379 height 43
click at [611, 565] on button "Save" at bounding box center [635, 576] width 72 height 34
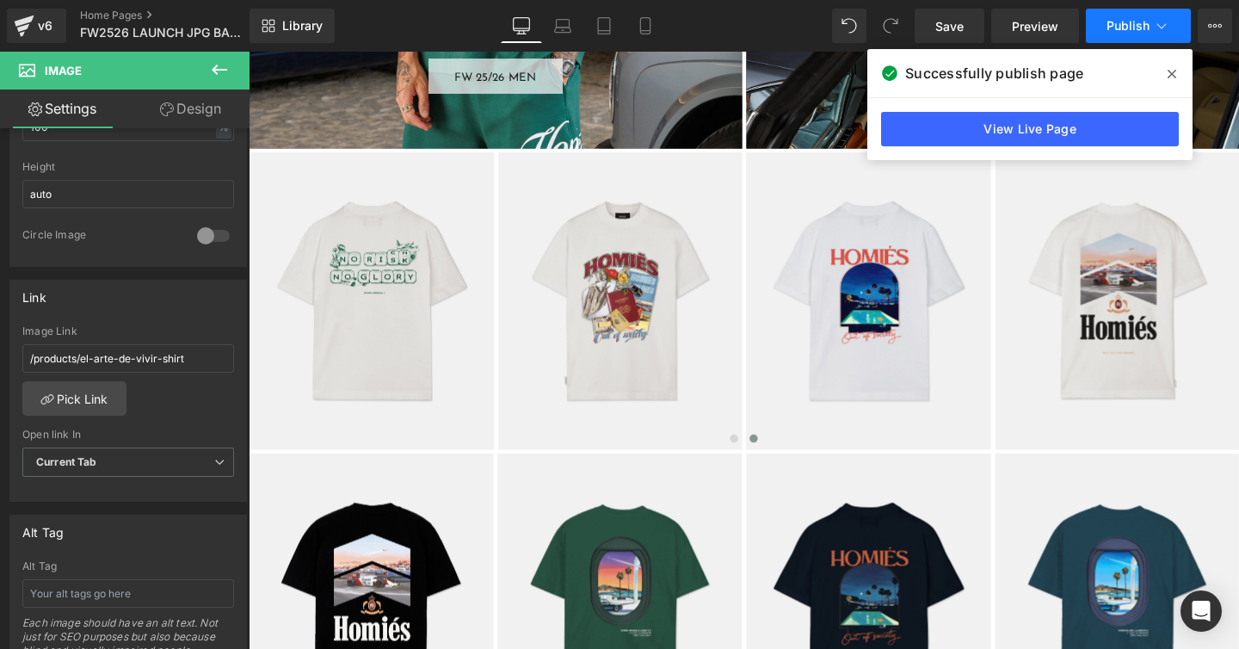
click at [1127, 26] on span "Publish" at bounding box center [1128, 26] width 43 height 14
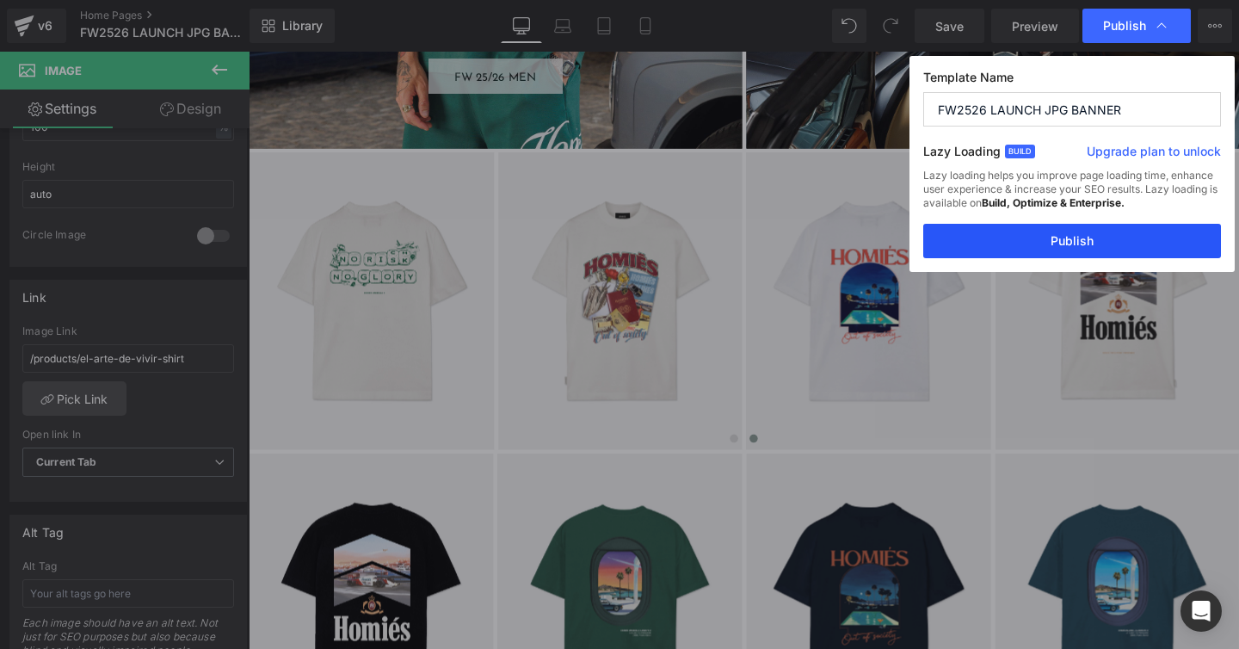
click at [1043, 243] on button "Publish" at bounding box center [1072, 241] width 298 height 34
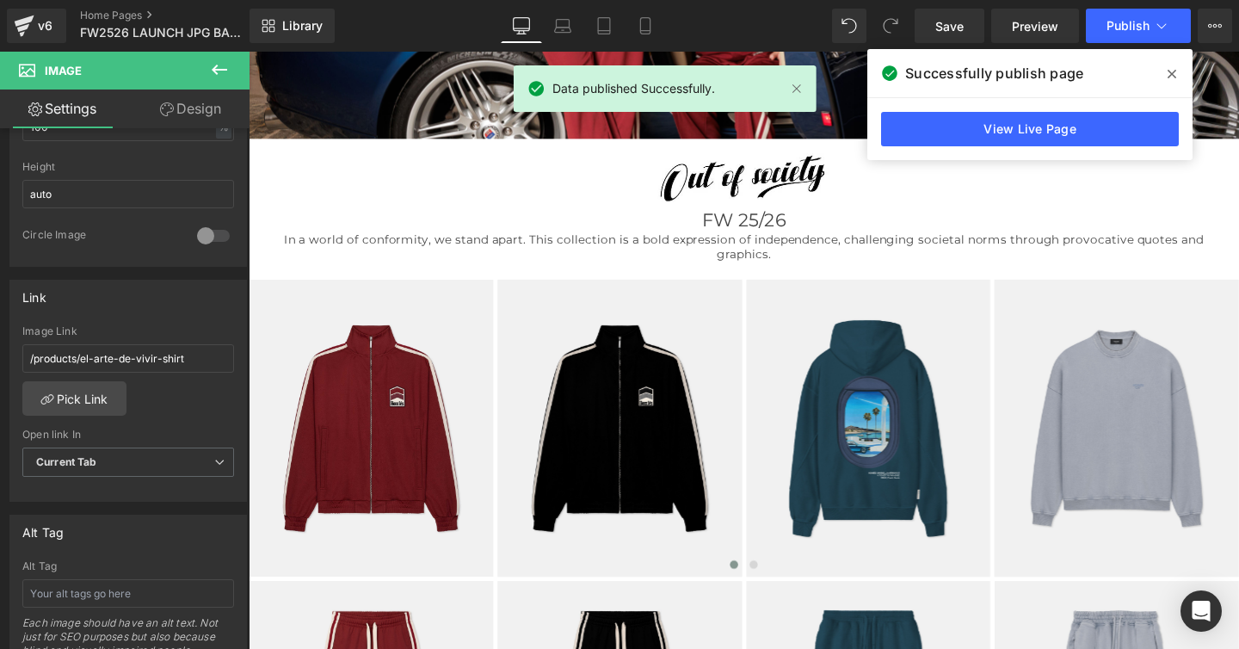
scroll to position [439, 0]
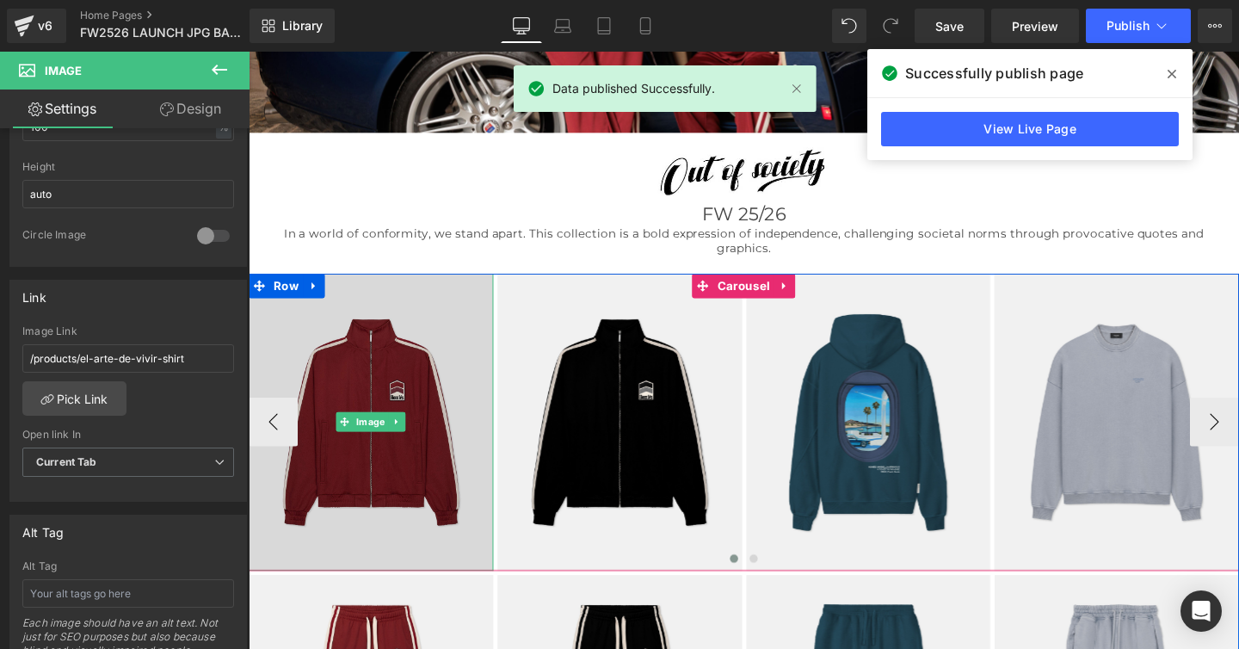
click at [338, 342] on img at bounding box center [377, 441] width 257 height 312
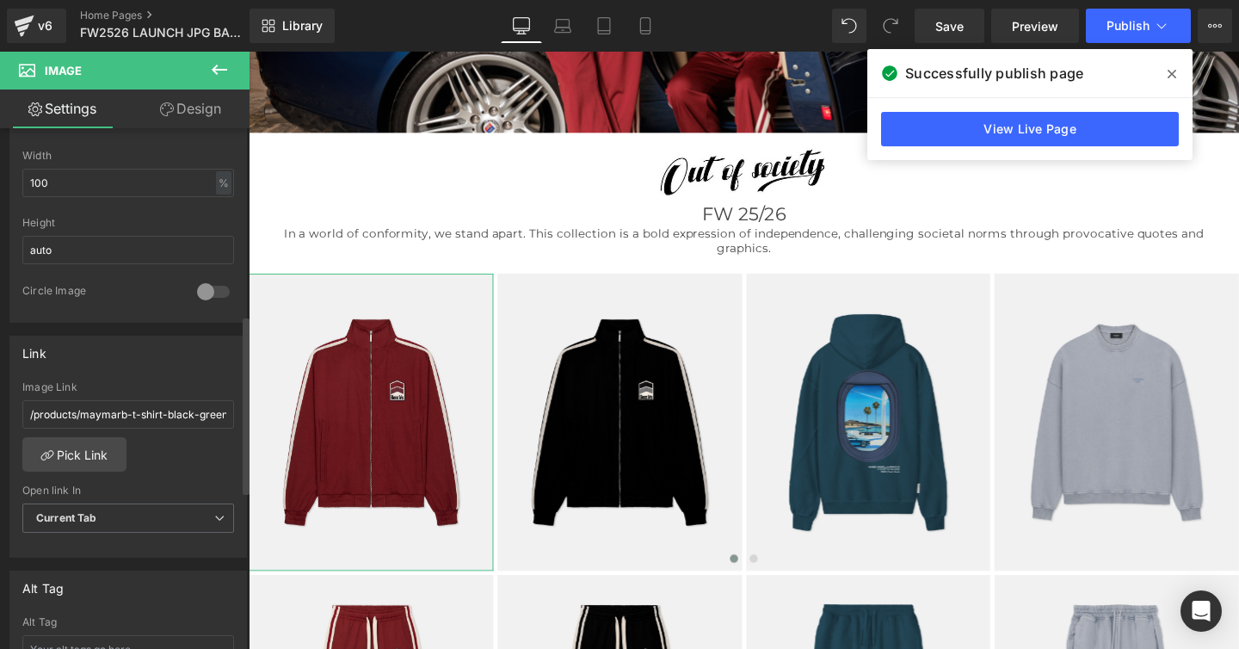
scroll to position [548, 0]
click at [97, 453] on link "Pick Link" at bounding box center [74, 452] width 104 height 34
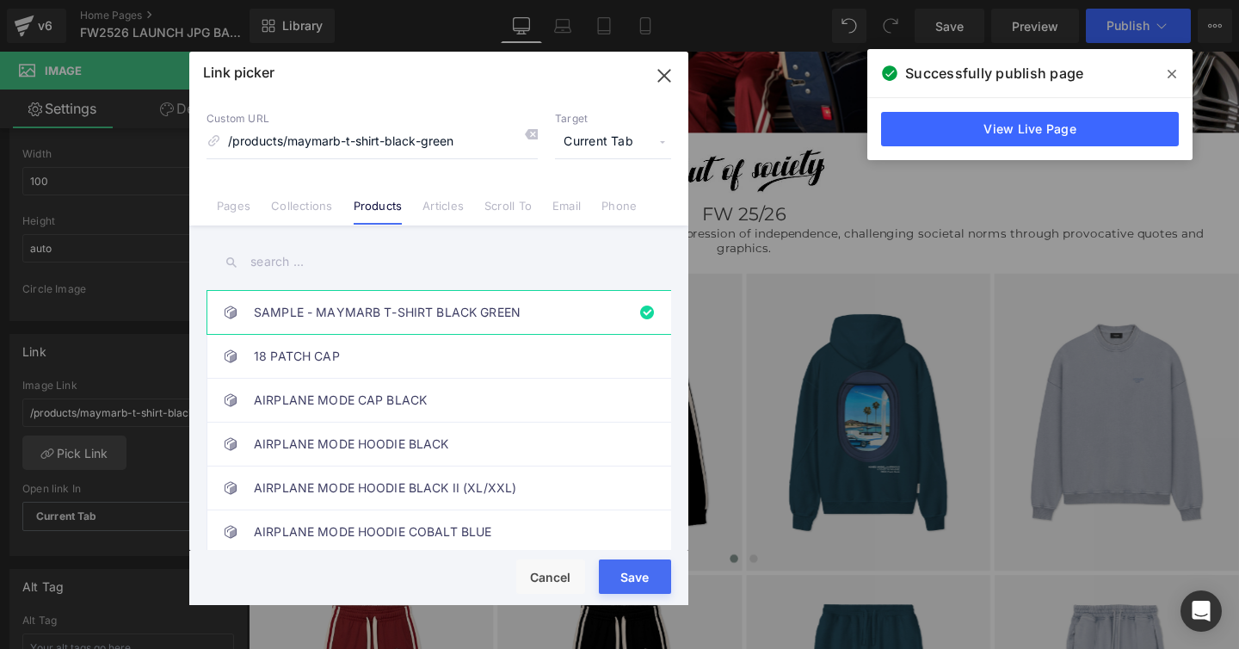
click at [274, 255] on input "text" at bounding box center [439, 262] width 465 height 39
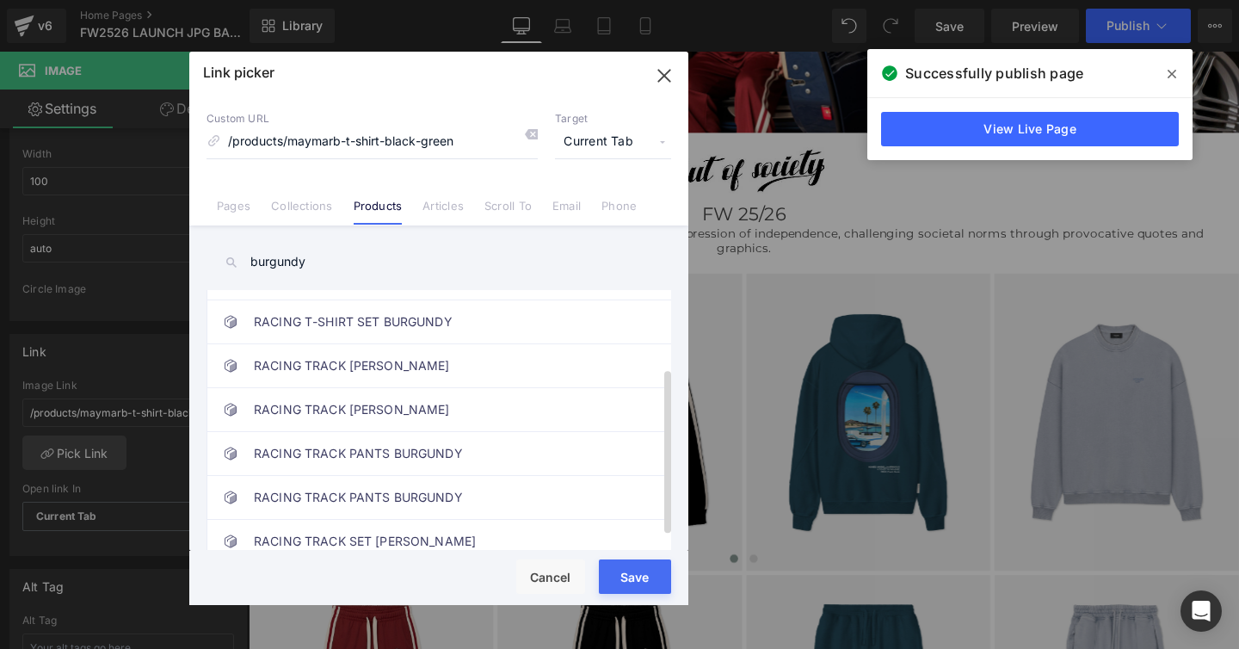
scroll to position [123, 0]
type input "burgundy"
click at [314, 404] on link "RACING TRACK [PERSON_NAME]" at bounding box center [443, 408] width 379 height 43
click at [609, 567] on button "Save" at bounding box center [635, 576] width 72 height 34
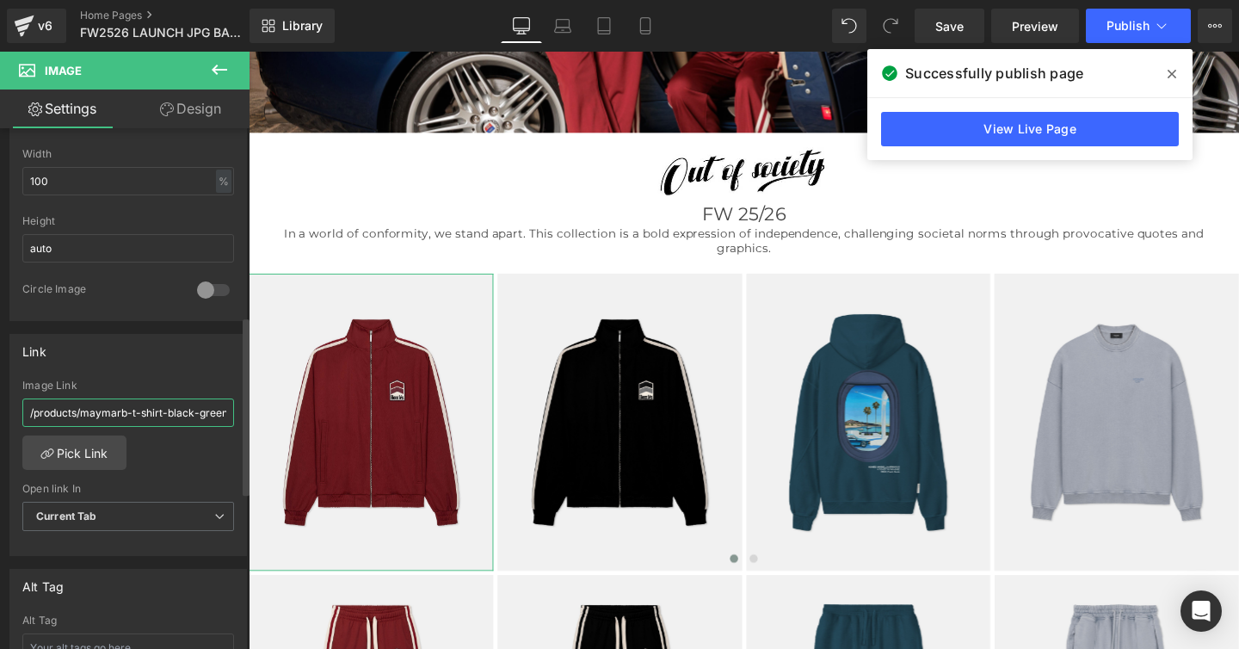
click at [151, 417] on input "/products/maymarb-t-shirt-black-green" at bounding box center [128, 412] width 212 height 28
type input "/products/racing-track-jacket-burgundy-1"
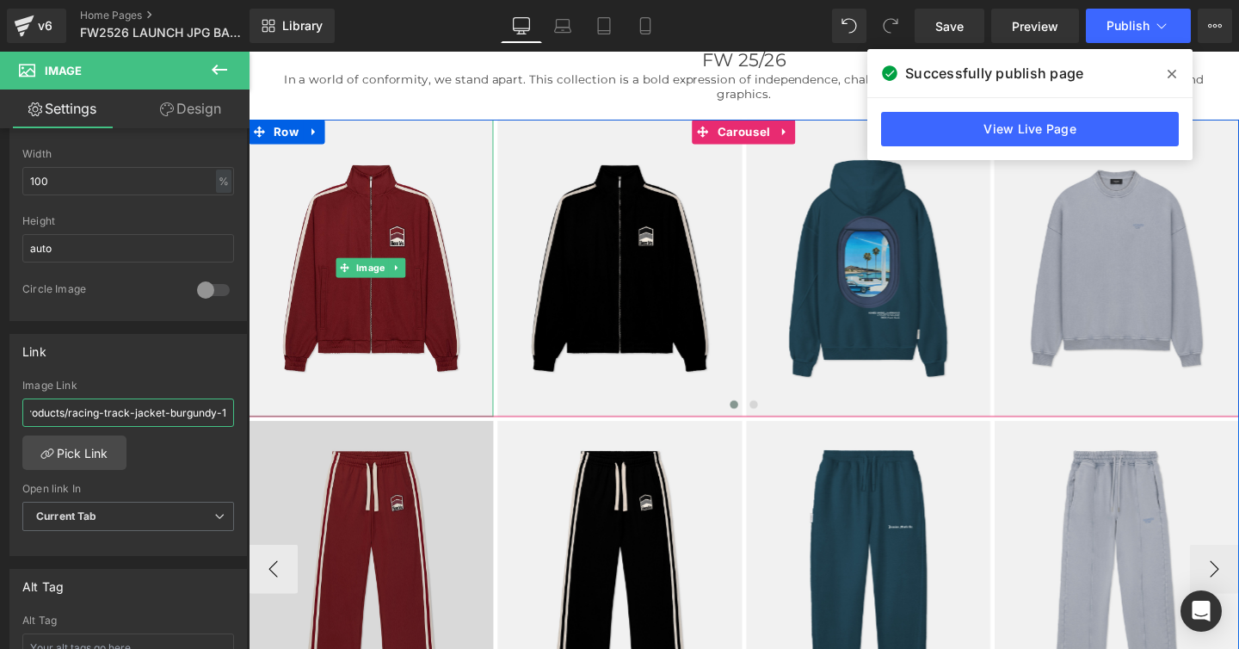
scroll to position [614, 0]
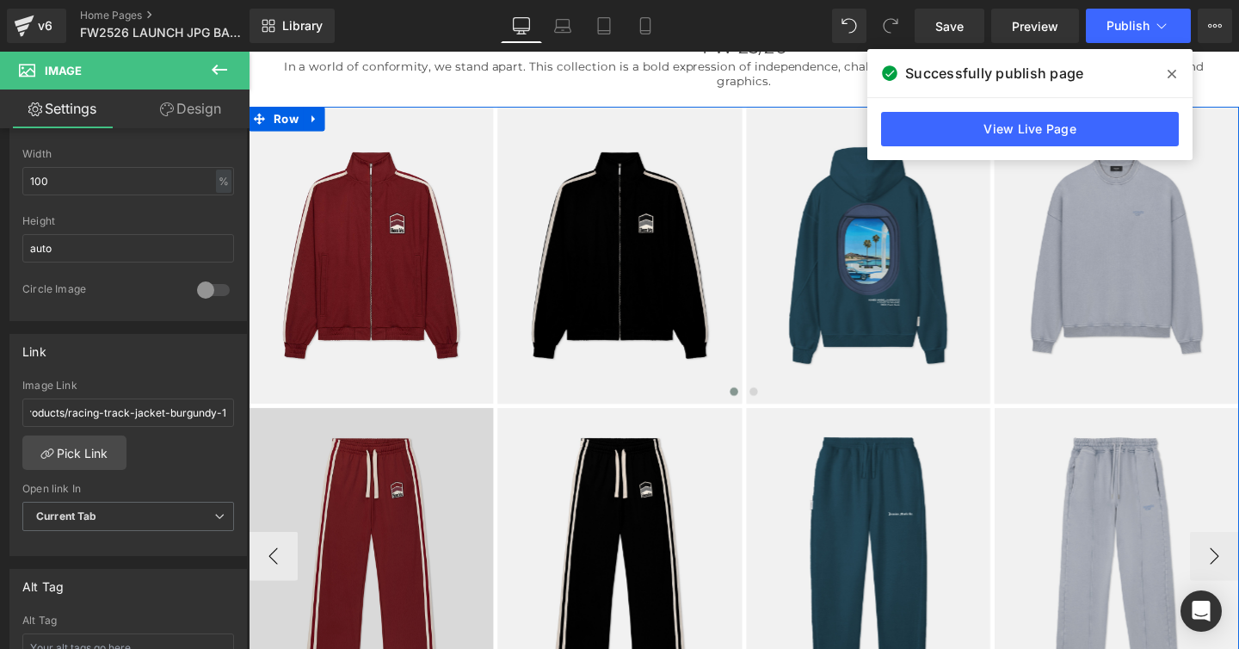
click at [410, 478] on img at bounding box center [377, 582] width 257 height 312
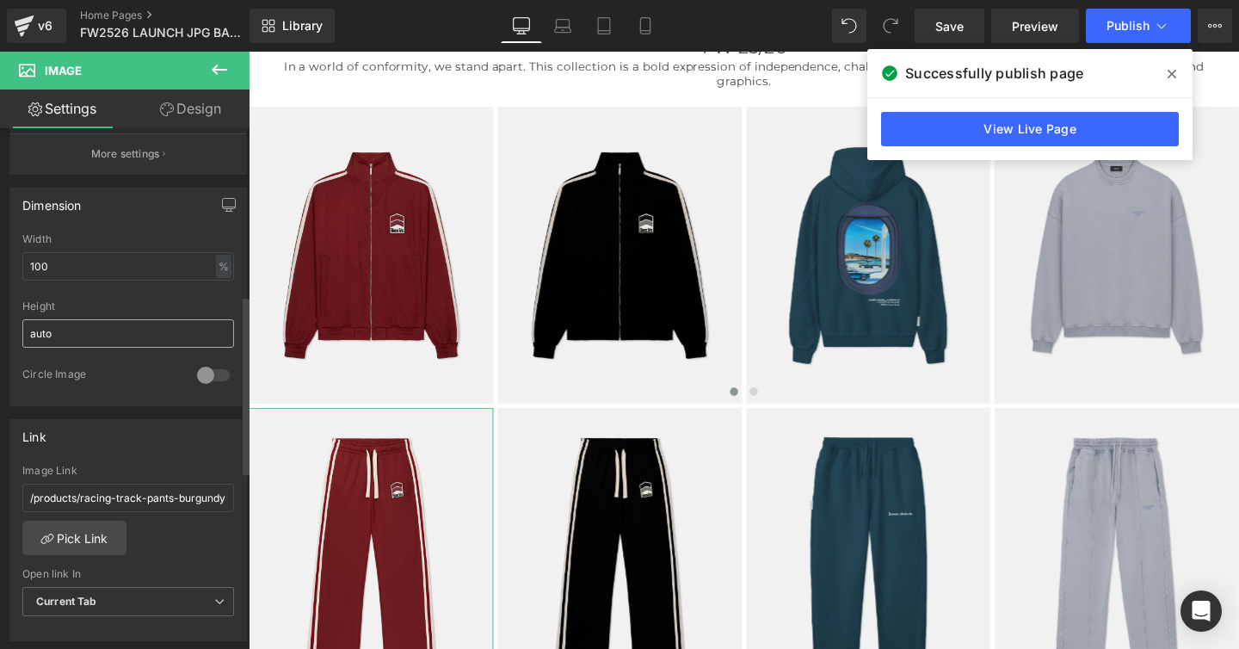
scroll to position [527, 0]
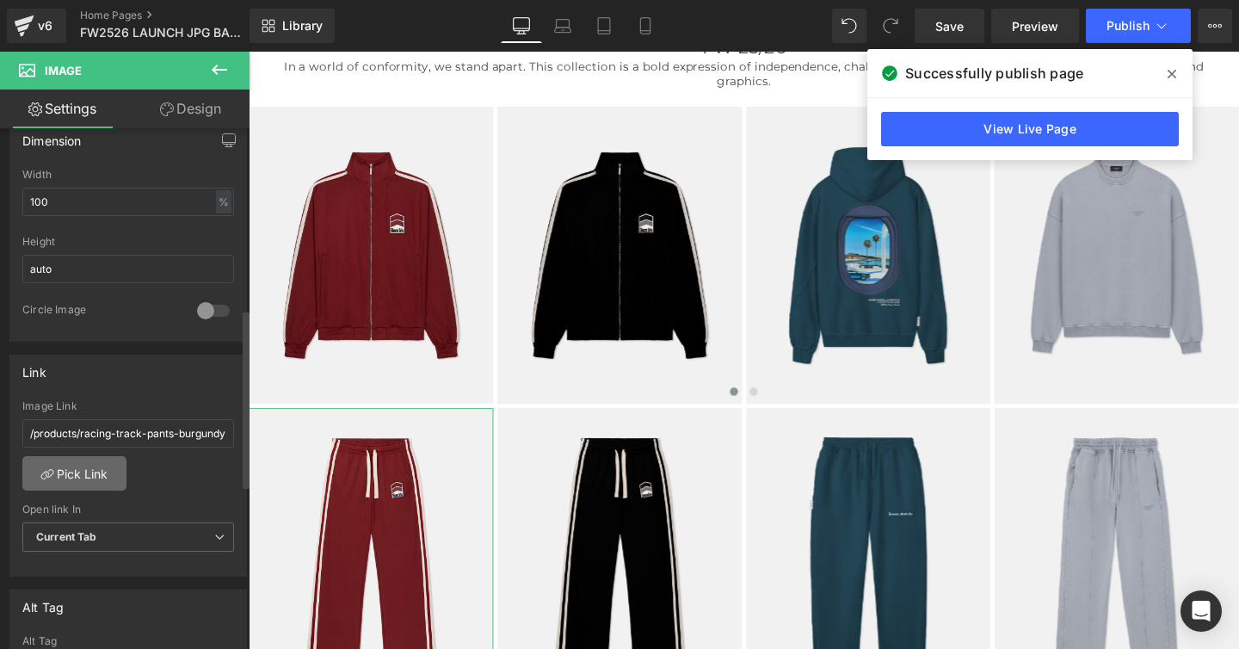
click at [90, 472] on link "Pick Link" at bounding box center [74, 473] width 104 height 34
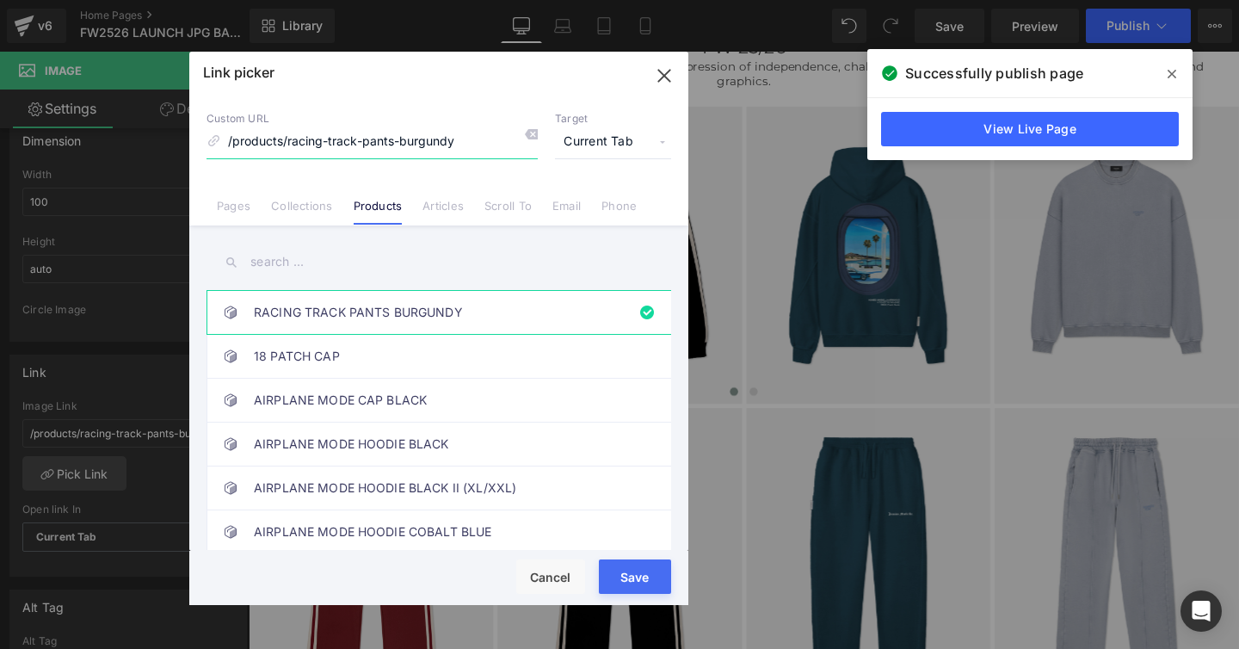
click at [661, 73] on icon "button" at bounding box center [663, 75] width 11 height 11
click at [140, 429] on input "/products/racing-track-pants-burgundy" at bounding box center [128, 433] width 212 height 28
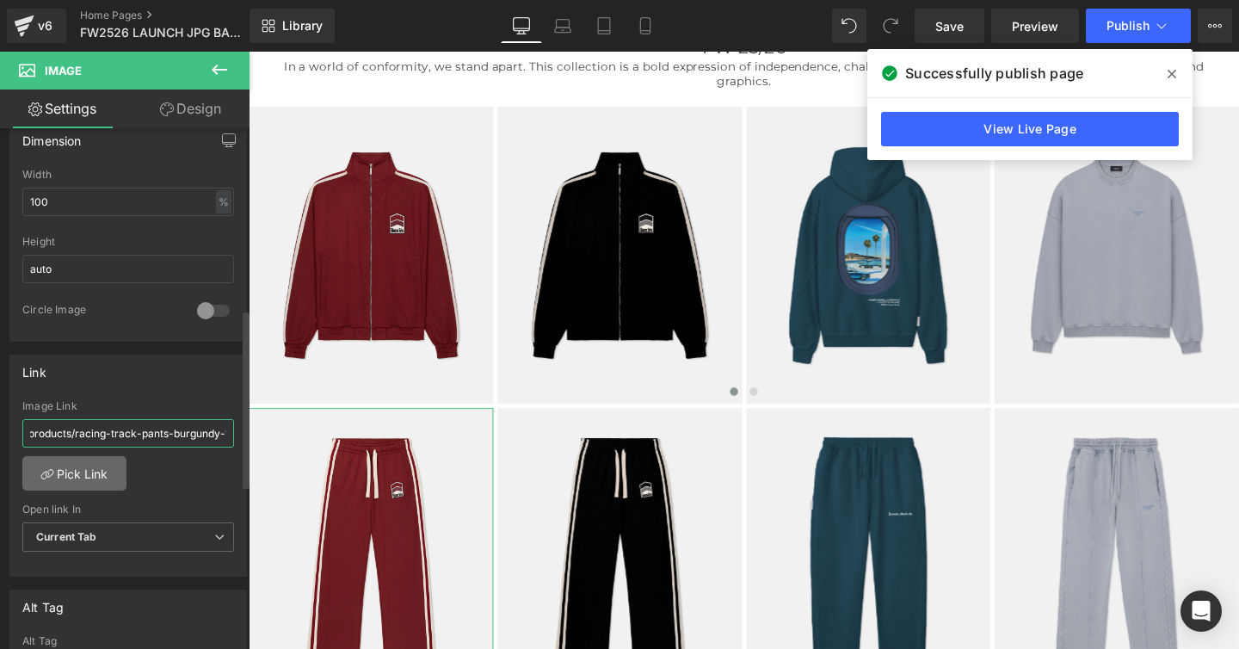
scroll to position [0, 13]
type input "/products/racing-track-pants-burgundy-1"
click at [82, 484] on link "Pick Link" at bounding box center [74, 473] width 104 height 34
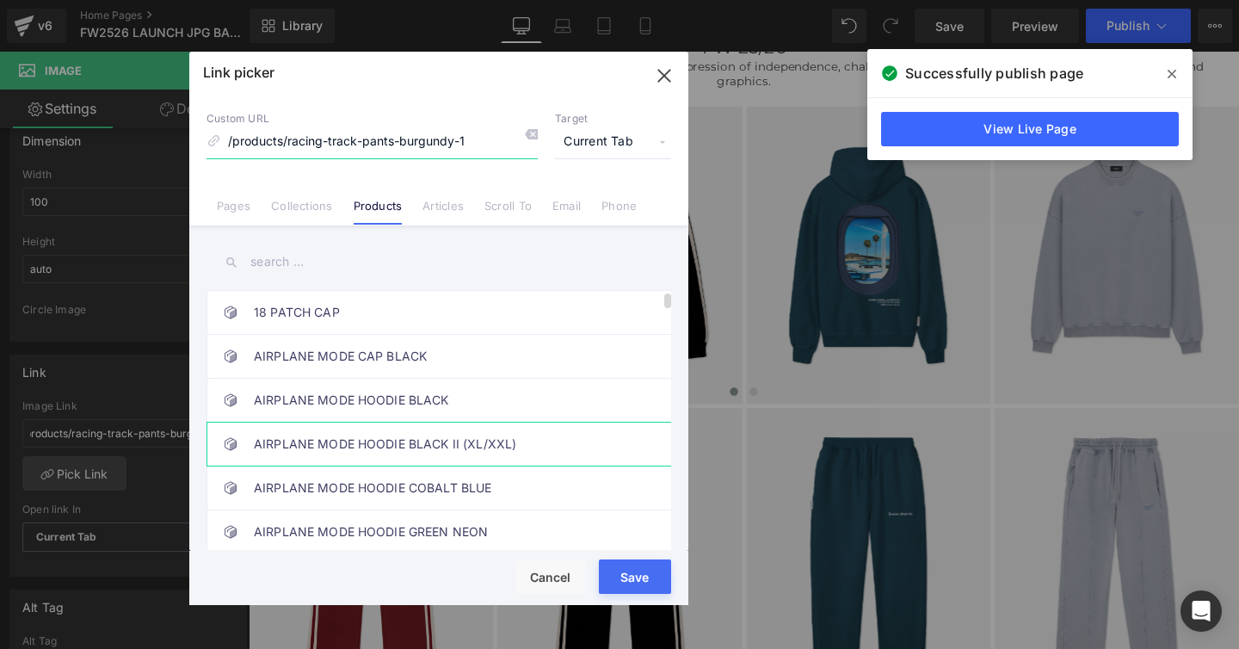
scroll to position [0, 0]
click at [370, 276] on input "text" at bounding box center [439, 262] width 465 height 39
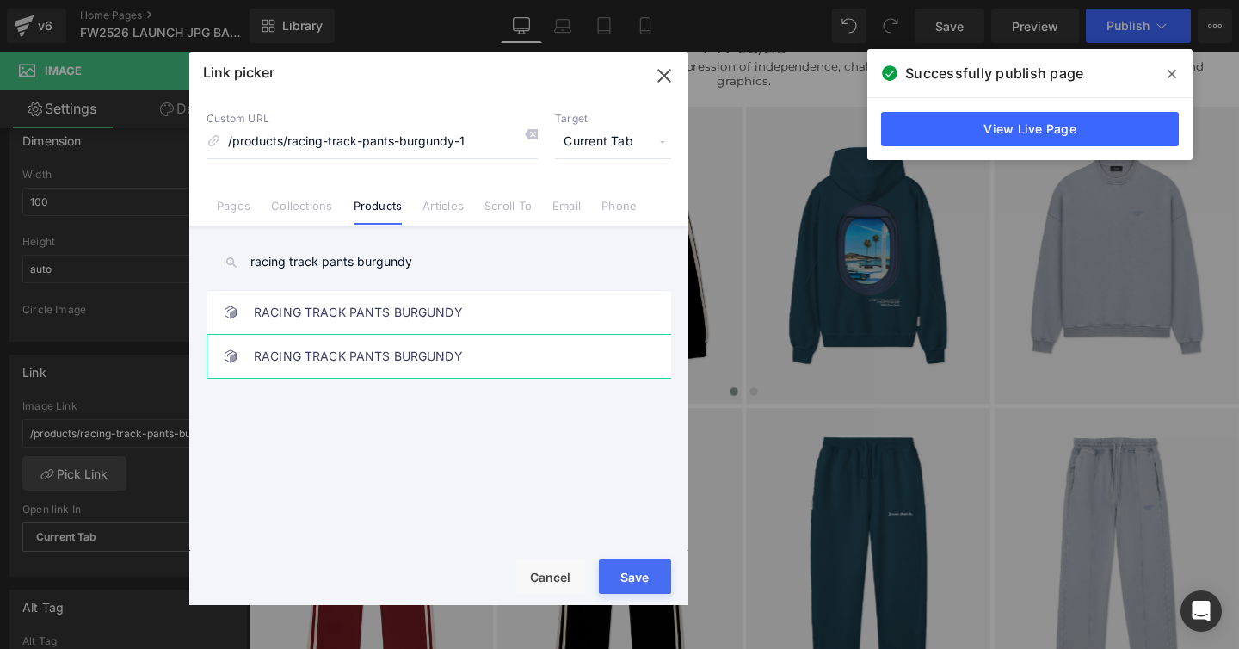
type input "racing track pants burgundy"
click at [438, 357] on link "RACING TRACK PANTS BURGUNDY" at bounding box center [443, 356] width 379 height 43
click at [614, 564] on button "Save" at bounding box center [635, 576] width 72 height 34
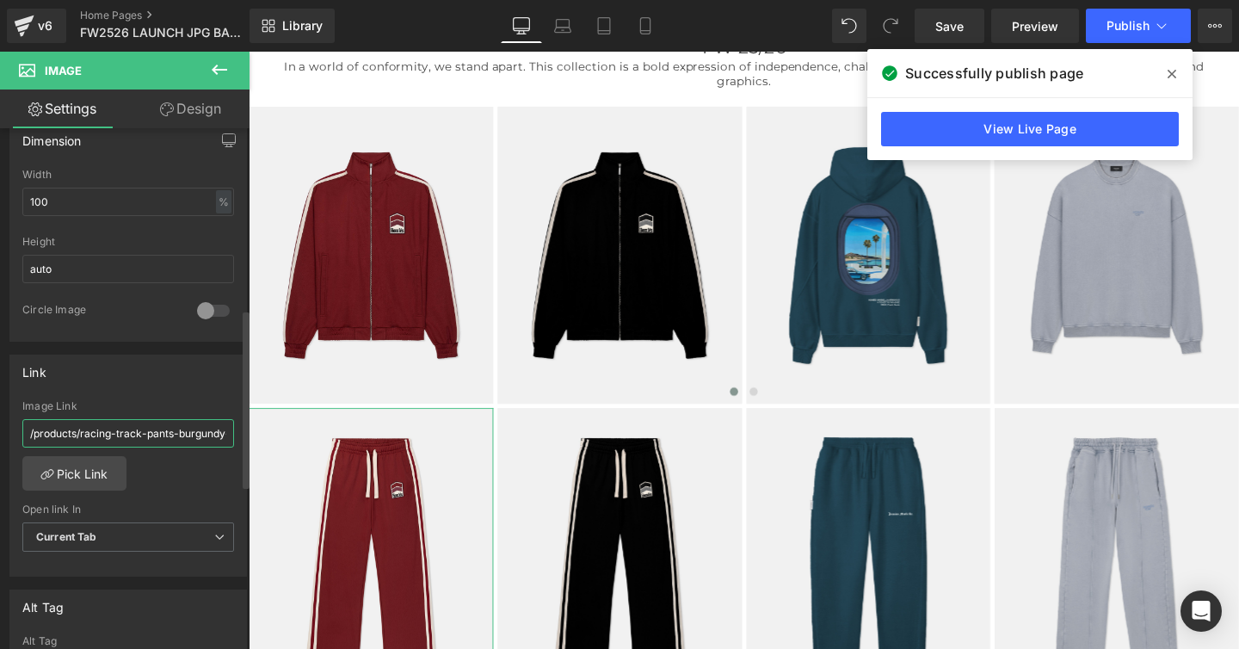
click at [151, 437] on input "/products/racing-track-pants-burgundy-1" at bounding box center [128, 433] width 212 height 28
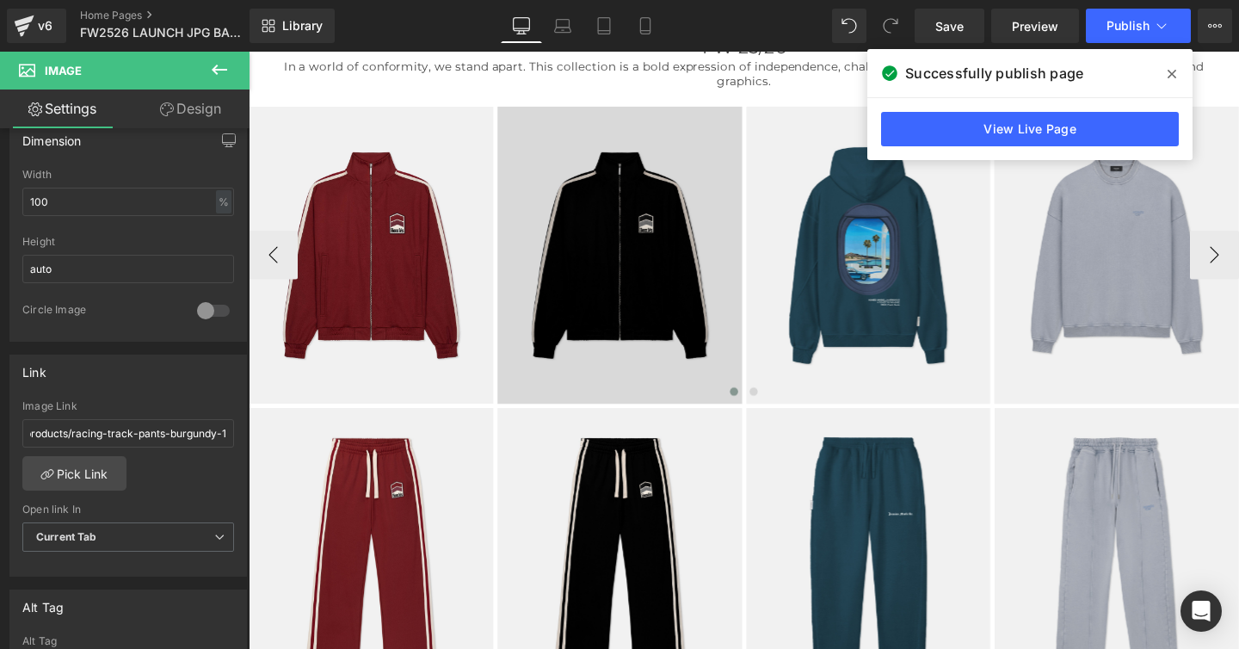
click at [632, 284] on img at bounding box center [638, 265] width 257 height 312
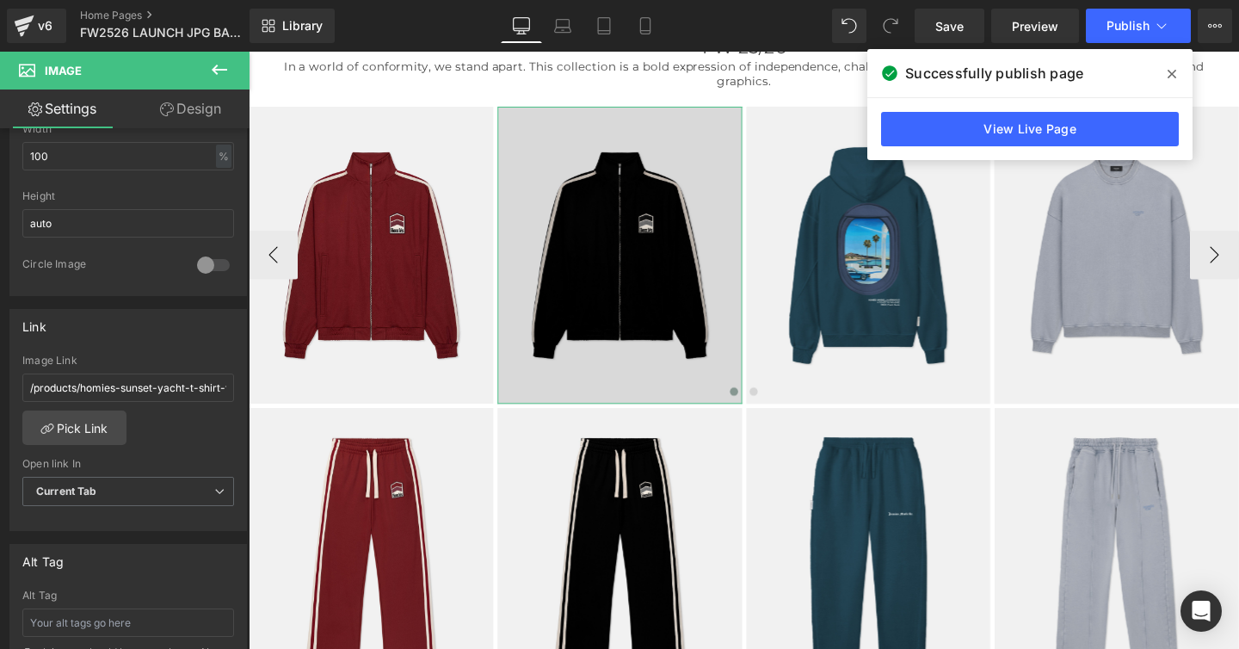
scroll to position [577, 0]
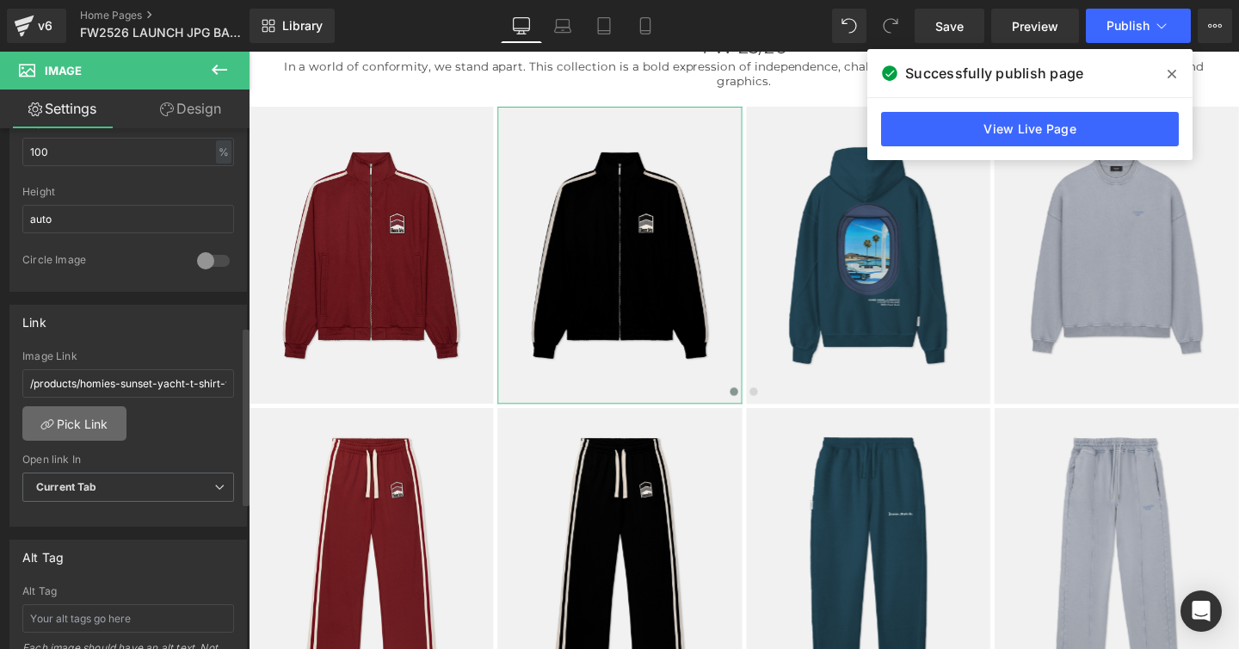
click at [92, 423] on link "Pick Link" at bounding box center [74, 423] width 104 height 34
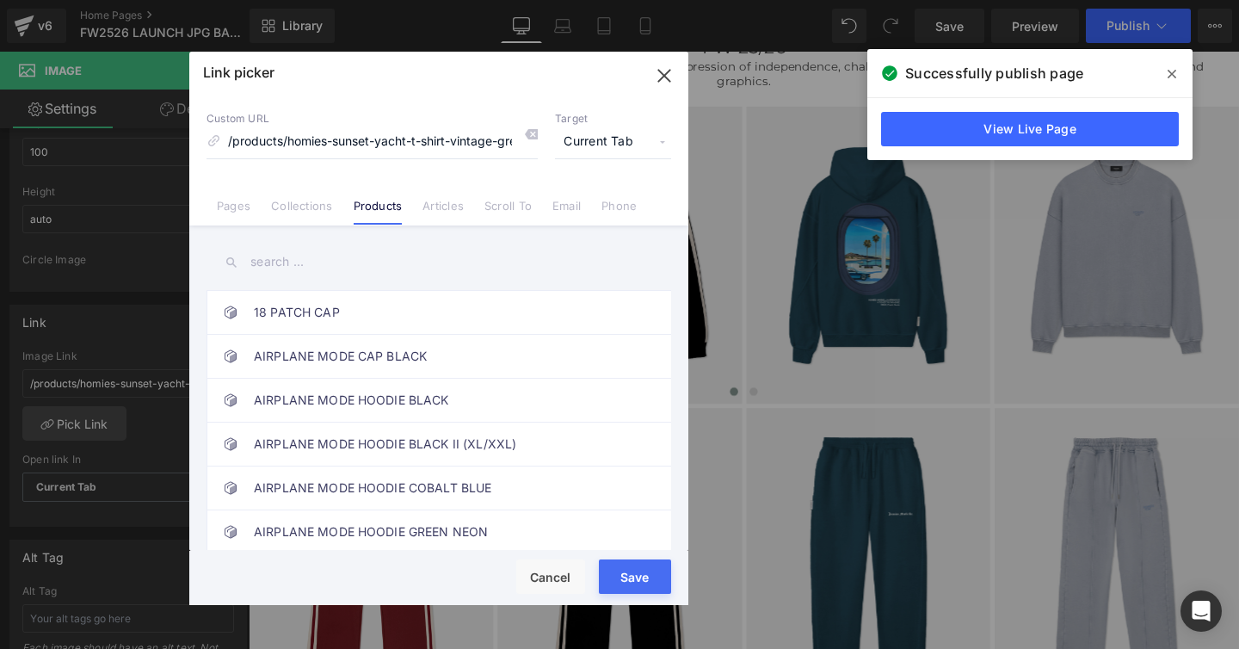
click at [269, 258] on input "text" at bounding box center [439, 262] width 465 height 39
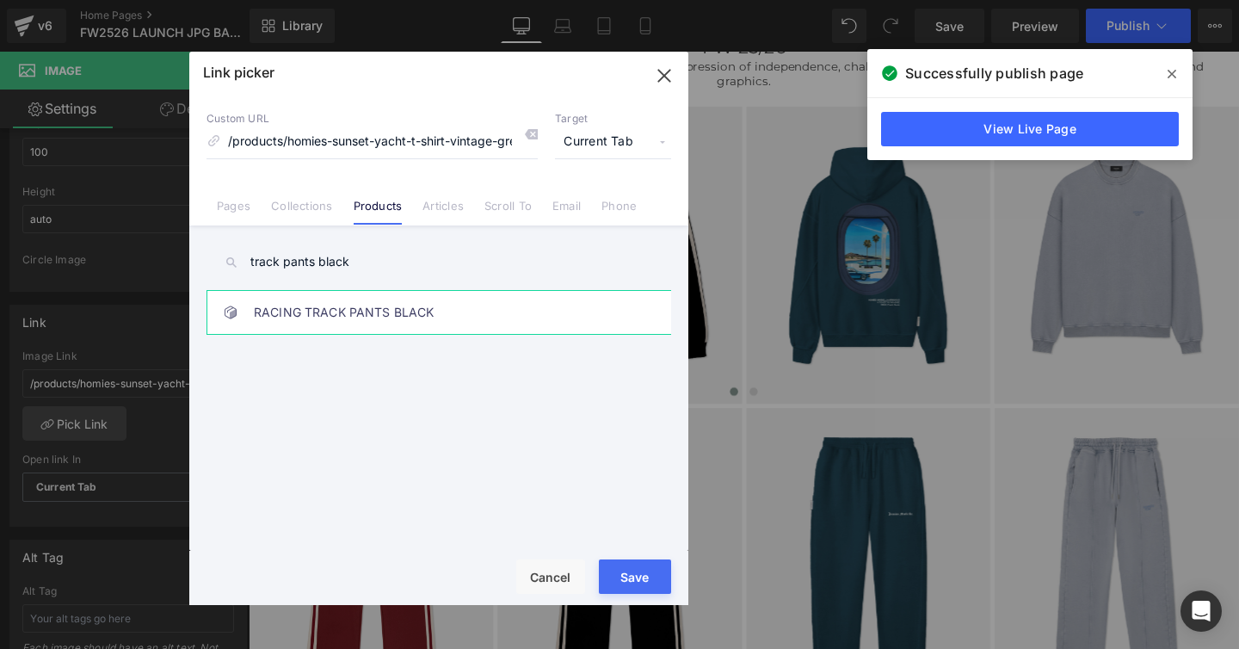
click at [284, 319] on link "RACING TRACK PANTS BLACK" at bounding box center [443, 312] width 379 height 43
click at [296, 266] on input "track pants black" at bounding box center [439, 262] width 465 height 39
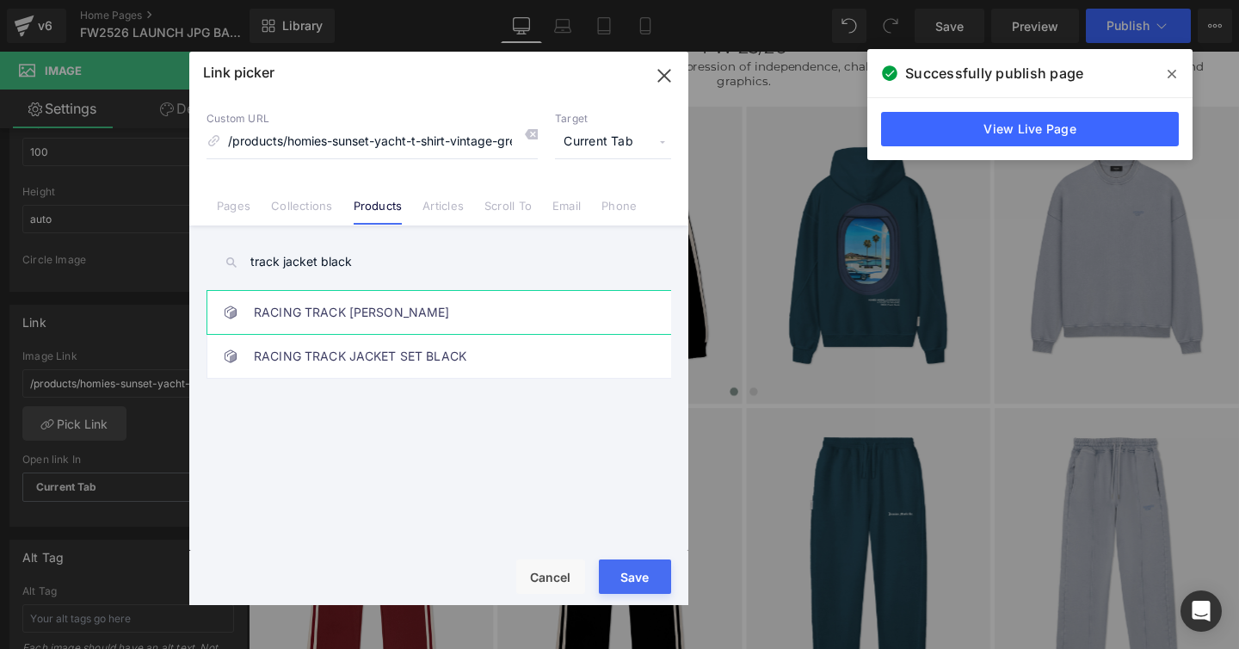
type input "track jacket black"
click at [321, 316] on link "RACING TRACK [PERSON_NAME]" at bounding box center [443, 312] width 379 height 43
click at [614, 569] on button "Save" at bounding box center [635, 576] width 72 height 34
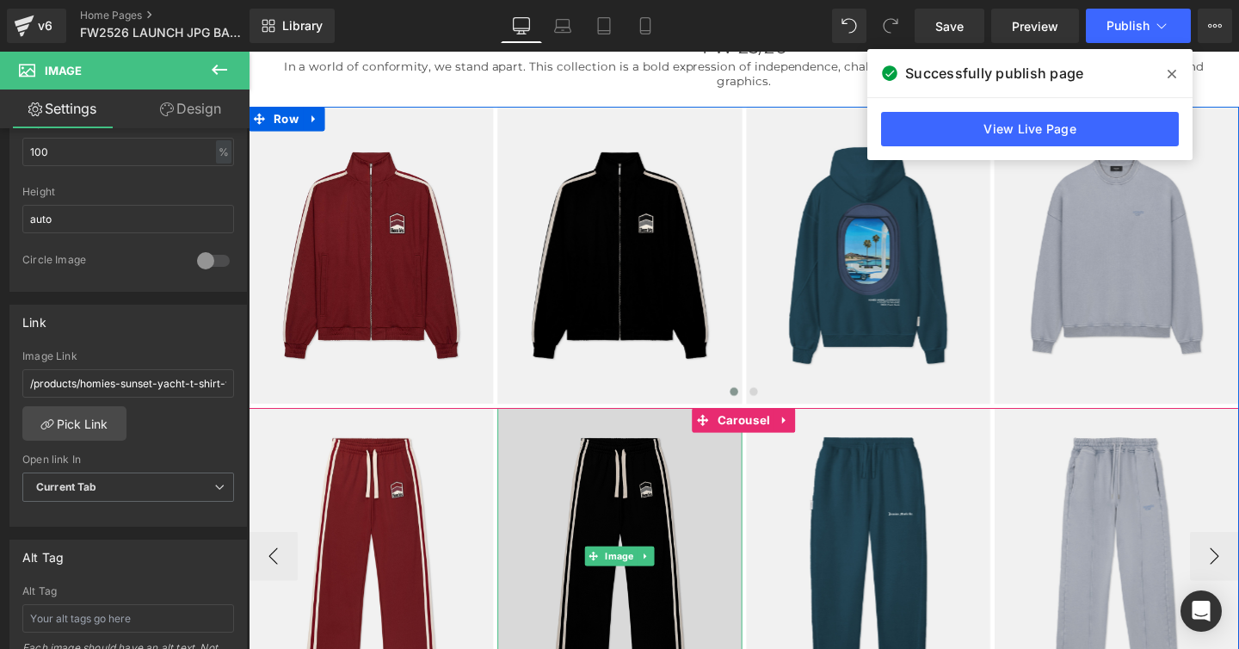
click at [600, 511] on img at bounding box center [638, 582] width 257 height 312
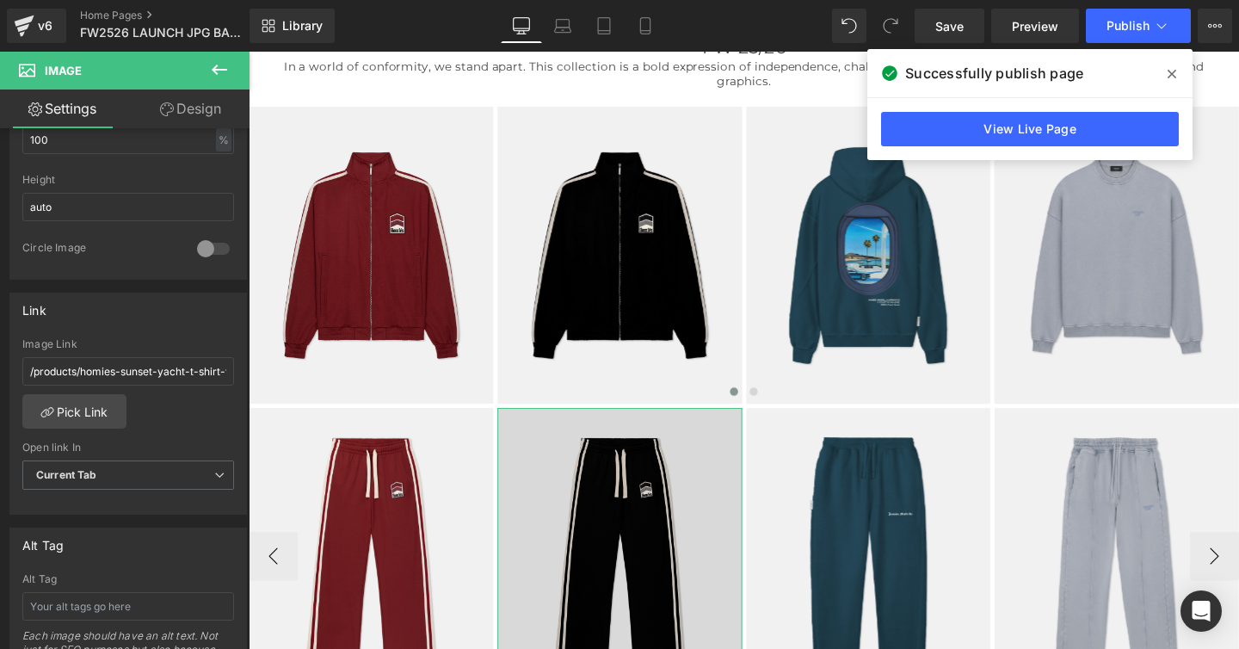
scroll to position [595, 0]
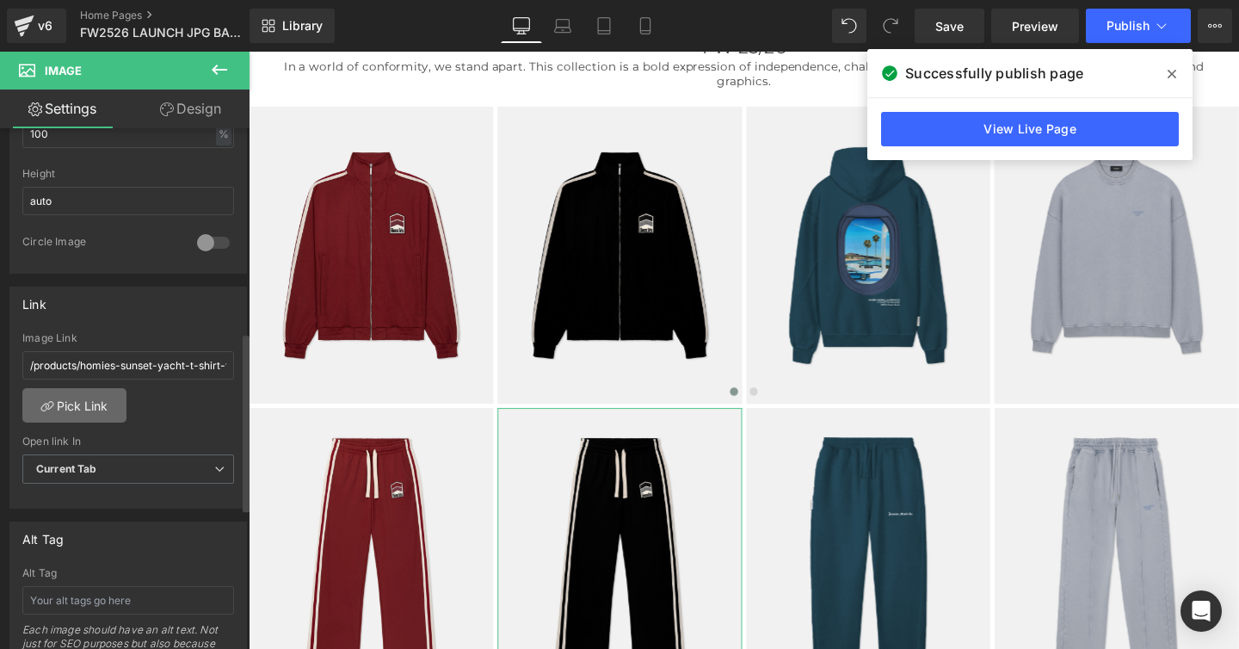
click at [99, 411] on link "Pick Link" at bounding box center [74, 405] width 104 height 34
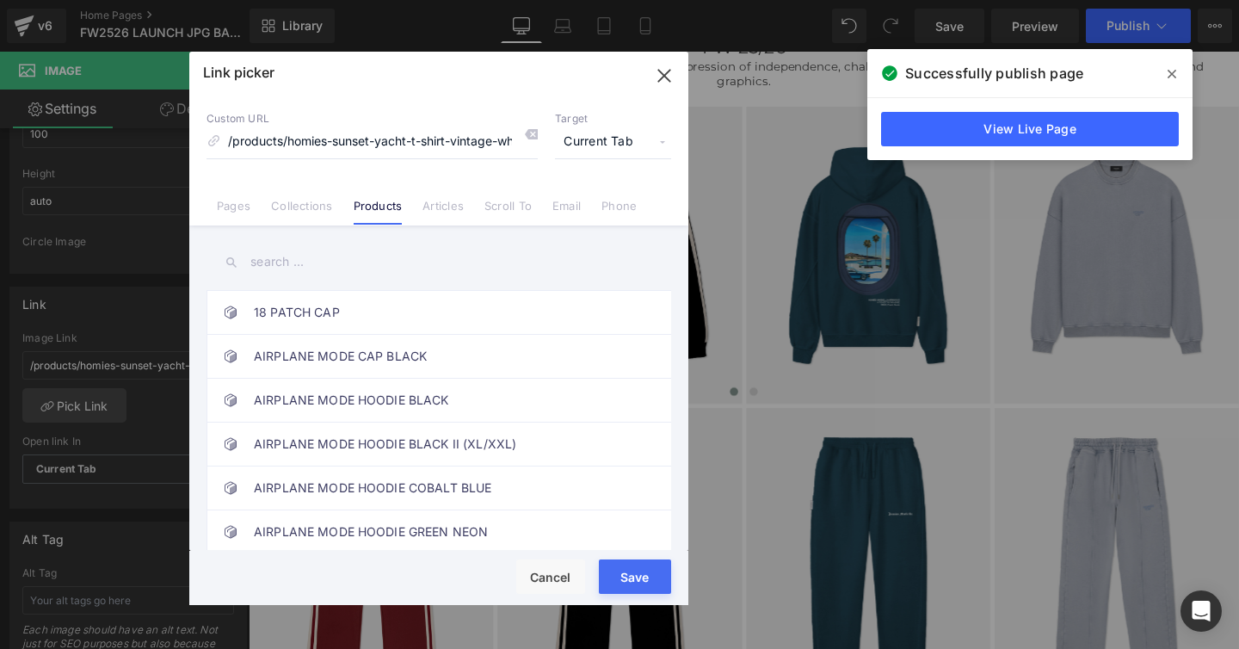
scroll to position [0, 0]
click at [262, 262] on input "text" at bounding box center [439, 262] width 465 height 39
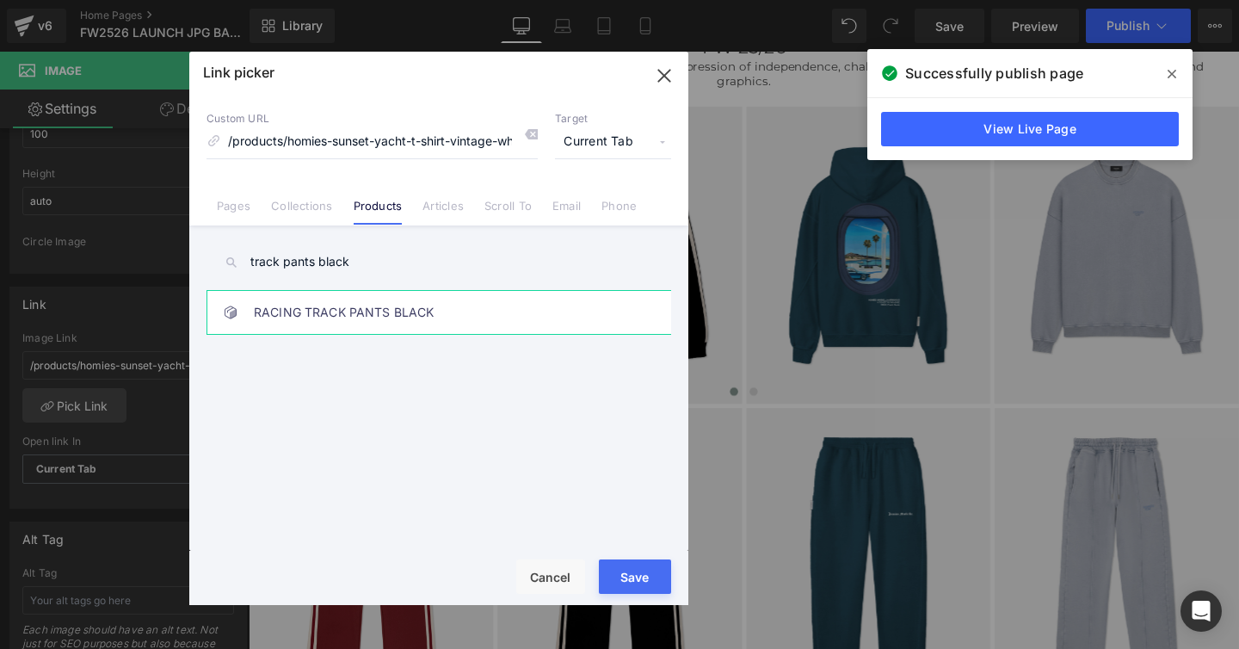
type input "track pants black"
click at [337, 314] on link "RACING TRACK PANTS BLACK" at bounding box center [443, 312] width 379 height 43
click at [608, 569] on button "Save" at bounding box center [635, 576] width 72 height 34
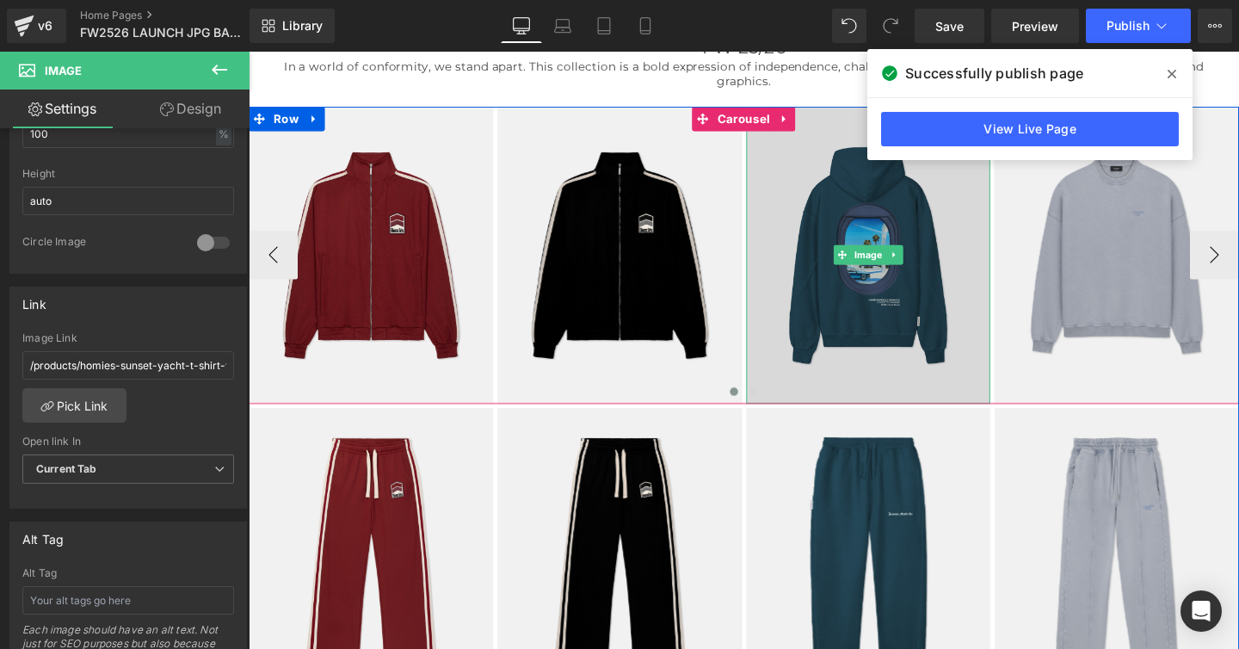
click at [920, 297] on img at bounding box center [900, 265] width 257 height 312
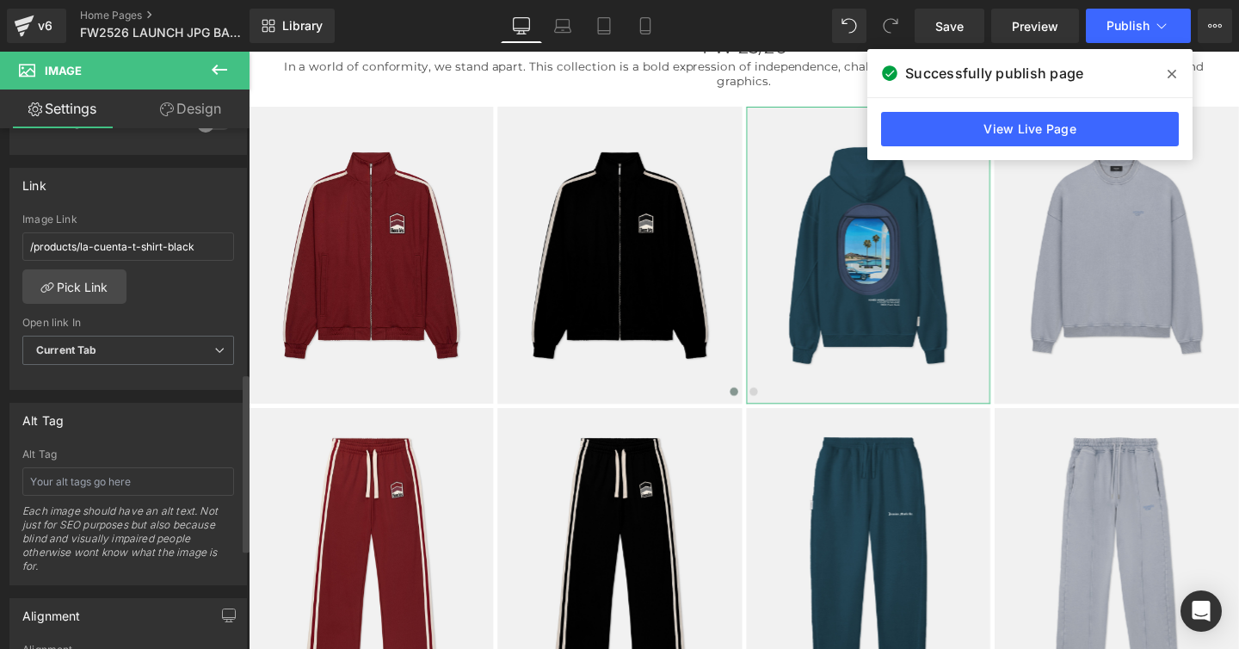
scroll to position [713, 0]
click at [89, 287] on link "Pick Link" at bounding box center [74, 287] width 104 height 34
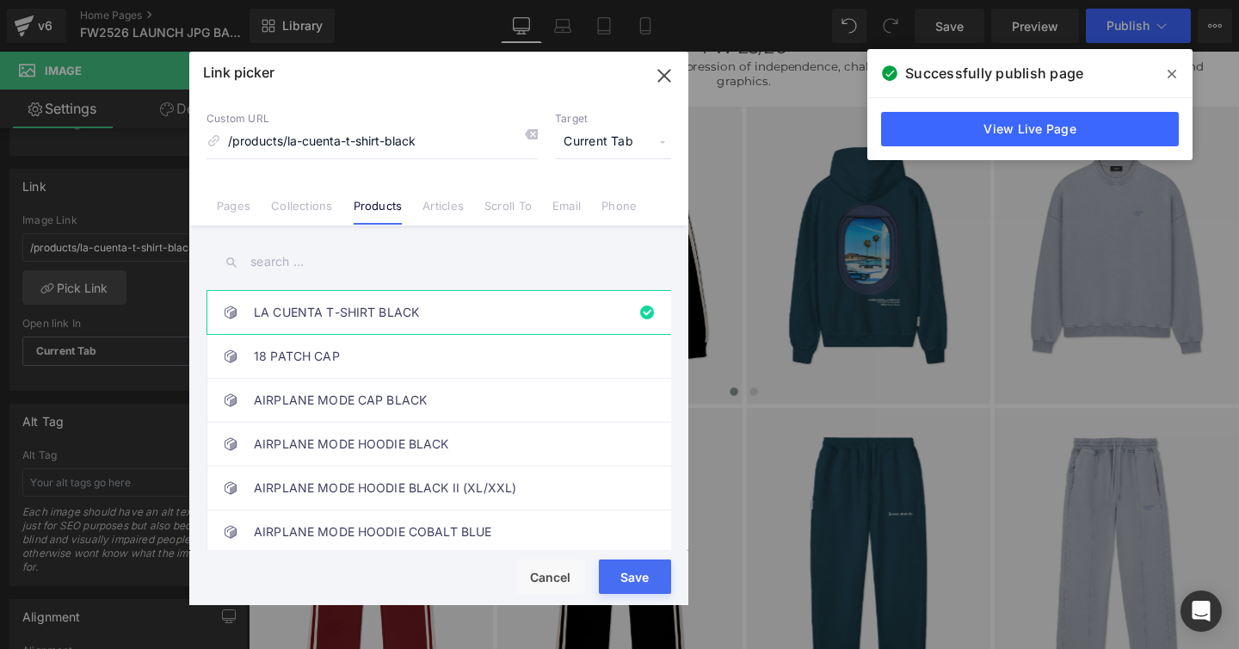
click at [275, 266] on input "text" at bounding box center [439, 262] width 465 height 39
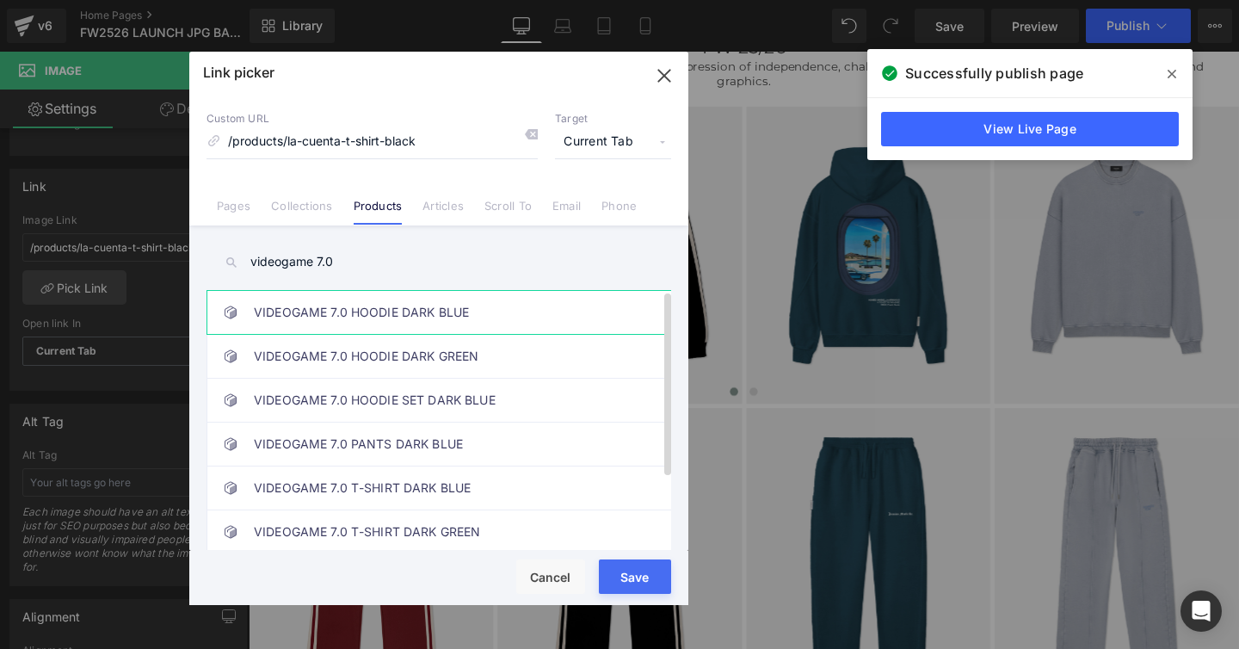
type input "videogame 7.0"
click at [359, 320] on link "VIDEOGAME 7.0 HOODIE DARK BLUE" at bounding box center [443, 312] width 379 height 43
drag, startPoint x: 607, startPoint y: 567, endPoint x: 447, endPoint y: 510, distance: 170.6
click at [607, 567] on button "Save" at bounding box center [635, 576] width 72 height 34
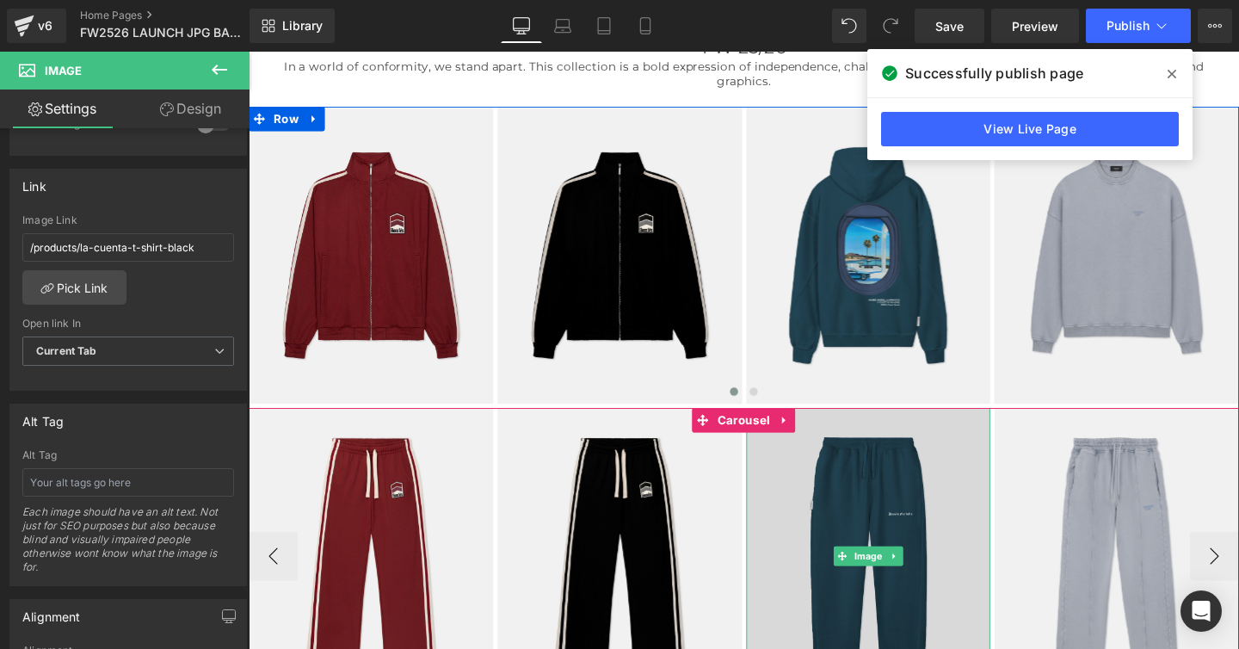
click at [845, 497] on img at bounding box center [900, 582] width 257 height 312
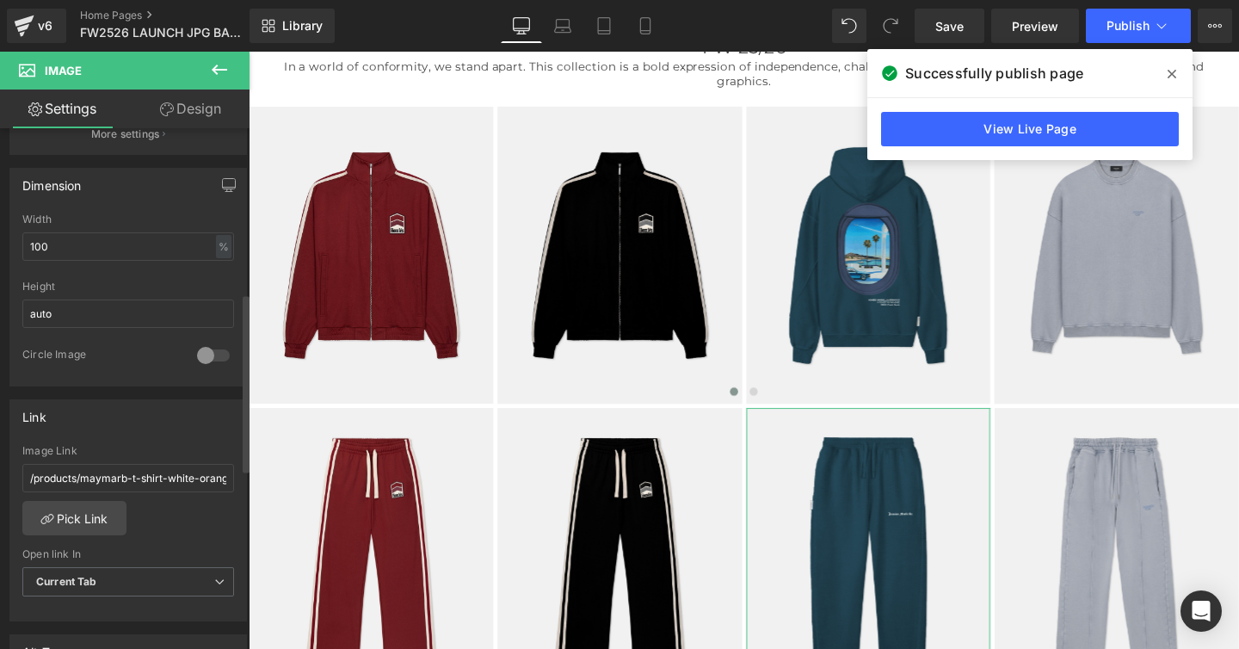
scroll to position [552, 0]
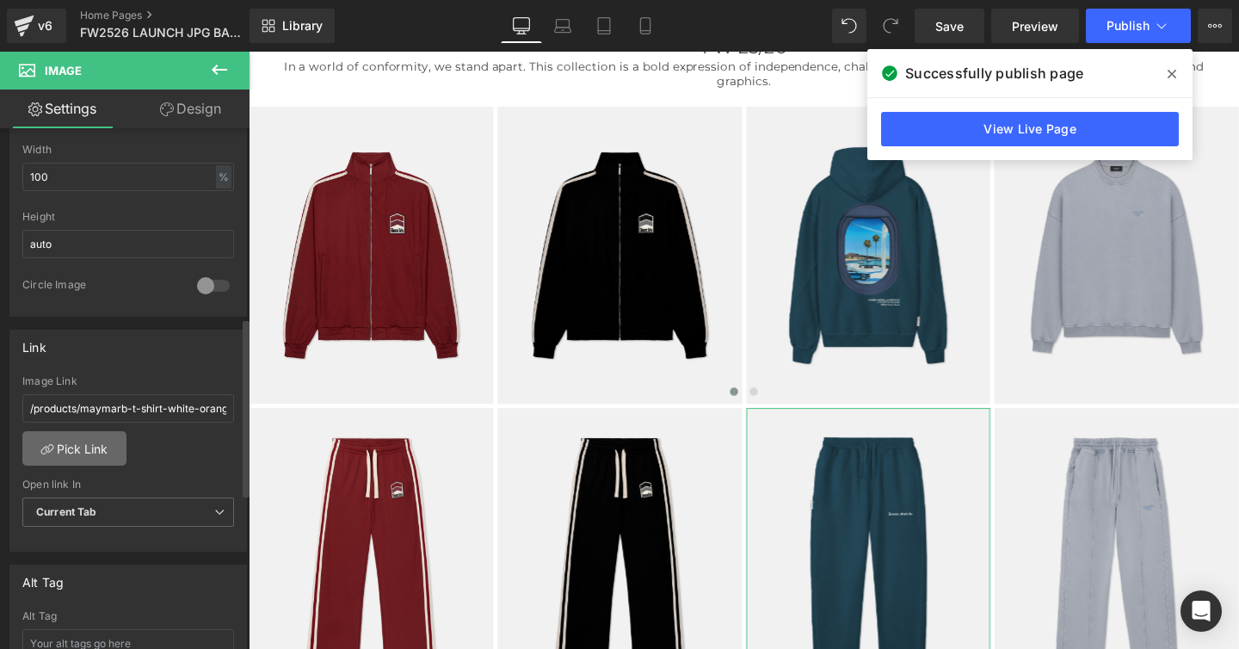
click at [90, 449] on link "Pick Link" at bounding box center [74, 448] width 104 height 34
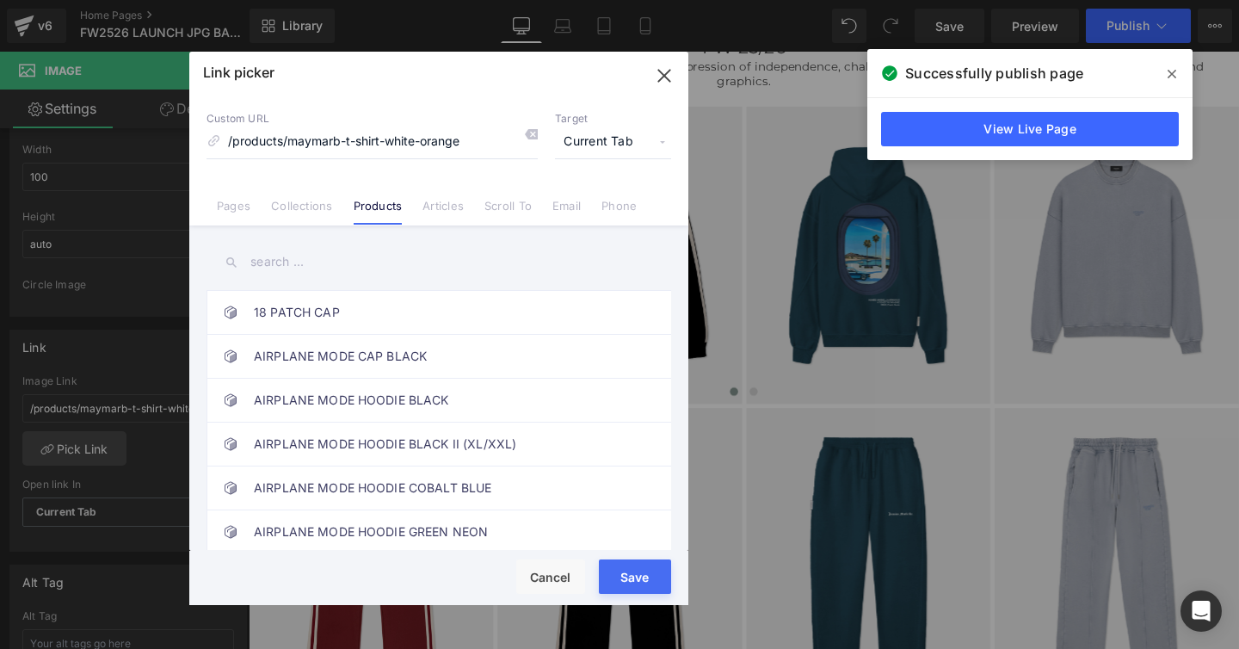
click at [265, 256] on input "text" at bounding box center [439, 262] width 465 height 39
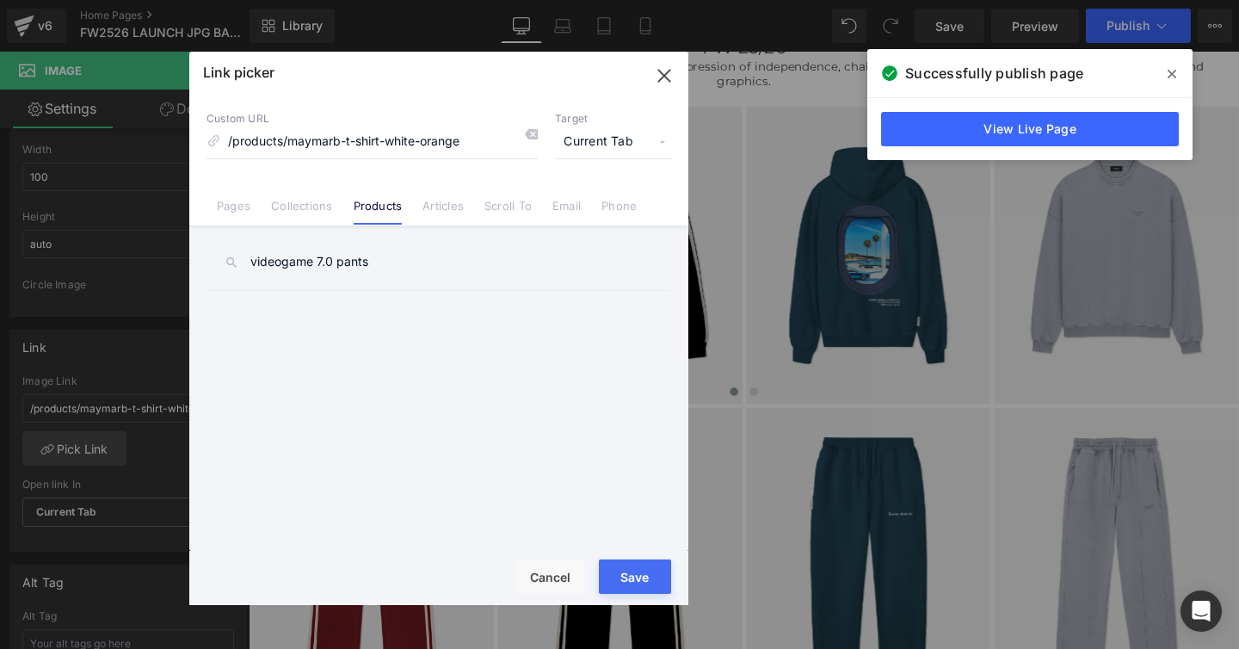
click at [349, 262] on input "videogame 7.0 pants" at bounding box center [439, 262] width 465 height 39
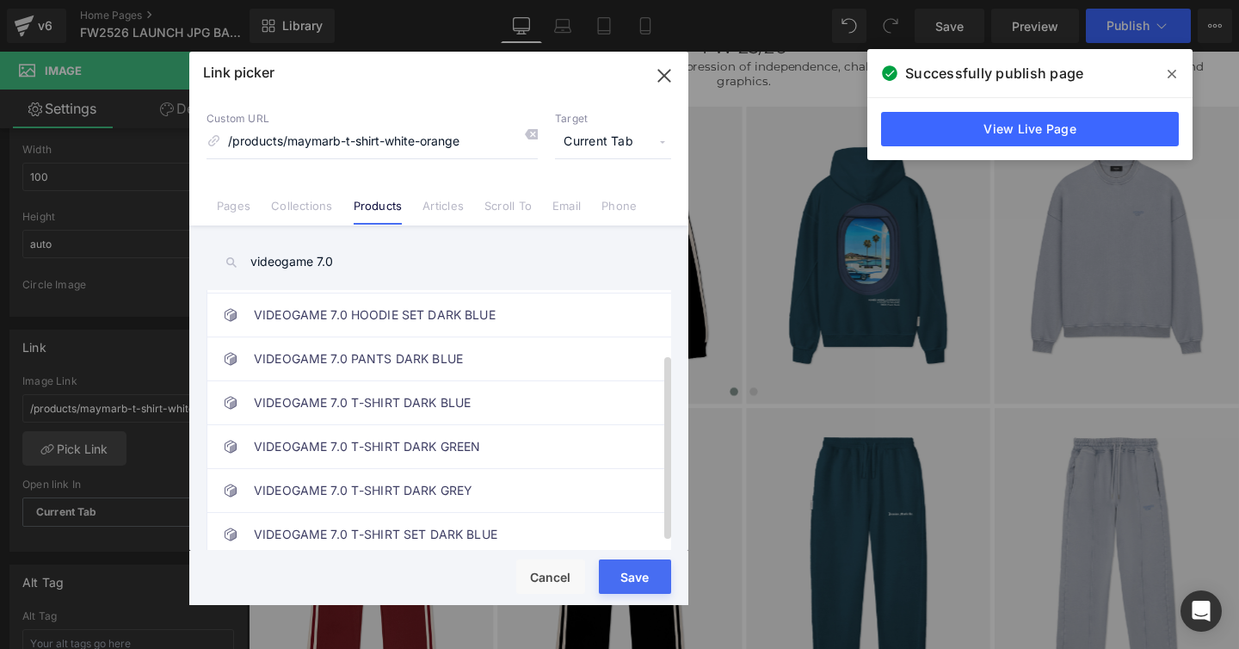
scroll to position [98, 0]
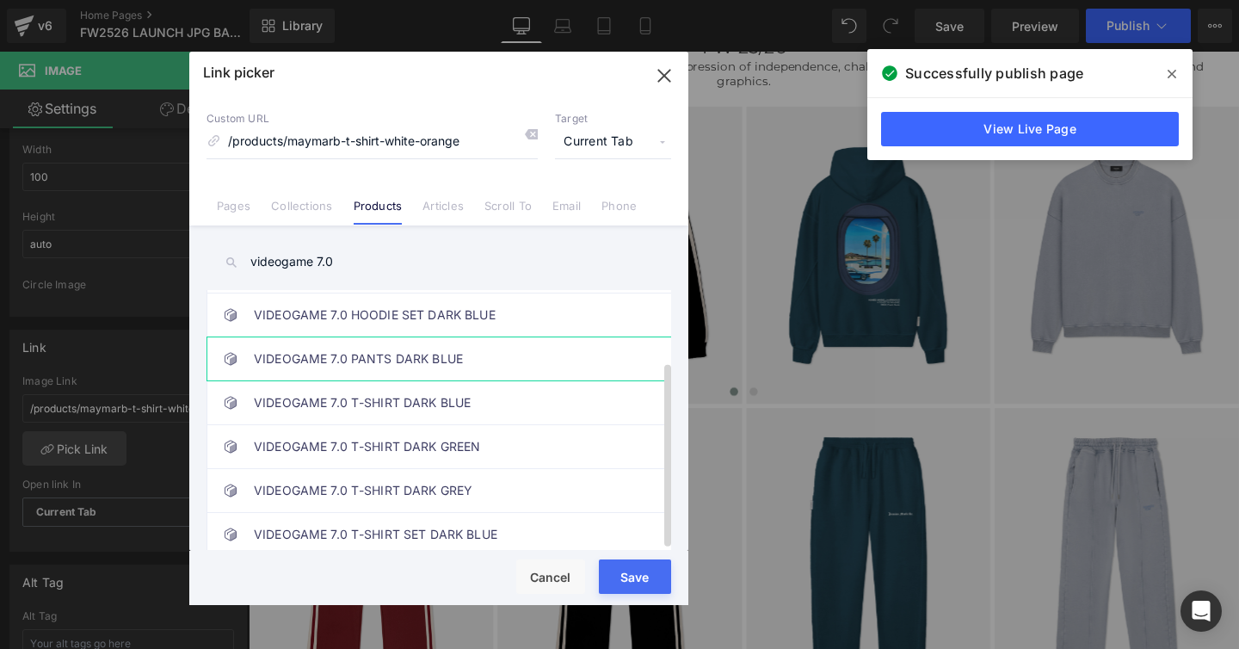
type input "videogame 7.0"
click at [404, 348] on link "VIDEOGAME 7.0 PANTS DARK BLUE" at bounding box center [443, 358] width 379 height 43
click at [621, 566] on button "Save" at bounding box center [635, 576] width 72 height 34
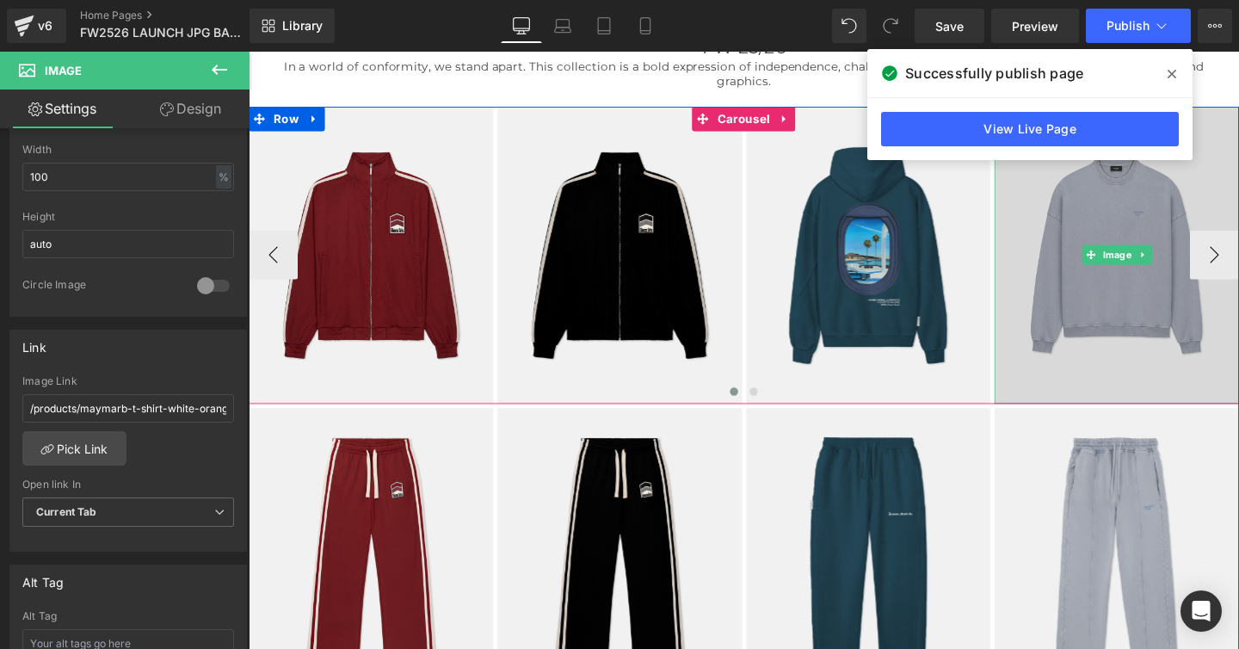
click at [1117, 240] on img at bounding box center [1161, 265] width 257 height 312
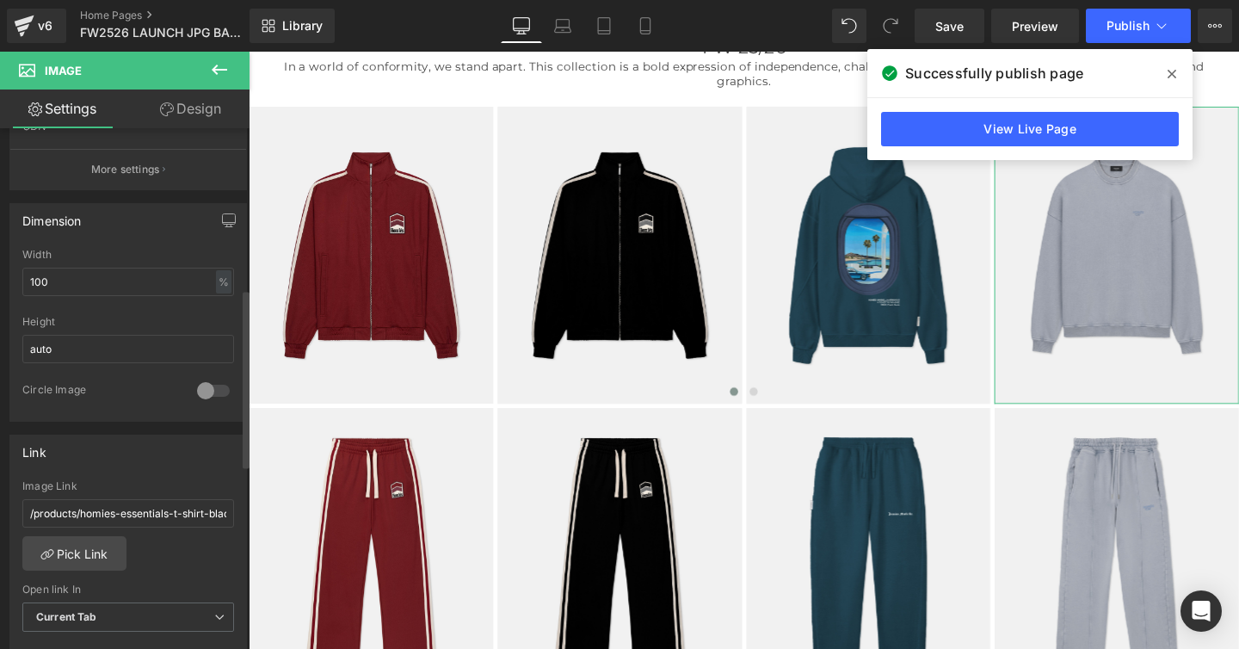
scroll to position [472, 0]
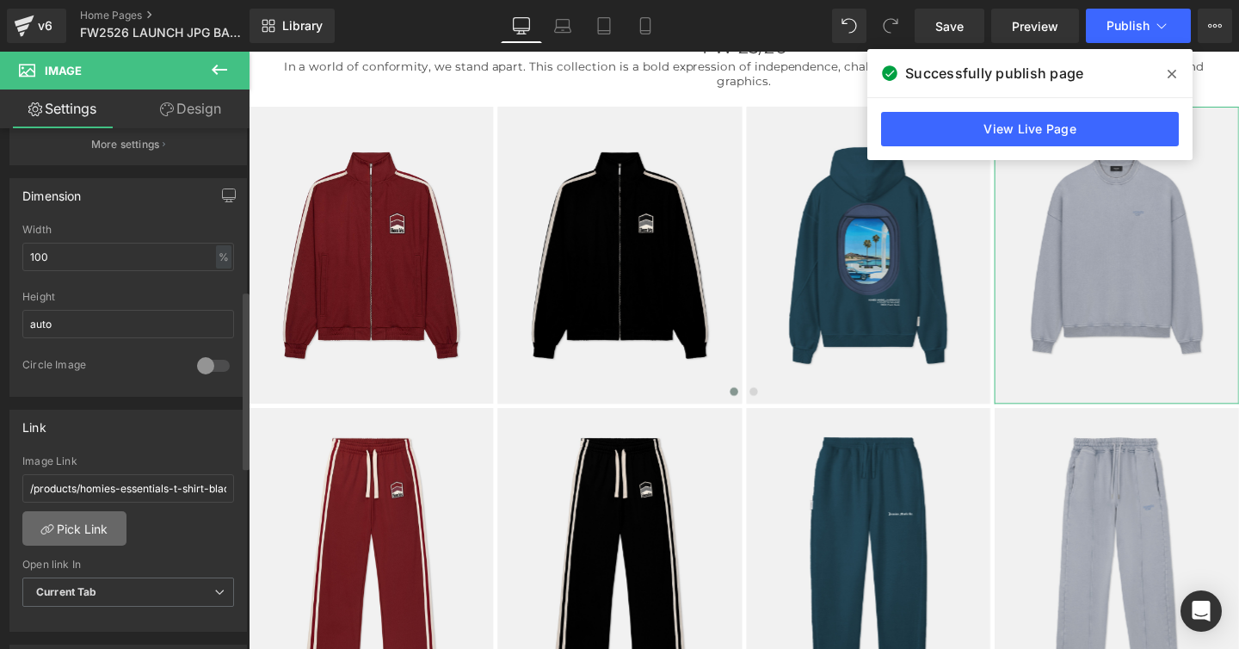
click at [84, 521] on link "Pick Link" at bounding box center [74, 528] width 104 height 34
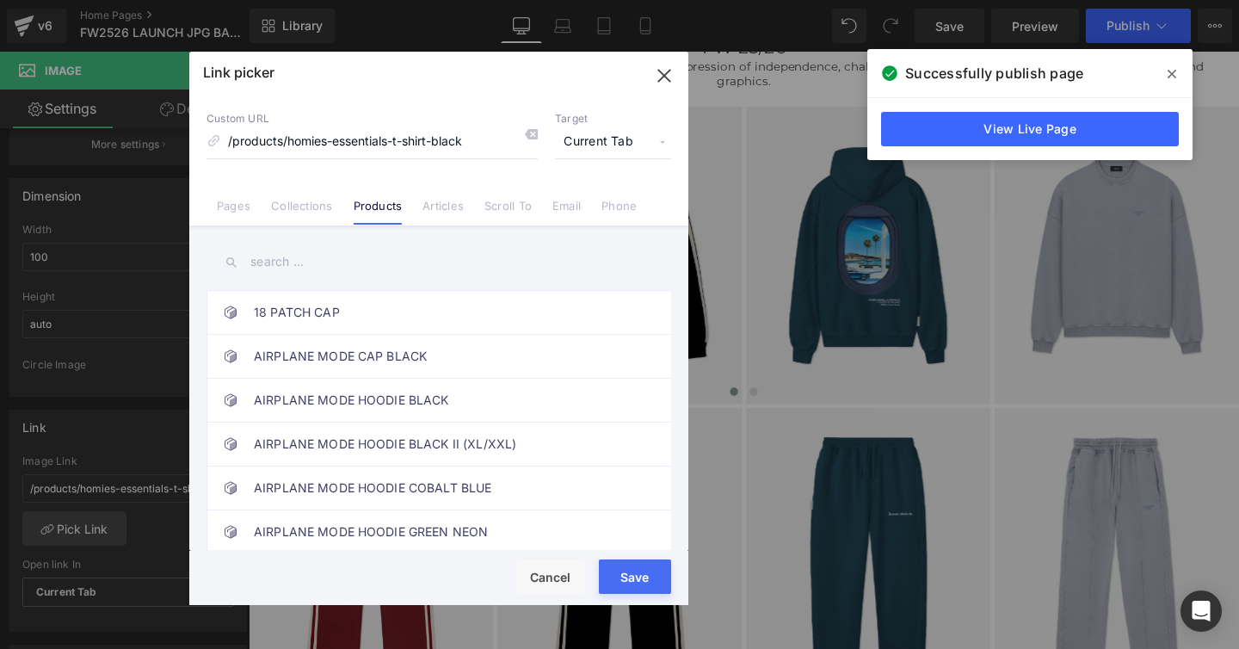
click at [268, 261] on input "text" at bounding box center [439, 262] width 465 height 39
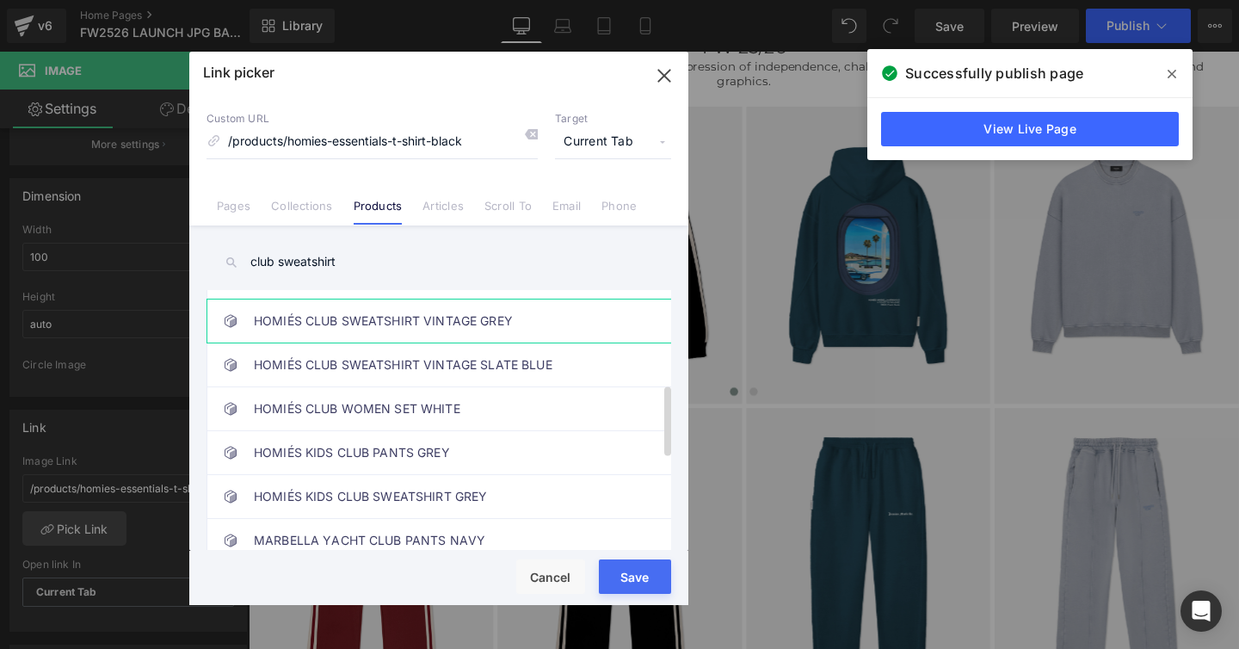
scroll to position [346, 0]
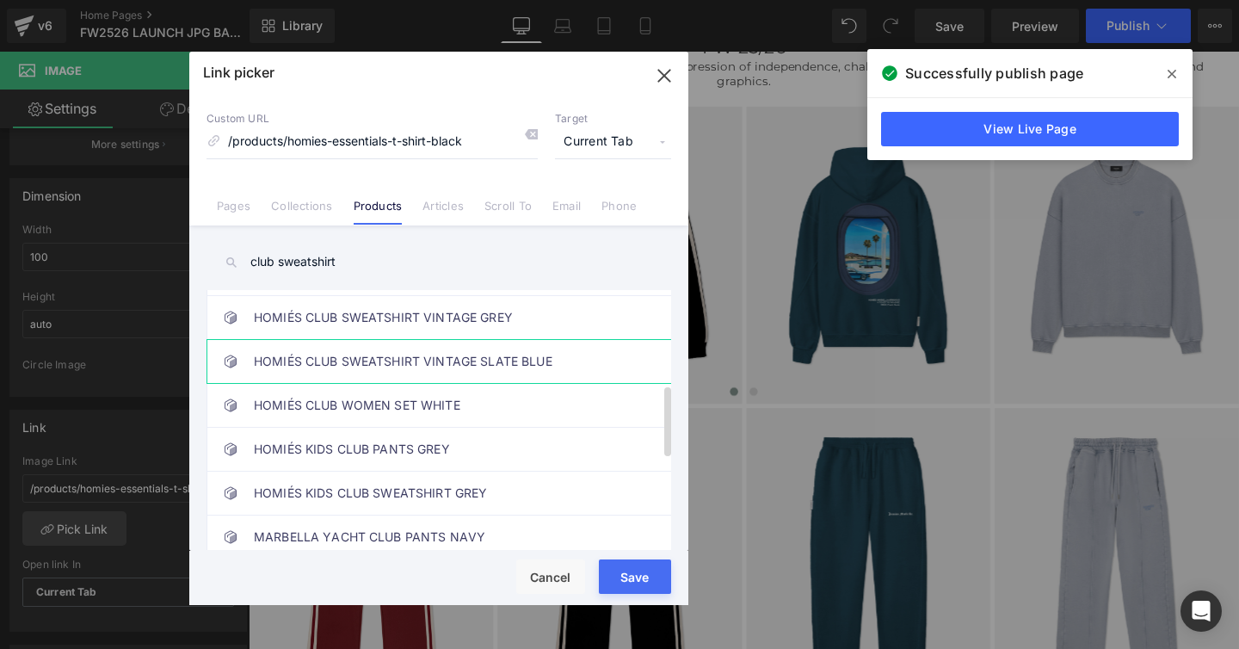
type input "club sweatshirt"
click at [339, 361] on link "HOMIÉS CLUB SWEATSHIRT VINTAGE SLATE BLUE" at bounding box center [443, 361] width 379 height 43
click at [608, 566] on button "Save" at bounding box center [635, 576] width 72 height 34
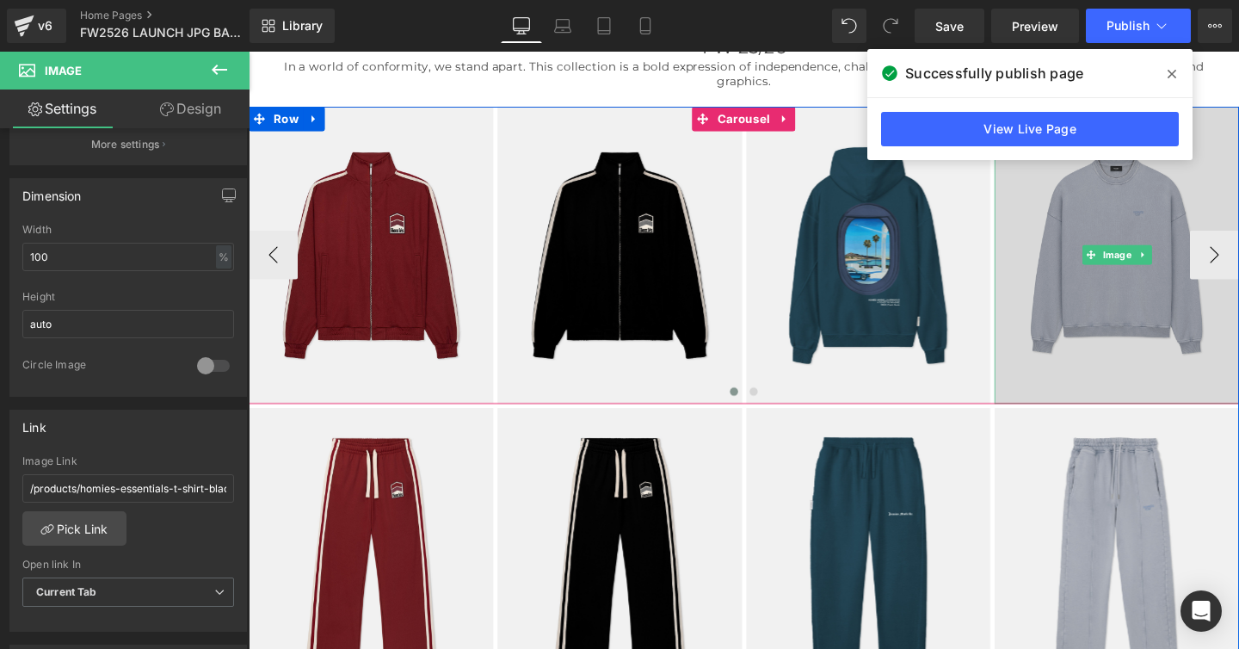
click at [1103, 293] on img at bounding box center [1161, 265] width 257 height 312
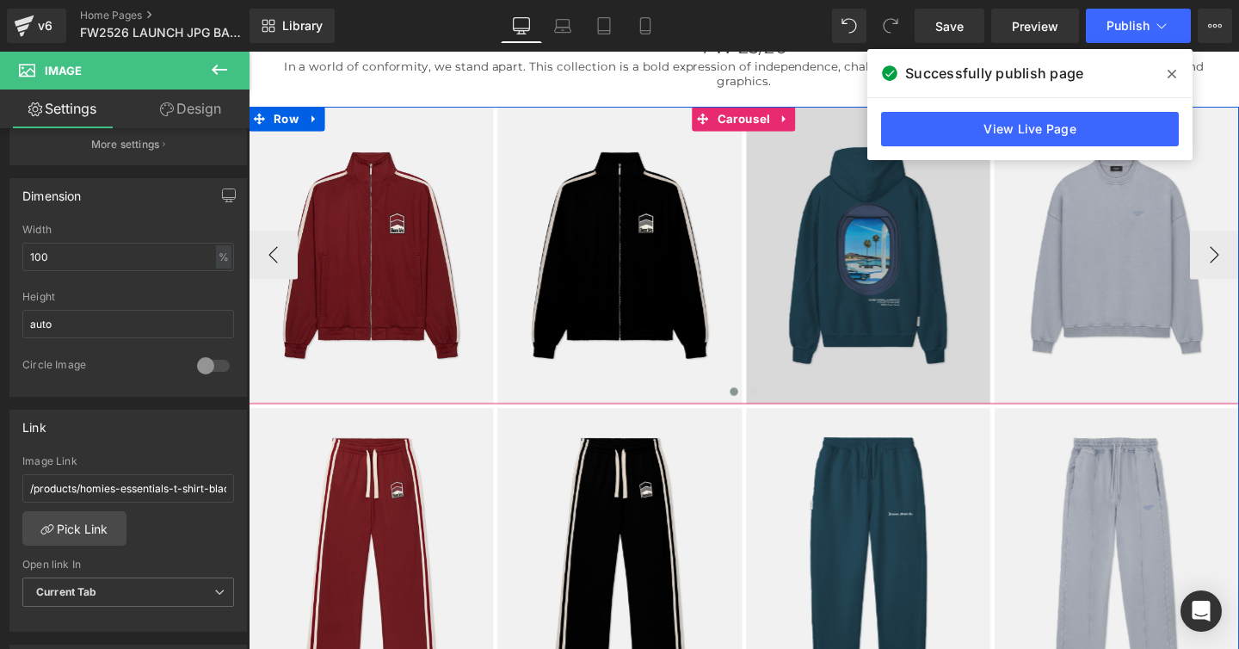
click at [895, 287] on img at bounding box center [900, 265] width 257 height 312
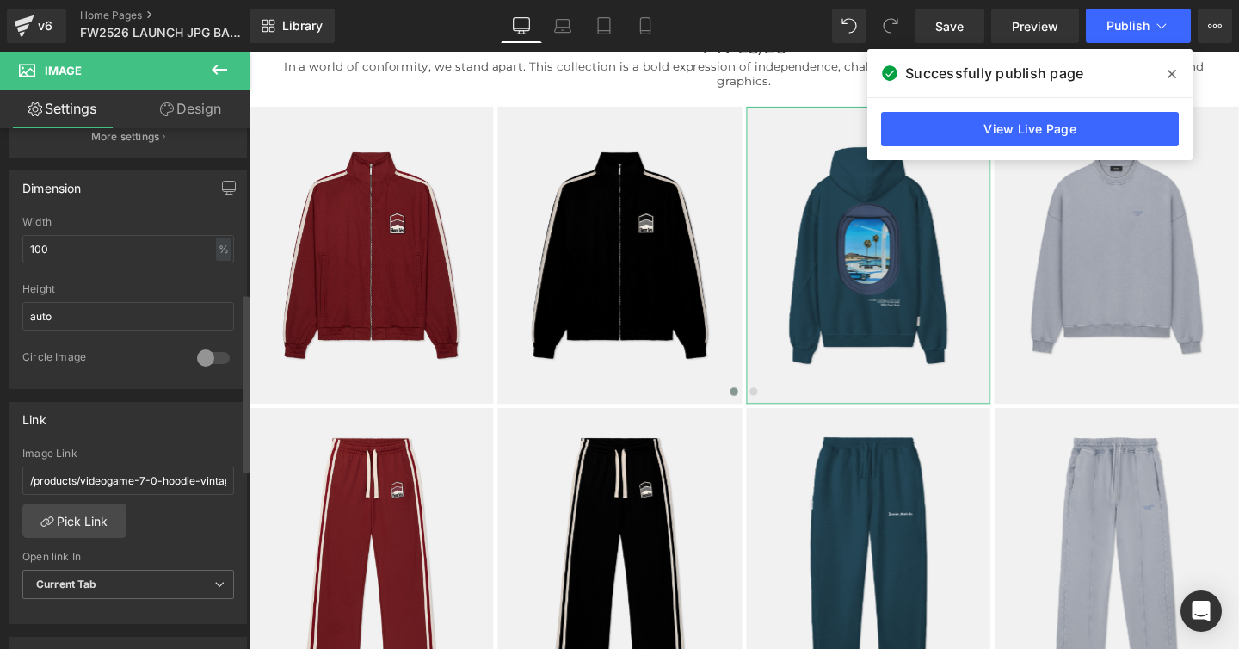
scroll to position [481, 0]
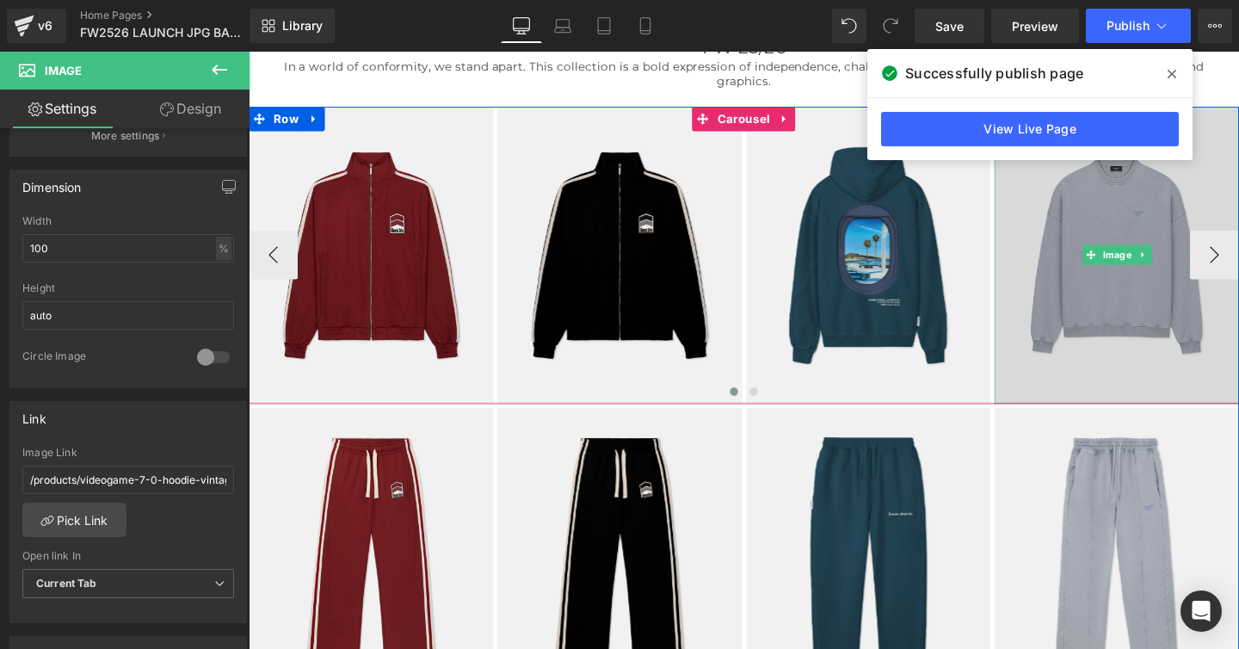
click at [1084, 298] on img at bounding box center [1161, 265] width 257 height 312
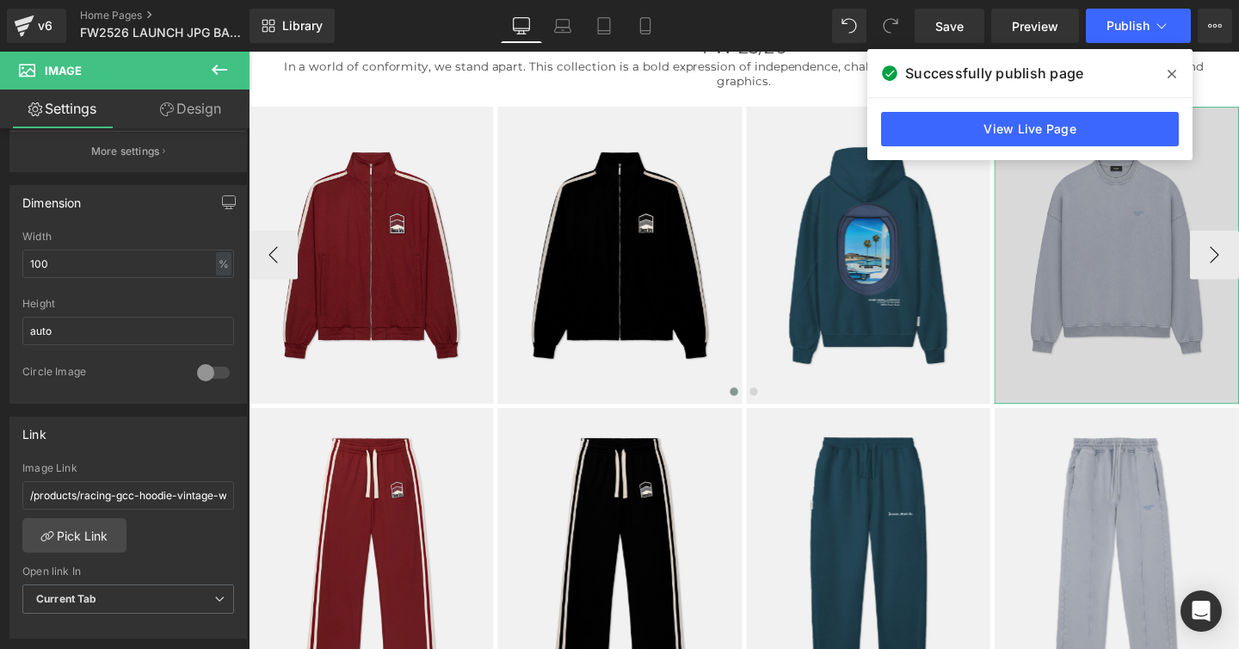
scroll to position [466, 0]
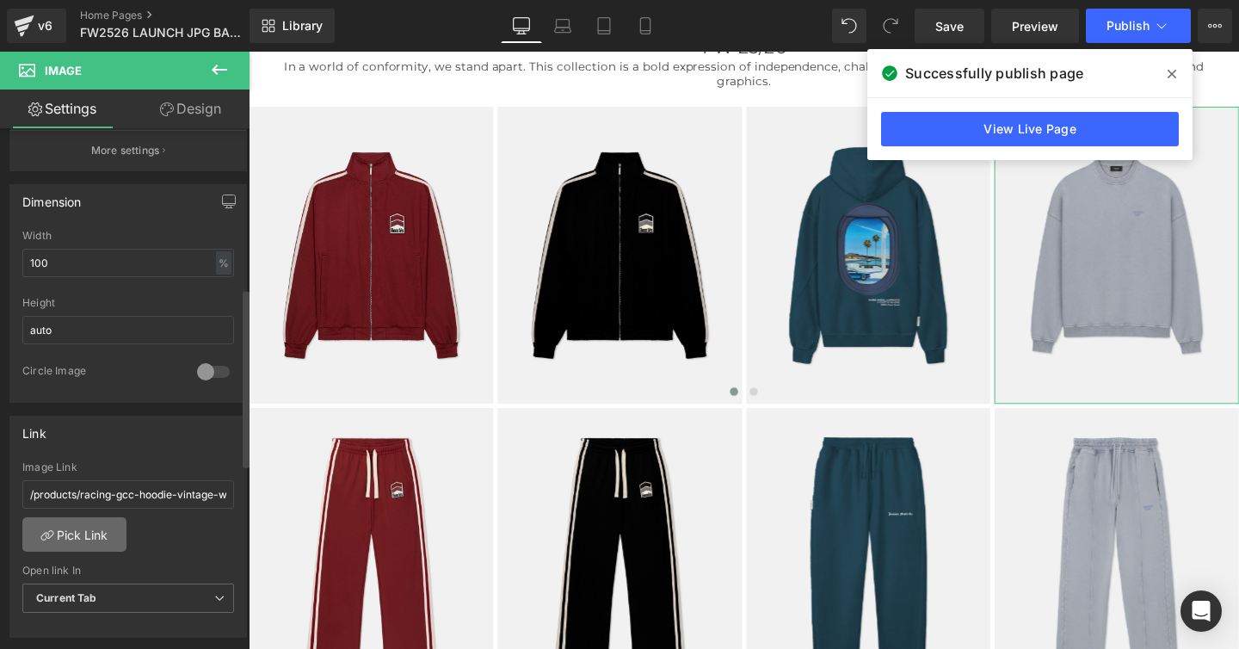
click at [96, 532] on link "Pick Link" at bounding box center [74, 534] width 104 height 34
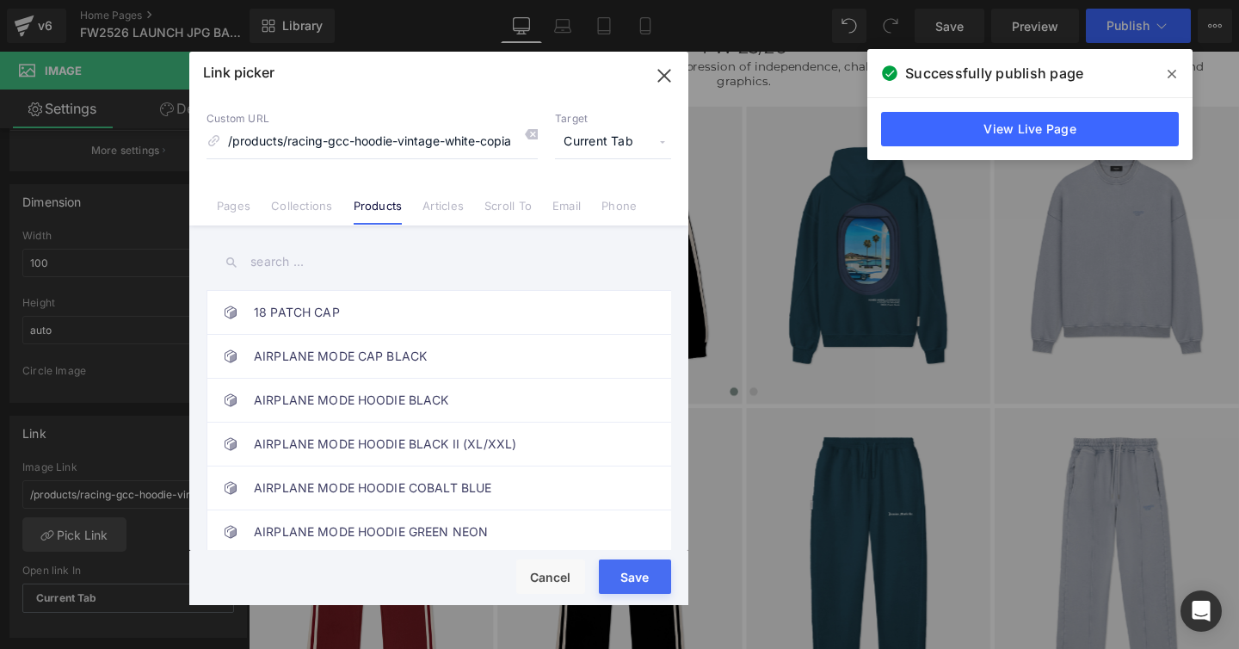
click at [272, 262] on input "text" at bounding box center [439, 262] width 465 height 39
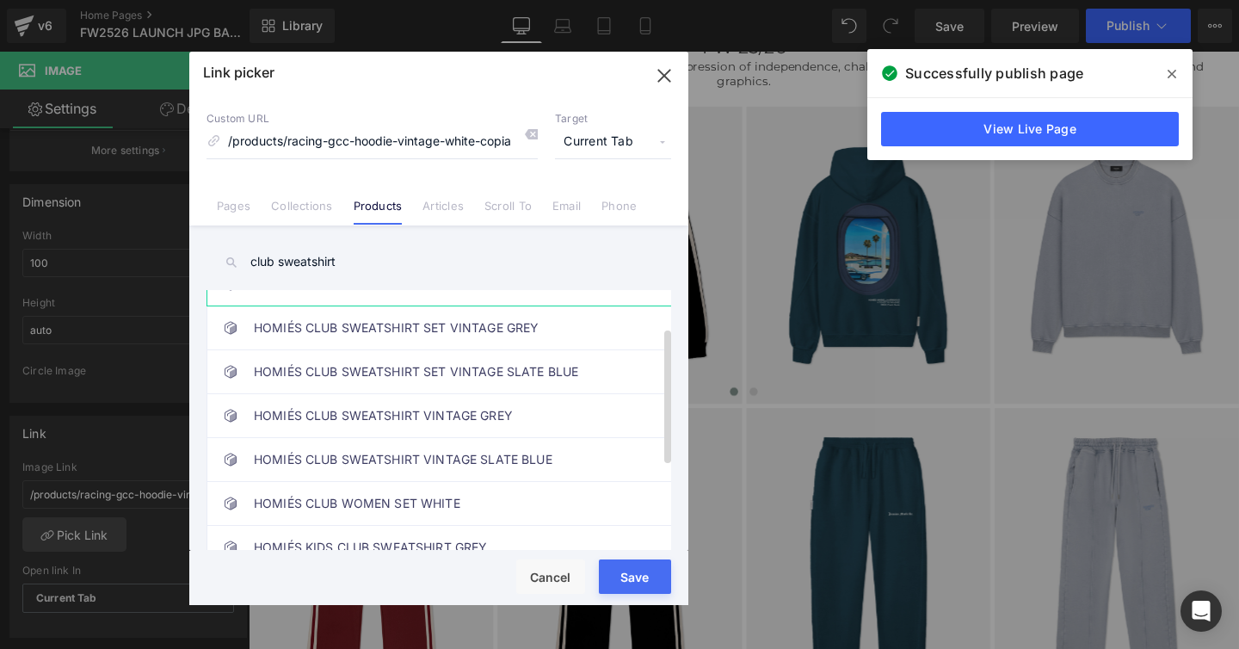
scroll to position [80, 0]
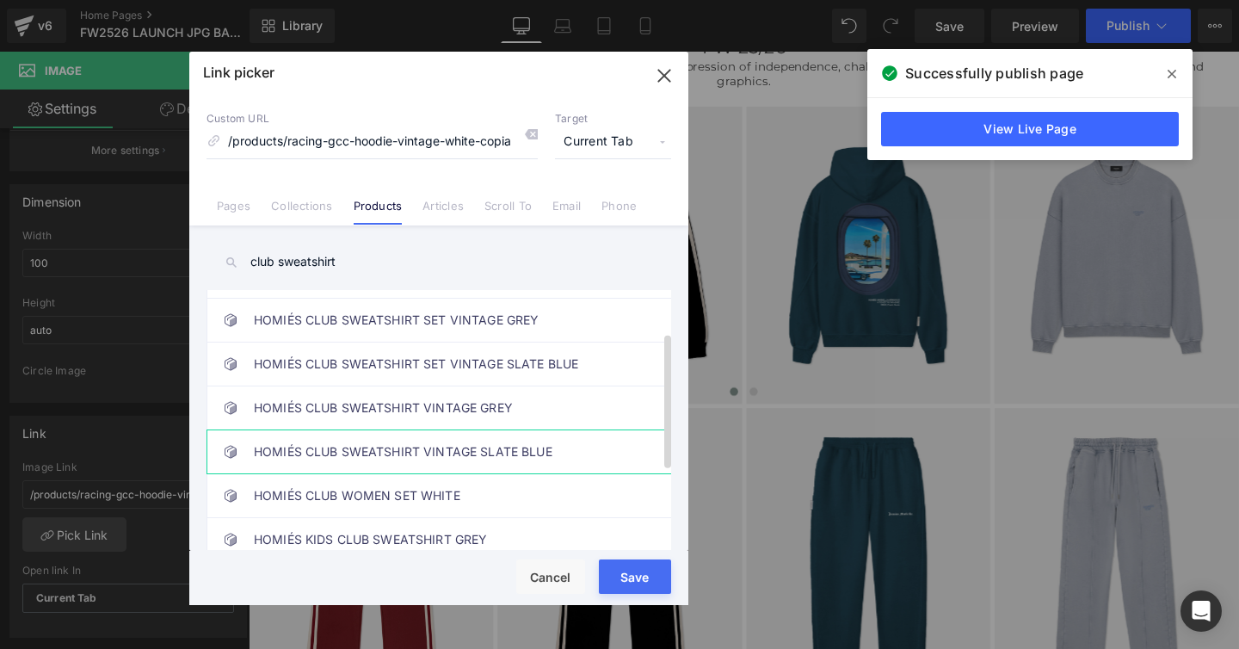
type input "club sweatshirt"
click at [344, 455] on link "HOMIÉS CLUB SWEATSHIRT VINTAGE SLATE BLUE" at bounding box center [443, 451] width 379 height 43
click at [614, 563] on button "Save" at bounding box center [635, 576] width 72 height 34
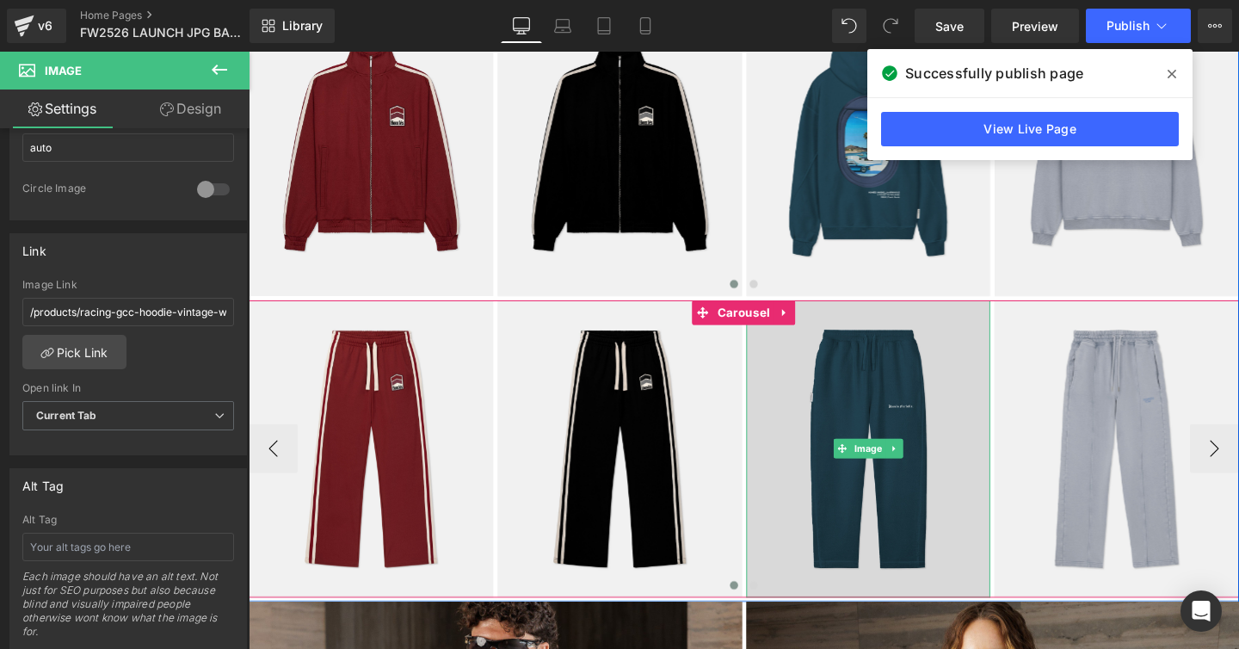
scroll to position [737, 0]
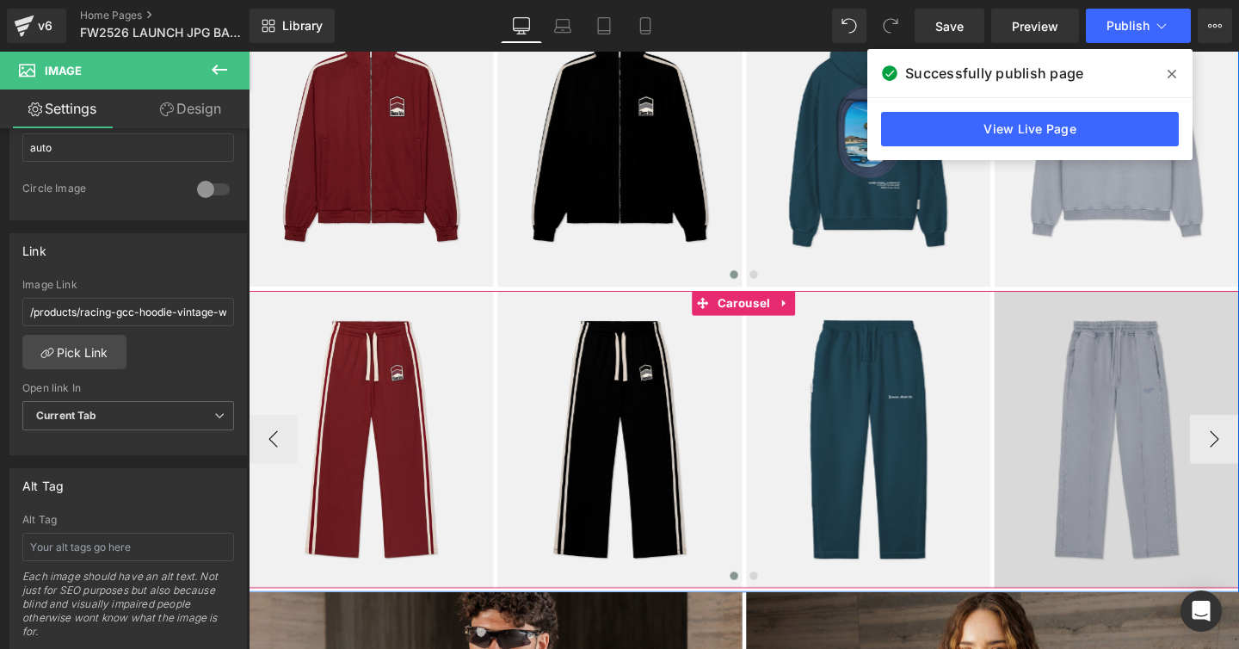
click at [1133, 413] on img at bounding box center [1161, 459] width 257 height 312
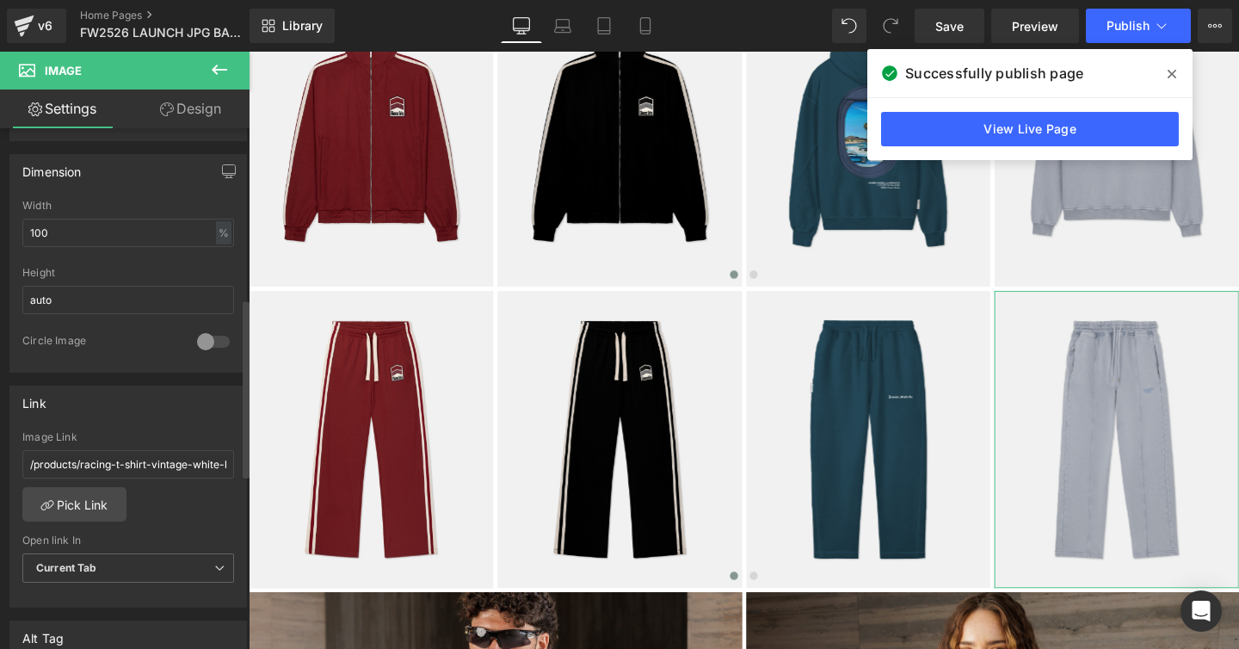
scroll to position [499, 0]
click at [95, 506] on link "Pick Link" at bounding box center [74, 501] width 104 height 34
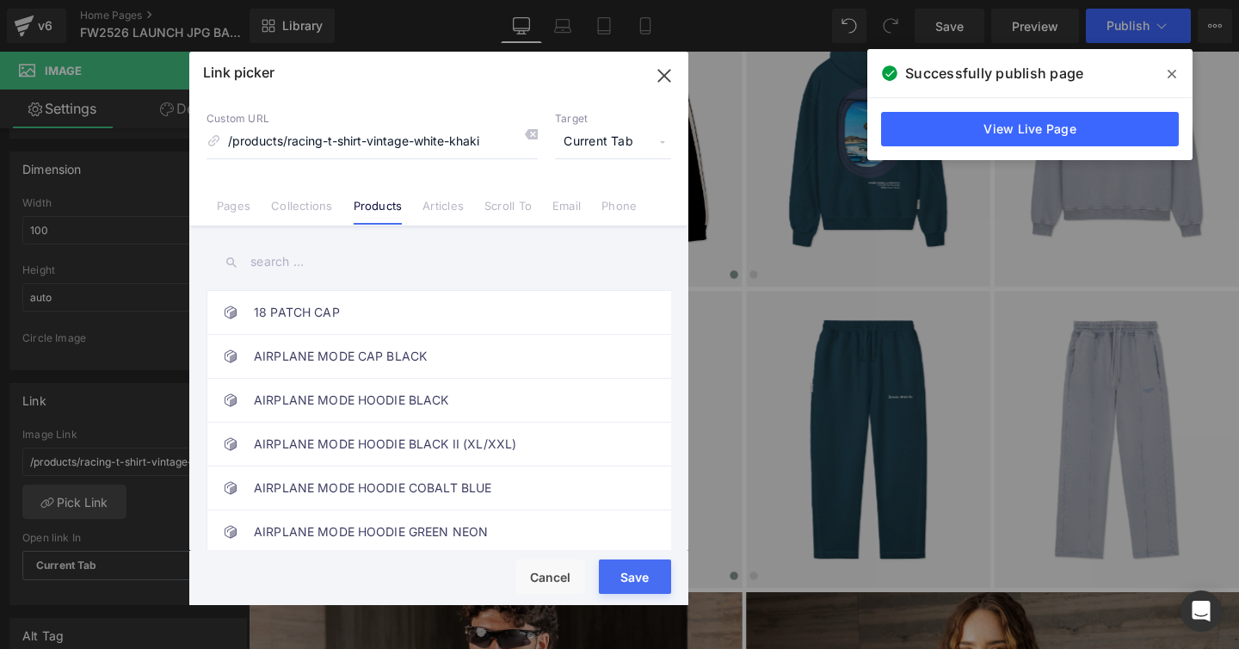
click at [276, 256] on input "text" at bounding box center [439, 262] width 465 height 39
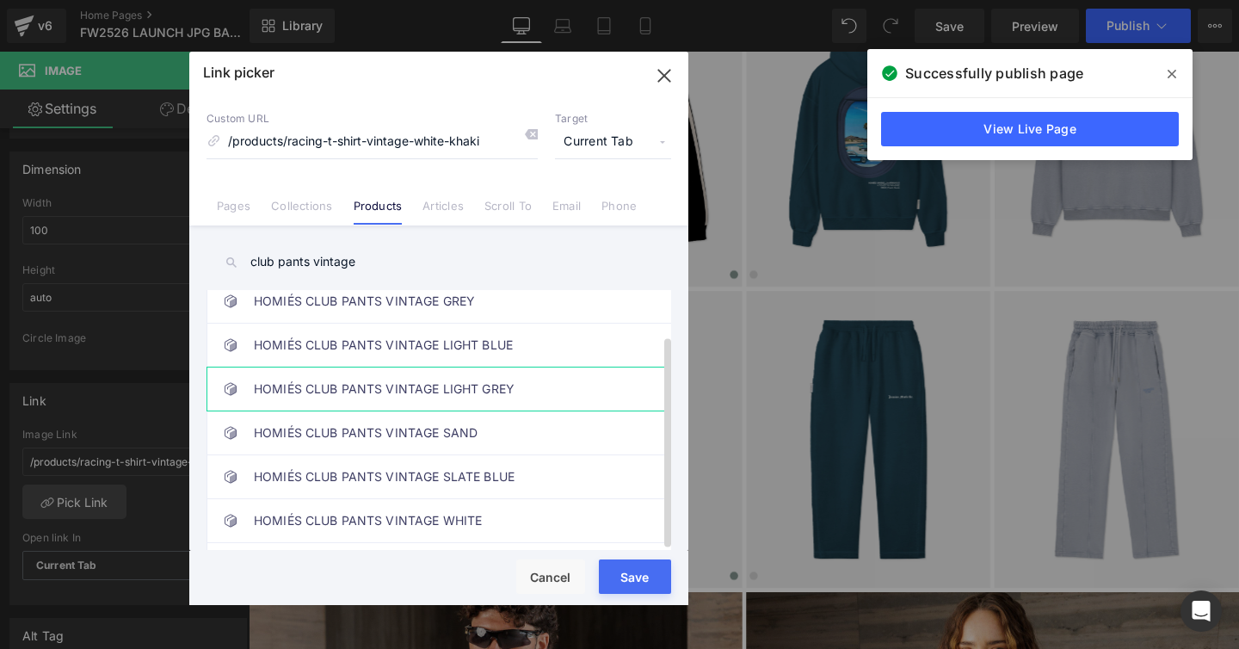
scroll to position [59, 0]
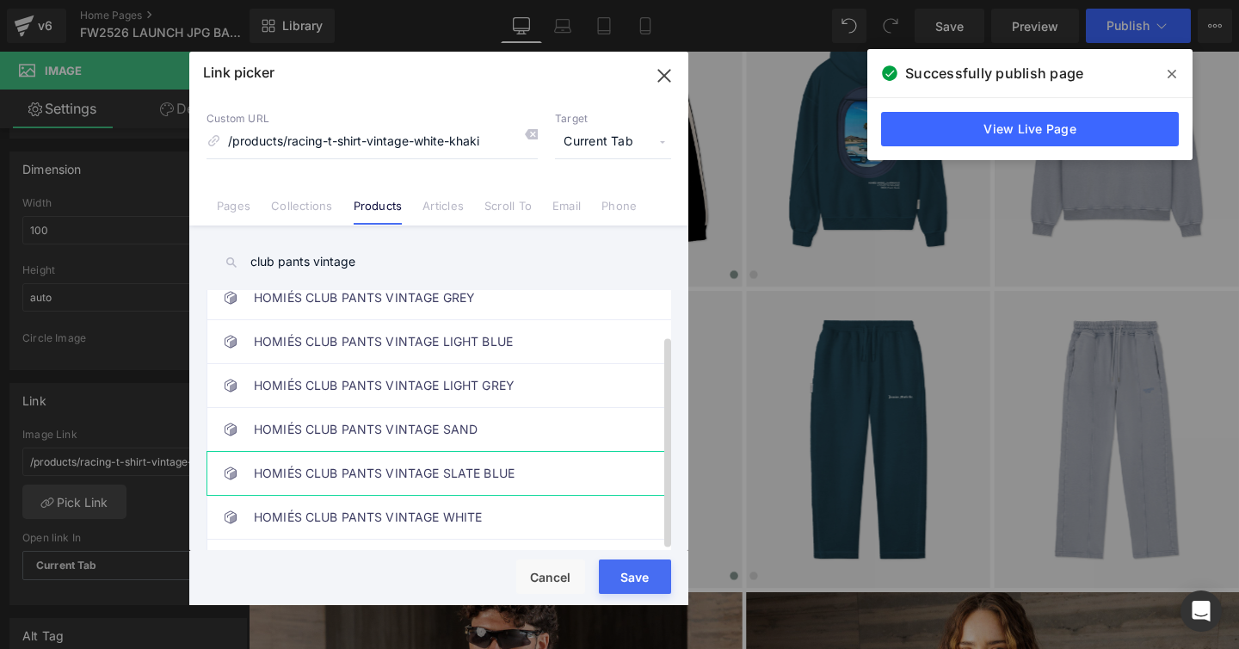
type input "club pants vintage"
click at [416, 471] on link "HOMIÉS CLUB PANTS VINTAGE SLATE BLUE" at bounding box center [443, 473] width 379 height 43
click at [608, 569] on button "Save" at bounding box center [635, 576] width 72 height 34
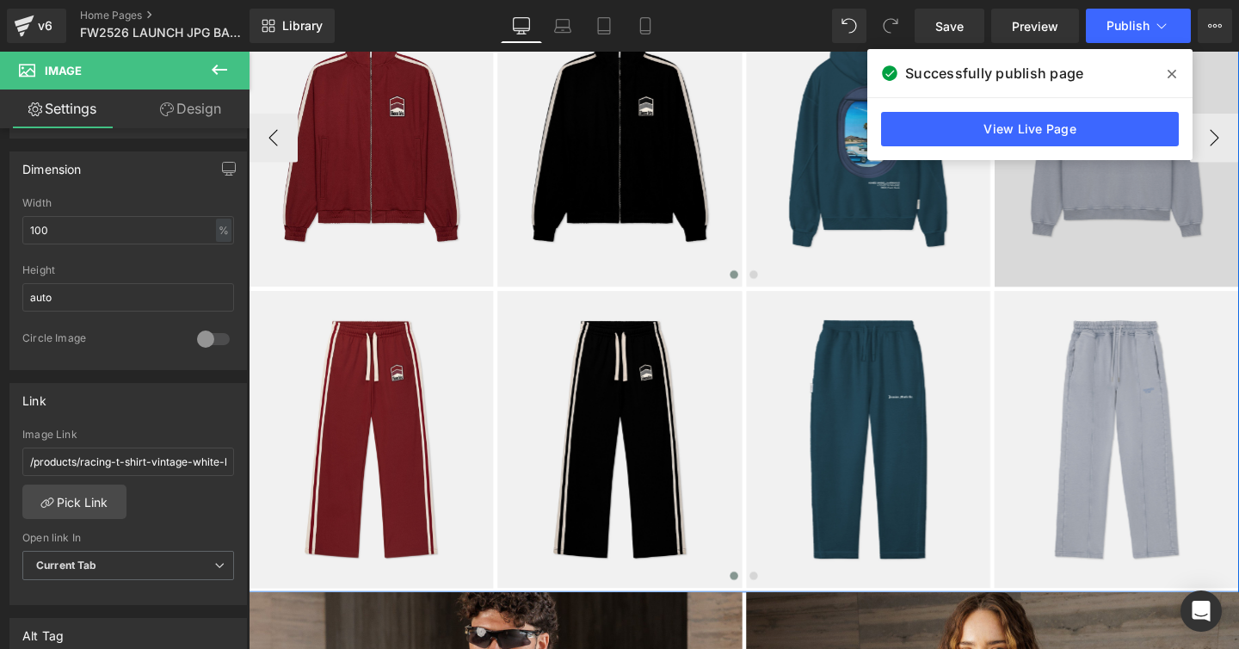
click at [1083, 256] on img at bounding box center [1161, 142] width 257 height 312
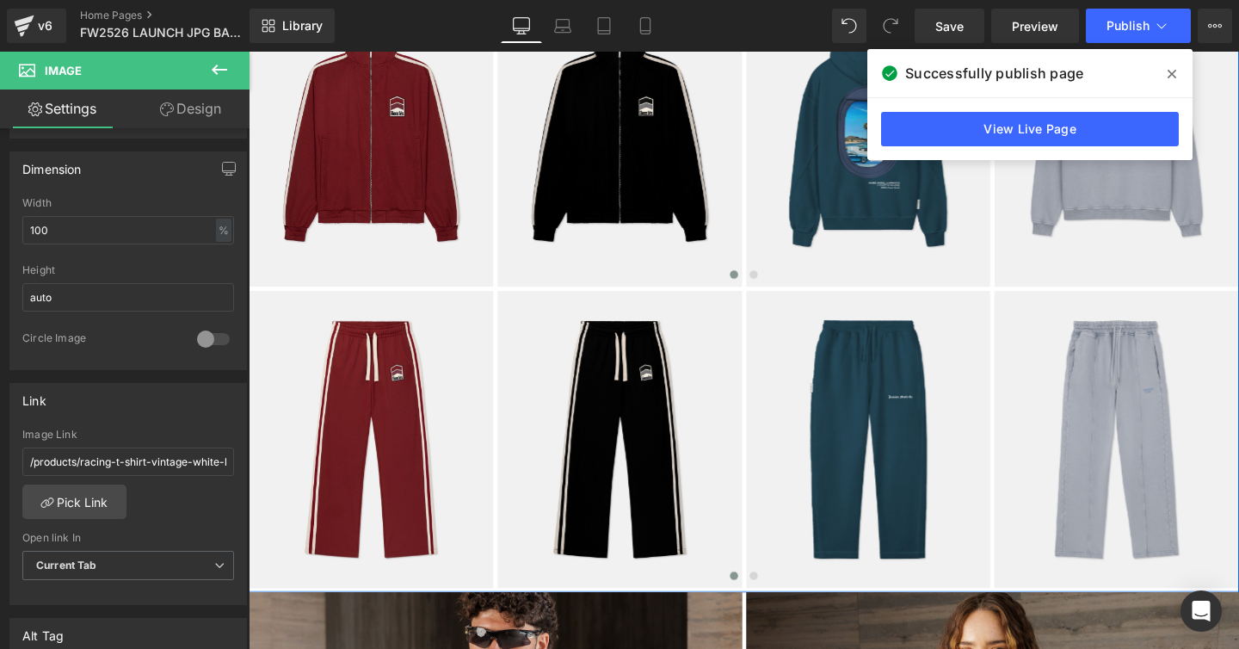
click at [1170, 73] on icon at bounding box center [1172, 74] width 9 height 9
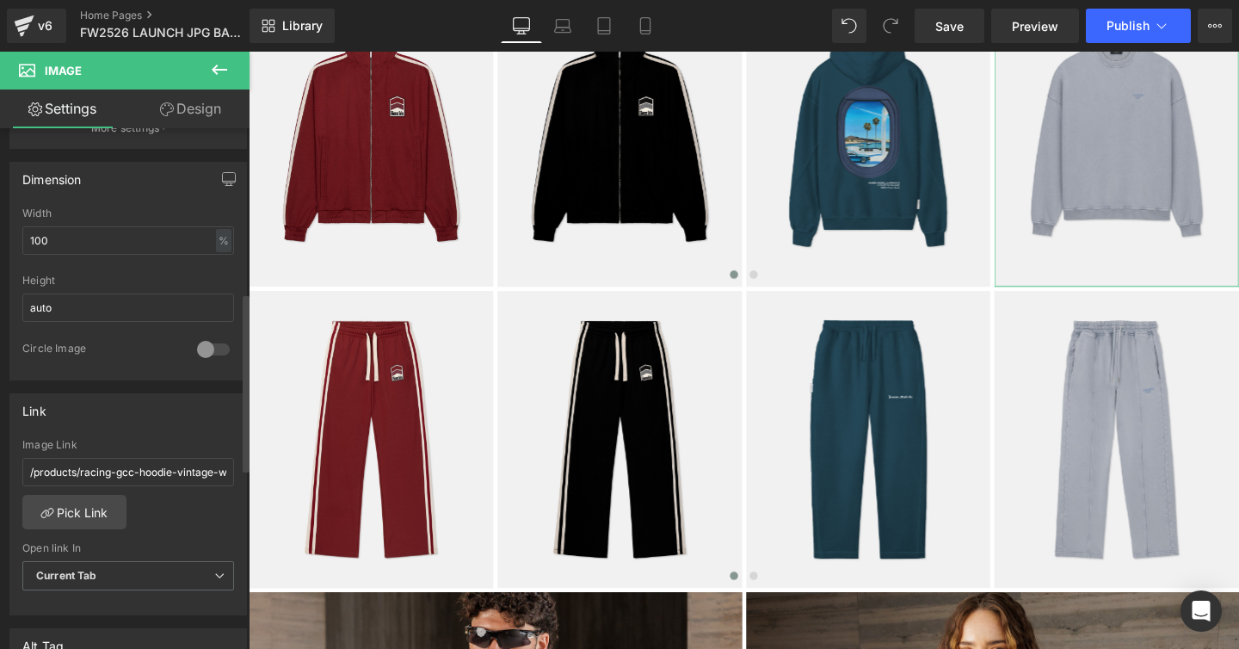
scroll to position [490, 0]
click at [102, 510] on link "Pick Link" at bounding box center [74, 511] width 104 height 34
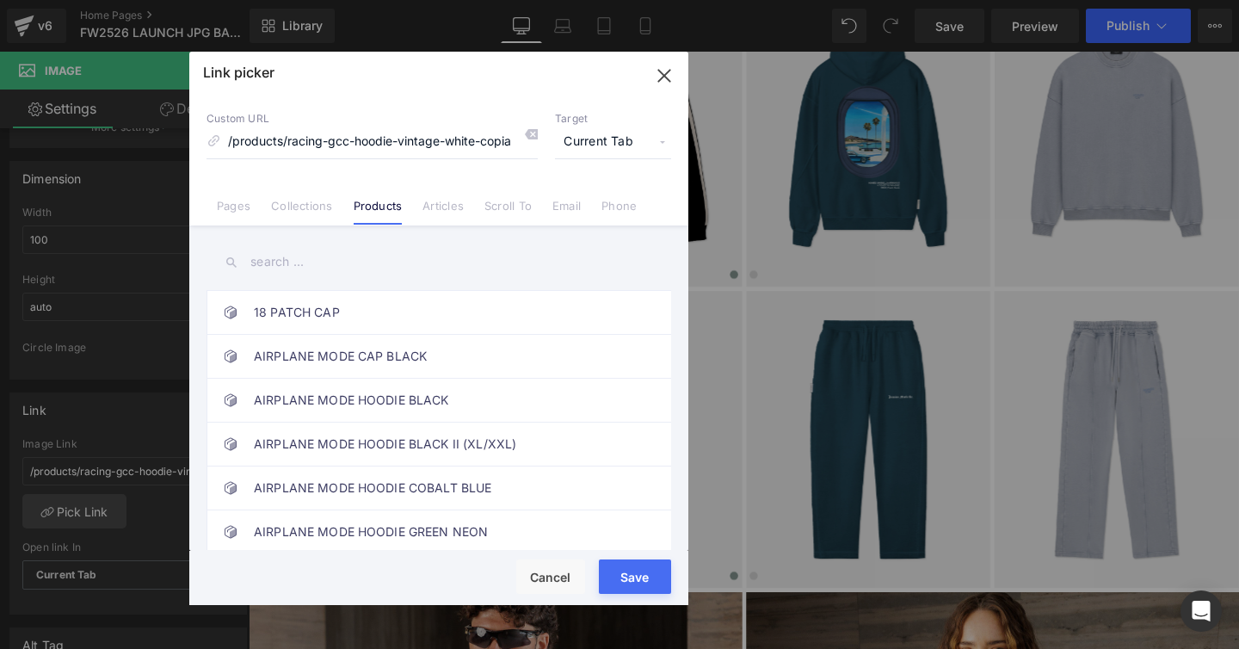
click at [282, 255] on input "text" at bounding box center [439, 262] width 465 height 39
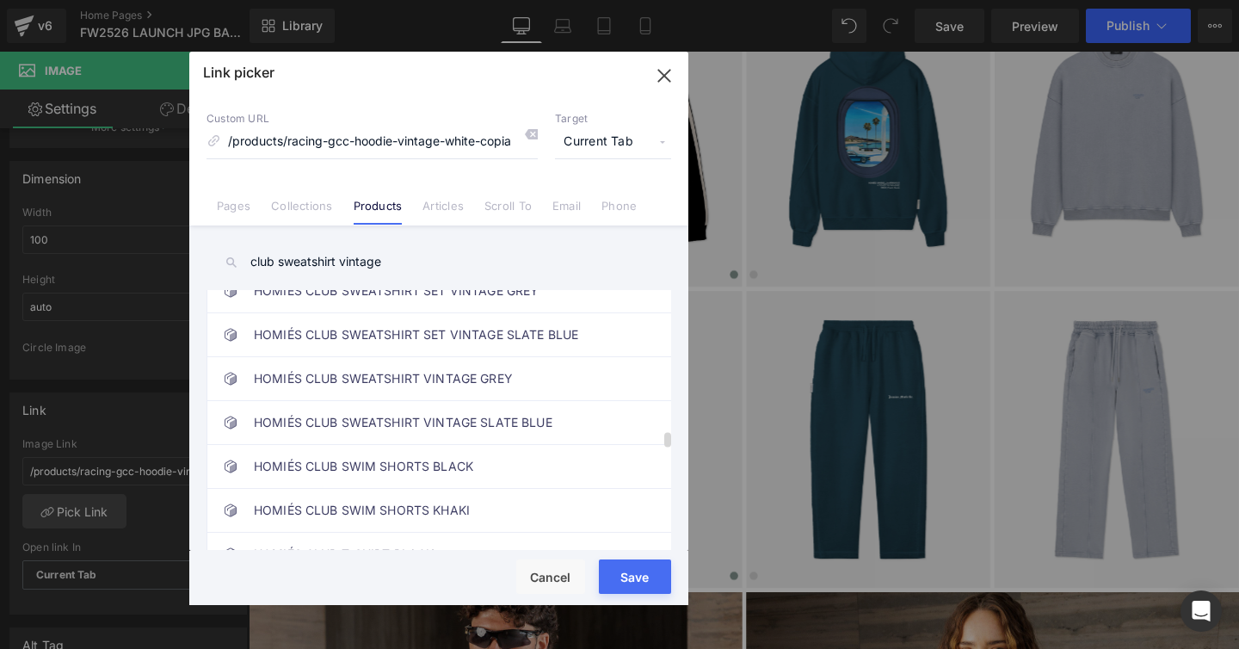
scroll to position [2437, 0]
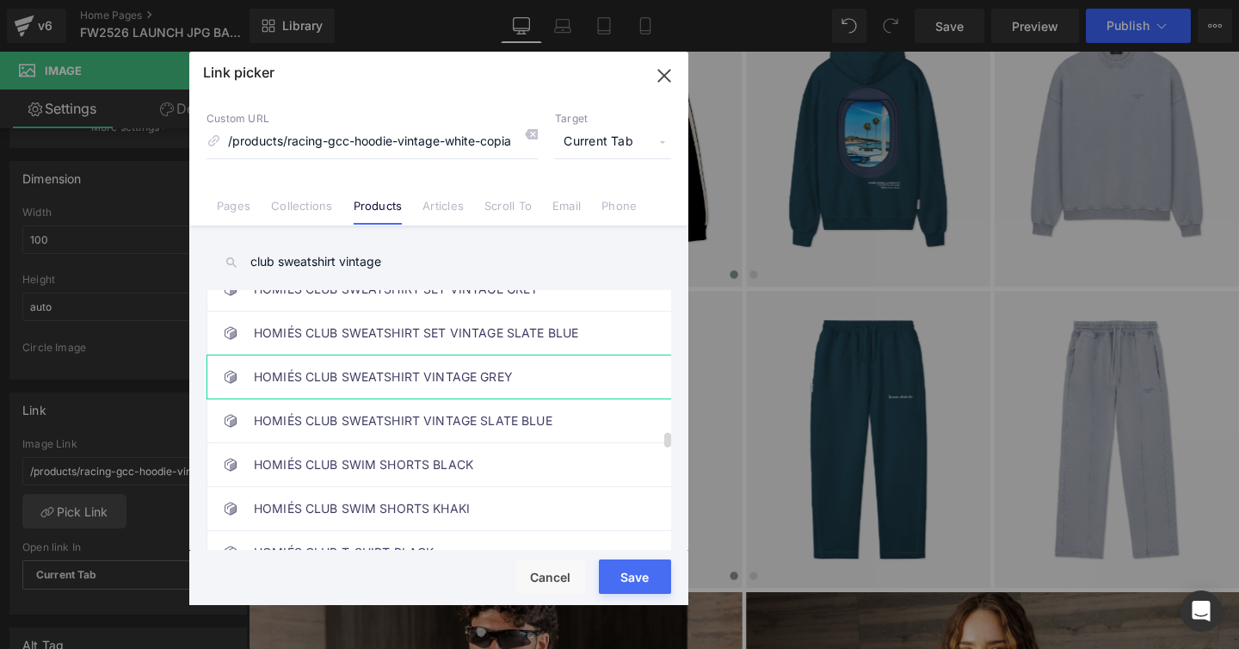
type input "club sweatshirt vintage"
click at [442, 382] on link "HOMIÉS CLUB SWEATSHIRT VINTAGE GREY" at bounding box center [443, 376] width 379 height 43
click at [451, 416] on link "HOMIÉS CLUB SWEATSHIRT VINTAGE SLATE BLUE" at bounding box center [443, 420] width 379 height 43
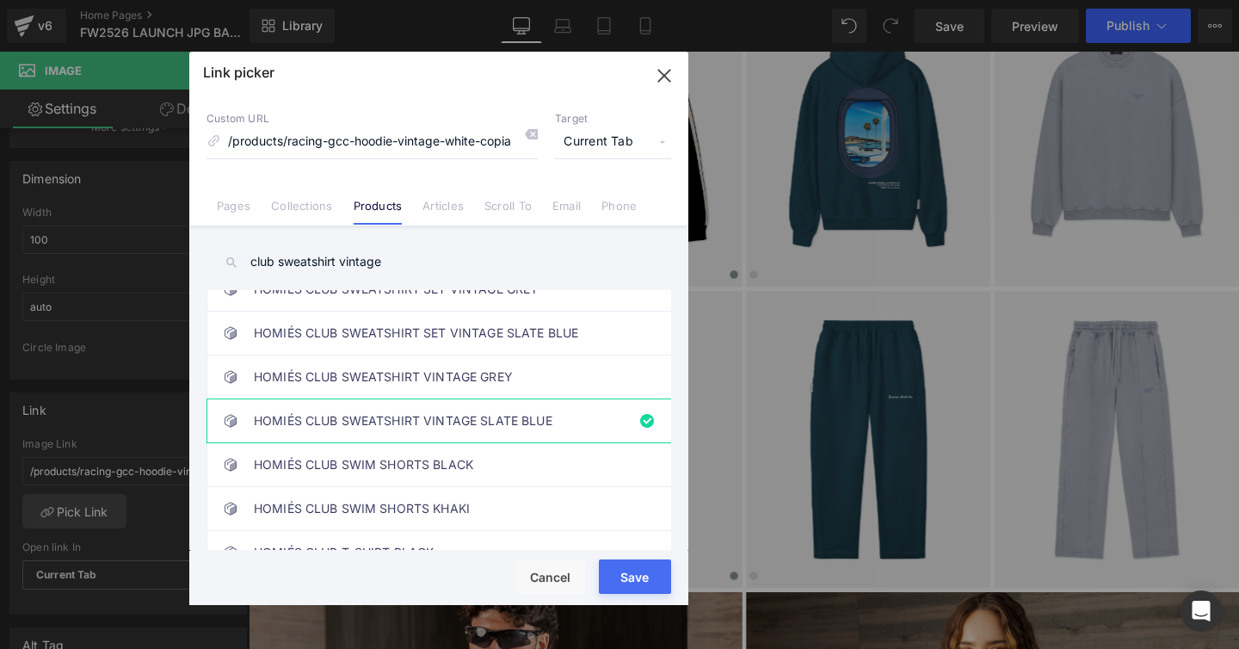
drag, startPoint x: 607, startPoint y: 567, endPoint x: 662, endPoint y: 27, distance: 543.1
click at [607, 567] on button "Save" at bounding box center [635, 576] width 72 height 34
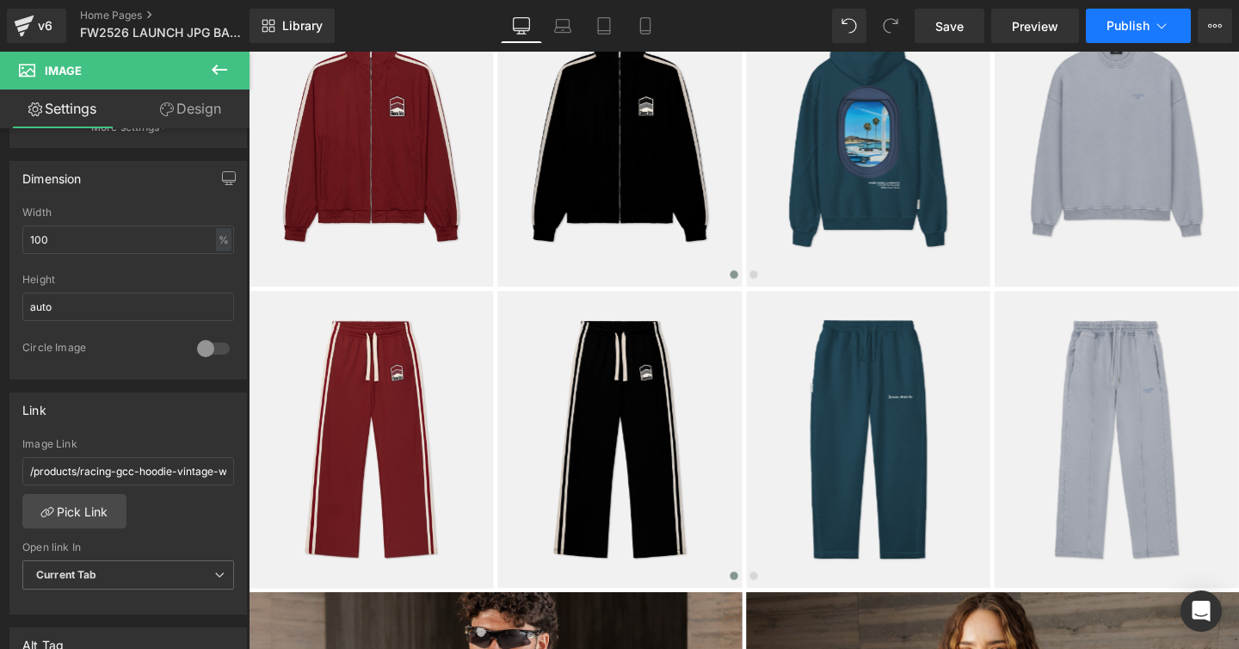
click at [1106, 29] on button "Publish" at bounding box center [1138, 26] width 105 height 34
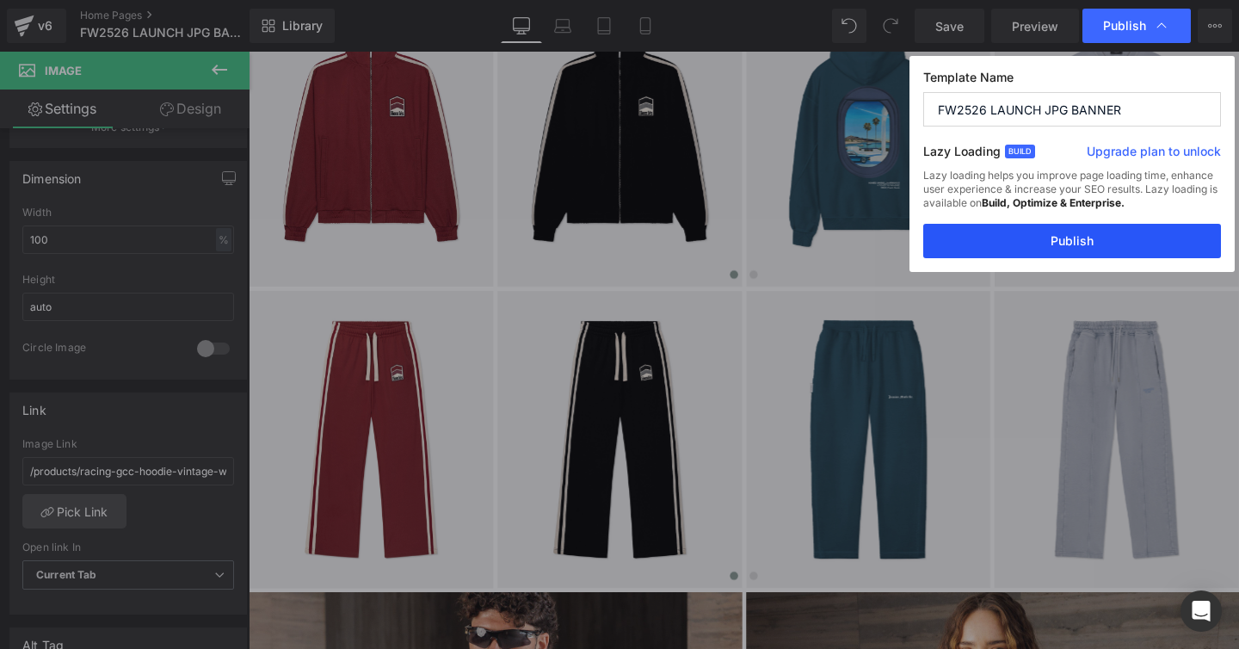
drag, startPoint x: 997, startPoint y: 245, endPoint x: 677, endPoint y: 207, distance: 322.4
click at [997, 245] on button "Publish" at bounding box center [1072, 241] width 298 height 34
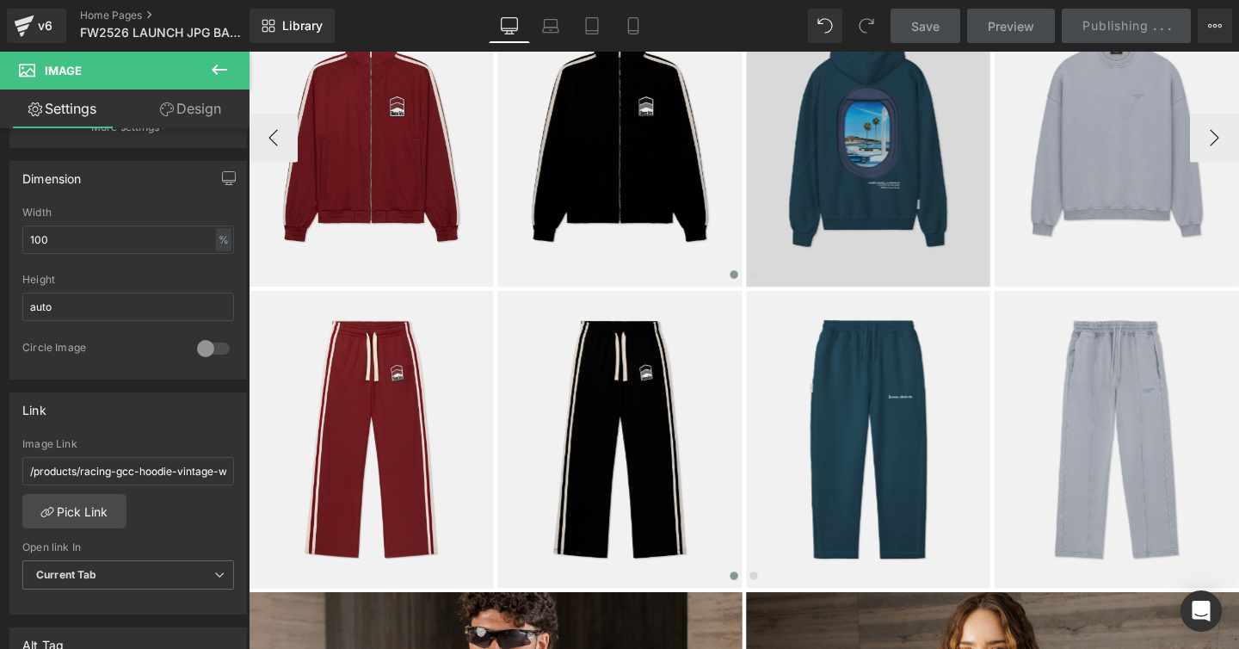
click at [781, 128] on img at bounding box center [900, 142] width 257 height 312
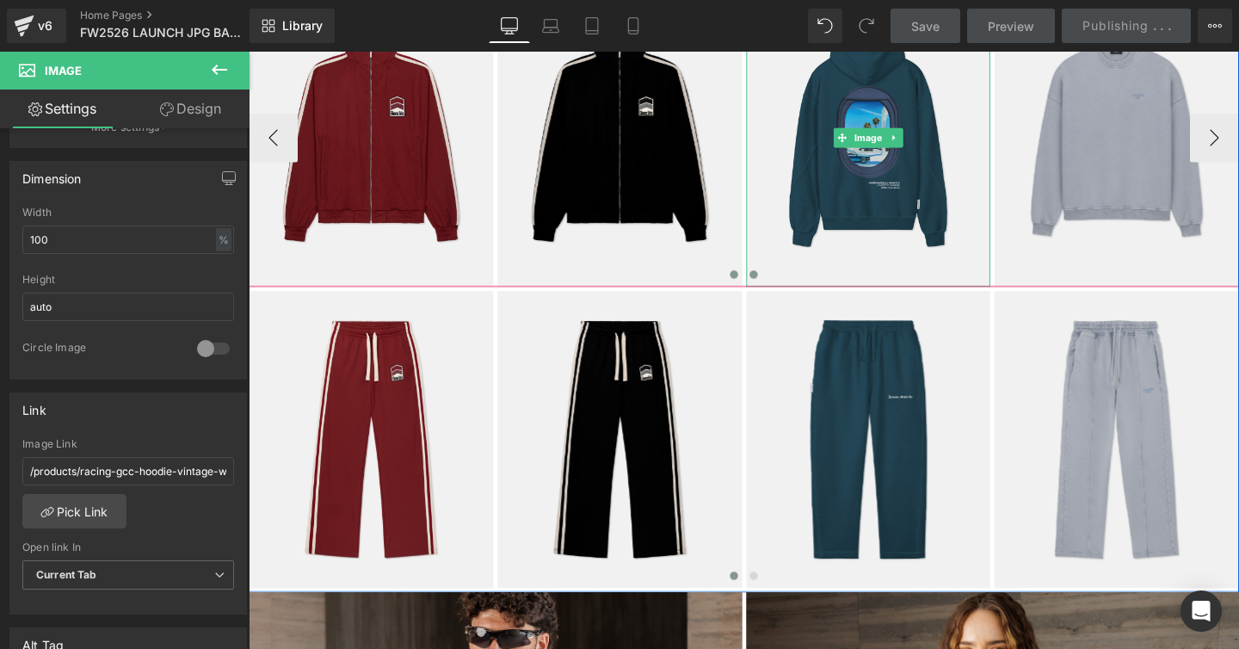
scroll to position [893, 0]
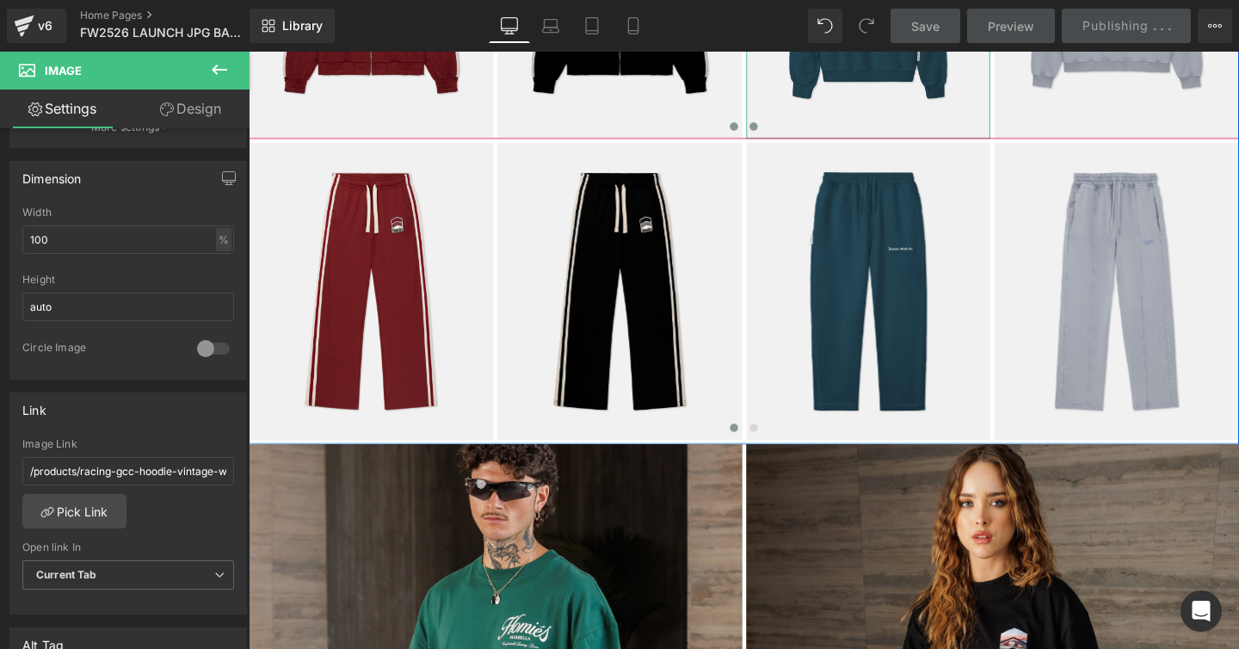
click at [780, 130] on span at bounding box center [779, 130] width 9 height 9
click at [780, 128] on span at bounding box center [779, 130] width 9 height 9
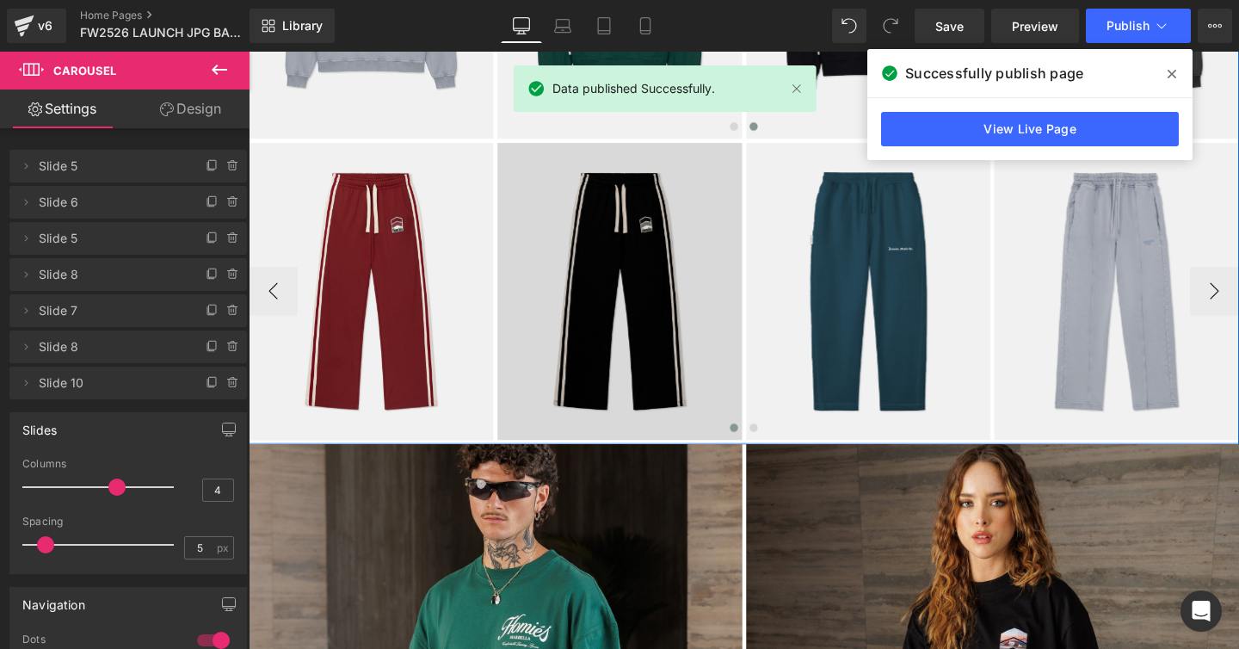
scroll to position [595, 0]
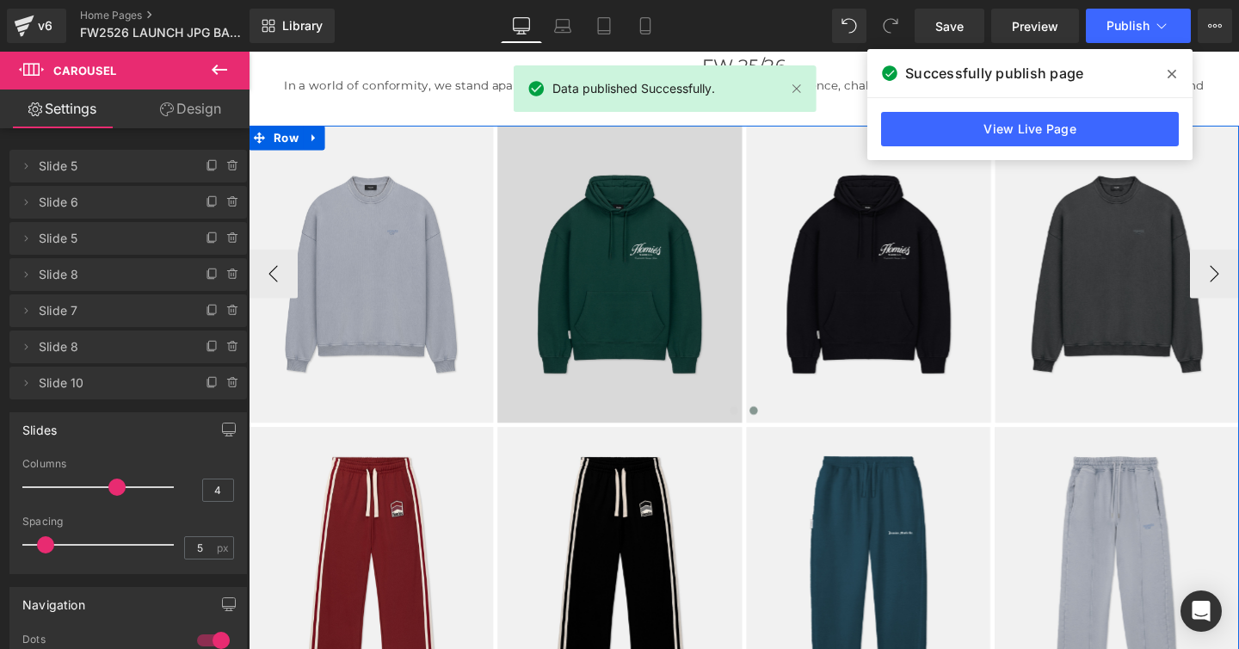
click at [630, 213] on img at bounding box center [638, 285] width 257 height 312
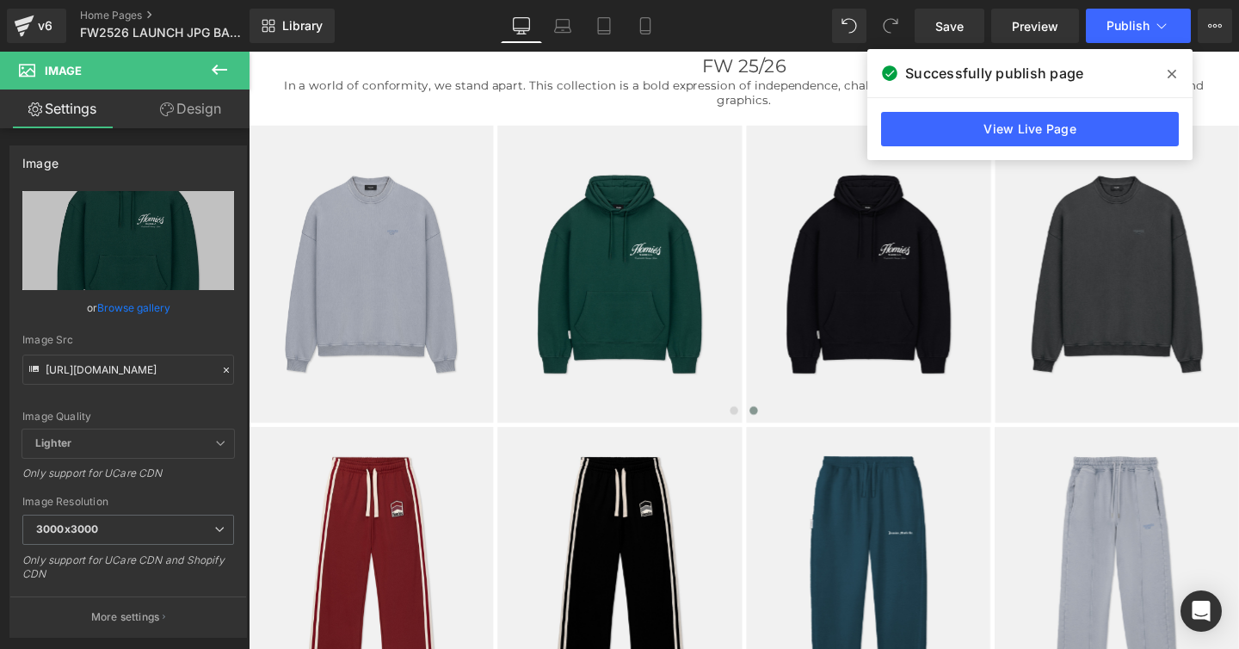
click at [1175, 71] on icon at bounding box center [1172, 74] width 9 height 14
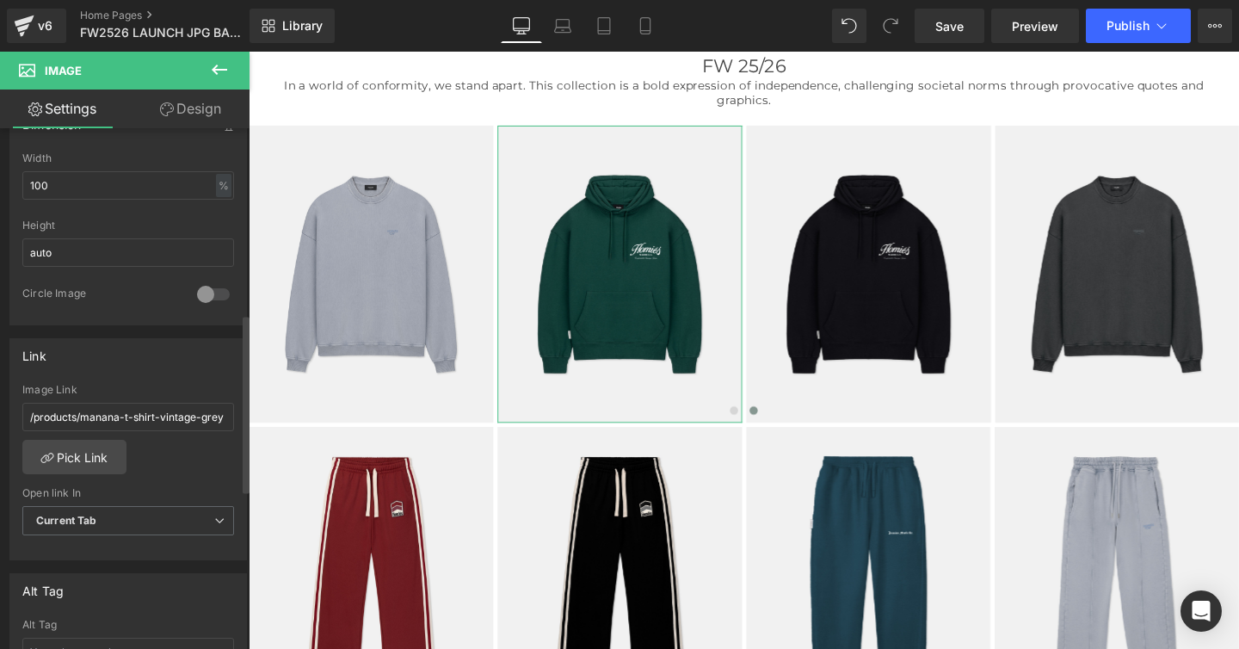
scroll to position [556, 0]
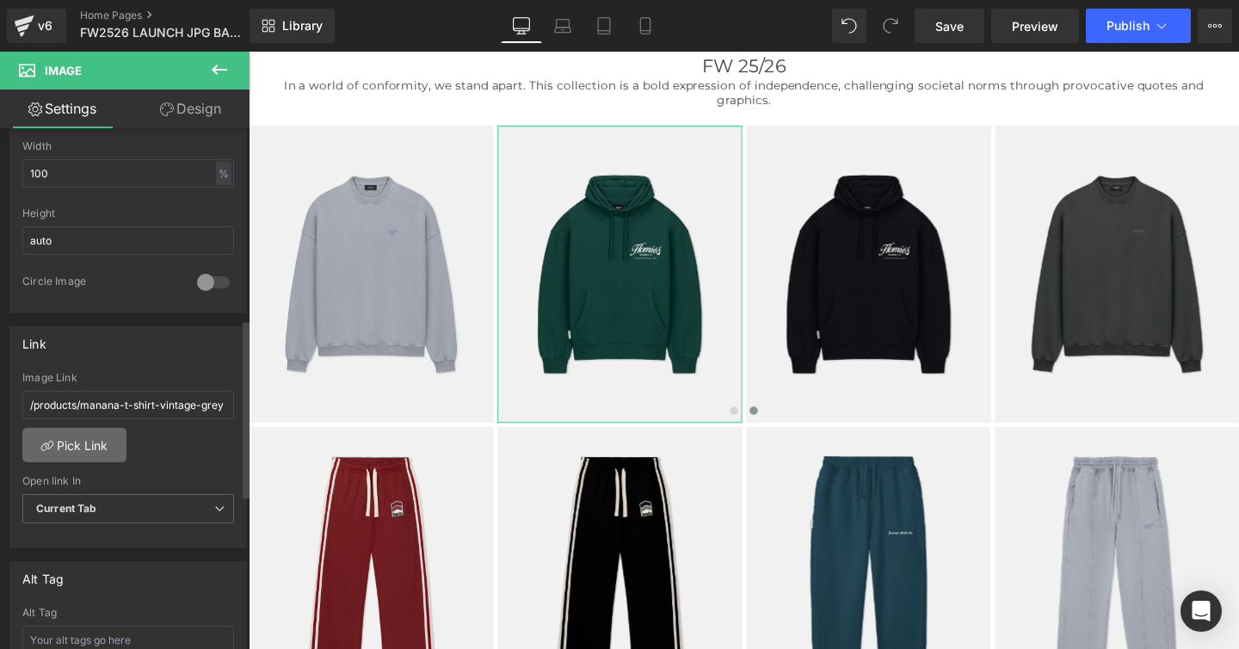
click at [99, 439] on link "Pick Link" at bounding box center [74, 445] width 104 height 34
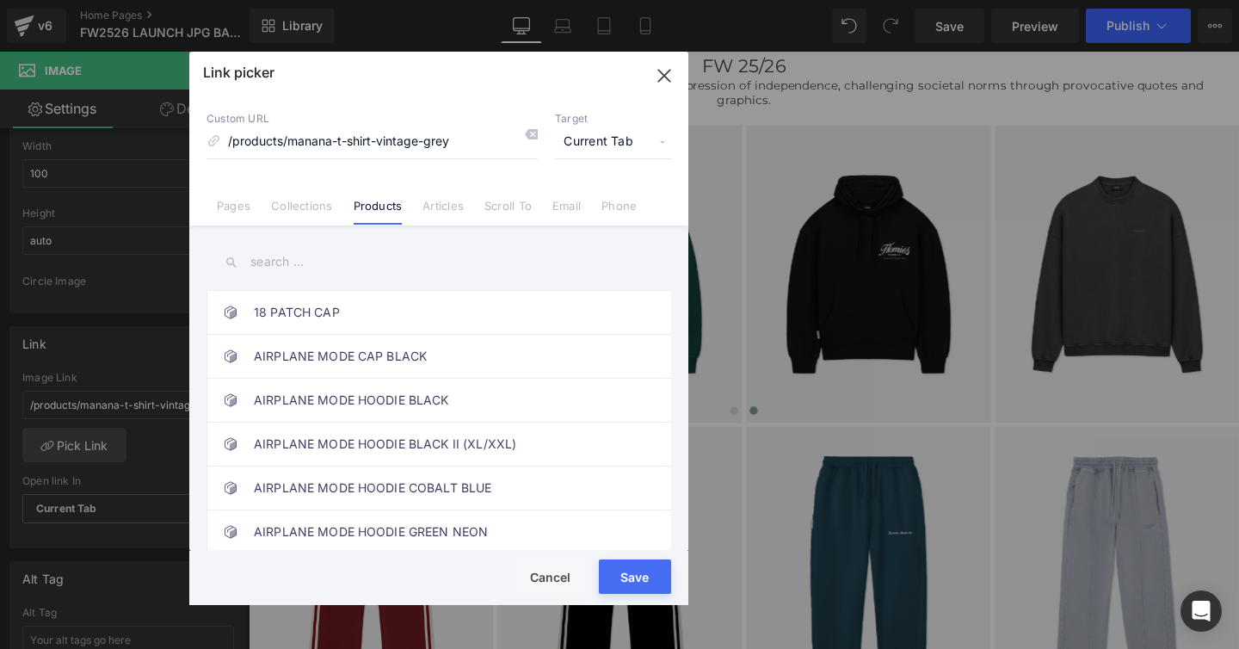
click at [263, 258] on input "text" at bounding box center [439, 262] width 465 height 39
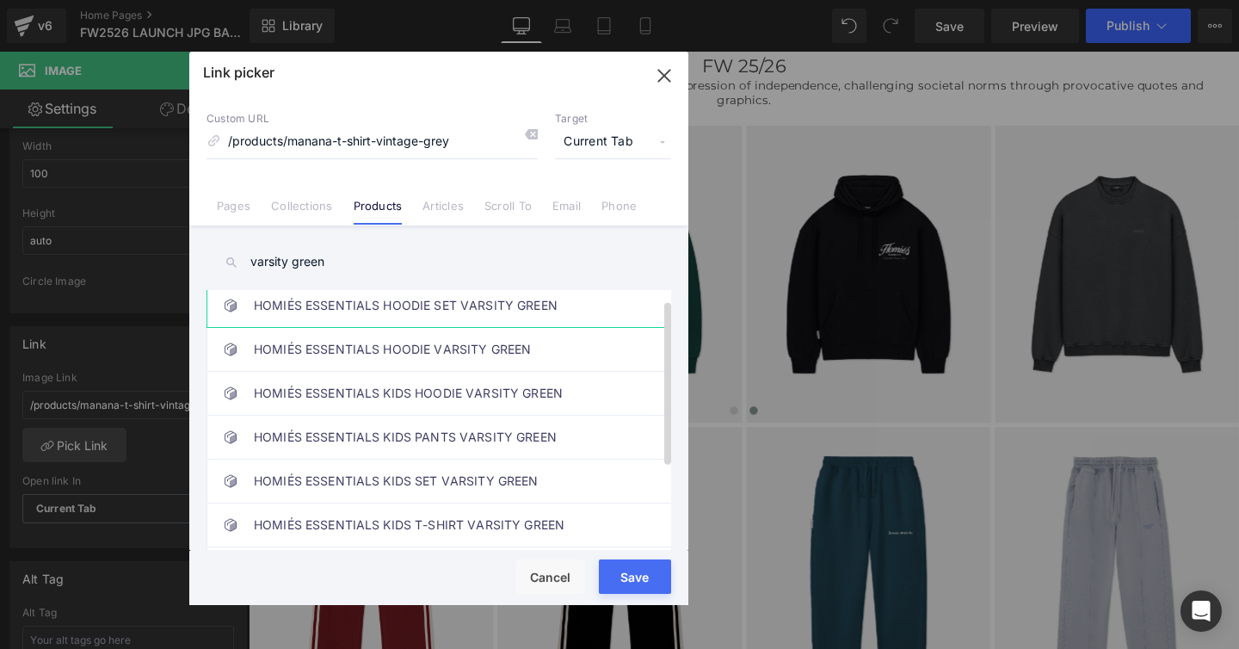
scroll to position [0, 0]
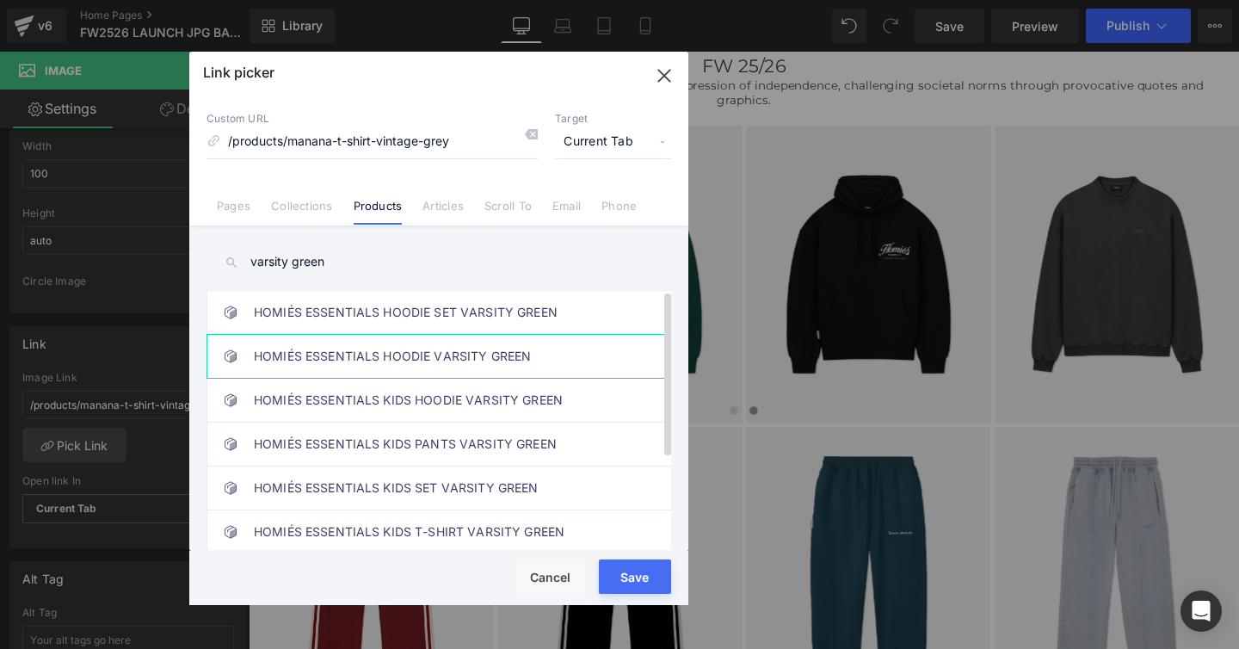
type input "varsity green"
click at [389, 346] on link "HOMIÉS ESSENTIALS HOODIE VARSITY GREEN" at bounding box center [443, 356] width 379 height 43
click at [614, 566] on button "Save" at bounding box center [635, 576] width 72 height 34
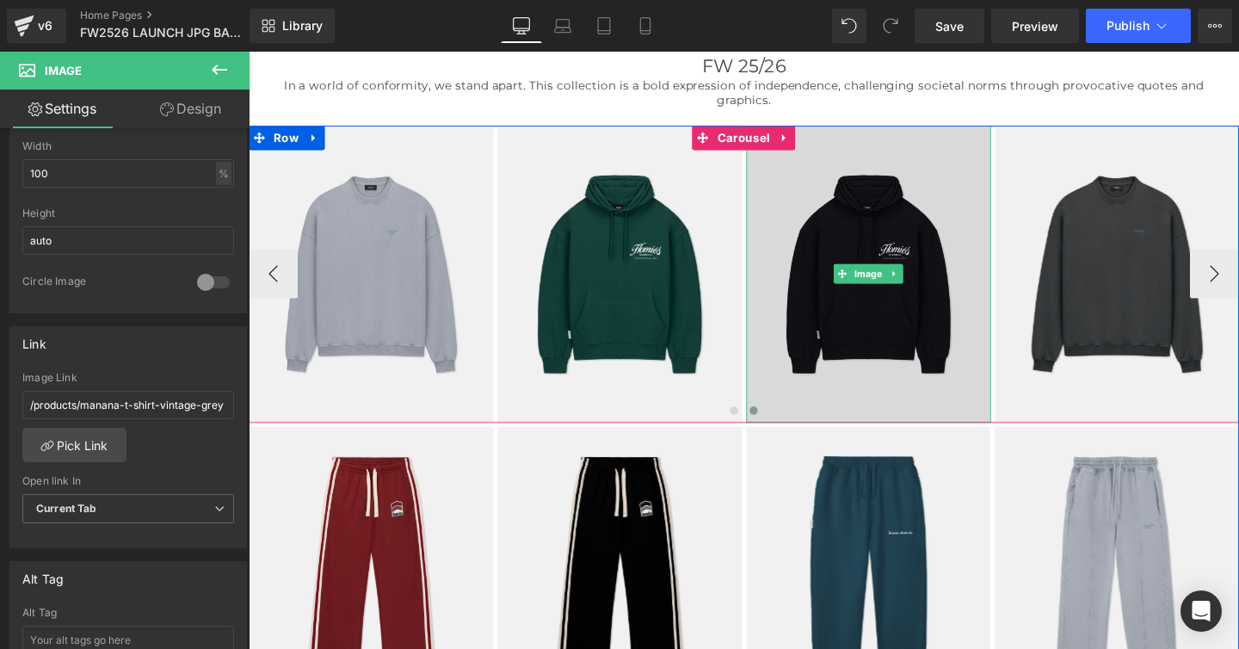
click at [881, 250] on img at bounding box center [900, 285] width 257 height 312
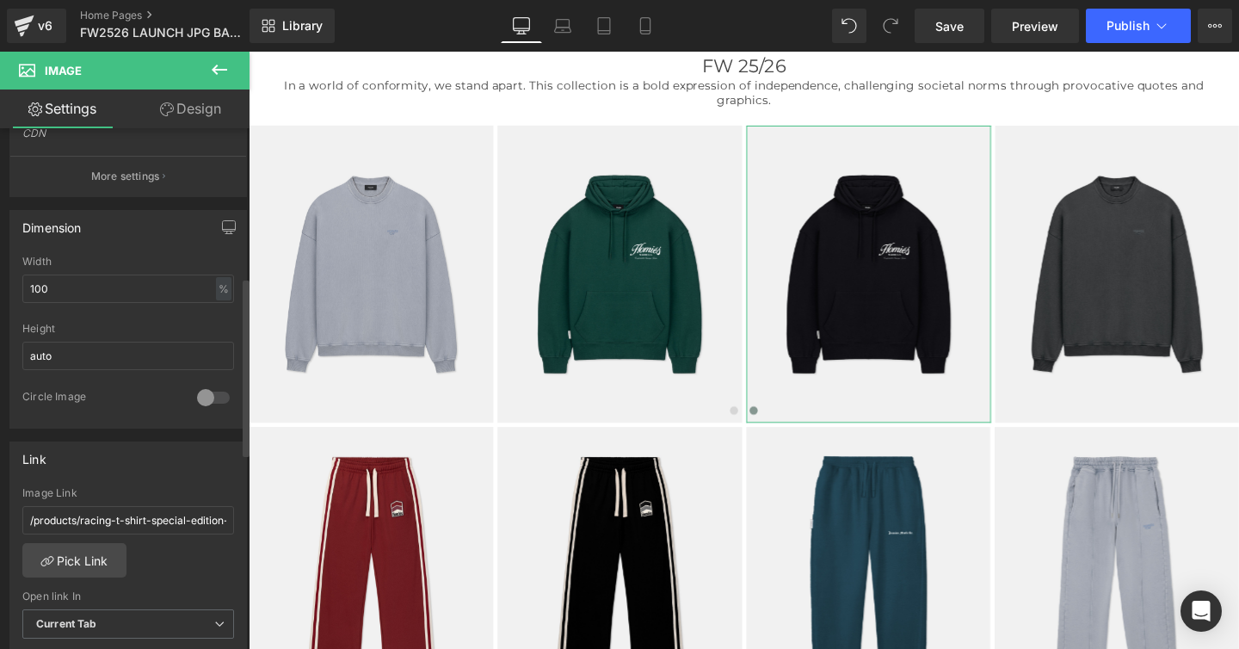
scroll to position [471, 0]
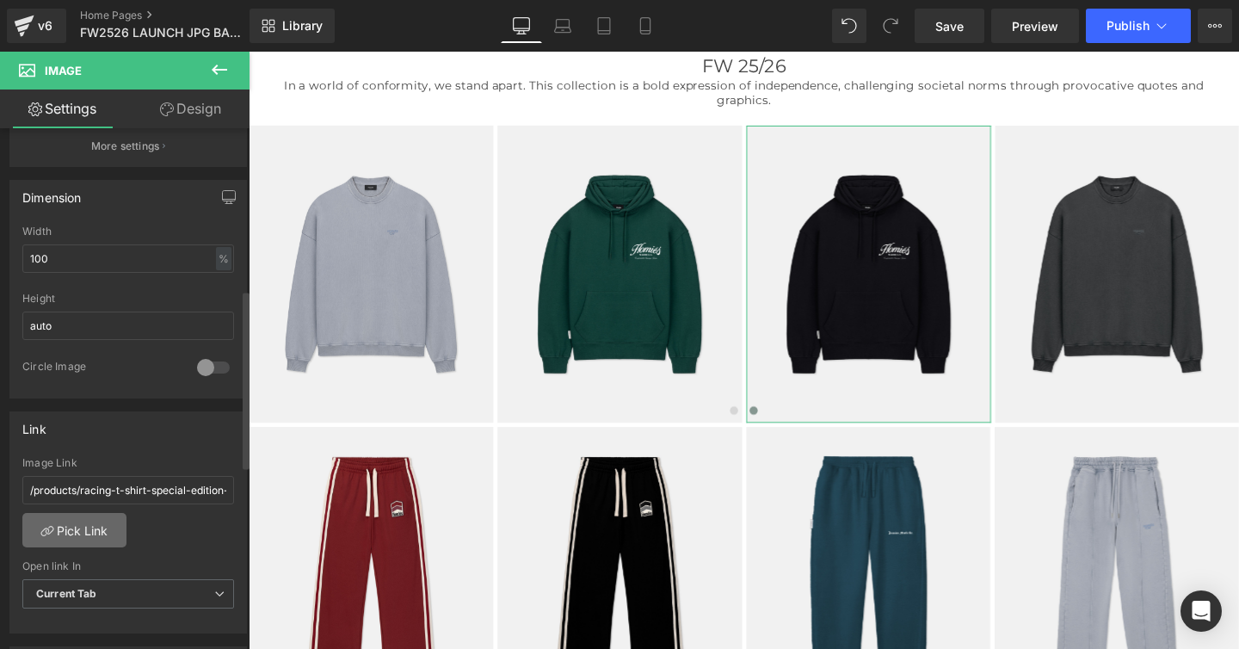
click at [95, 530] on link "Pick Link" at bounding box center [74, 530] width 104 height 34
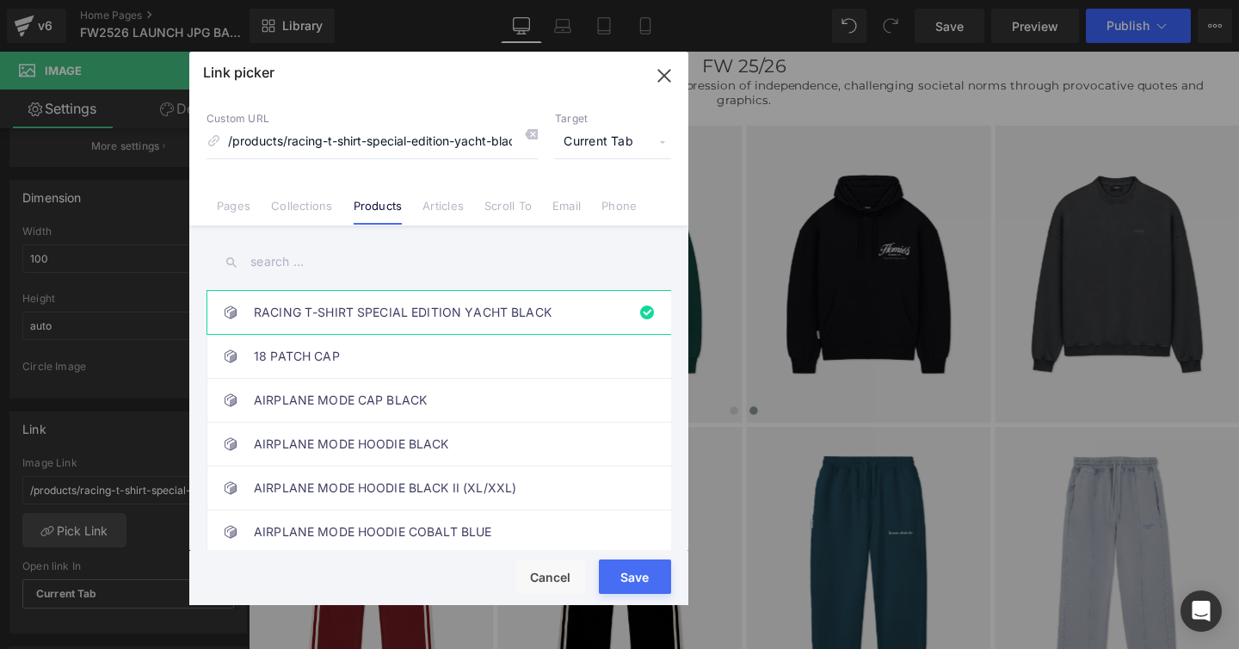
click at [267, 262] on input "text" at bounding box center [439, 262] width 465 height 39
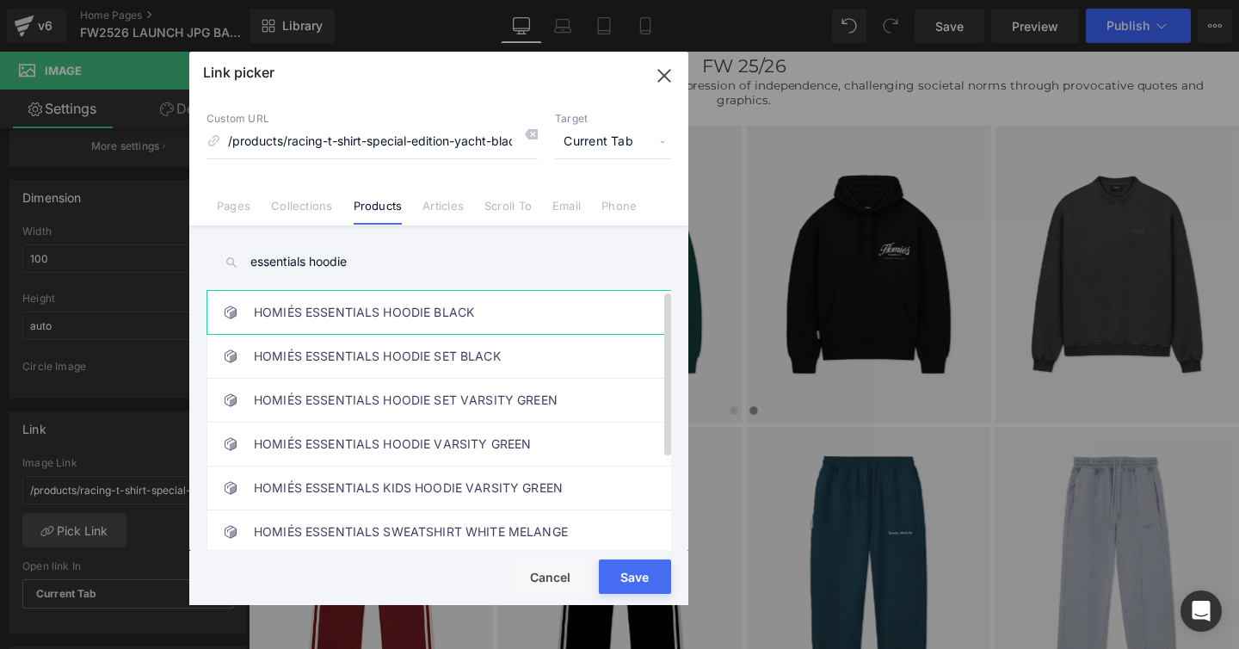
type input "essentials hoodie"
click at [332, 313] on link "HOMIÉS ESSENTIALS HOODIE BLACK" at bounding box center [443, 312] width 379 height 43
click at [606, 564] on button "Save" at bounding box center [635, 576] width 72 height 34
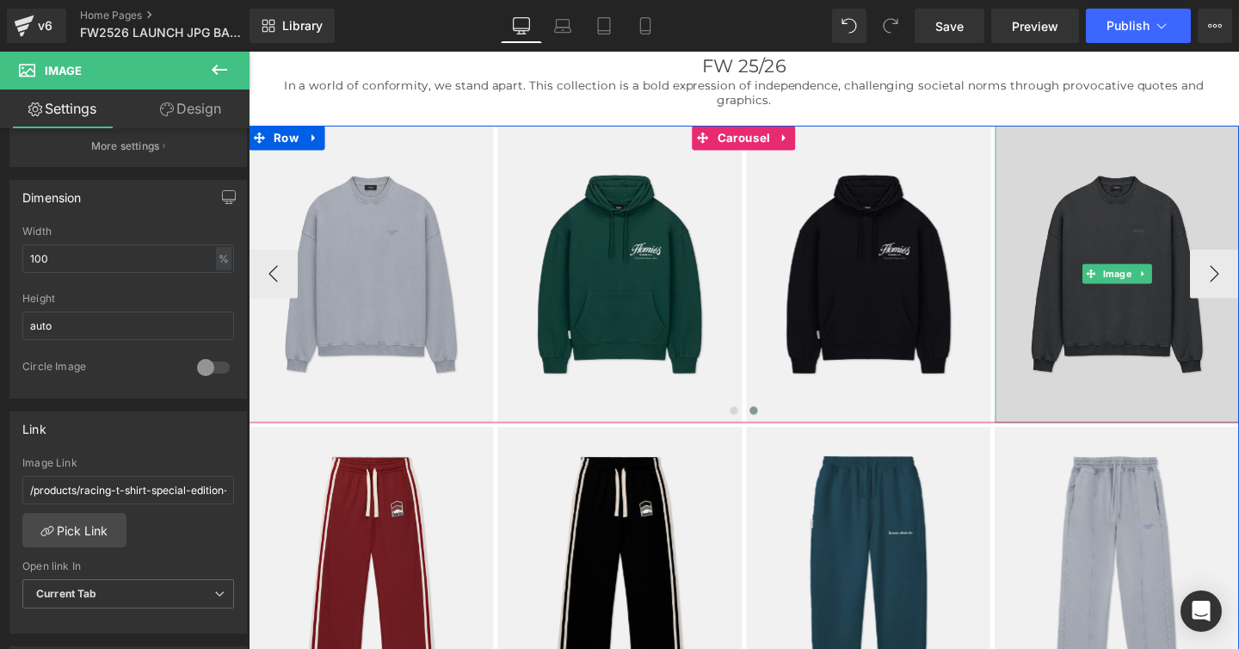
click at [1112, 252] on img at bounding box center [1161, 285] width 257 height 312
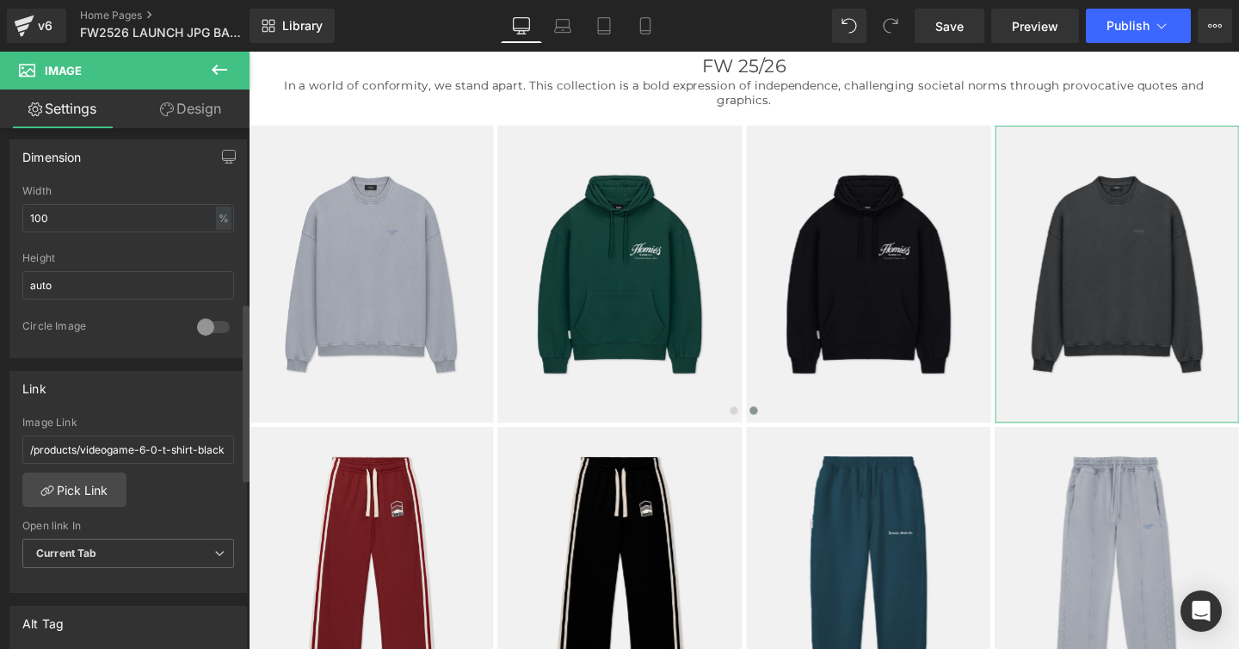
scroll to position [521, 0]
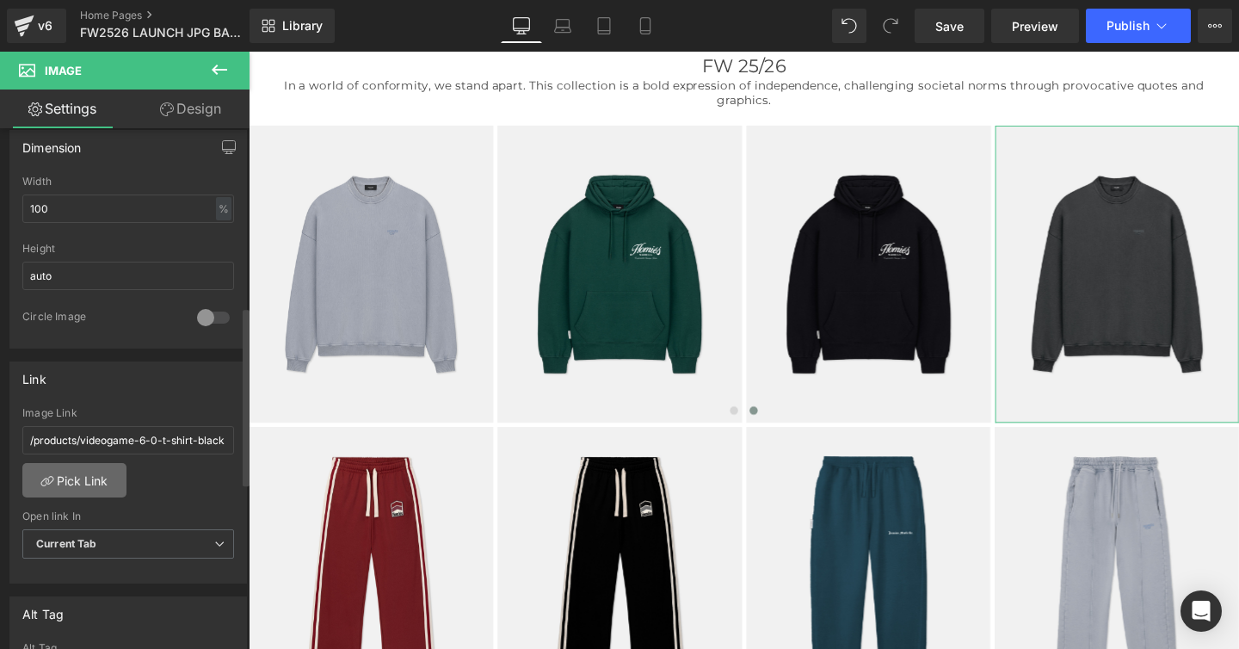
click at [83, 474] on link "Pick Link" at bounding box center [74, 480] width 104 height 34
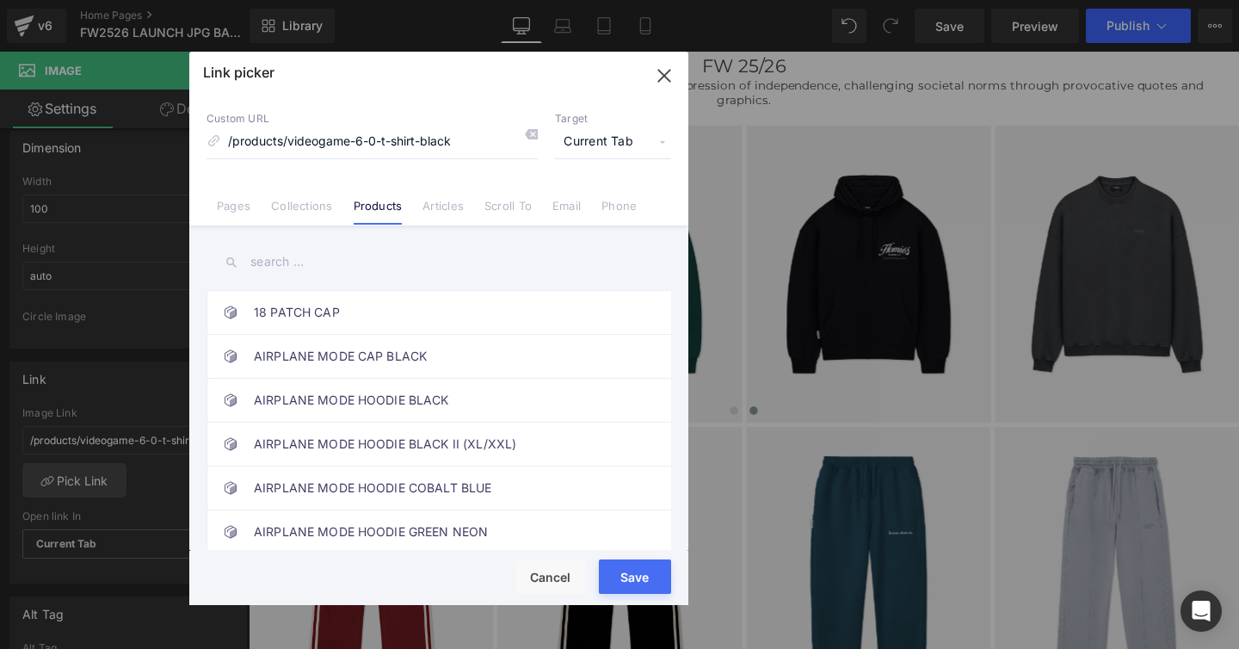
click at [280, 260] on input "text" at bounding box center [439, 262] width 465 height 39
click at [251, 262] on input "sweatshirt" at bounding box center [439, 262] width 465 height 39
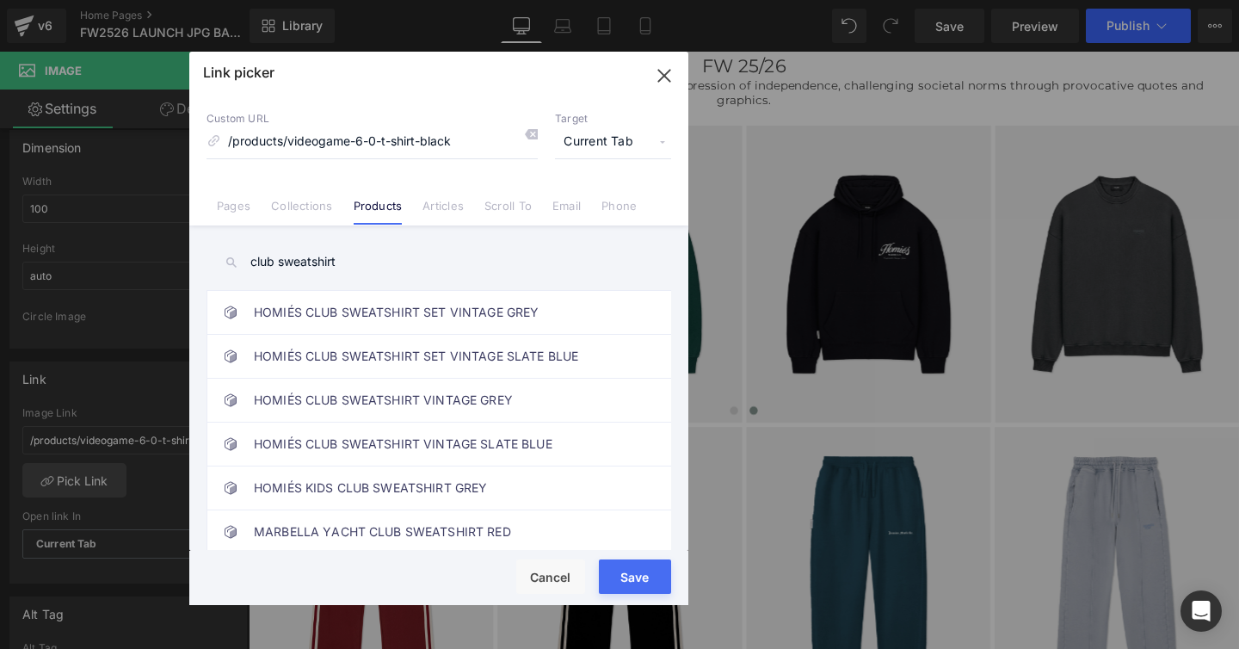
click at [365, 258] on input "club sweatshirt" at bounding box center [439, 262] width 465 height 39
type input "club sweatshirt"
click at [400, 408] on link "HOMIÉS CLUB SWEATSHIRT VINTAGE GREY" at bounding box center [443, 400] width 379 height 43
click at [612, 568] on button "Save" at bounding box center [635, 576] width 72 height 34
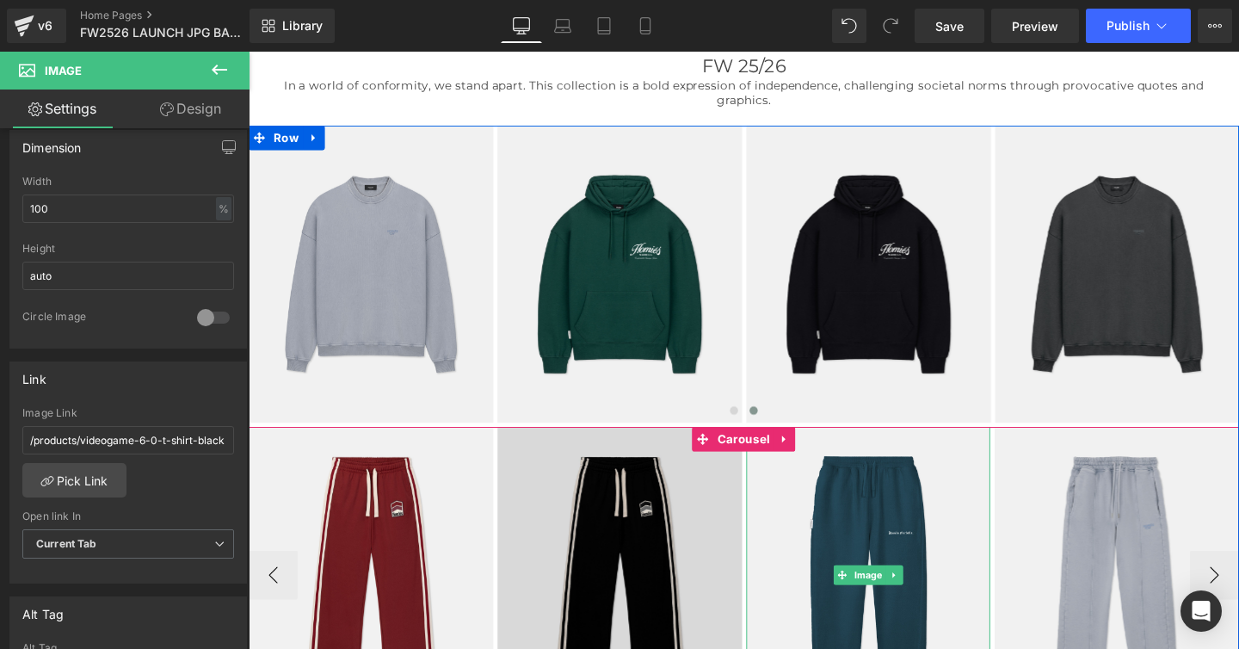
click at [848, 528] on img at bounding box center [900, 602] width 257 height 312
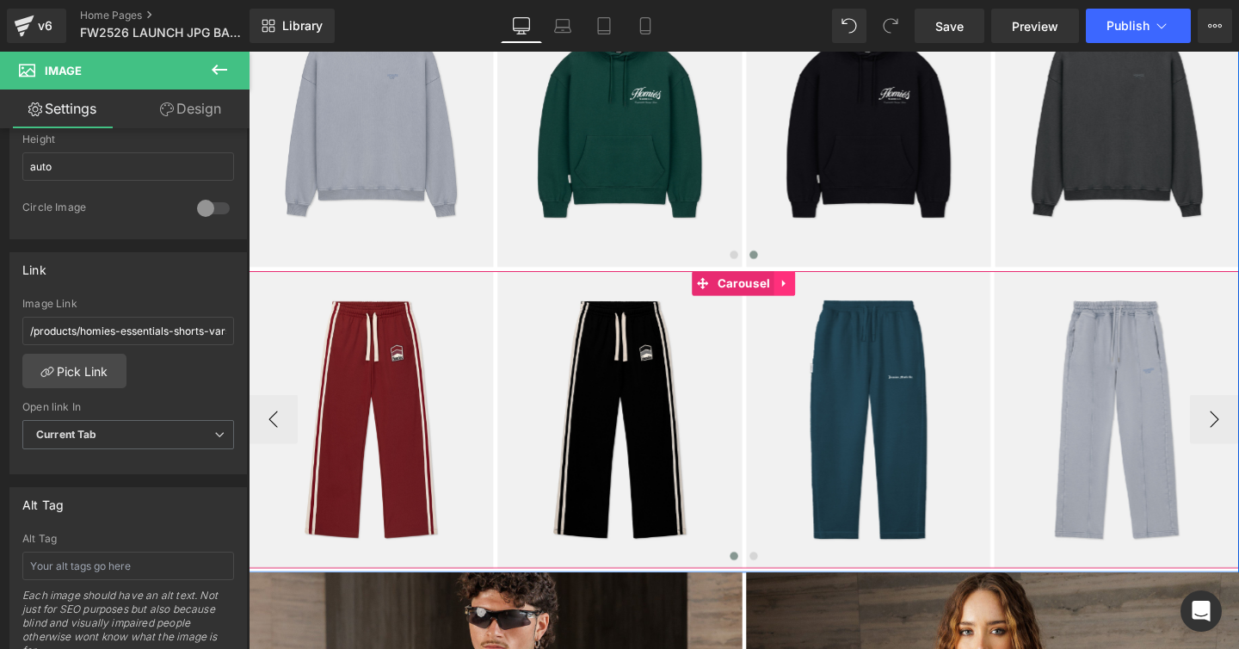
scroll to position [762, 0]
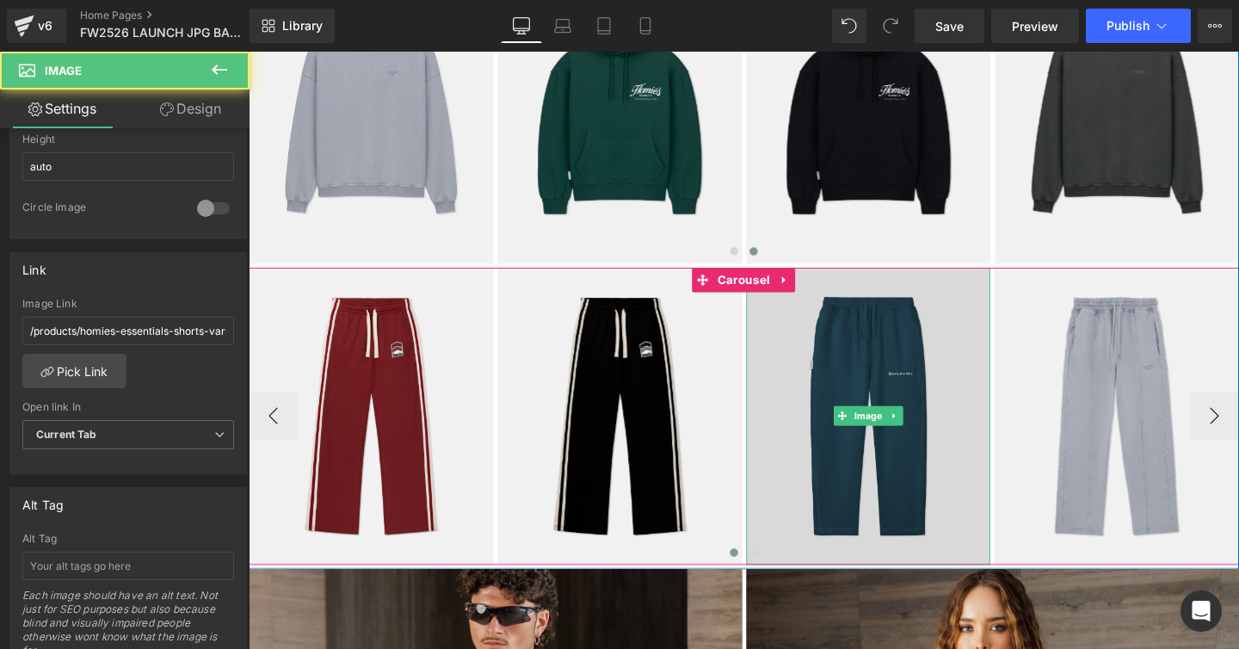
click at [857, 362] on img at bounding box center [900, 435] width 257 height 312
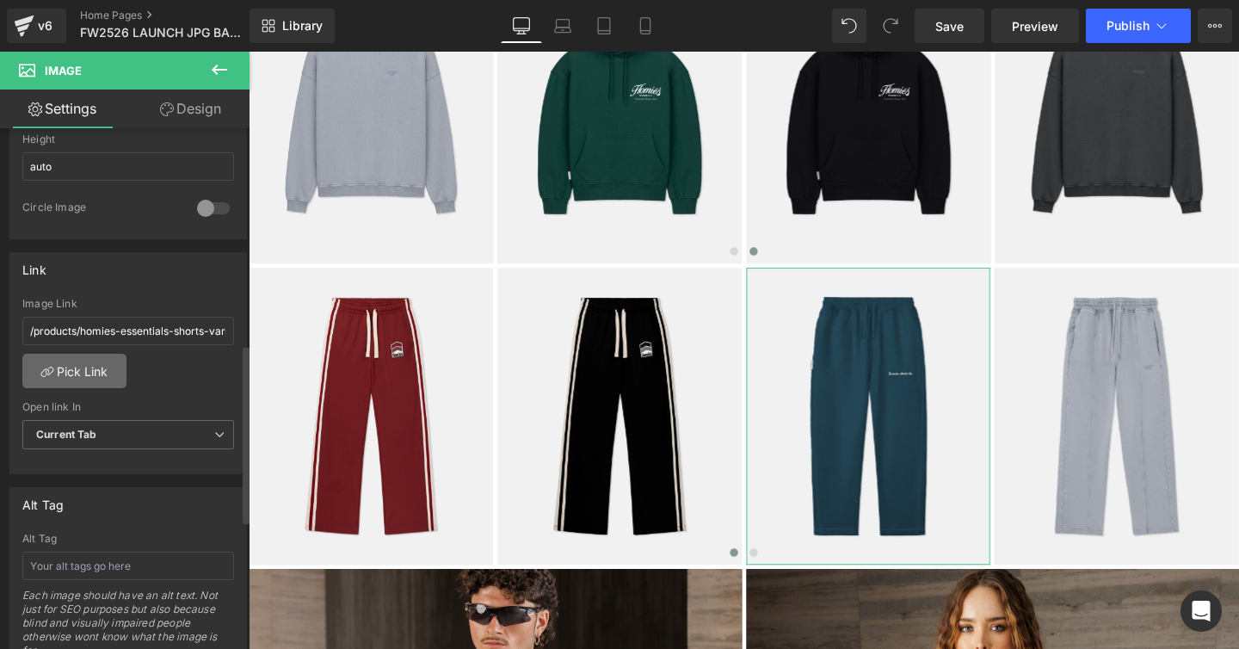
click at [87, 373] on link "Pick Link" at bounding box center [74, 371] width 104 height 34
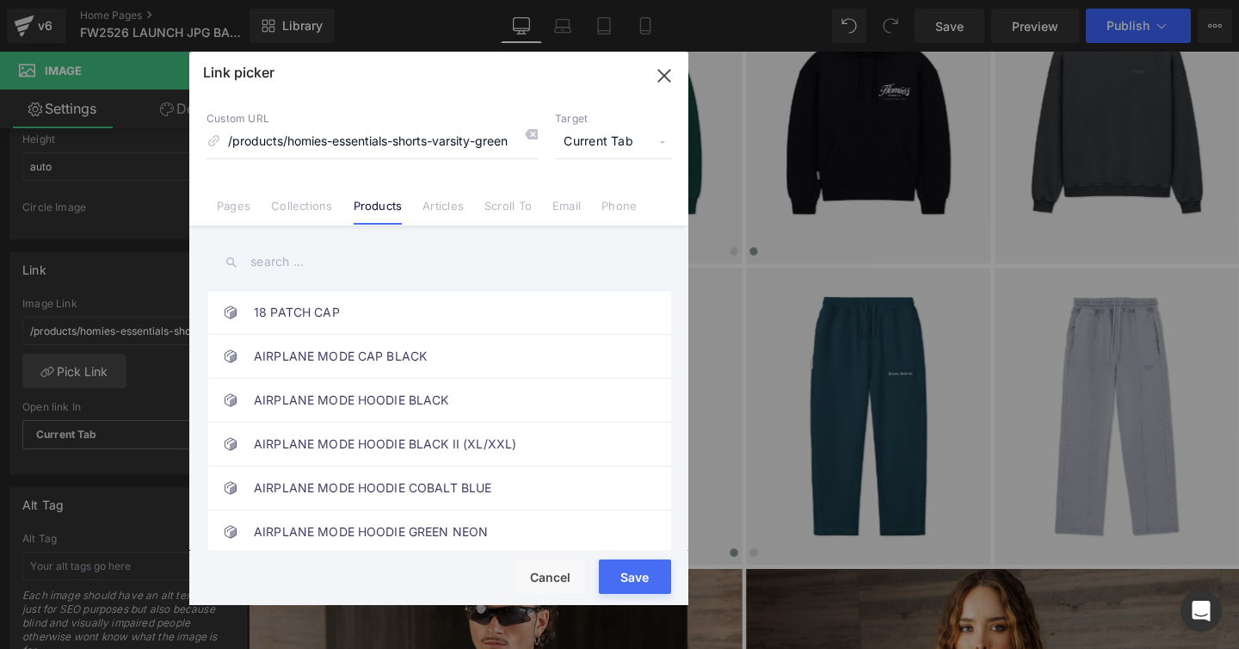
click at [311, 261] on input "text" at bounding box center [439, 262] width 465 height 39
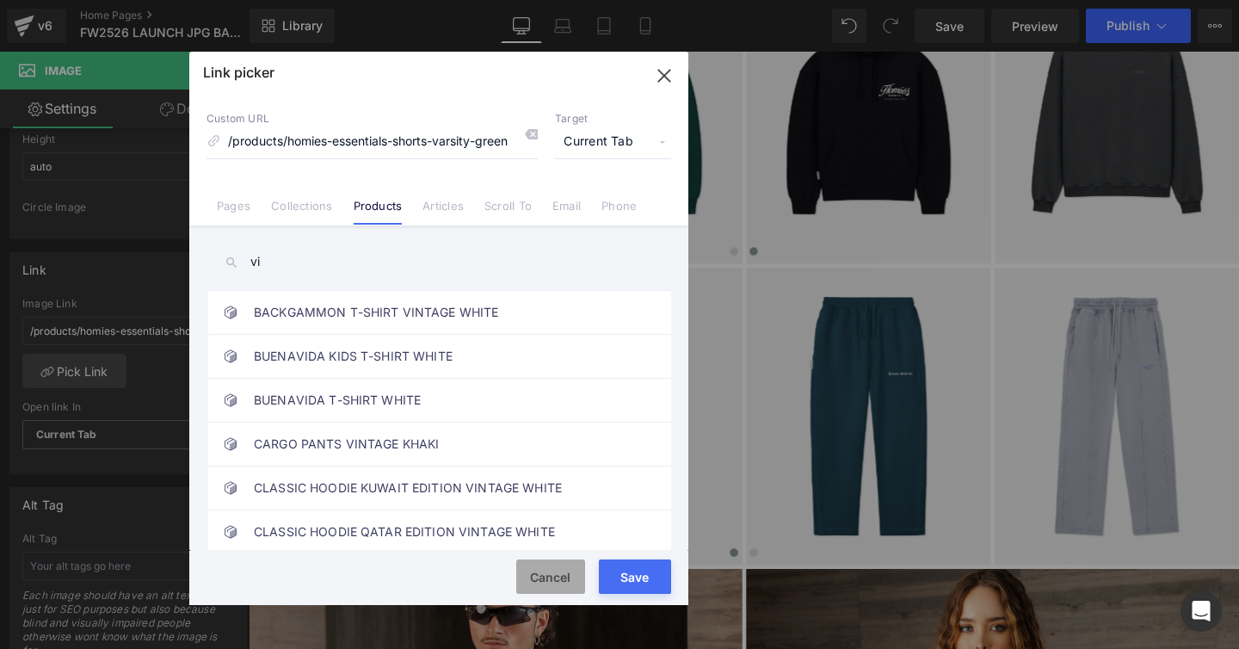
type input "vi"
click at [551, 575] on button "Cancel" at bounding box center [550, 576] width 69 height 34
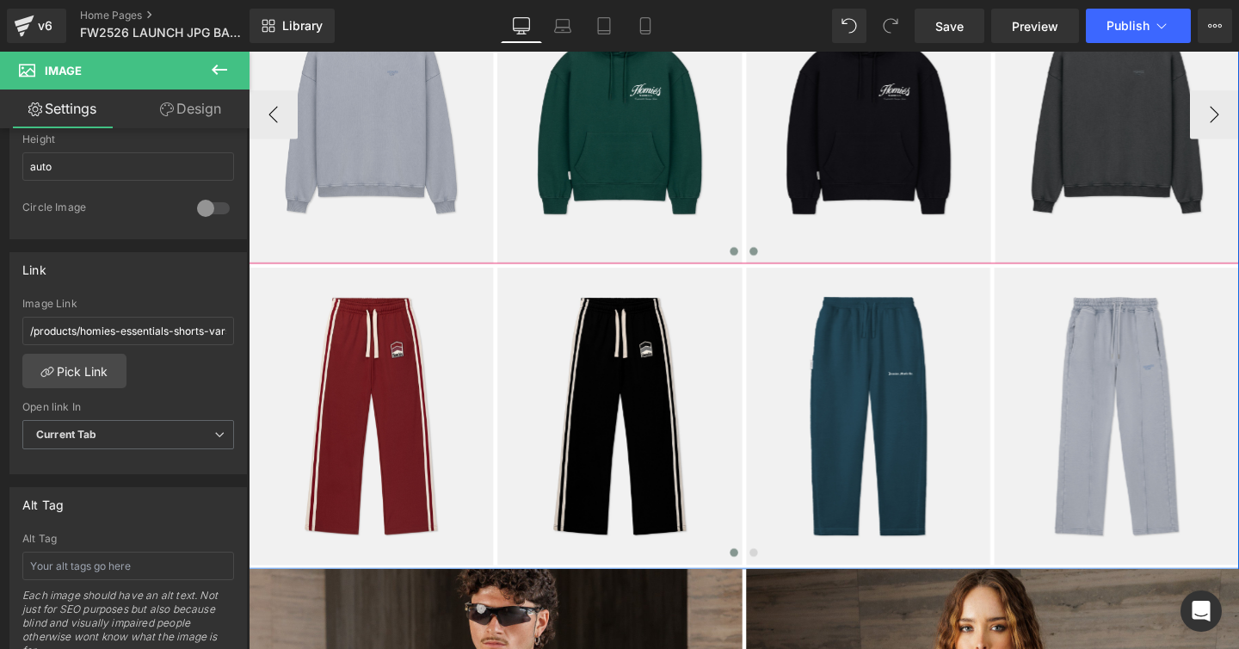
click at [757, 260] on span at bounding box center [759, 261] width 9 height 9
click at [757, 257] on span at bounding box center [759, 261] width 9 height 9
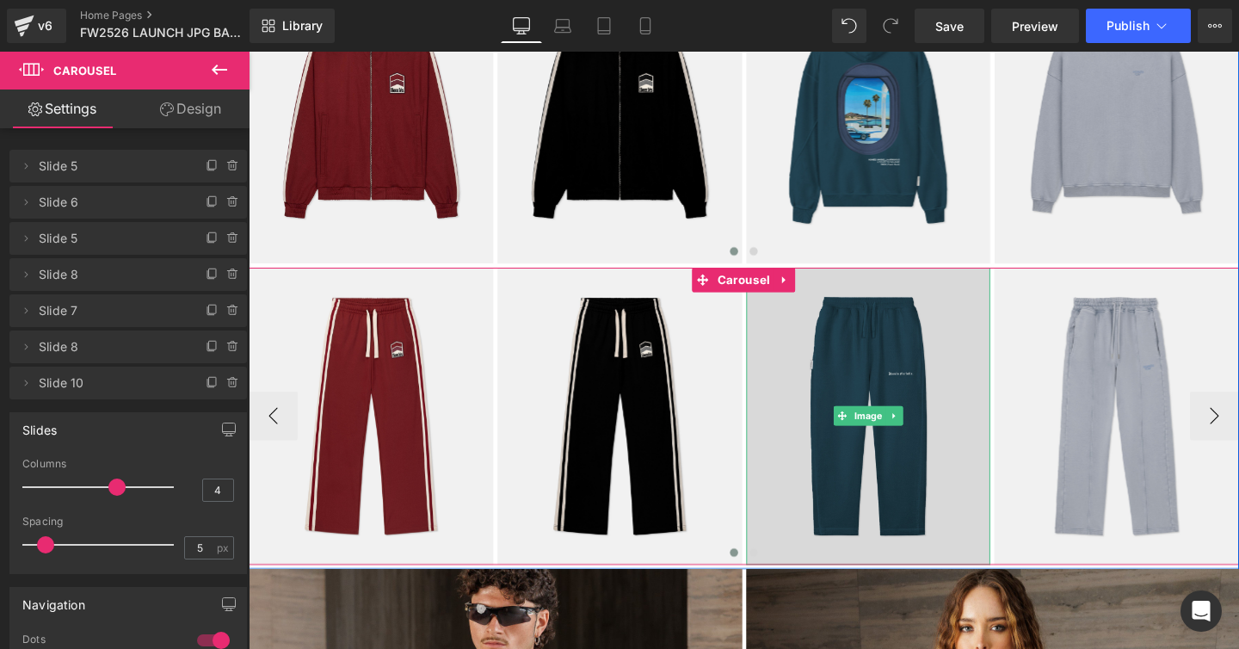
click at [830, 374] on img at bounding box center [900, 435] width 257 height 312
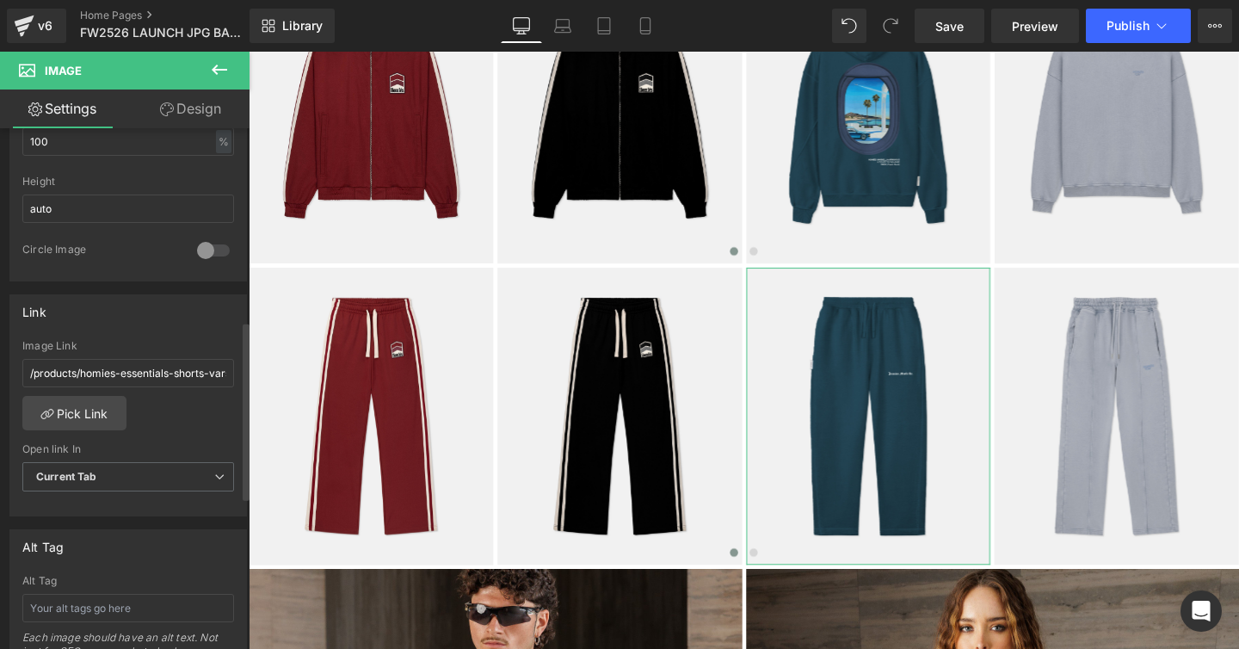
scroll to position [594, 0]
click at [83, 409] on link "Pick Link" at bounding box center [74, 407] width 104 height 34
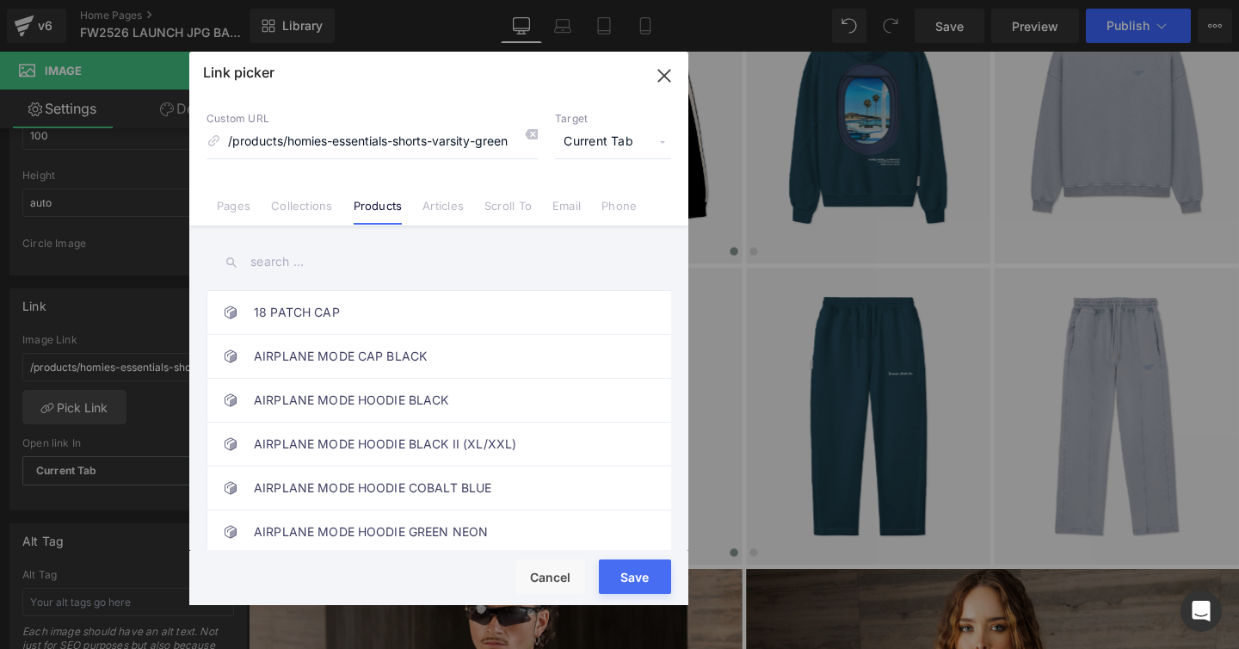
click at [262, 257] on input "text" at bounding box center [439, 262] width 465 height 39
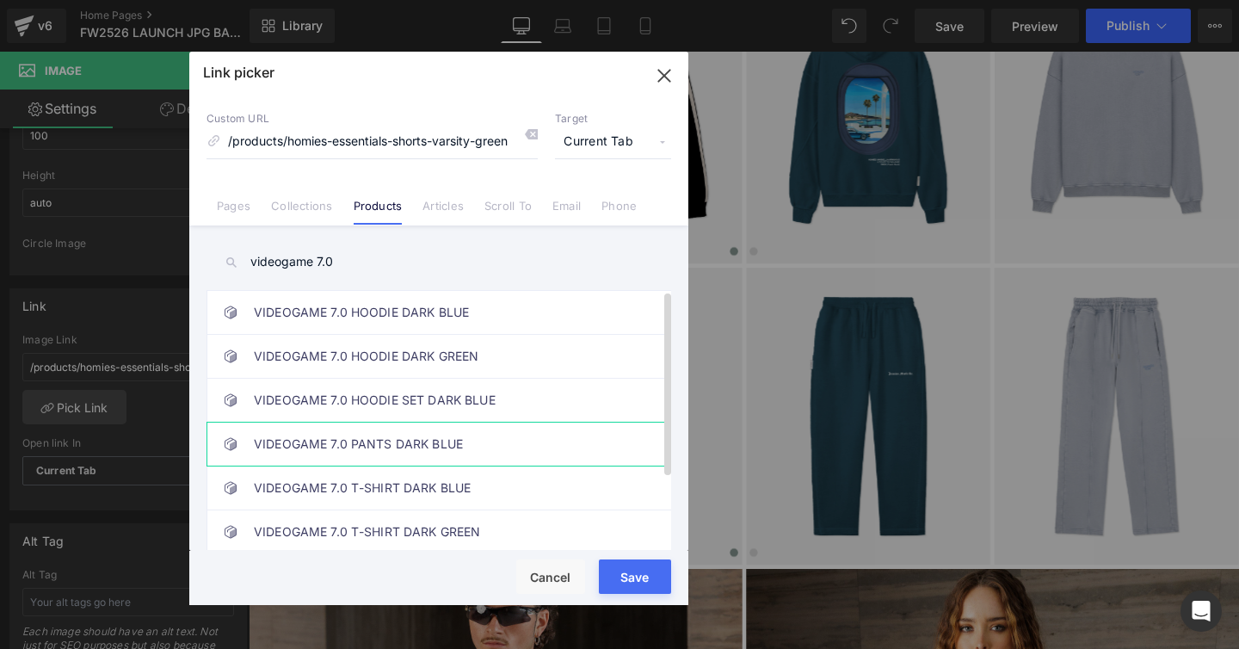
type input "videogame 7.0"
click at [368, 433] on link "VIDEOGAME 7.0 PANTS DARK BLUE" at bounding box center [443, 443] width 379 height 43
click at [621, 566] on button "Save" at bounding box center [635, 576] width 72 height 34
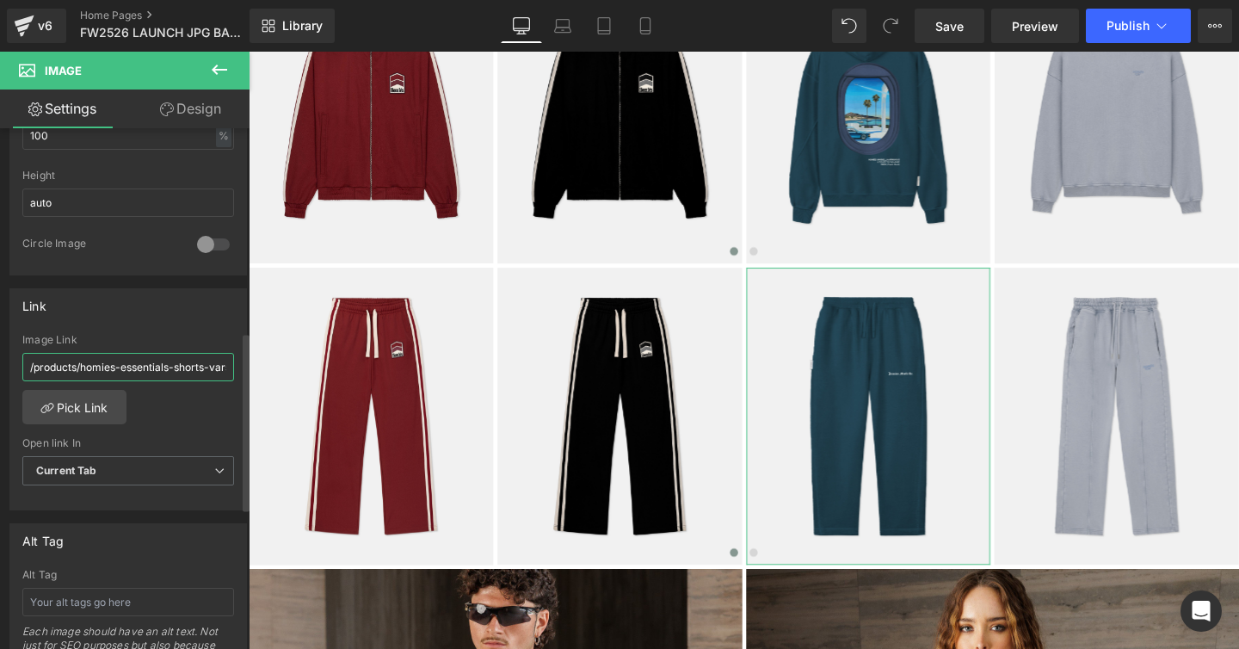
click at [163, 369] on input "/products/homies-essentials-shorts-varsity-green" at bounding box center [128, 367] width 212 height 28
click at [72, 412] on link "Pick Link" at bounding box center [74, 407] width 104 height 34
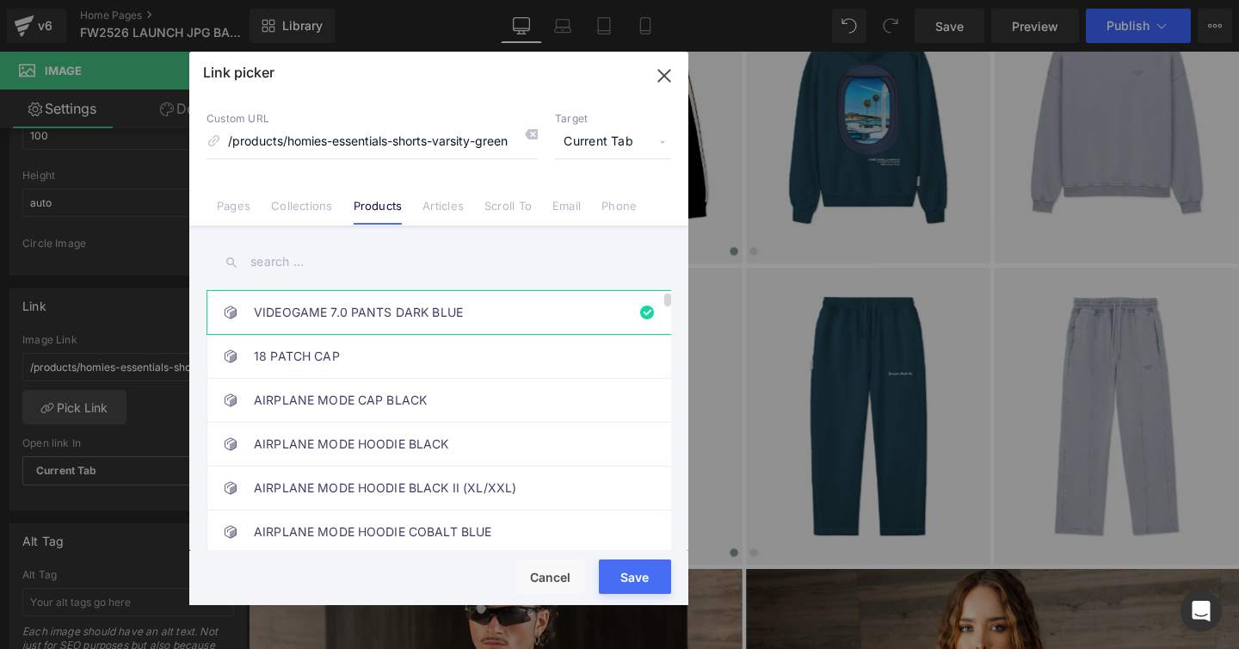
click at [355, 321] on link "VIDEOGAME 7.0 PANTS DARK BLUE" at bounding box center [443, 312] width 379 height 43
click at [614, 585] on div "Rendering Content" at bounding box center [620, 580] width 106 height 19
click at [614, 562] on button "Save" at bounding box center [635, 576] width 72 height 34
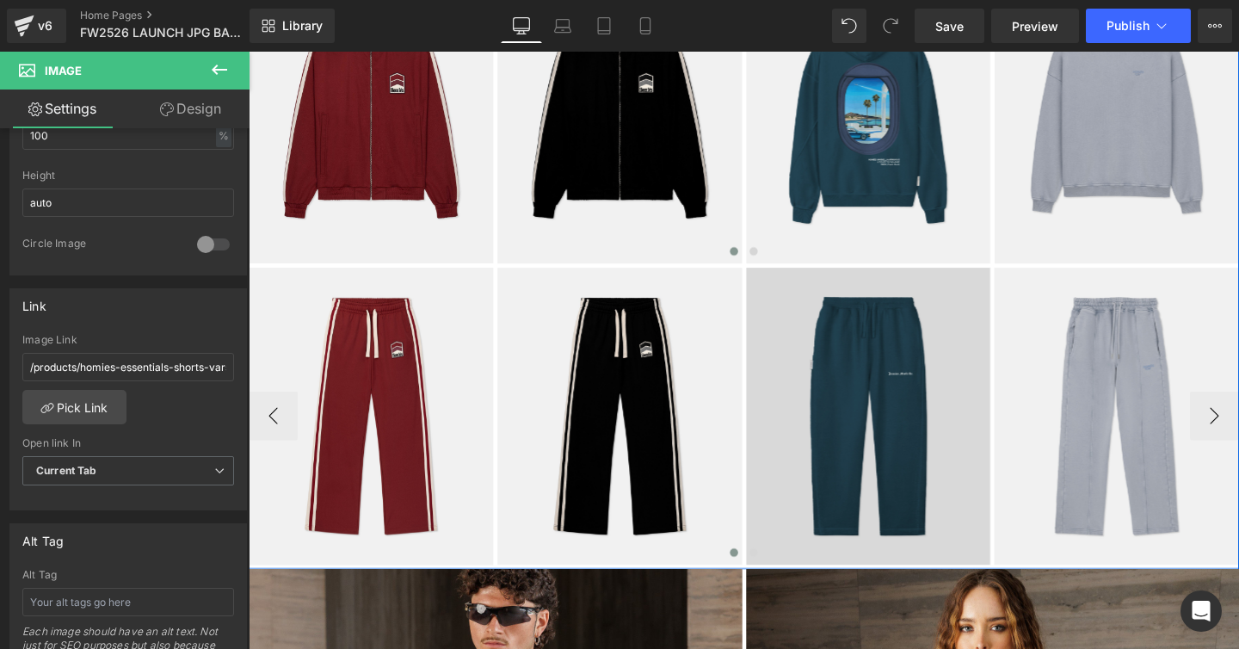
click at [847, 398] on img at bounding box center [900, 435] width 257 height 312
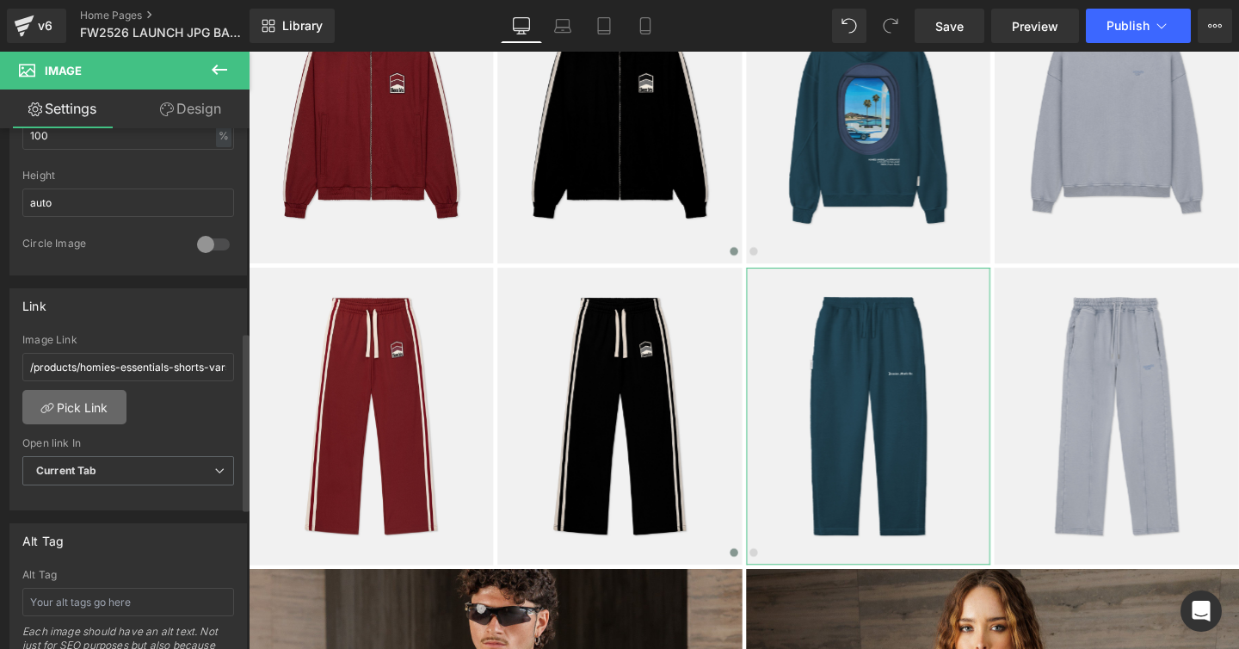
click at [80, 408] on link "Pick Link" at bounding box center [74, 407] width 104 height 34
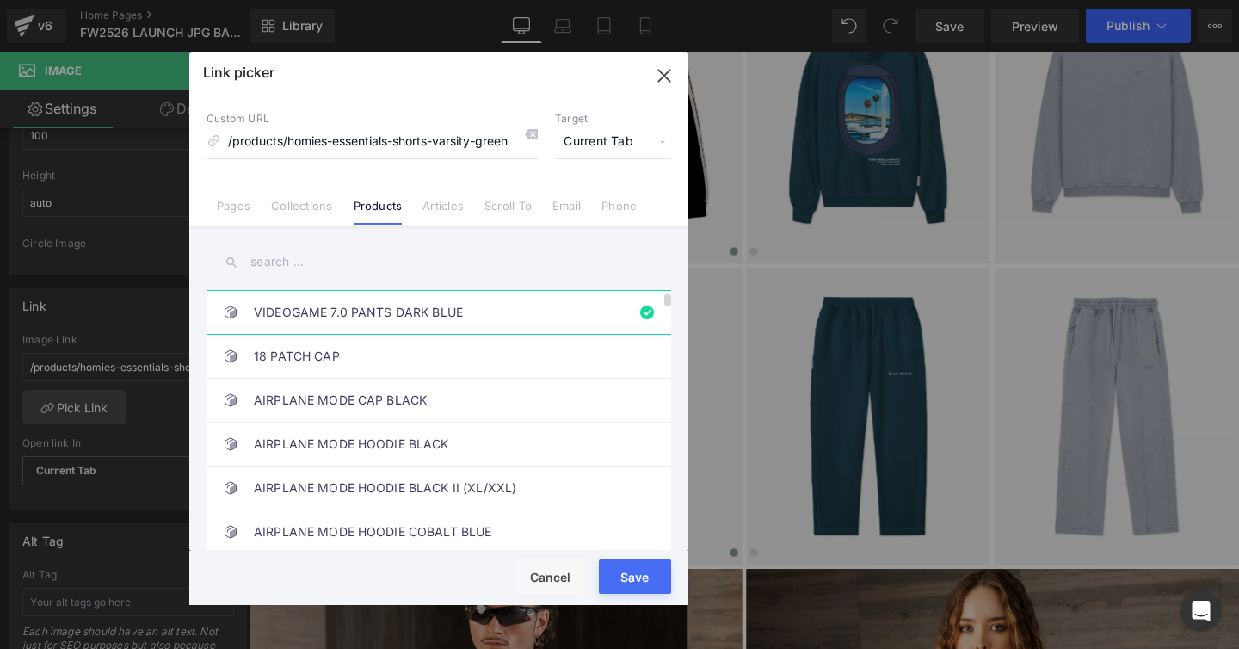
click at [356, 306] on link "VIDEOGAME 7.0 PANTS DARK BLUE" at bounding box center [443, 312] width 379 height 43
click at [617, 574] on div "Rendering Content" at bounding box center [620, 580] width 106 height 19
drag, startPoint x: 607, startPoint y: 565, endPoint x: 869, endPoint y: 301, distance: 371.8
click at [607, 565] on button "Save" at bounding box center [635, 576] width 72 height 34
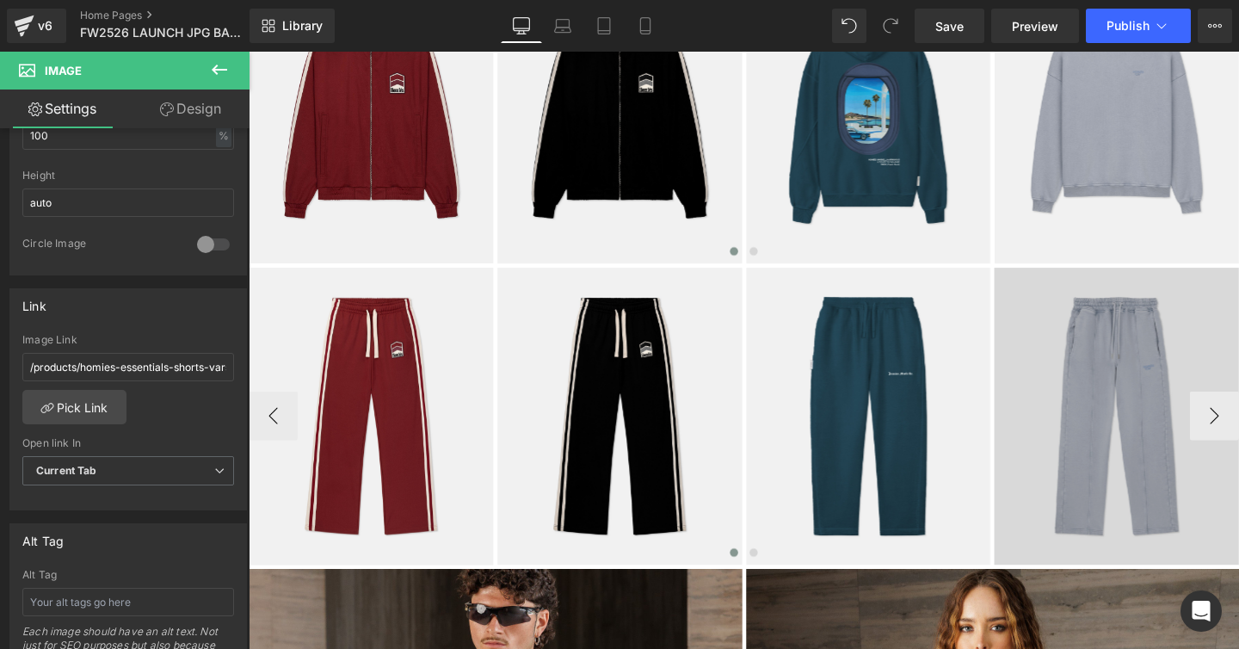
click at [1117, 349] on img at bounding box center [1161, 435] width 257 height 312
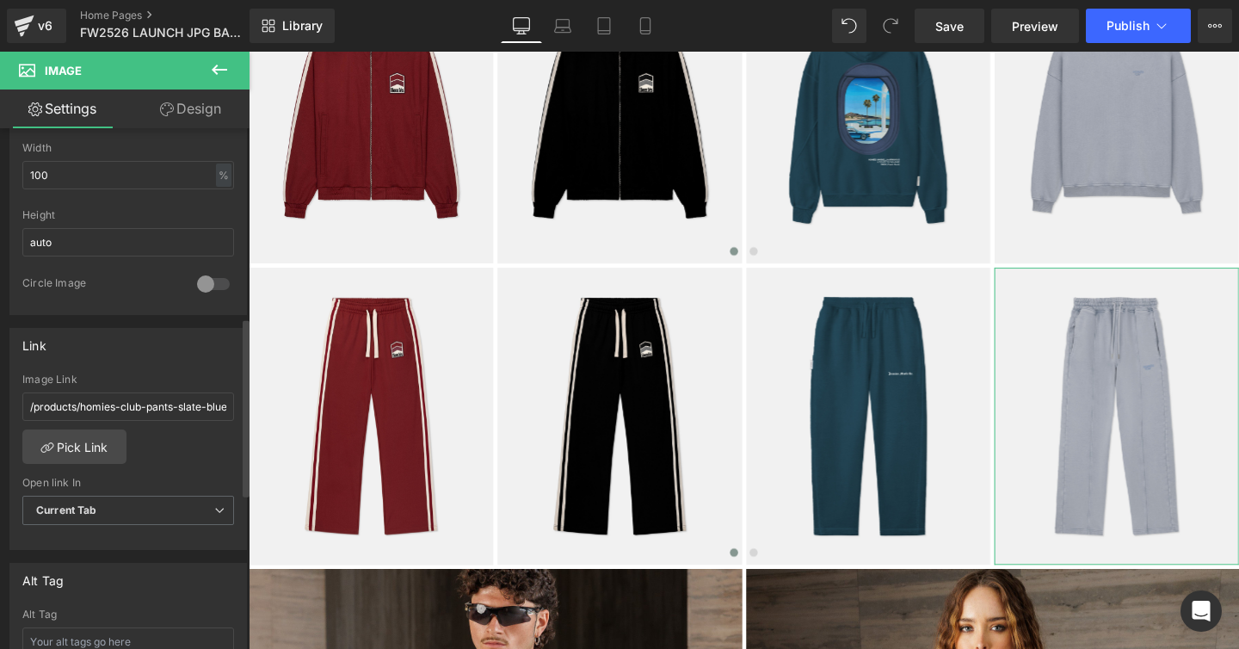
scroll to position [558, 0]
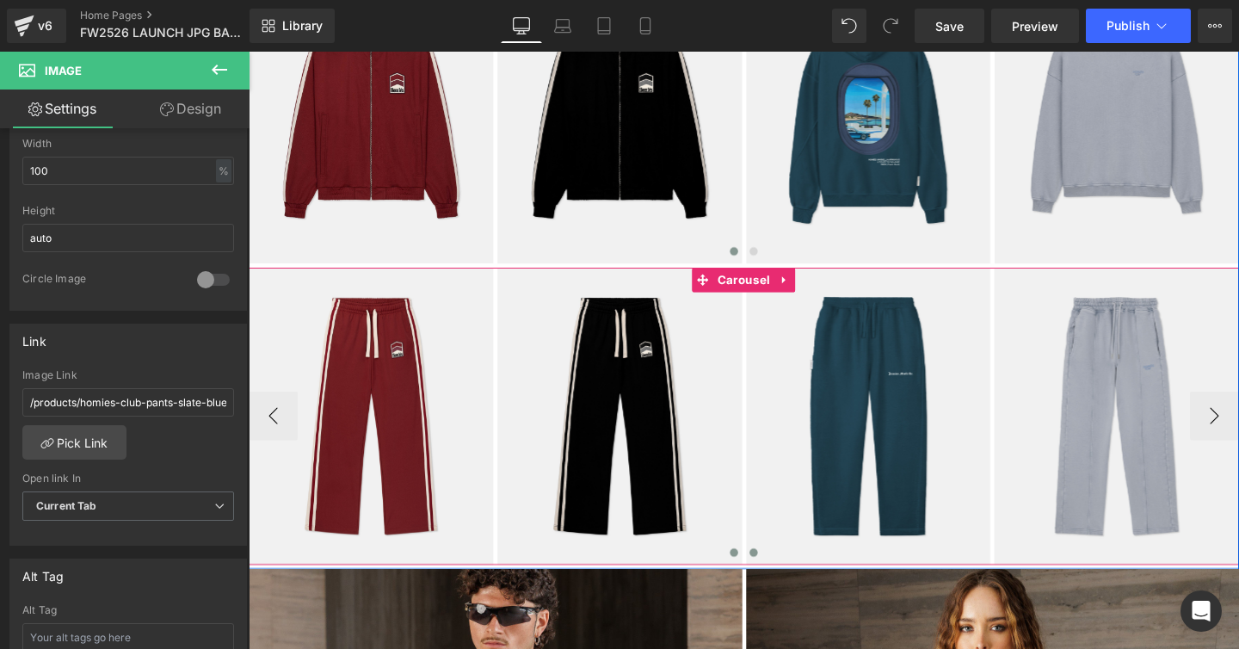
click at [779, 577] on span at bounding box center [779, 578] width 9 height 9
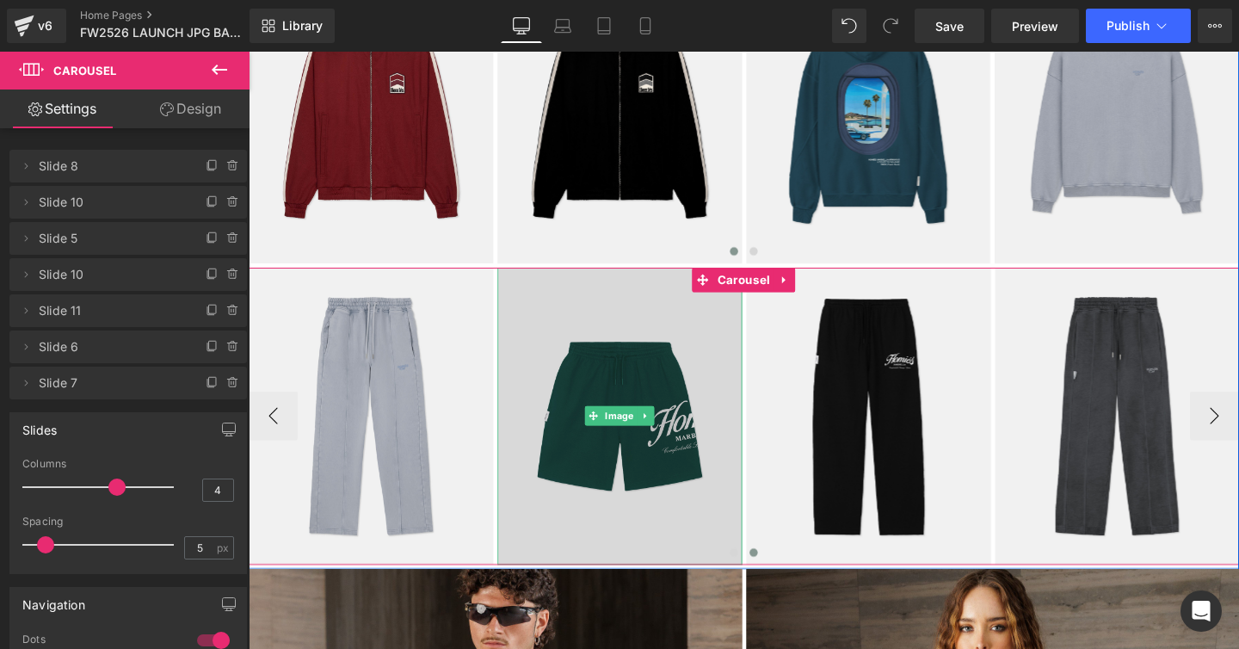
click at [602, 404] on img at bounding box center [638, 435] width 257 height 312
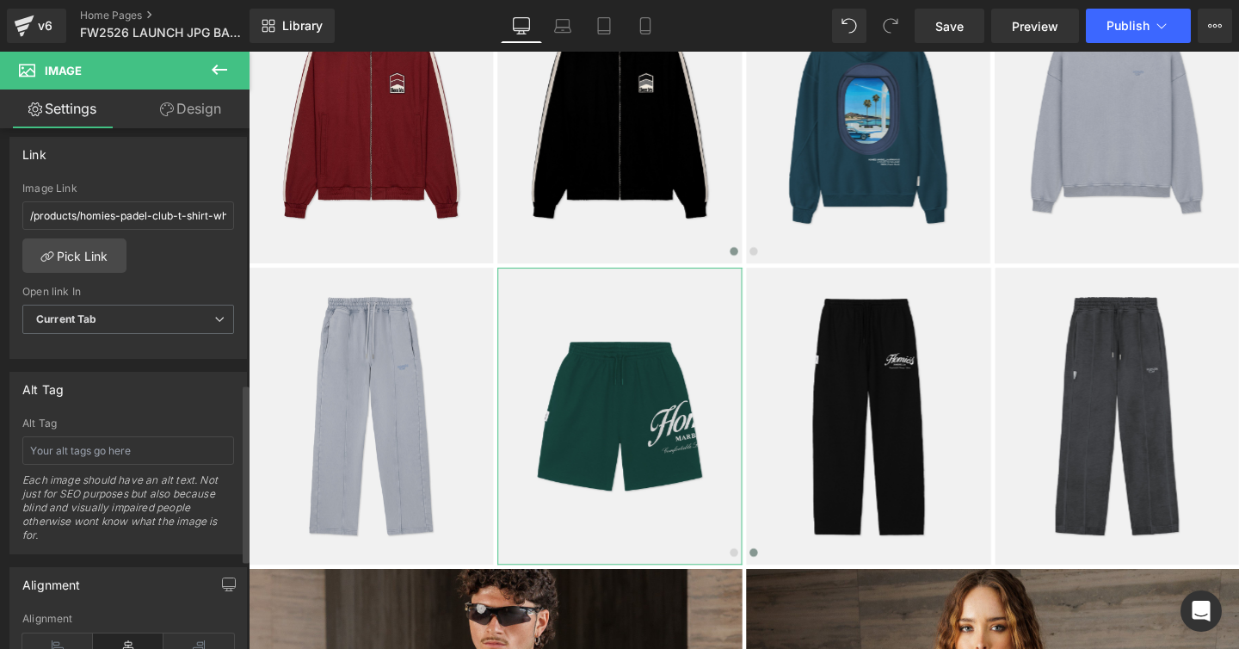
scroll to position [735, 0]
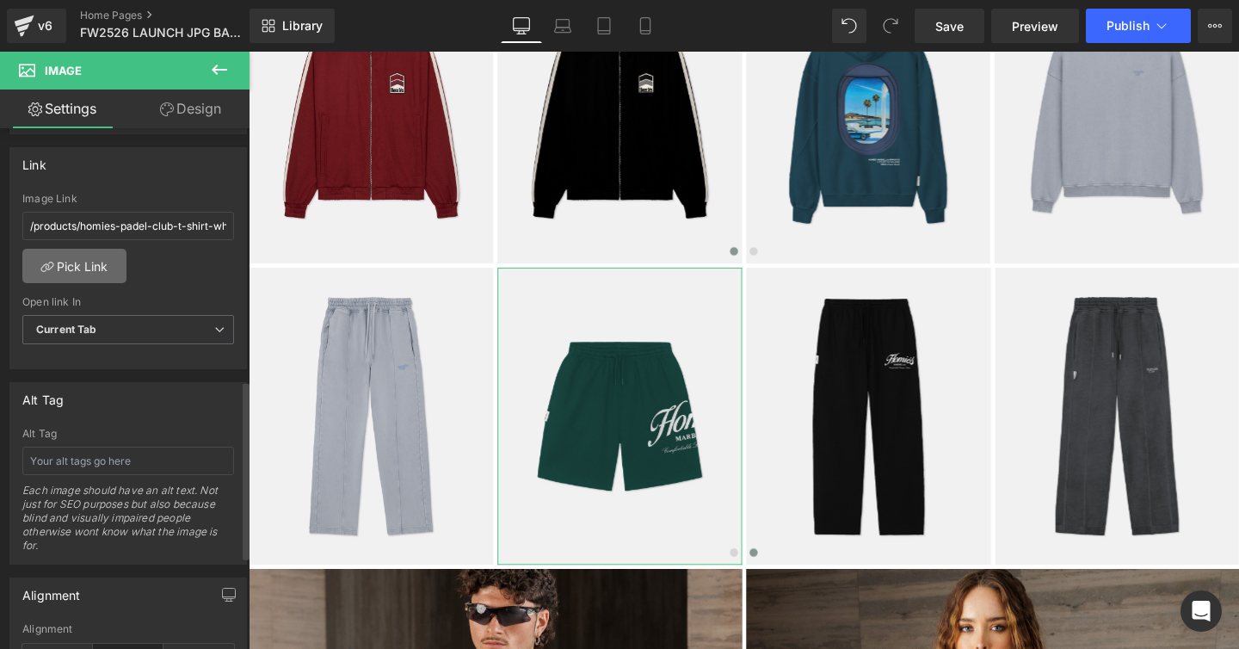
click at [100, 270] on link "Pick Link" at bounding box center [74, 266] width 104 height 34
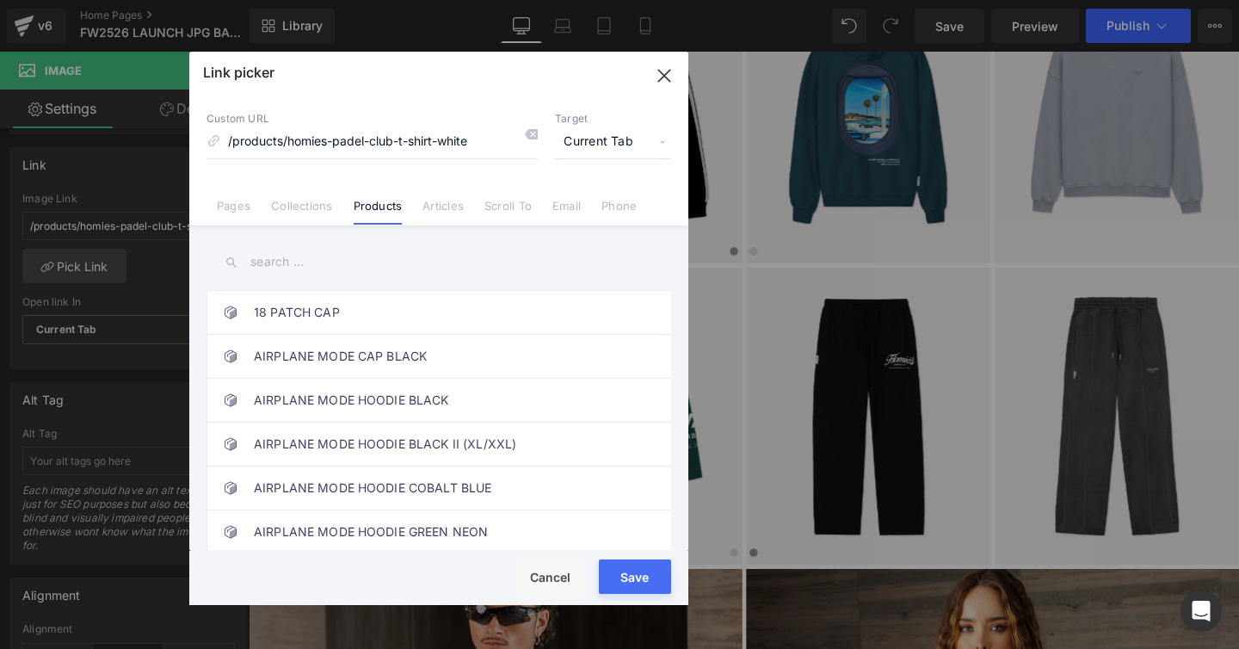
click at [274, 261] on input "text" at bounding box center [439, 262] width 465 height 39
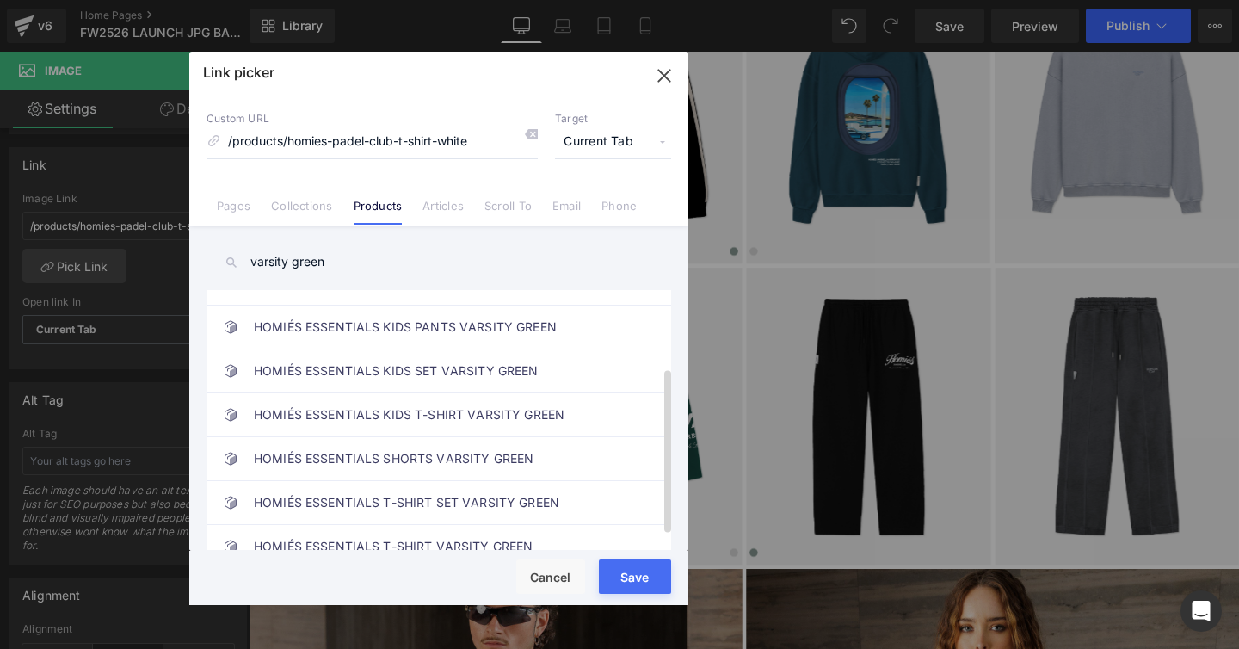
scroll to position [143, 0]
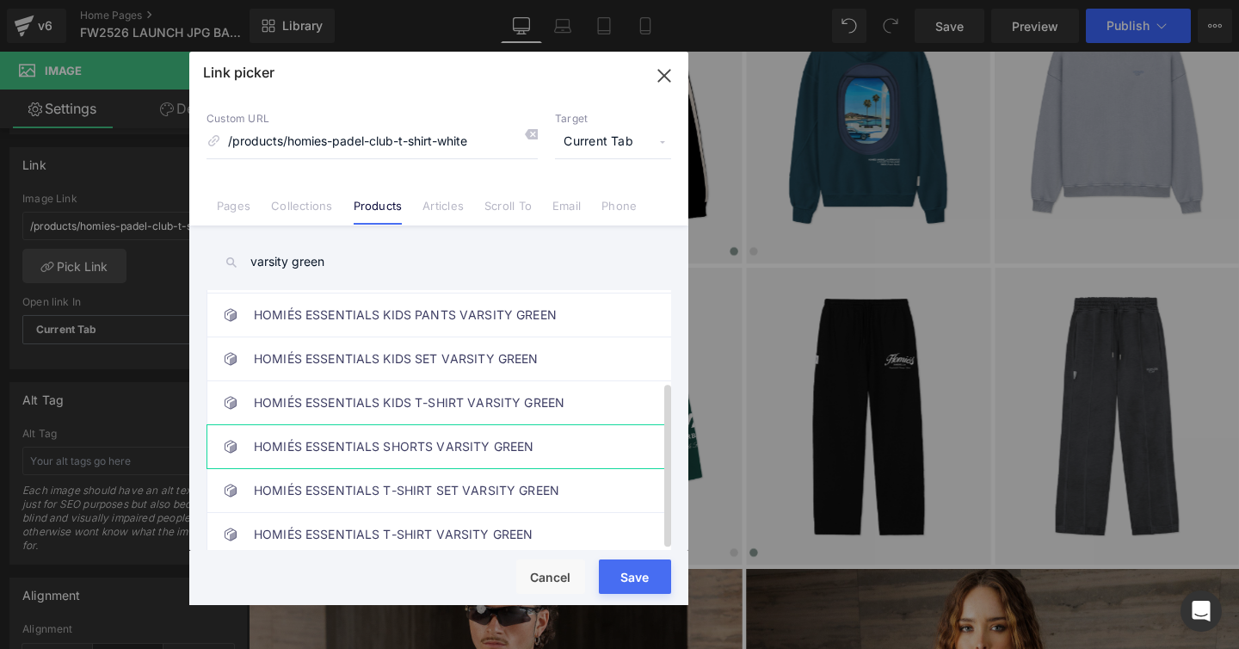
type input "varsity green"
click at [377, 428] on link "HOMIÉS ESSENTIALS SHORTS VARSITY GREEN" at bounding box center [443, 446] width 379 height 43
click at [614, 566] on button "Save" at bounding box center [635, 576] width 72 height 34
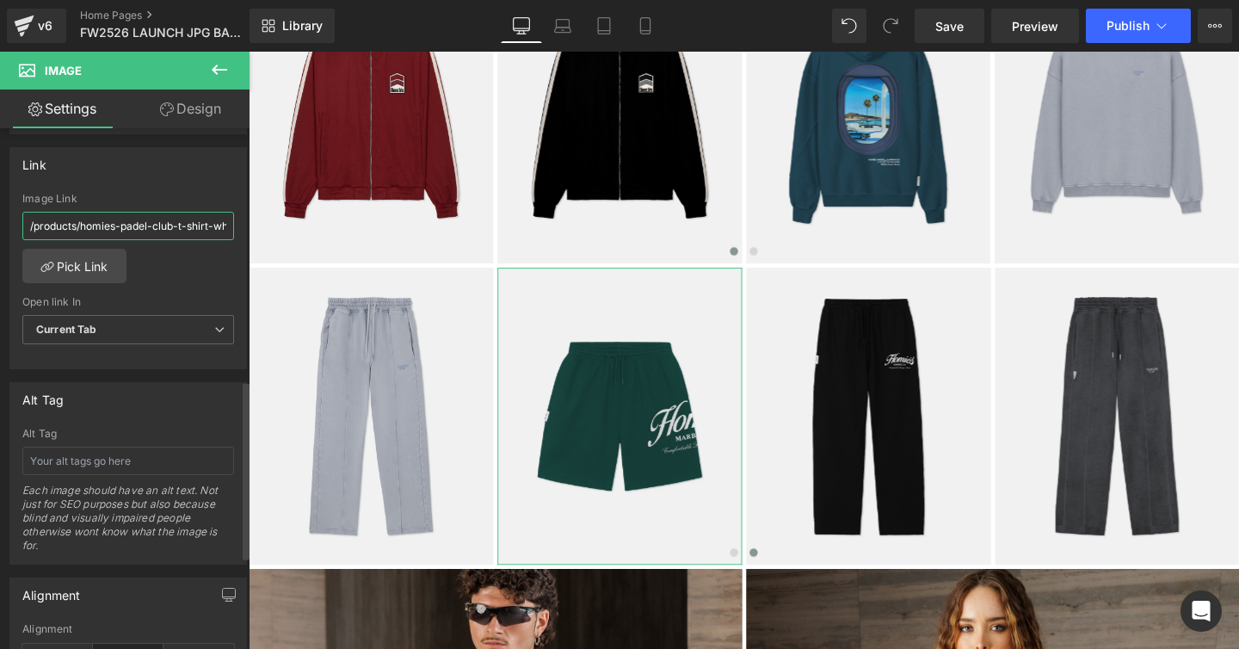
click at [137, 227] on input "/products/homies-padel-club-t-shirt-white" at bounding box center [128, 226] width 212 height 28
type input "/products/homies-essentials-shorts-varsity-green-1"
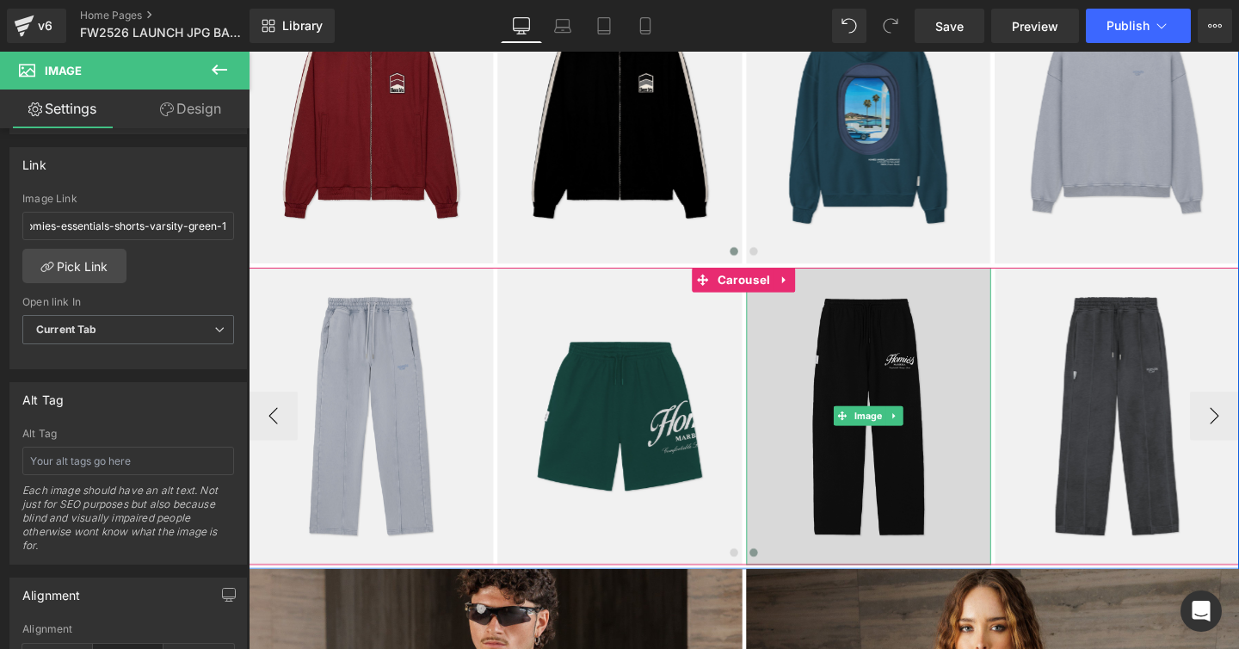
click at [866, 401] on img at bounding box center [900, 435] width 257 height 312
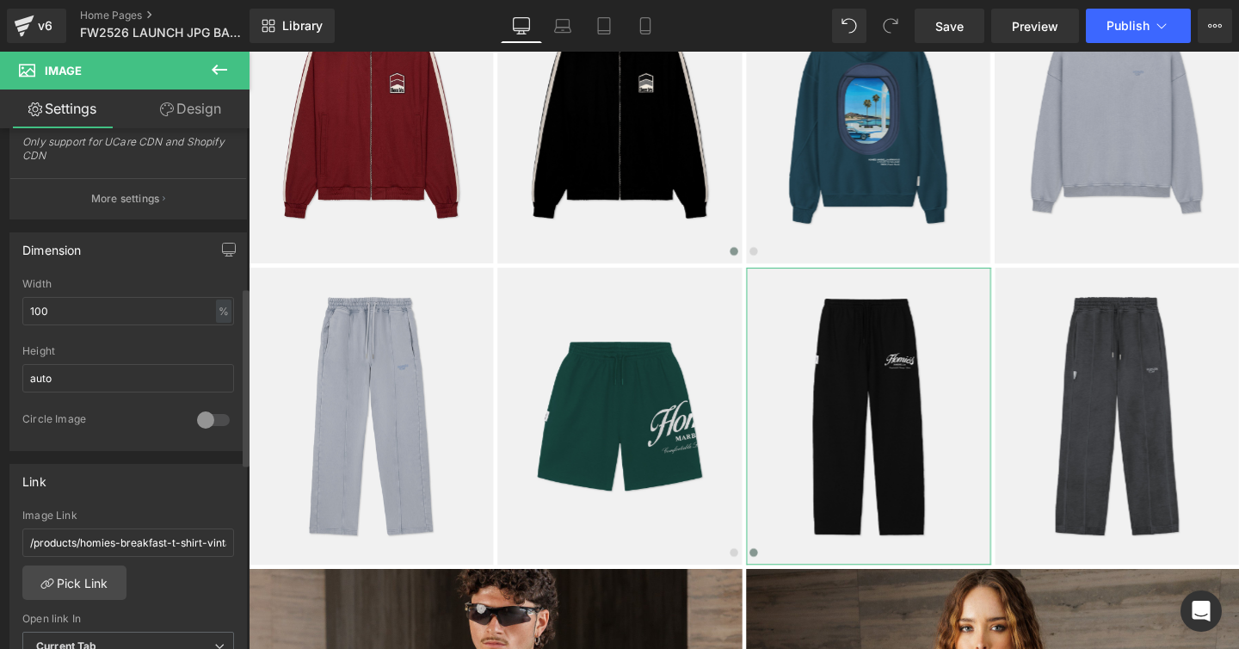
scroll to position [529, 0]
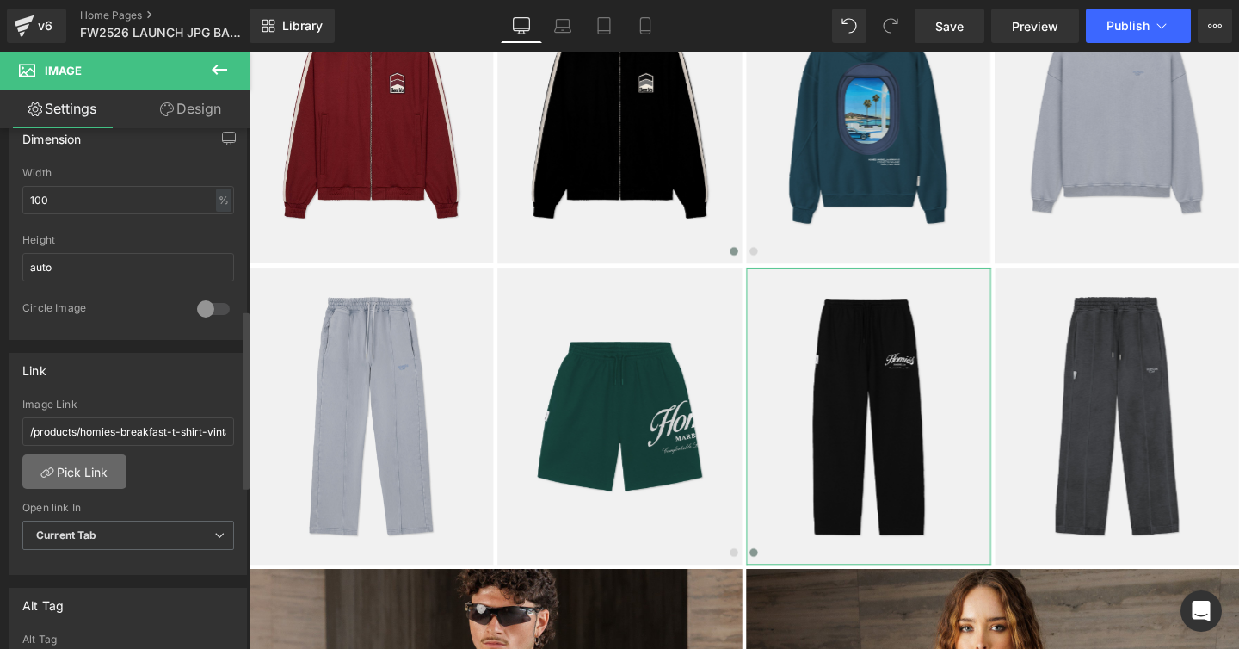
click at [81, 475] on link "Pick Link" at bounding box center [74, 471] width 104 height 34
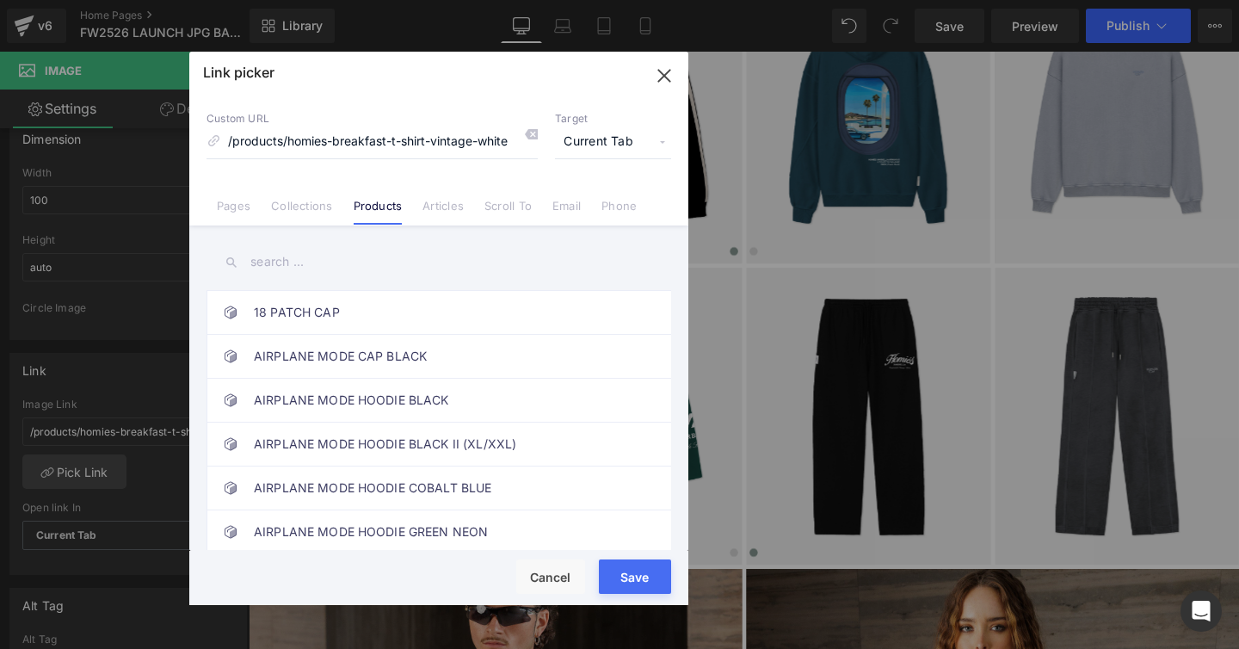
click at [266, 256] on input "text" at bounding box center [439, 262] width 465 height 39
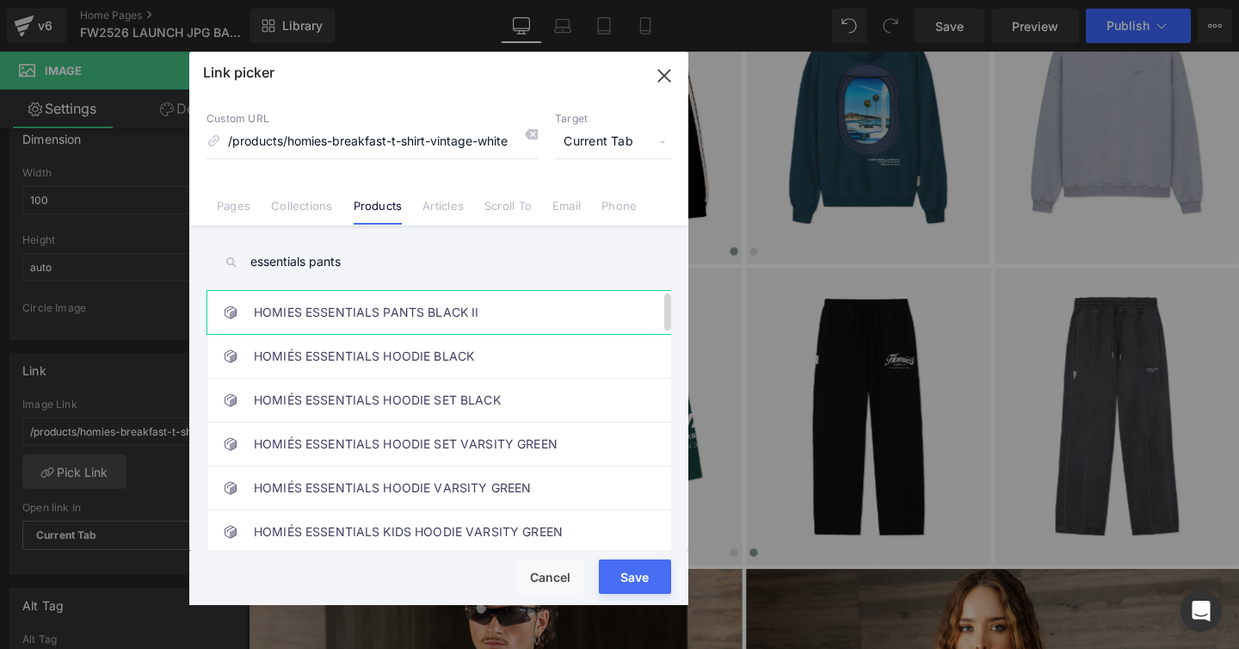
type input "essentials pants"
click at [373, 317] on link "HOMIES ESSENTIALS PANTS BLACK II" at bounding box center [443, 312] width 379 height 43
click at [608, 564] on button "Save" at bounding box center [635, 576] width 72 height 34
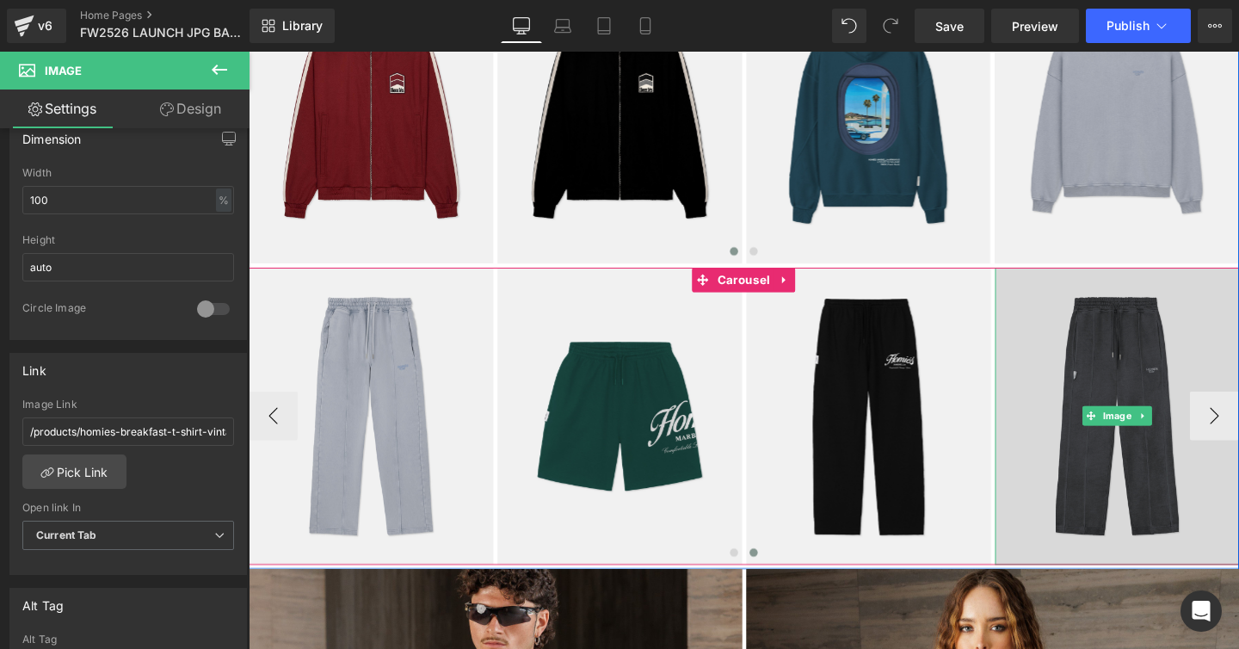
click at [1085, 348] on img at bounding box center [1161, 435] width 257 height 312
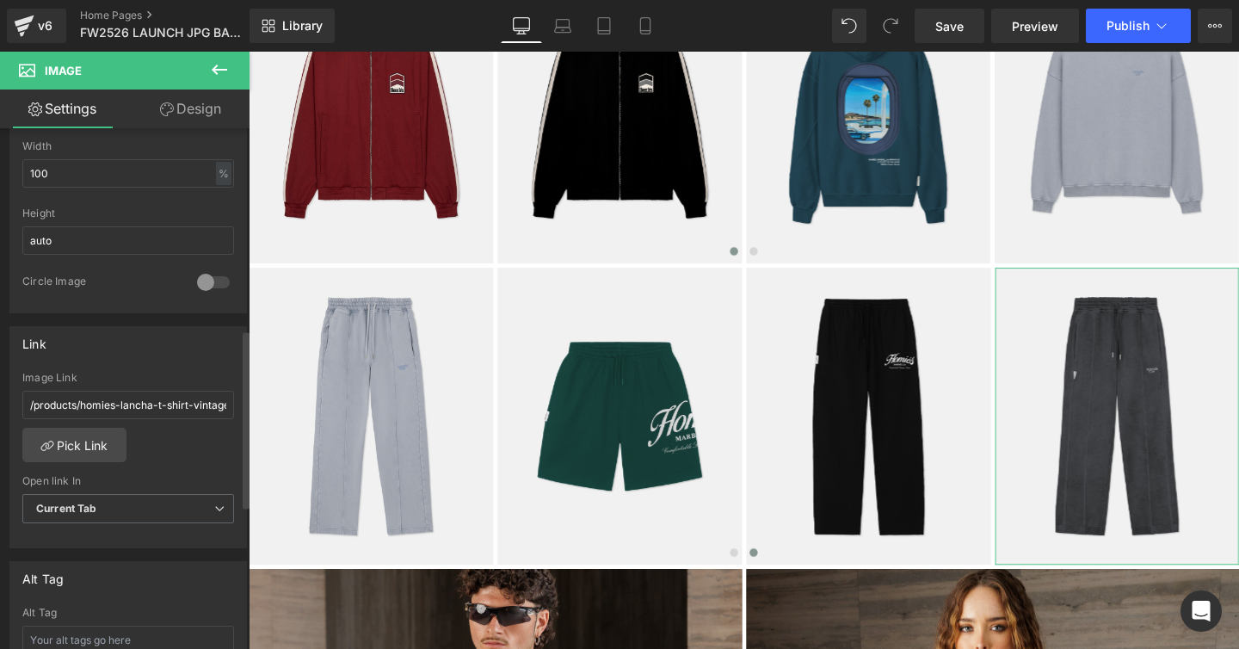
scroll to position [586, 0]
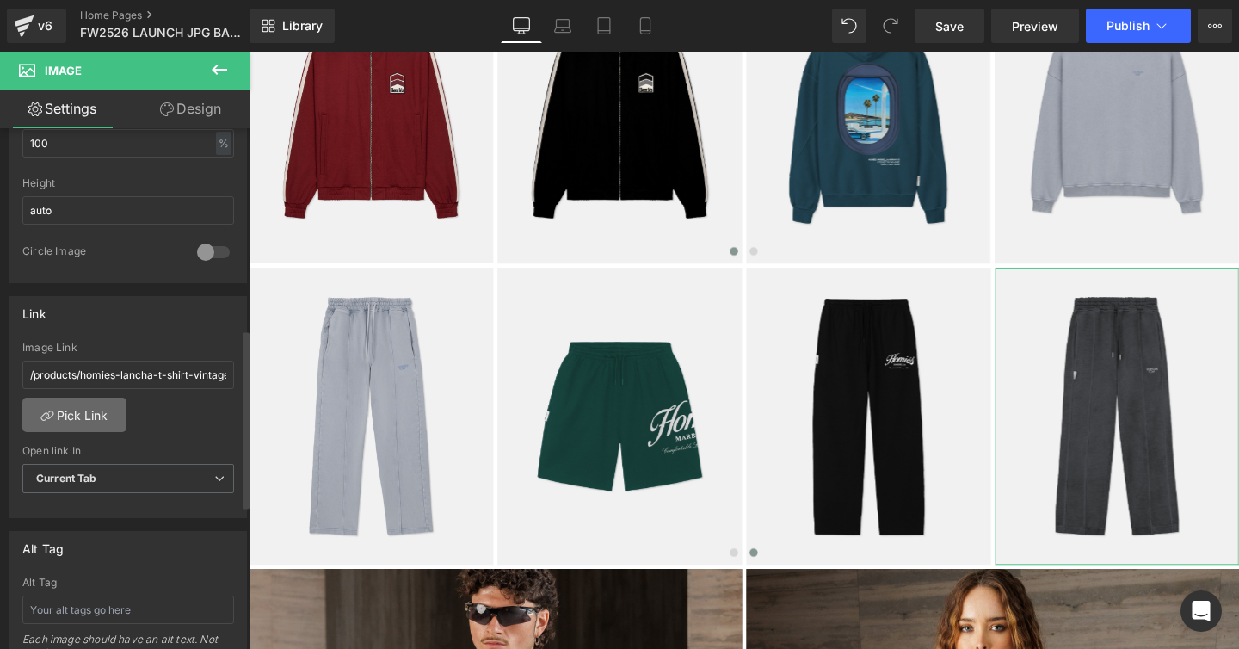
click at [80, 410] on link "Pick Link" at bounding box center [74, 415] width 104 height 34
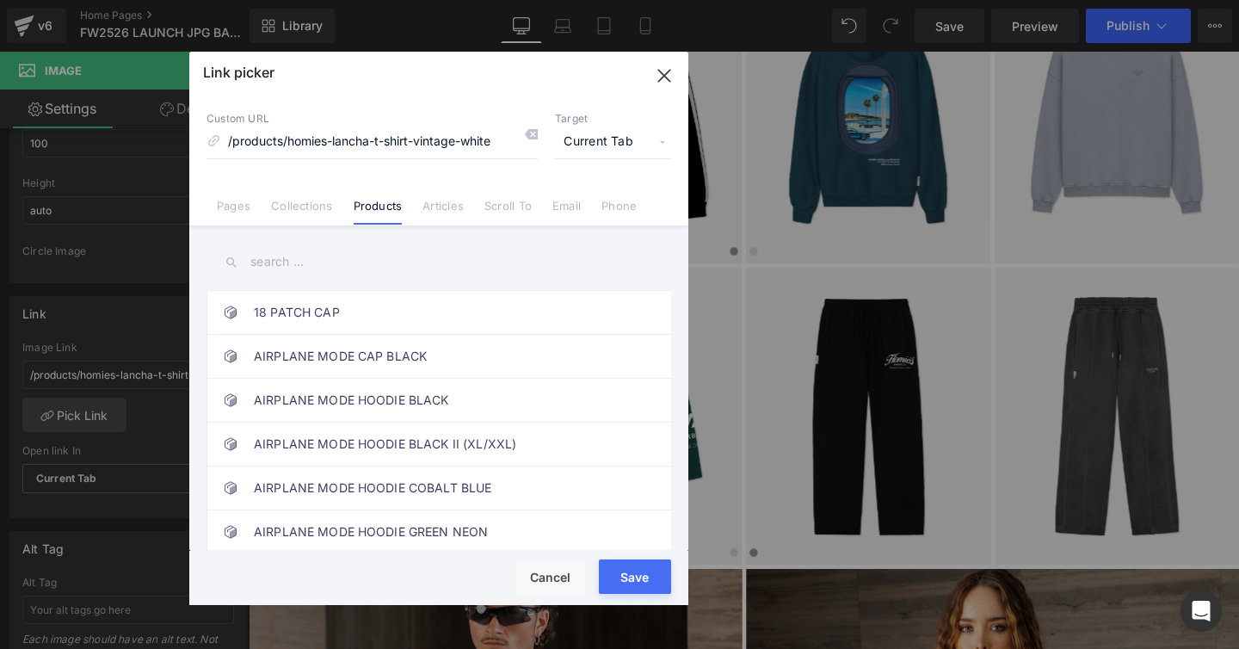
click at [273, 262] on input "text" at bounding box center [439, 262] width 465 height 39
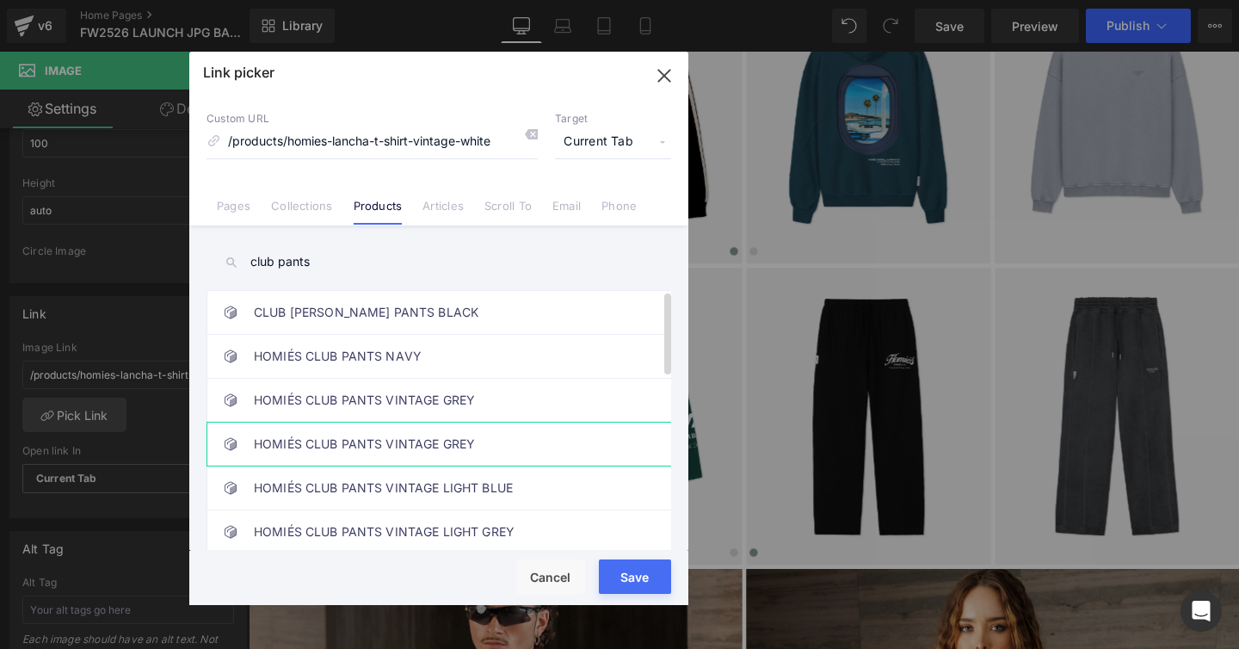
type input "club pants"
click at [390, 437] on link "HOMIÉS CLUB PANTS VINTAGE GREY" at bounding box center [443, 443] width 379 height 43
click at [614, 565] on button "Save" at bounding box center [635, 576] width 72 height 34
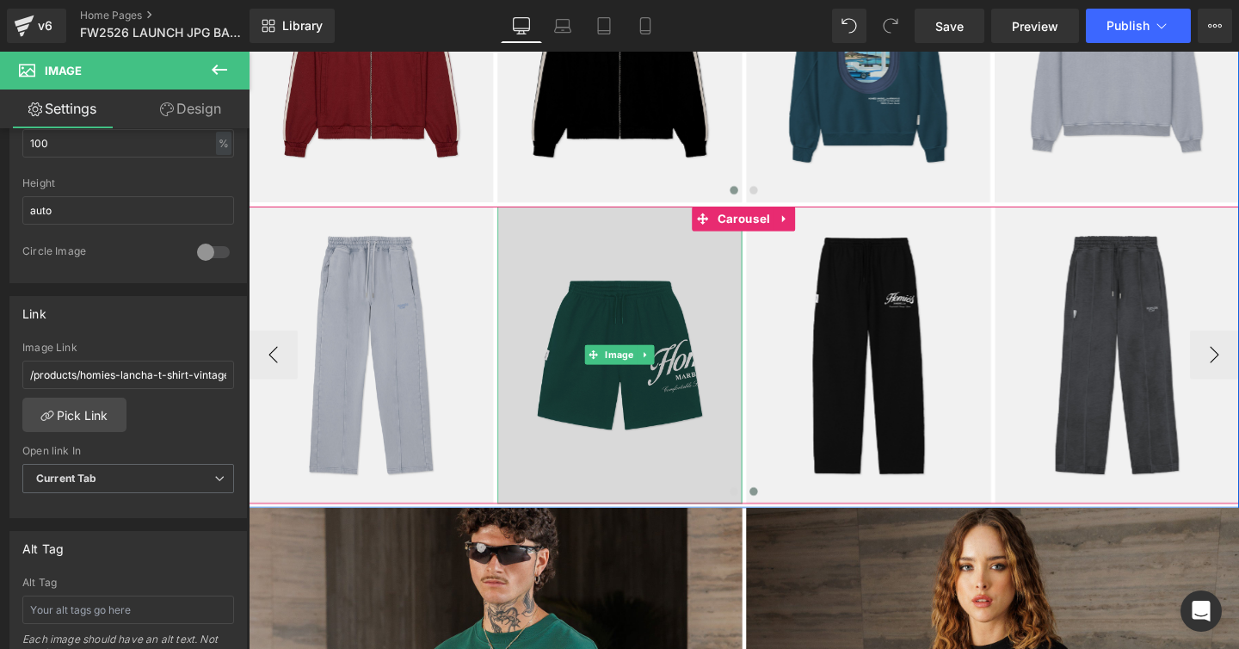
scroll to position [836, 0]
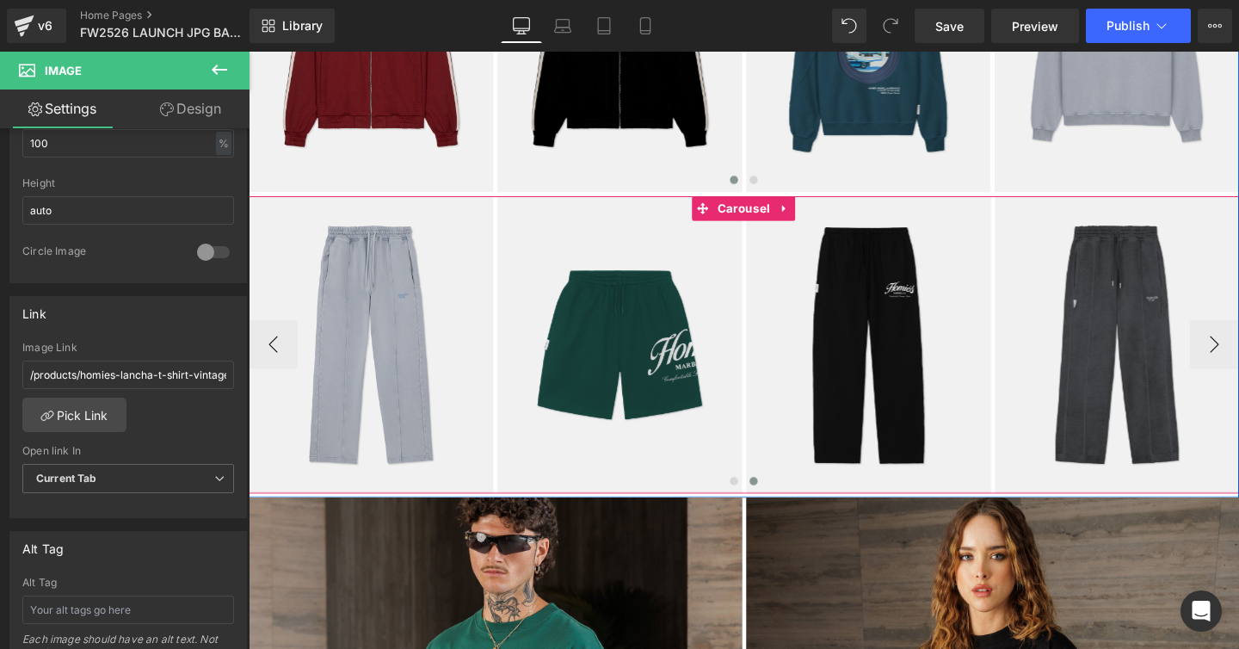
click at [780, 505] on span at bounding box center [779, 503] width 9 height 9
click at [1118, 9] on button "Publish" at bounding box center [1138, 26] width 105 height 34
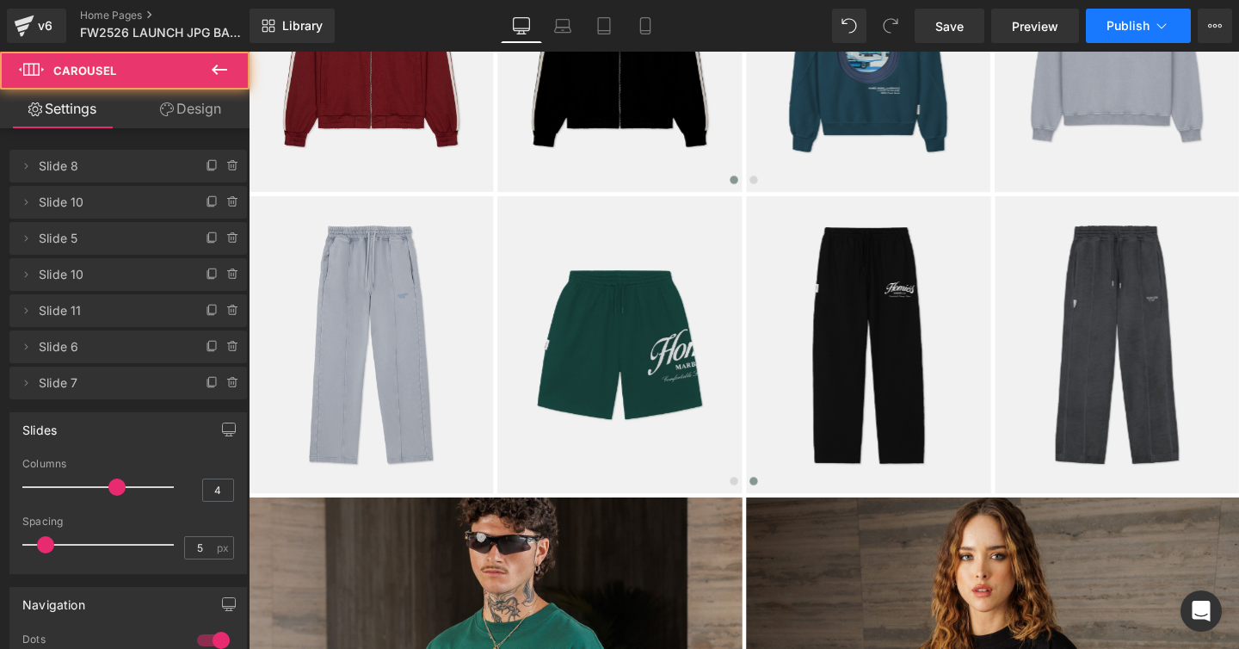
click at [1107, 31] on span "Publish" at bounding box center [1128, 26] width 43 height 14
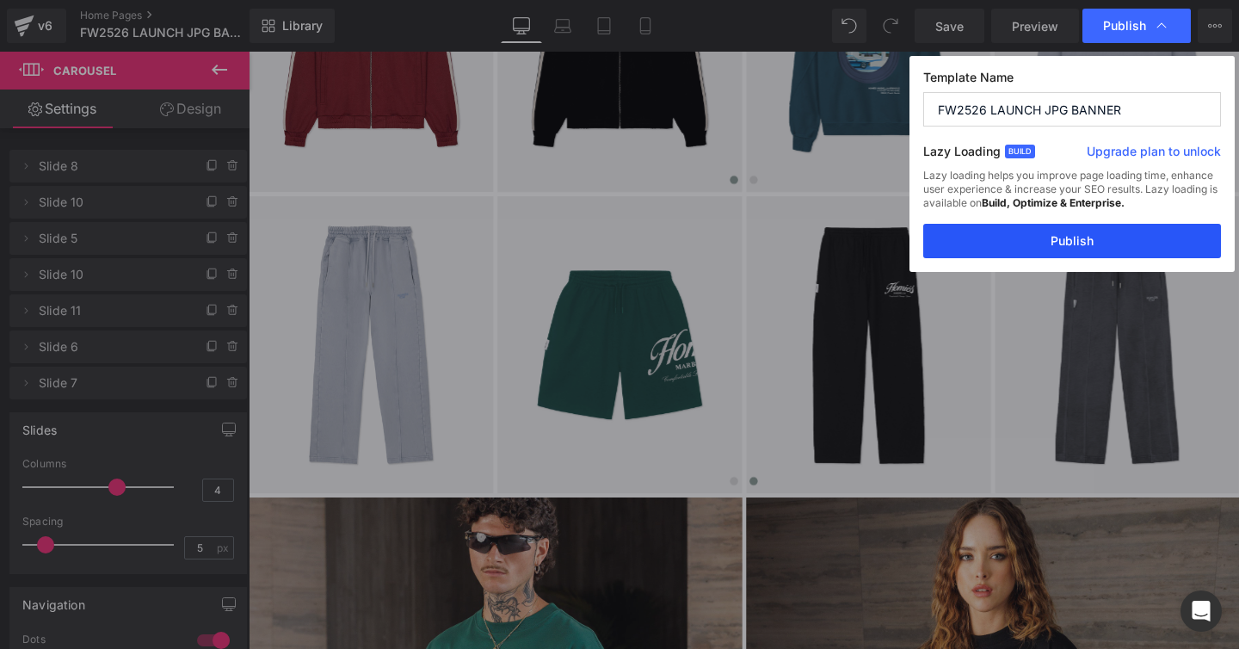
click at [1082, 242] on button "Publish" at bounding box center [1072, 241] width 298 height 34
